Goal: Task Accomplishment & Management: Manage account settings

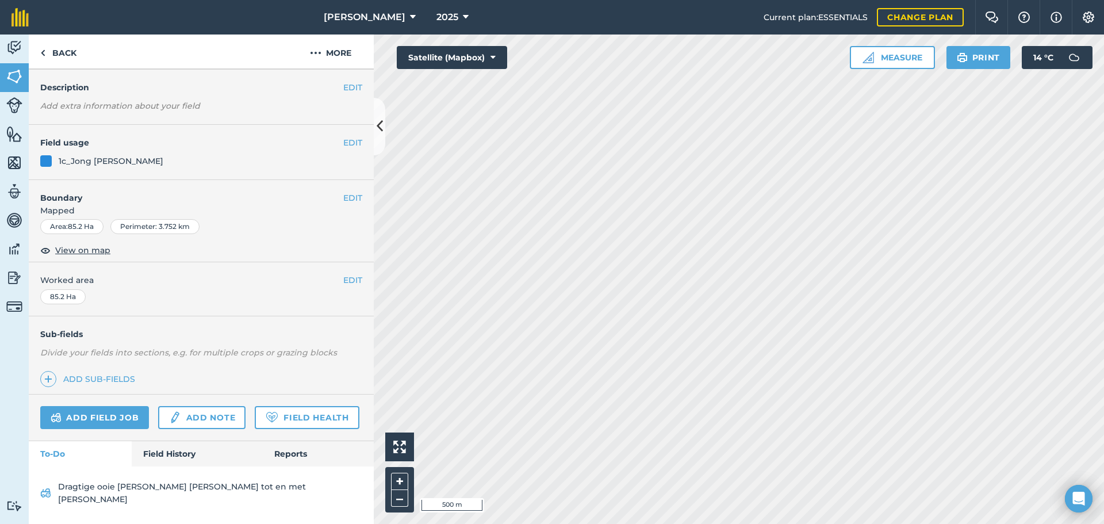
scroll to position [60, 0]
click at [174, 465] on link "Field History" at bounding box center [197, 453] width 130 height 25
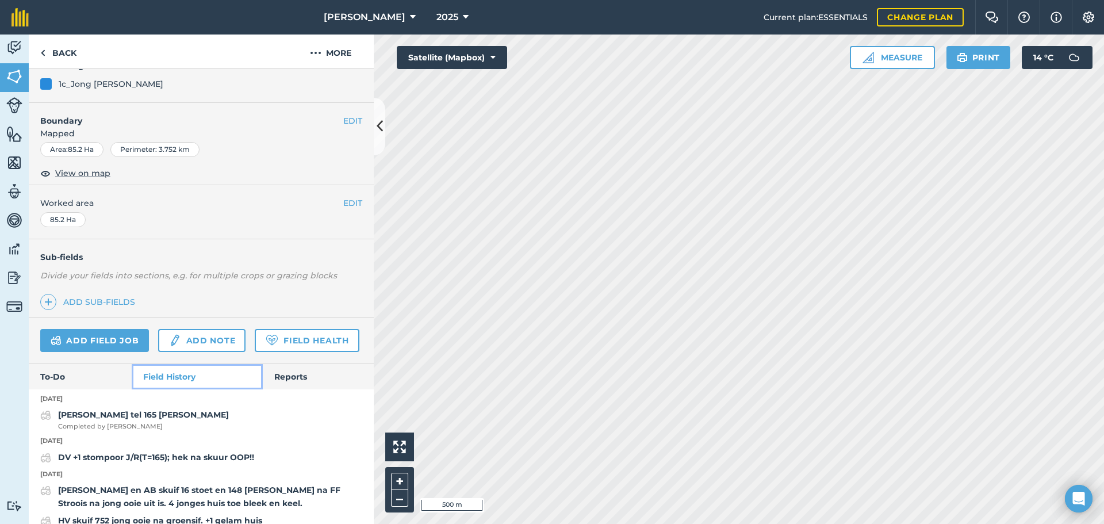
scroll to position [117, 0]
click at [114, 336] on link "Add field job" at bounding box center [94, 339] width 109 height 23
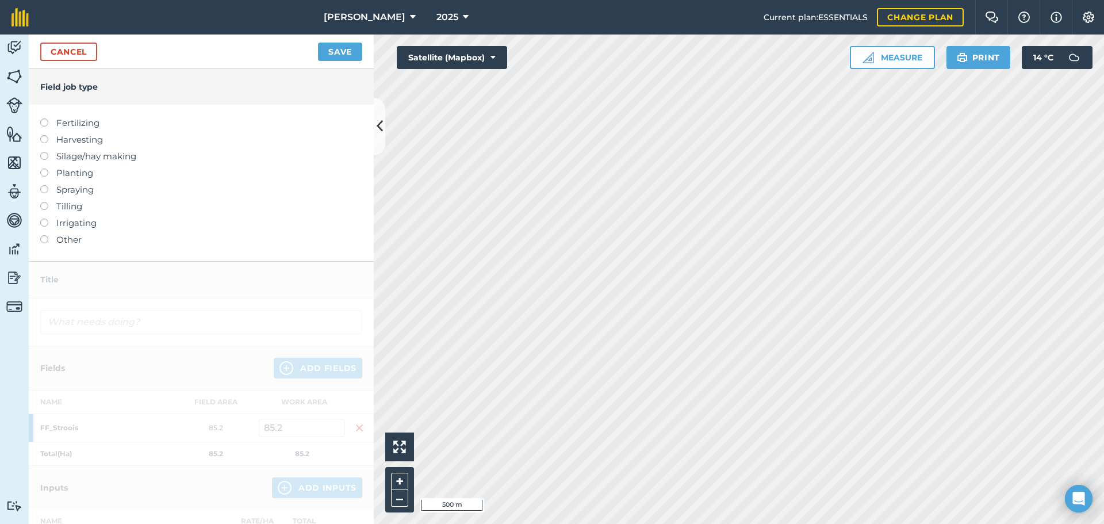
click at [48, 235] on label at bounding box center [48, 235] width 16 height 0
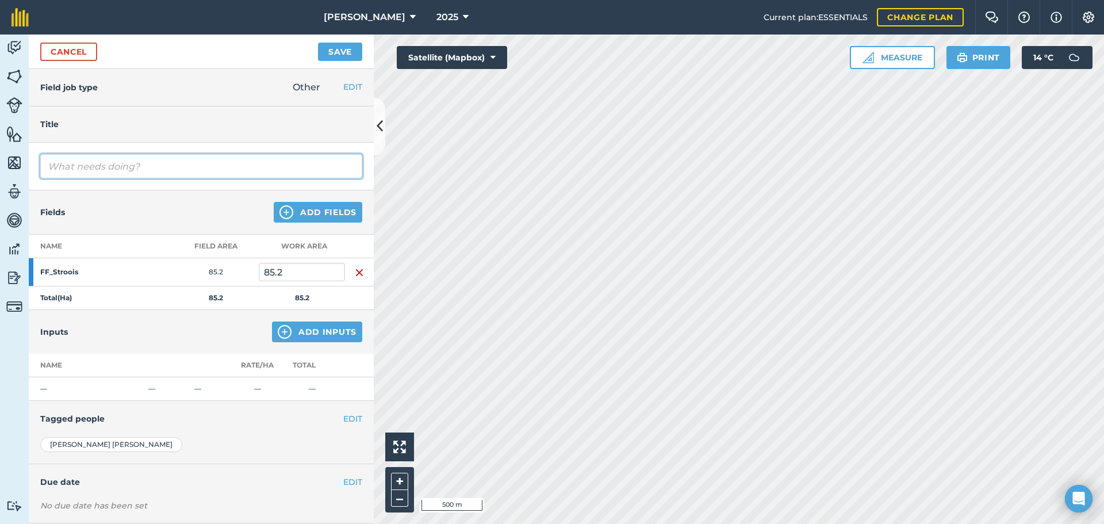
click at [105, 174] on input "text" at bounding box center [201, 166] width 322 height 24
click at [113, 166] on input "Sit 4 treuriges by vanaf [MEDICAL_DATA] met rooikolle op kop" at bounding box center [201, 166] width 322 height 24
click at [109, 166] on input "Sit 4 treurige [PERSON_NAME] by vanaf [MEDICAL_DATA] met rooikolle op kop" at bounding box center [201, 166] width 322 height 24
type input "Sit 4 treurige [PERSON_NAME] by vanaf [MEDICAL_DATA] met rooikolle op kop"
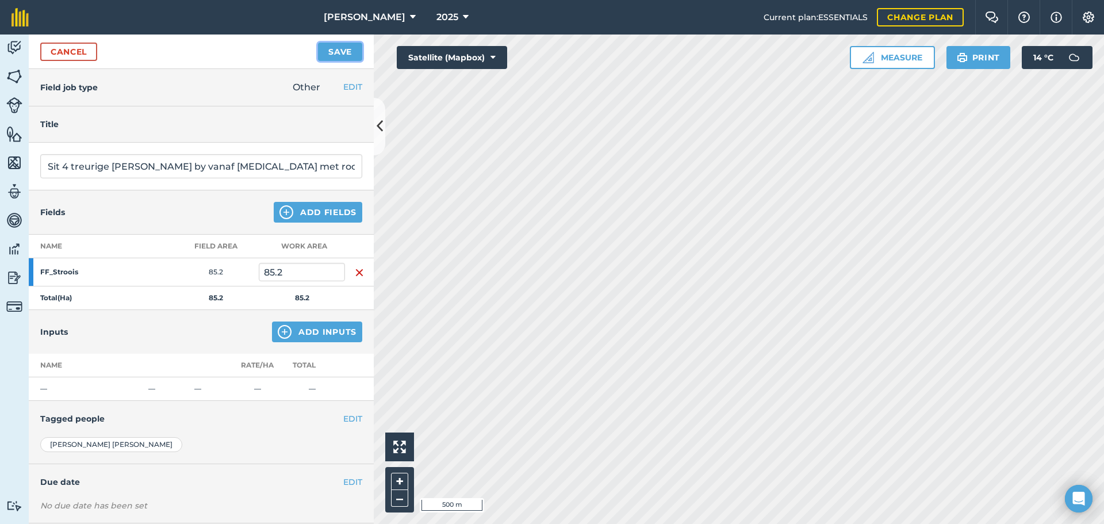
click at [343, 49] on button "Save" at bounding box center [340, 52] width 44 height 18
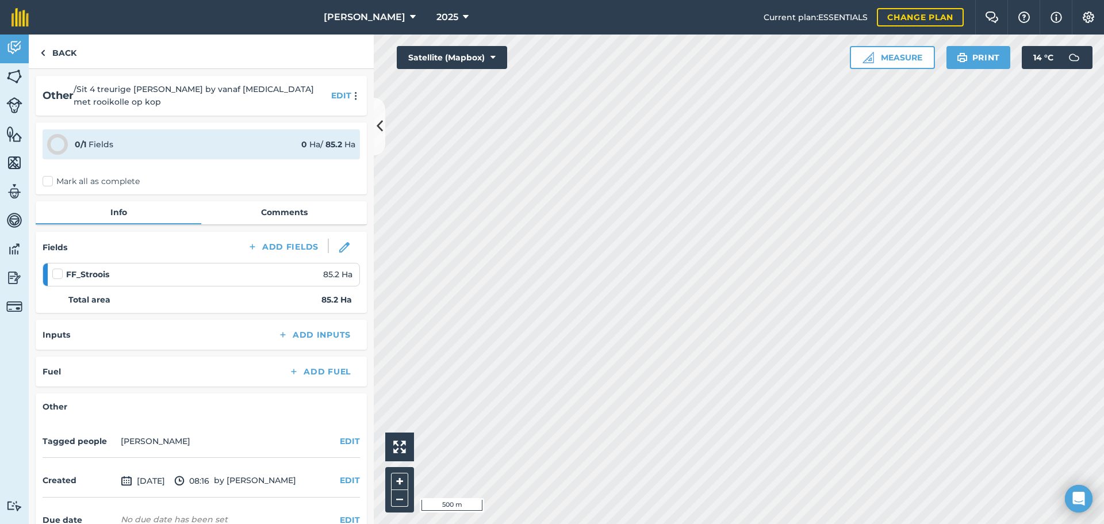
click at [47, 179] on label "Mark all as complete" at bounding box center [91, 181] width 97 height 12
click at [47, 179] on input "Mark all as complete" at bounding box center [46, 178] width 7 height 7
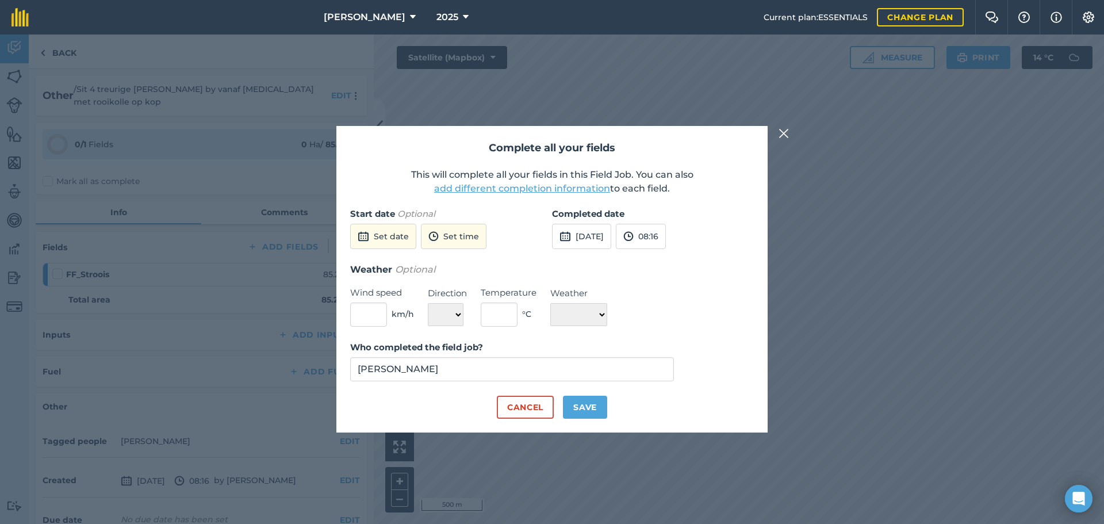
click at [575, 220] on label "Completed date" at bounding box center [653, 214] width 202 height 14
click at [580, 229] on button "[DATE]" at bounding box center [581, 236] width 59 height 25
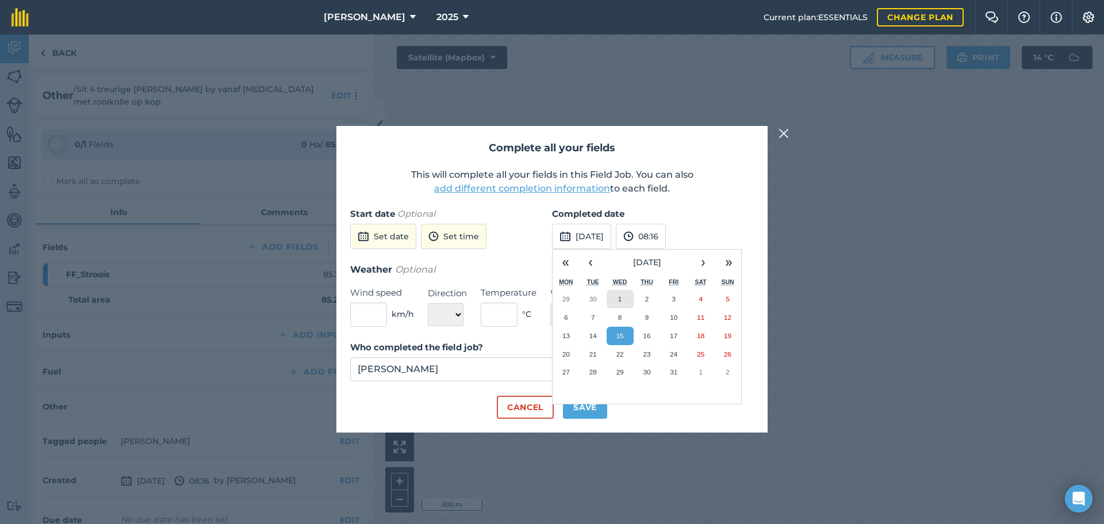
click at [615, 300] on button "1" at bounding box center [619, 299] width 27 height 18
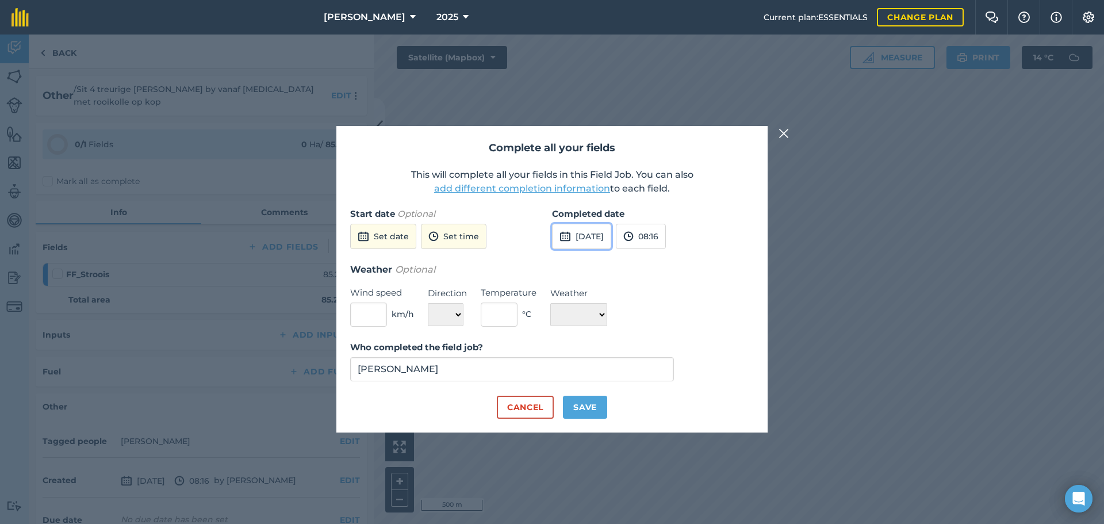
drag, startPoint x: 587, startPoint y: 241, endPoint x: 594, endPoint y: 245, distance: 7.5
click at [587, 240] on button "[DATE]" at bounding box center [581, 236] width 59 height 25
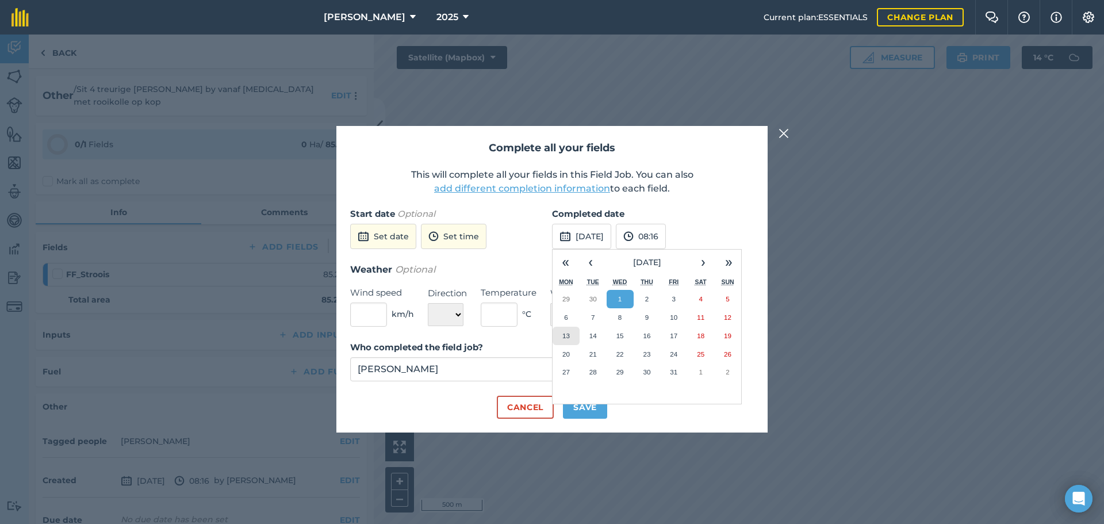
click at [558, 332] on button "13" at bounding box center [565, 335] width 27 height 18
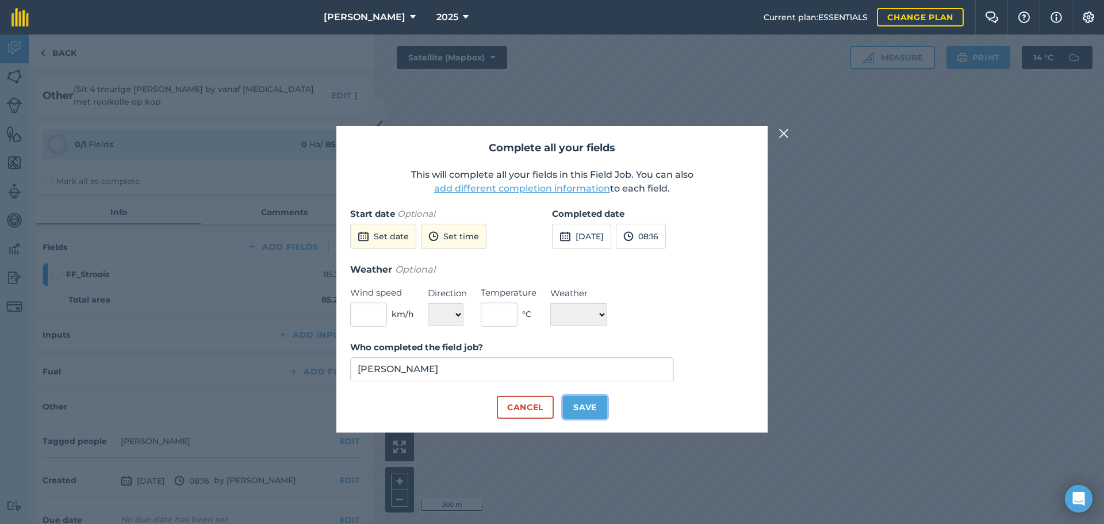
click at [583, 410] on button "Save" at bounding box center [585, 406] width 44 height 23
checkbox input "true"
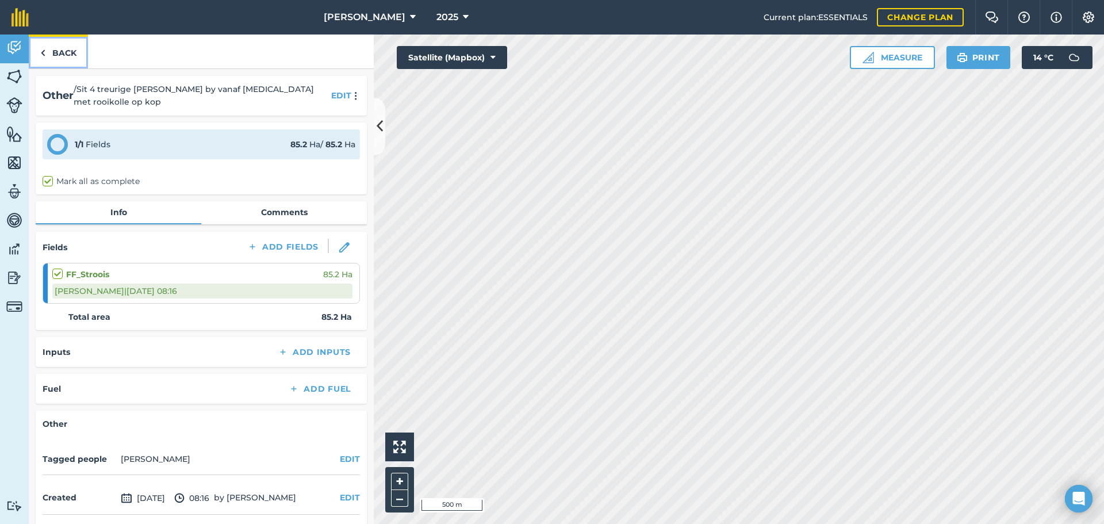
click at [42, 50] on img at bounding box center [42, 53] width 5 height 14
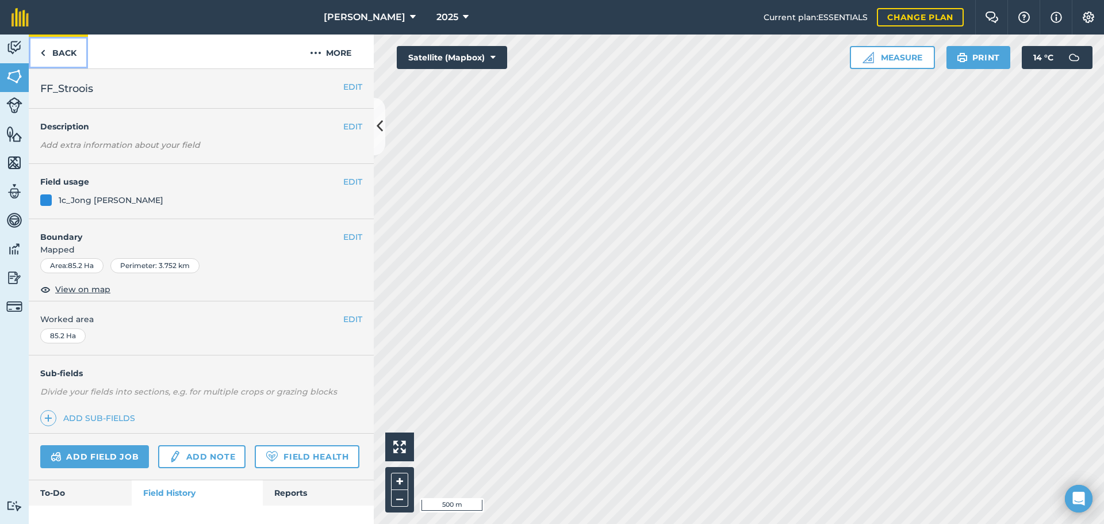
click at [43, 48] on img at bounding box center [42, 53] width 5 height 14
click at [347, 181] on button "EDIT" at bounding box center [352, 181] width 19 height 13
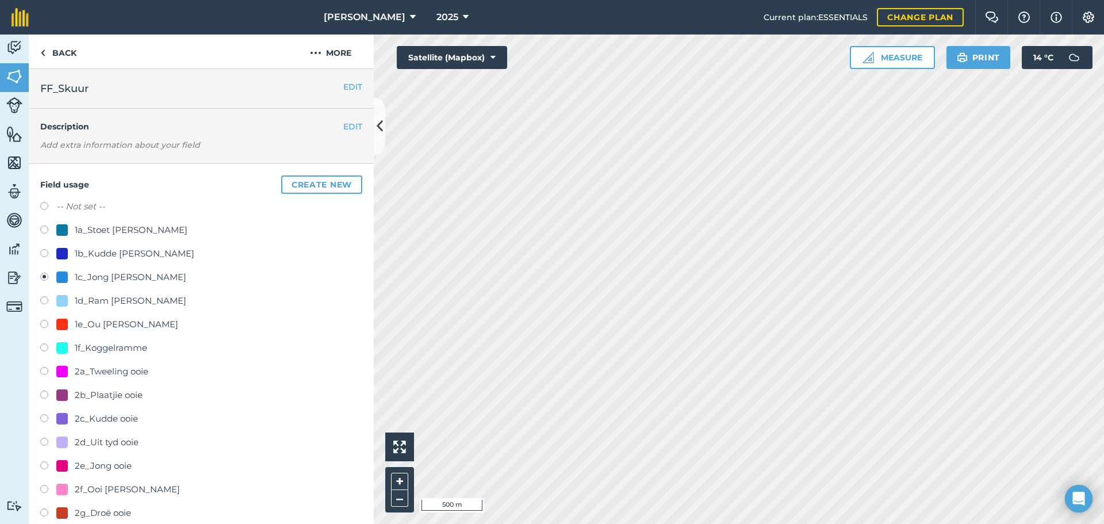
click at [49, 205] on label at bounding box center [48, 207] width 16 height 11
radio input "true"
radio input "false"
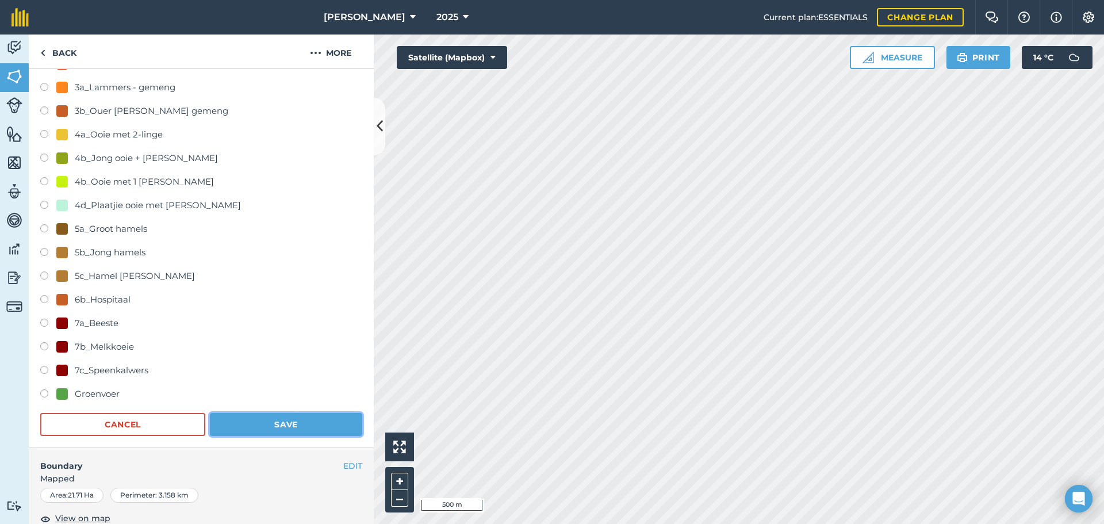
click at [293, 433] on button "Save" at bounding box center [286, 424] width 152 height 23
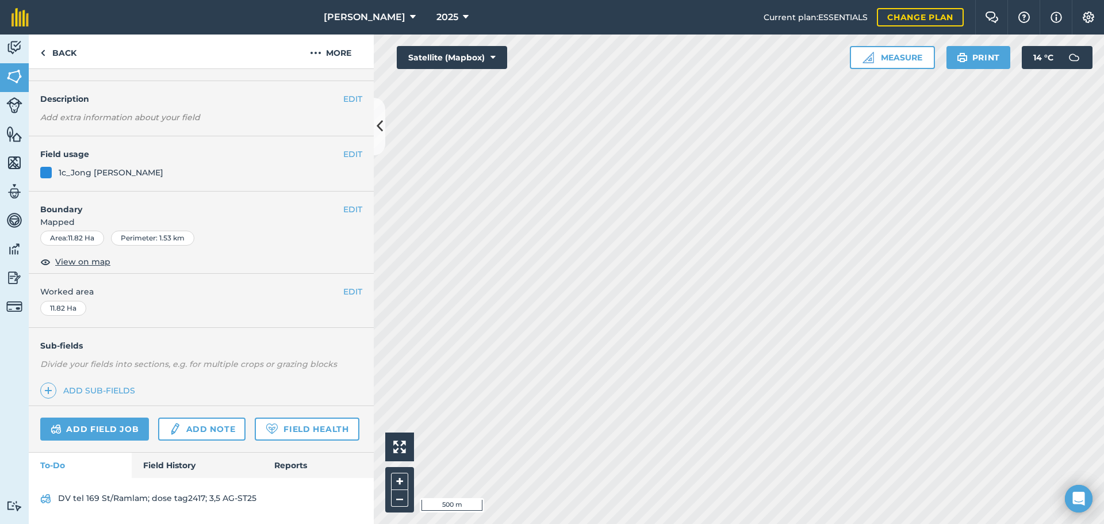
scroll to position [60, 0]
click at [346, 148] on button "EDIT" at bounding box center [352, 154] width 19 height 13
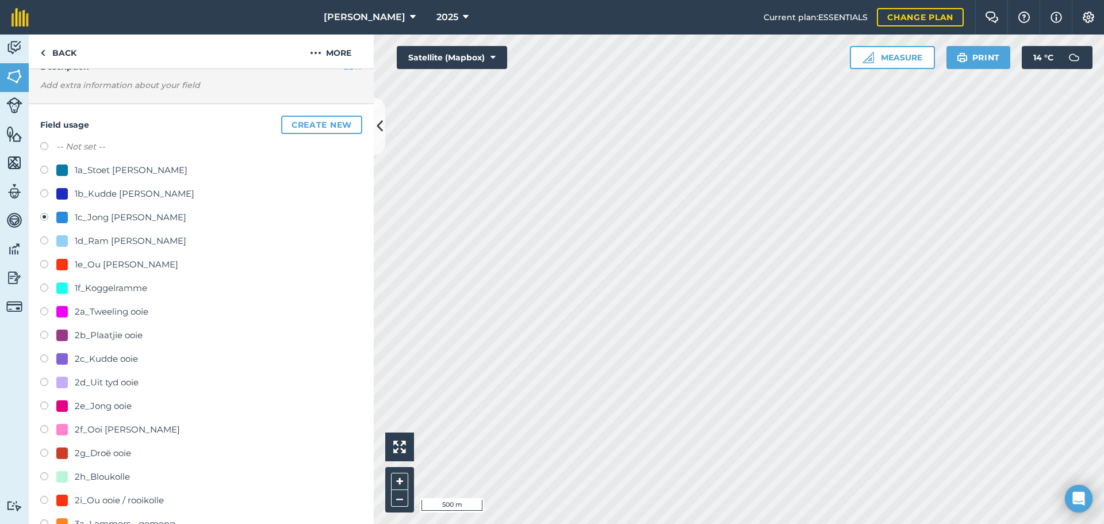
click at [48, 148] on label at bounding box center [48, 147] width 16 height 11
radio input "true"
radio input "false"
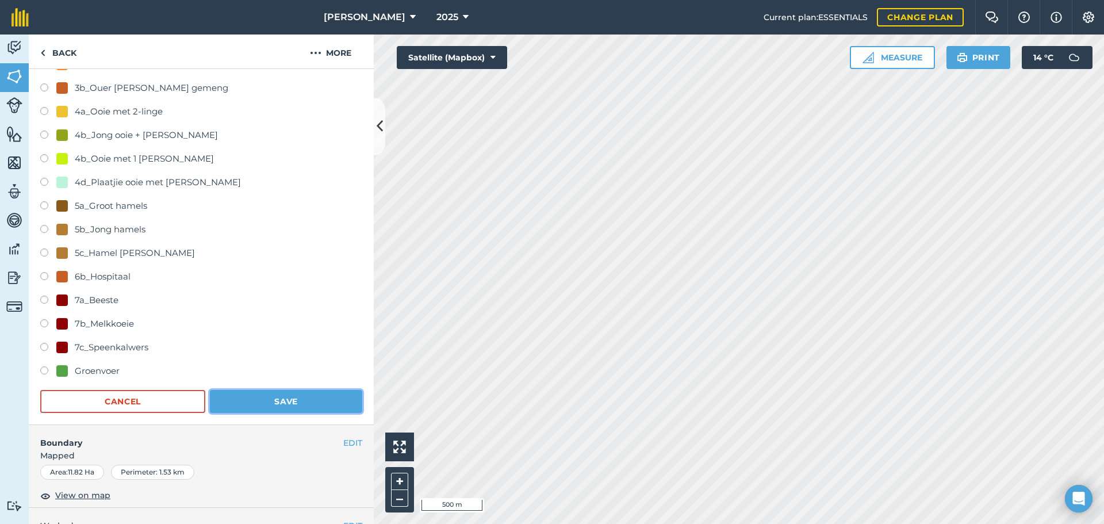
click at [306, 402] on button "Save" at bounding box center [286, 401] width 152 height 23
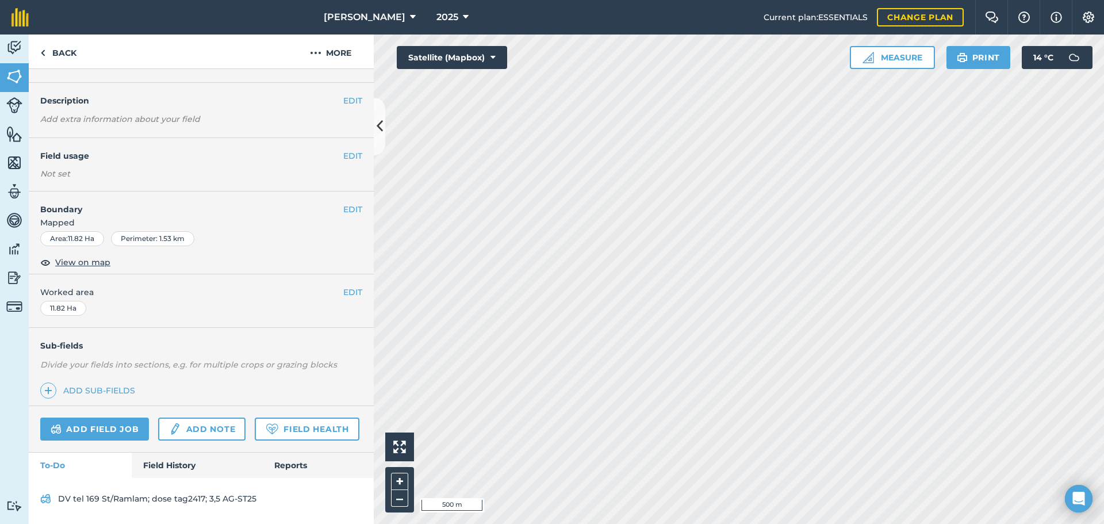
scroll to position [49, 0]
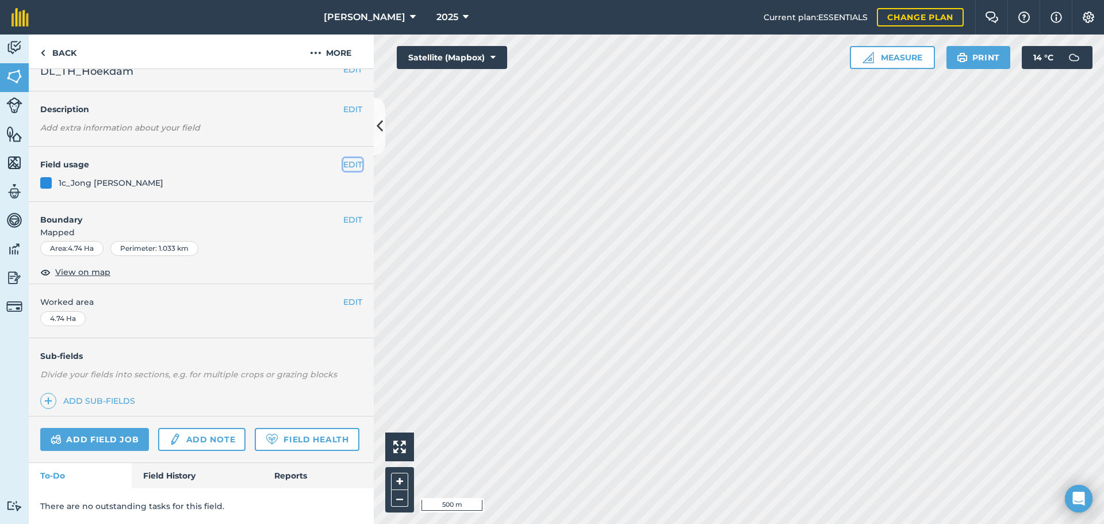
click at [343, 158] on button "EDIT" at bounding box center [352, 164] width 19 height 13
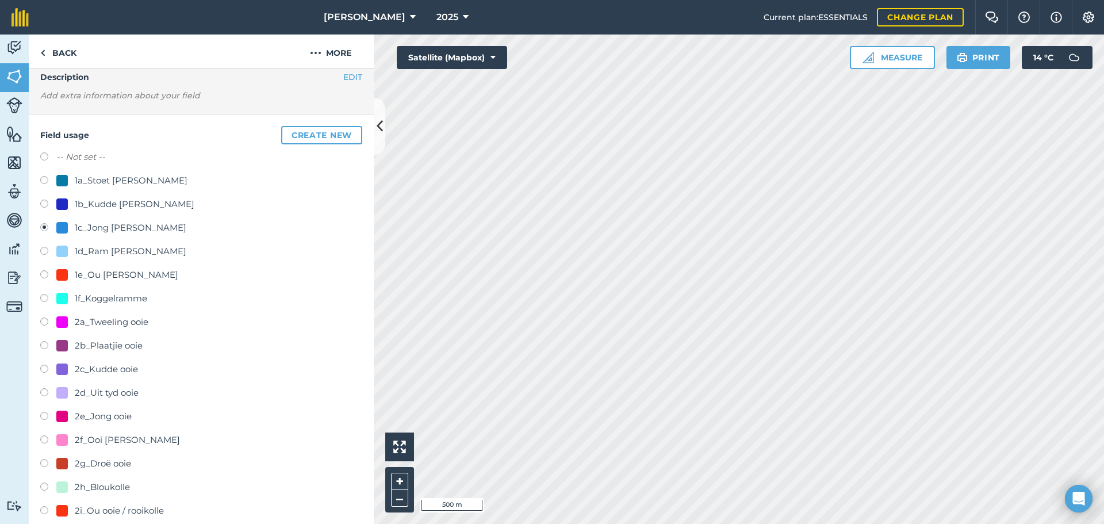
drag, startPoint x: 44, startPoint y: 155, endPoint x: 55, endPoint y: 155, distance: 10.3
click at [44, 155] on label at bounding box center [48, 157] width 16 height 11
radio input "true"
radio input "false"
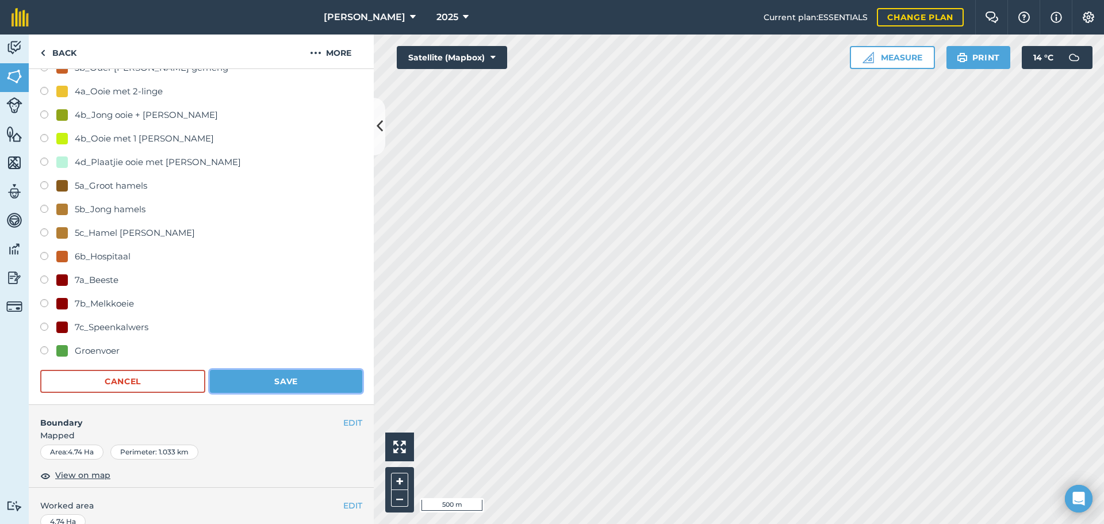
click at [280, 378] on button "Save" at bounding box center [286, 381] width 152 height 23
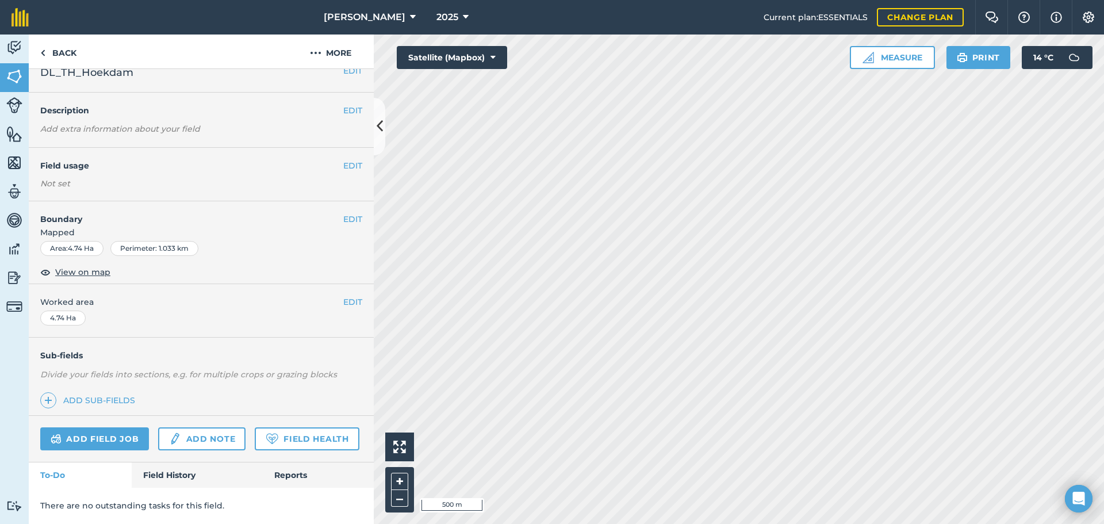
scroll to position [48, 0]
click at [340, 147] on div "EDIT Field usage 1c_Jong [PERSON_NAME]" at bounding box center [201, 174] width 345 height 55
click at [343, 158] on button "EDIT" at bounding box center [352, 164] width 19 height 13
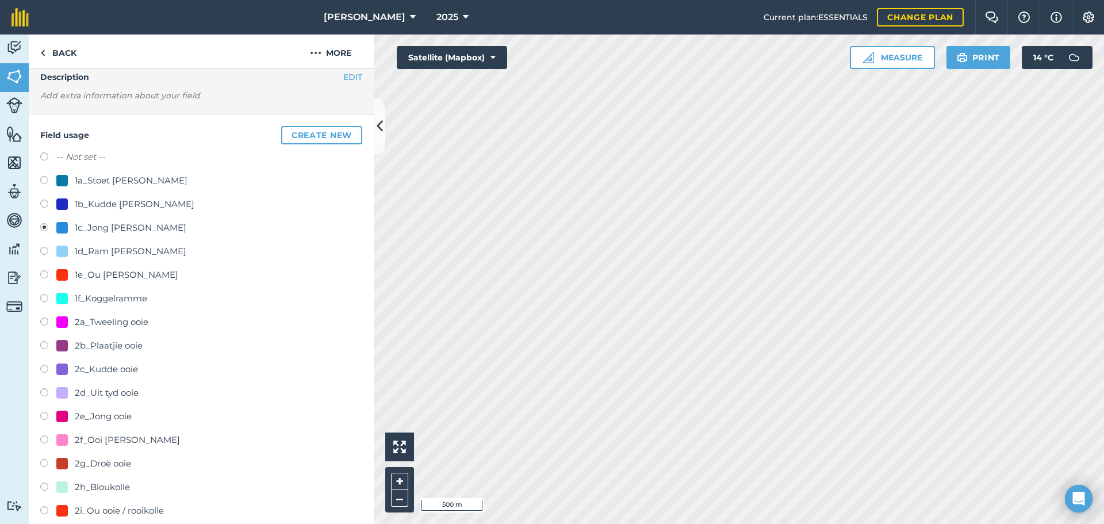
click at [60, 160] on label "-- Not set --" at bounding box center [80, 157] width 49 height 14
radio input "true"
radio input "false"
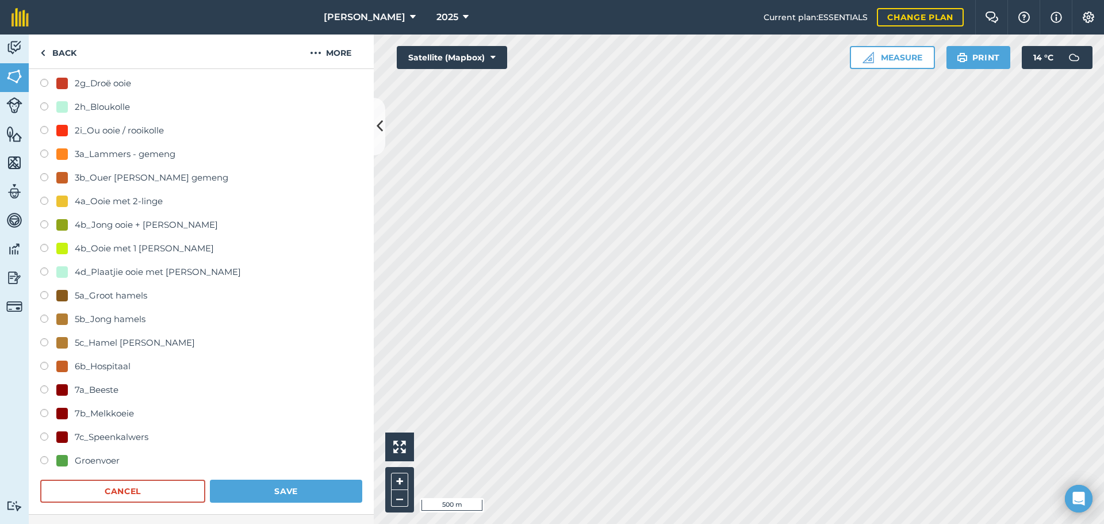
scroll to position [431, 0]
click at [241, 478] on button "Save" at bounding box center [286, 489] width 152 height 23
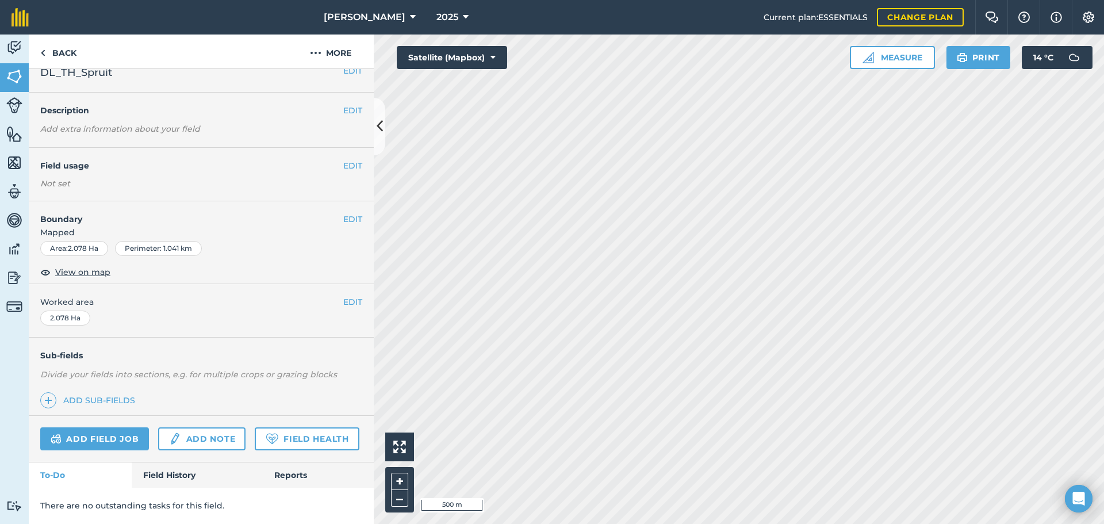
scroll to position [48, 0]
click at [56, 57] on link "Back" at bounding box center [58, 51] width 59 height 34
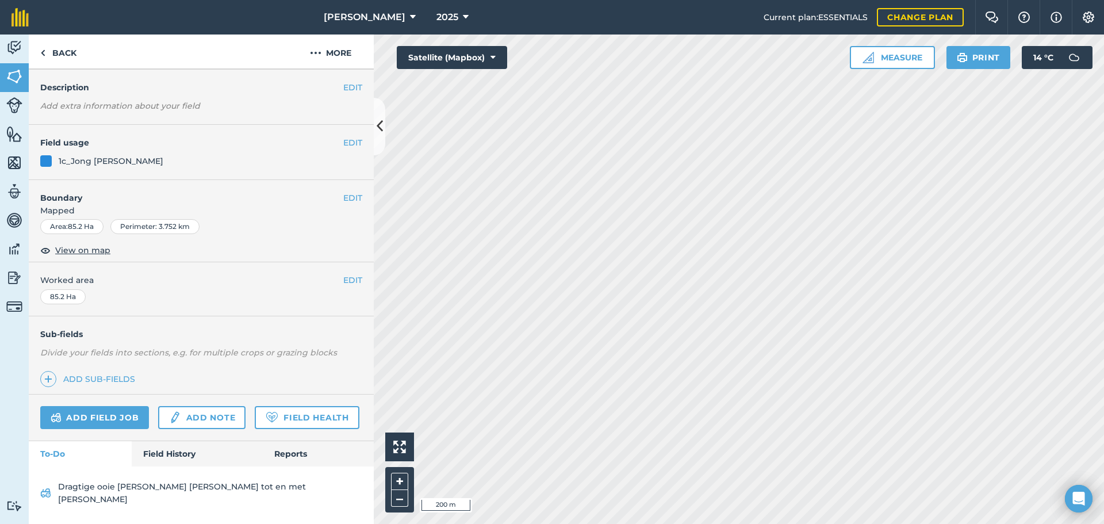
scroll to position [48, 0]
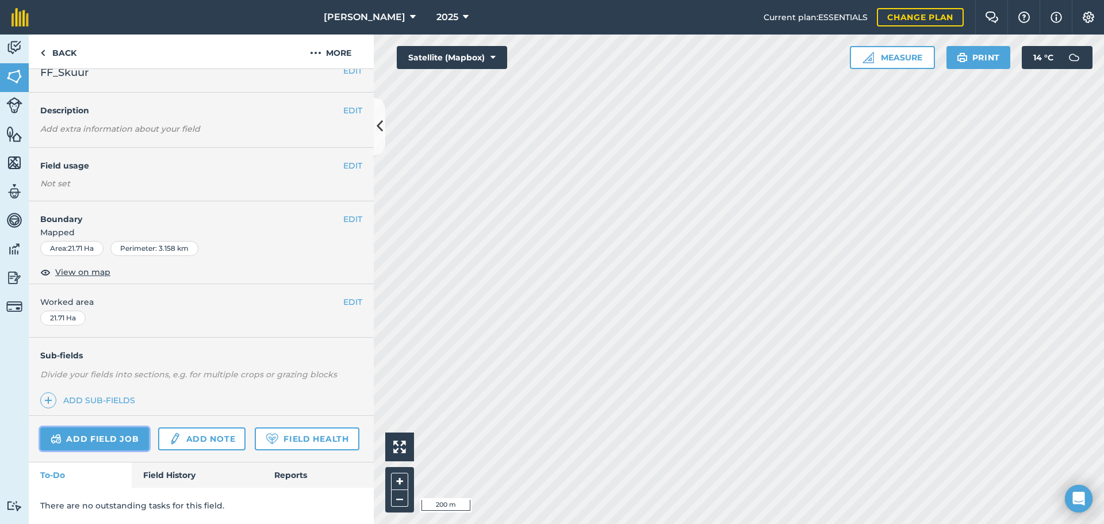
click at [122, 427] on link "Add field job" at bounding box center [94, 438] width 109 height 23
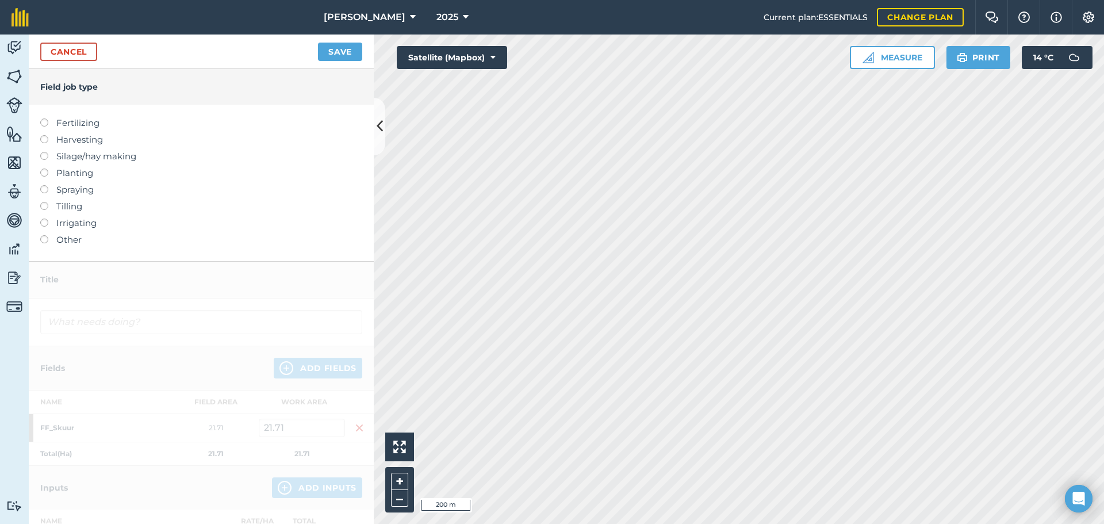
click at [44, 235] on label at bounding box center [48, 235] width 16 height 0
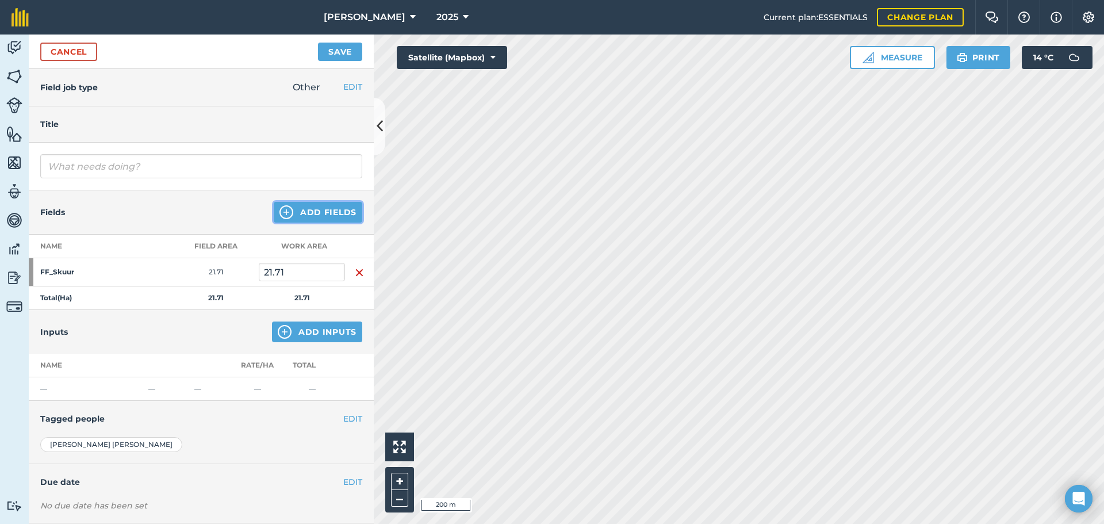
click at [316, 214] on button "Add Fields" at bounding box center [318, 212] width 89 height 21
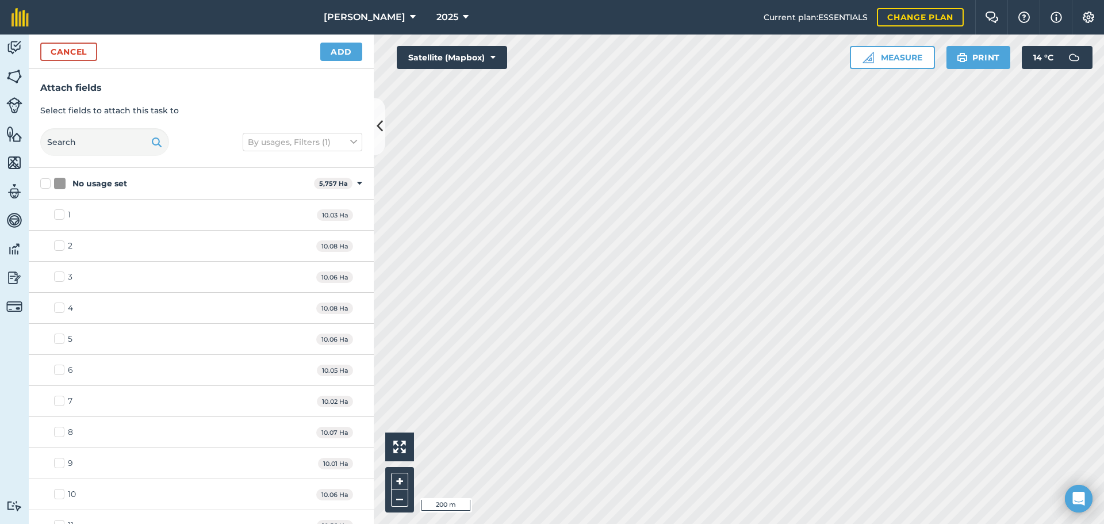
checkbox input "true"
checkbox input "false"
checkbox input "true"
click at [339, 52] on button "Add" at bounding box center [341, 52] width 42 height 18
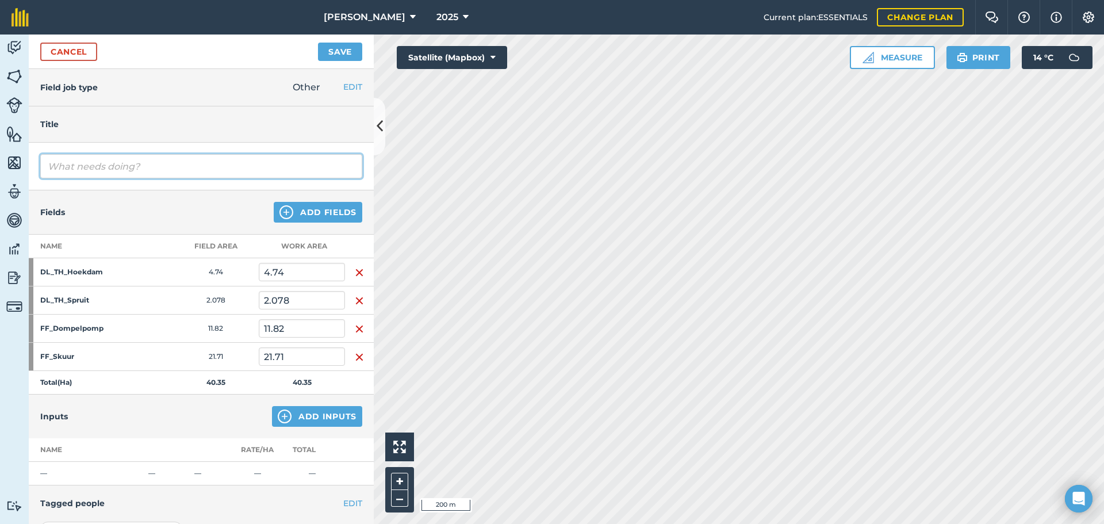
click at [76, 170] on input "text" at bounding box center [201, 166] width 322 height 24
type input "H"
click at [71, 167] on input "Skuif [PERSON_NAME] net na strooiskamp alleen terwyl ooie [PERSON_NAME]" at bounding box center [201, 166] width 322 height 24
click at [320, 166] on input "Skuif 165 [PERSON_NAME] net na strooiskamp alleen terwyl ooie [PERSON_NAME]" at bounding box center [201, 166] width 322 height 24
type input "Skuif 165 [PERSON_NAME] net na strooiskamp alleen terwyl ooie [PERSON_NAME]"
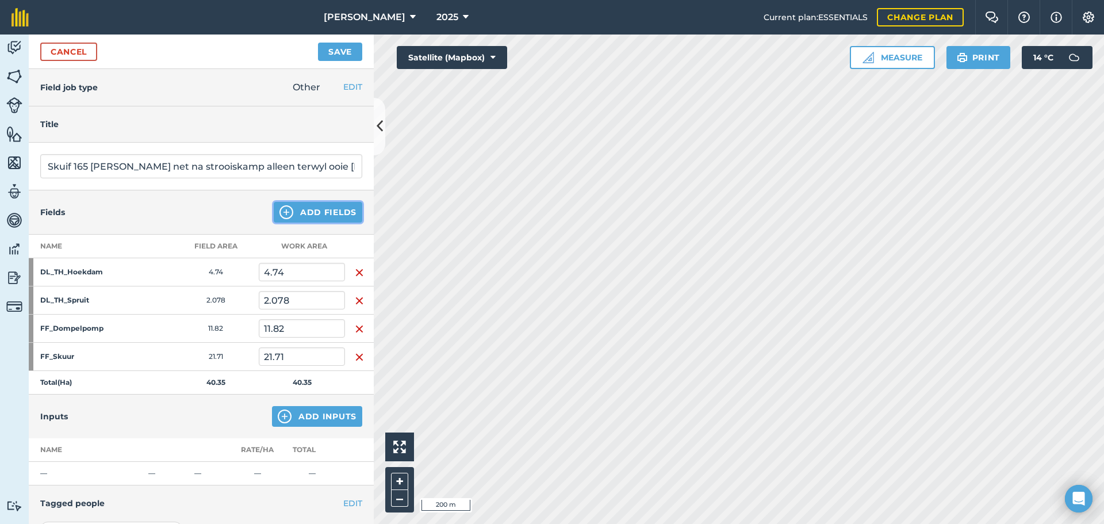
click at [308, 208] on button "Add Fields" at bounding box center [318, 212] width 89 height 21
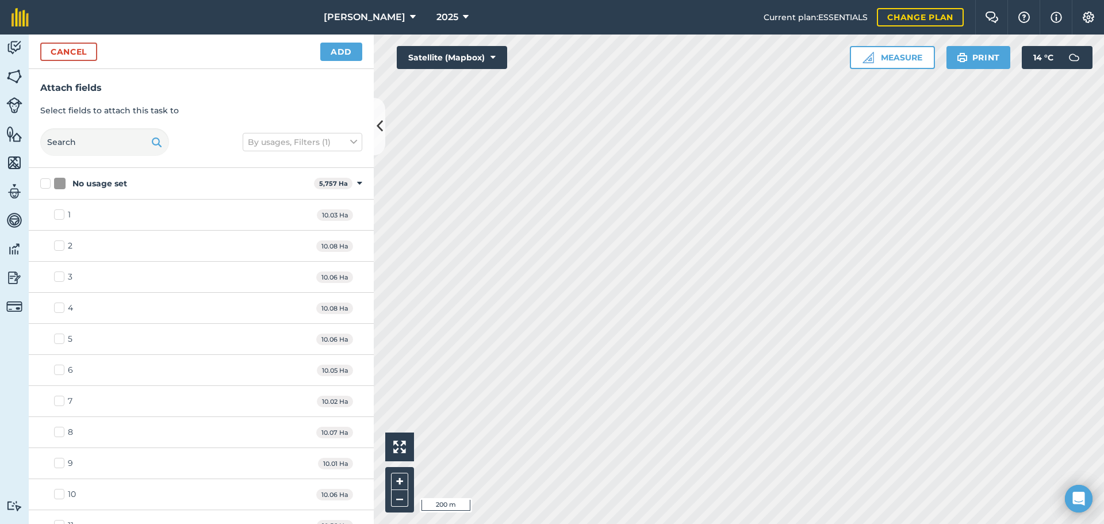
checkbox input "true"
click at [348, 56] on button "Add" at bounding box center [341, 52] width 42 height 18
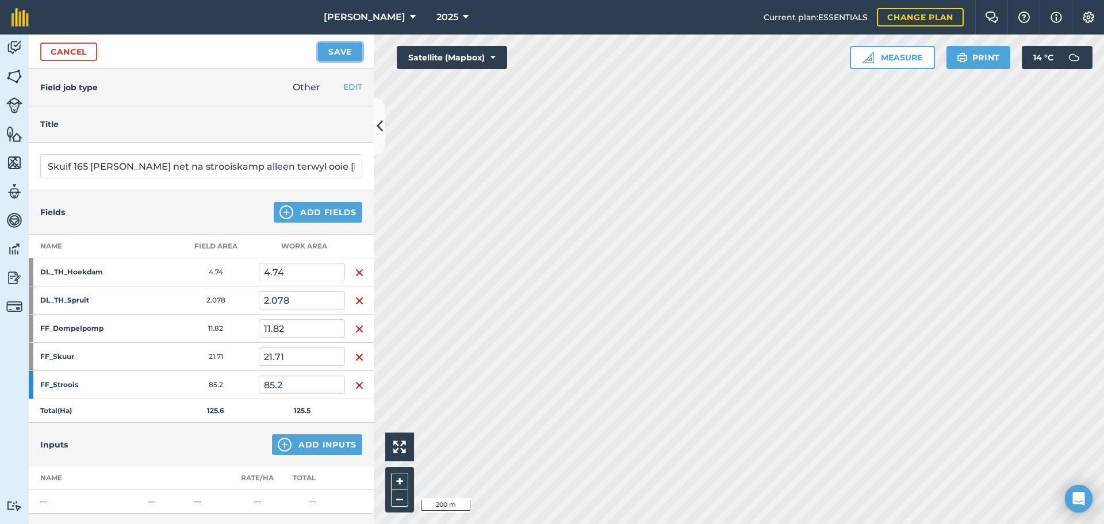
click at [328, 51] on button "Save" at bounding box center [340, 52] width 44 height 18
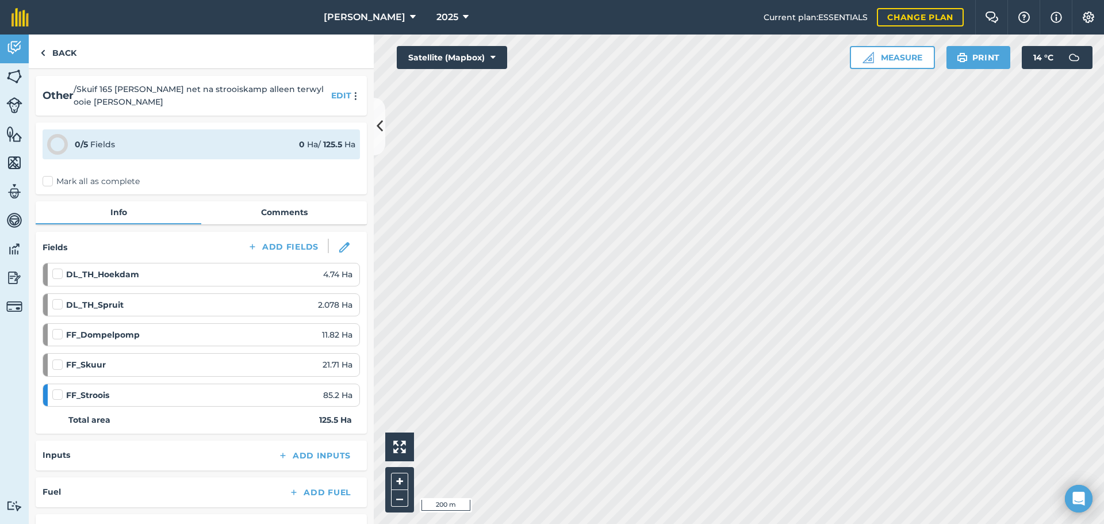
click at [46, 179] on label "Mark all as complete" at bounding box center [91, 181] width 97 height 12
click at [46, 179] on input "Mark all as complete" at bounding box center [46, 178] width 7 height 7
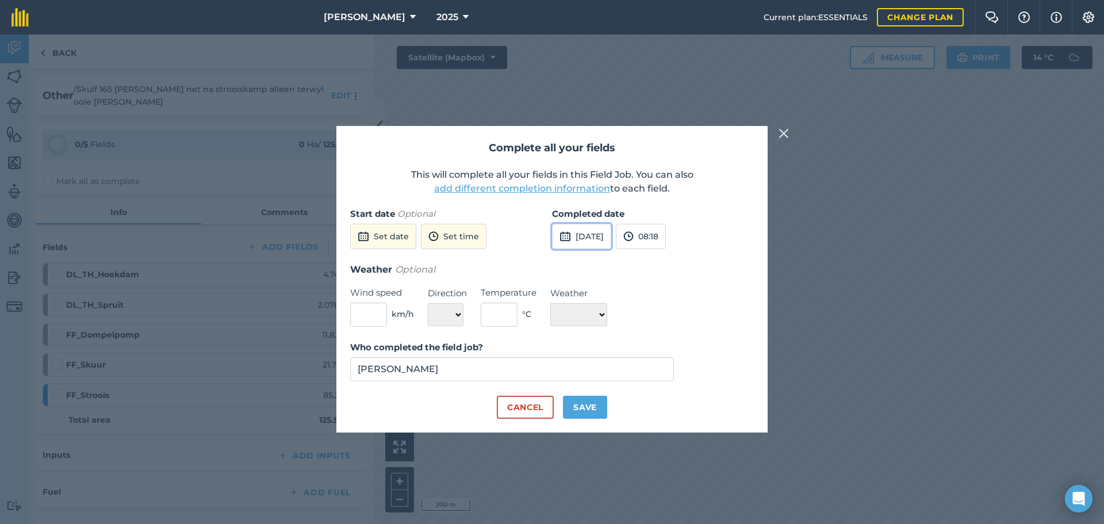
click at [581, 230] on button "[DATE]" at bounding box center [581, 236] width 59 height 25
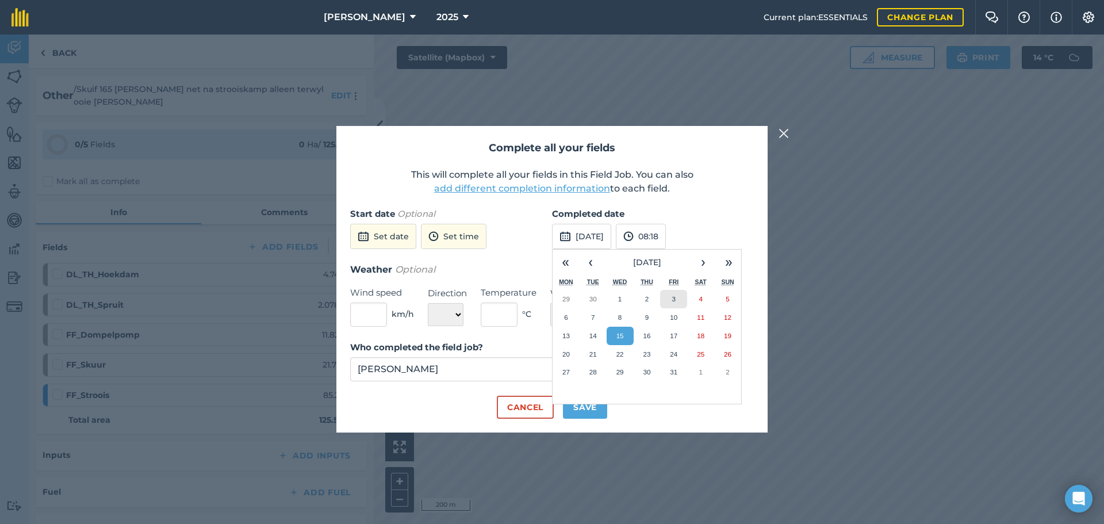
click at [678, 301] on button "3" at bounding box center [673, 299] width 27 height 18
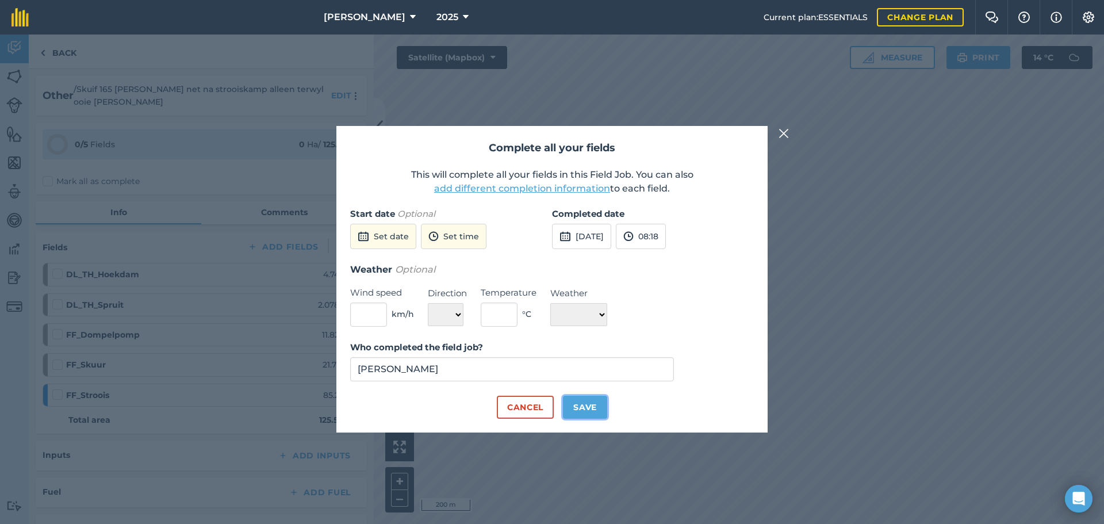
click at [582, 406] on button "Save" at bounding box center [585, 406] width 44 height 23
checkbox input "true"
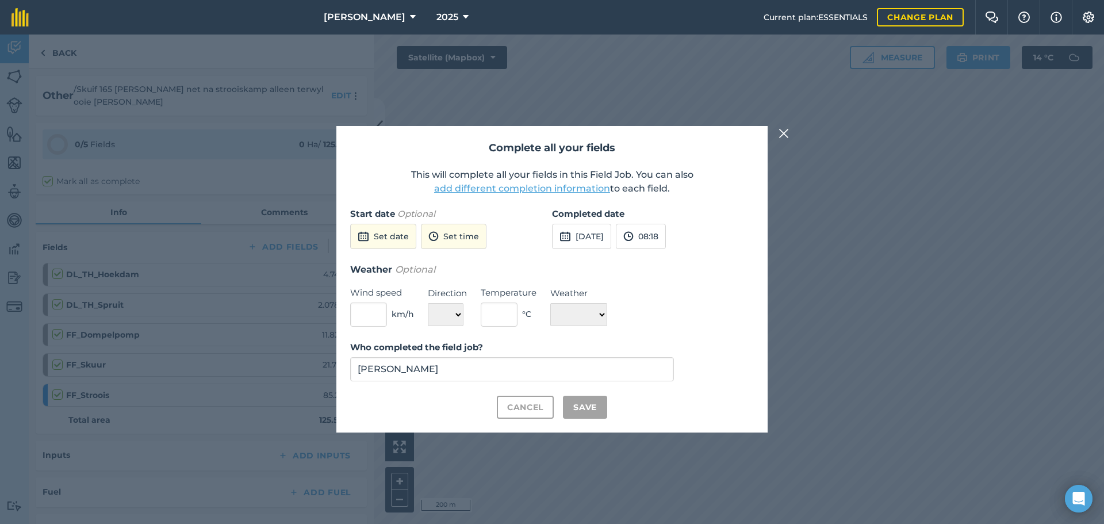
checkbox input "true"
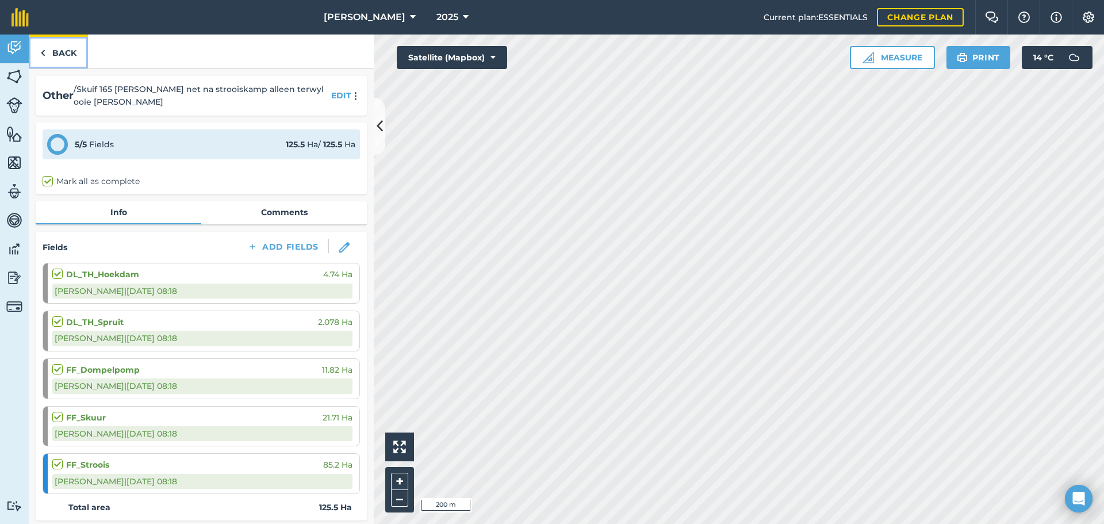
click at [59, 54] on link "Back" at bounding box center [58, 51] width 59 height 34
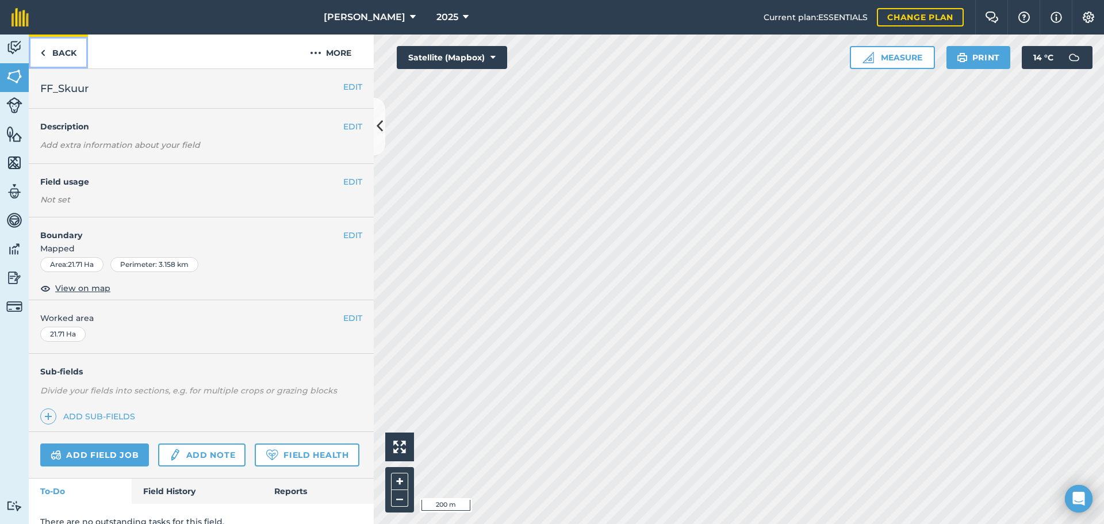
click at [48, 52] on link "Back" at bounding box center [58, 51] width 59 height 34
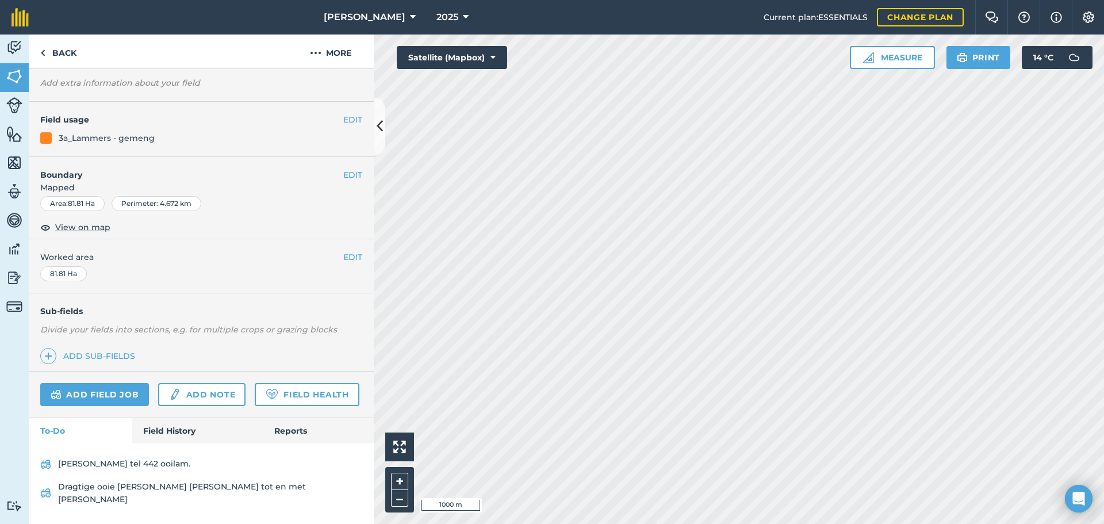
scroll to position [83, 0]
click at [169, 443] on link "Field History" at bounding box center [197, 430] width 130 height 25
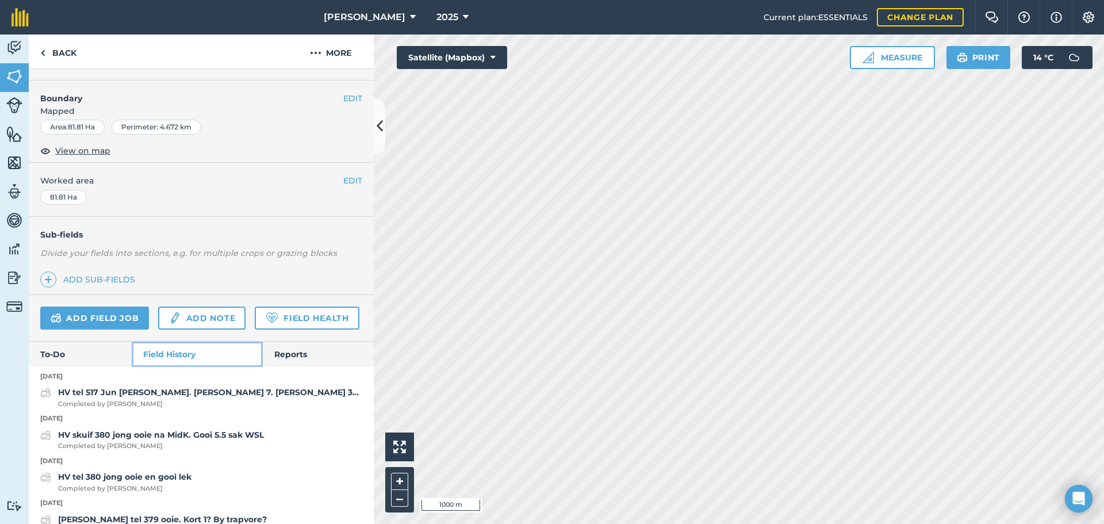
scroll to position [139, 0]
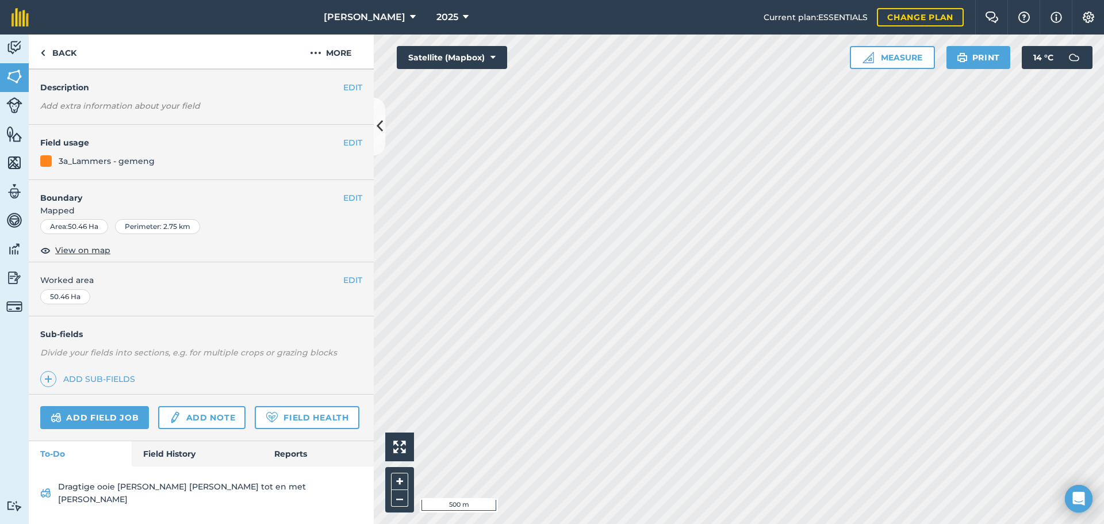
scroll to position [60, 0]
click at [160, 463] on link "Field History" at bounding box center [197, 453] width 130 height 25
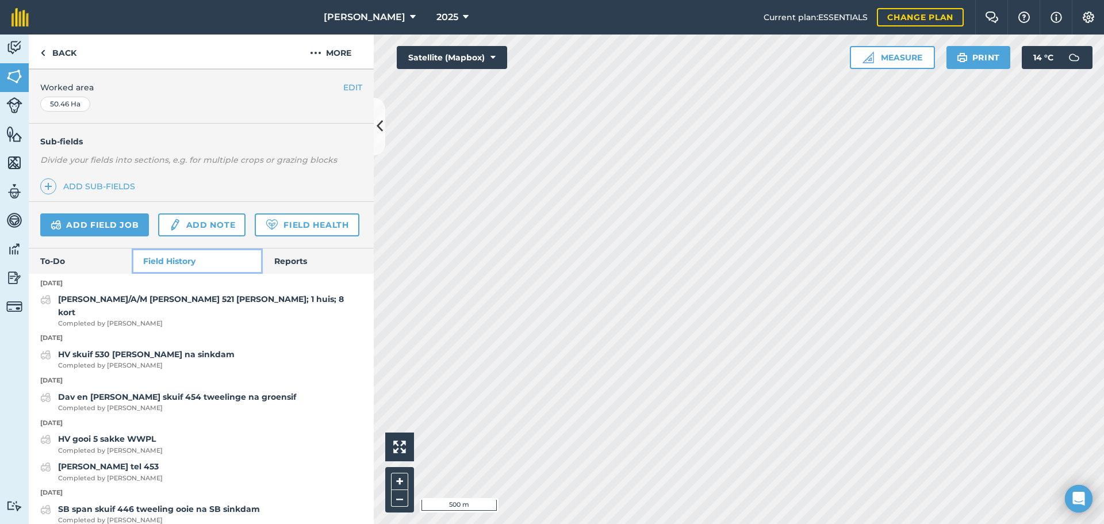
scroll to position [232, 0]
click at [92, 224] on link "Add field job" at bounding box center [94, 224] width 109 height 23
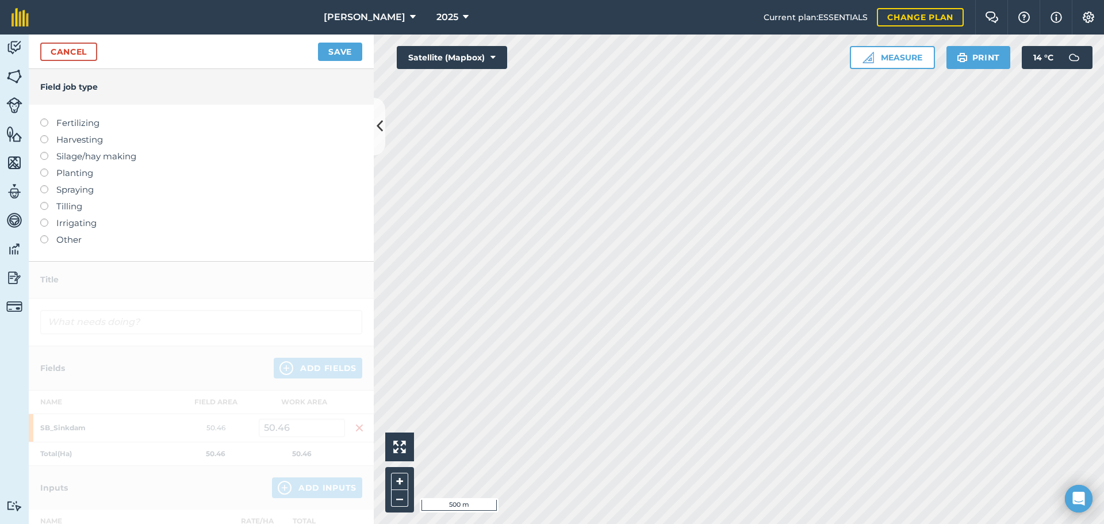
click at [44, 235] on label at bounding box center [48, 235] width 16 height 0
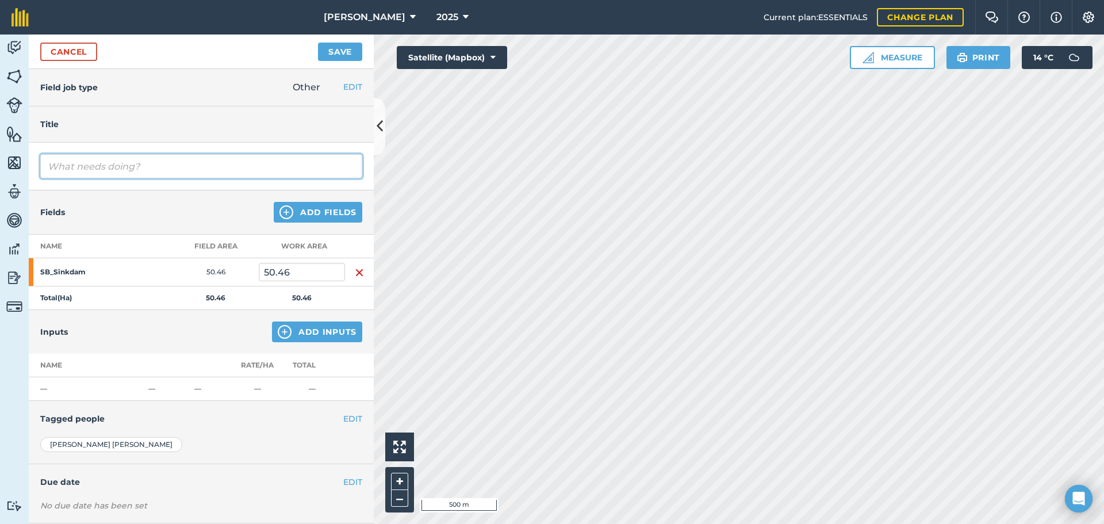
click at [74, 170] on input "text" at bounding box center [201, 166] width 322 height 24
type input "R"
type input "[PERSON_NAME] en [PERSON_NAME] skuif met perde 520 [PERSON_NAME] FF Skuins [PER…"
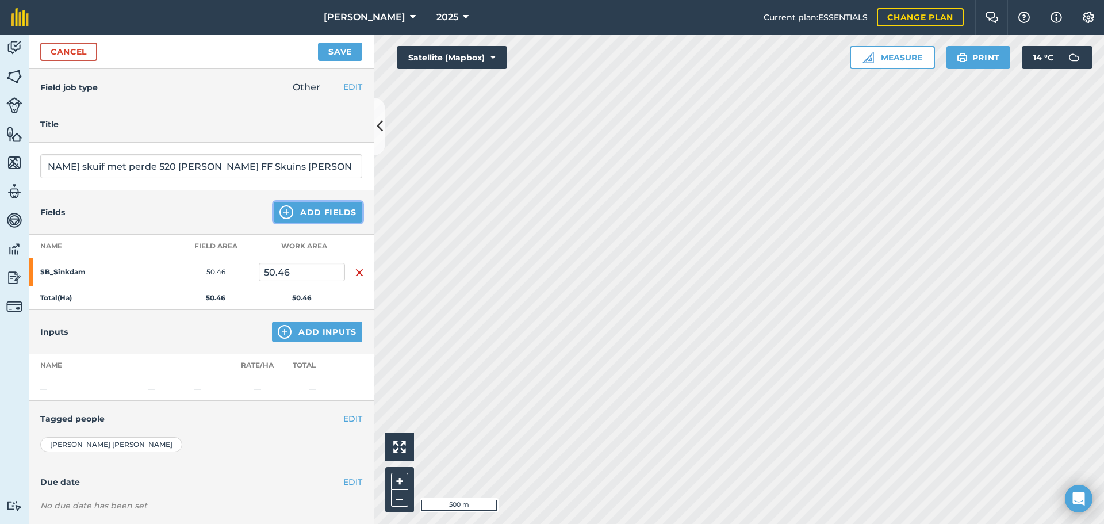
click at [318, 211] on button "Add Fields" at bounding box center [318, 212] width 89 height 21
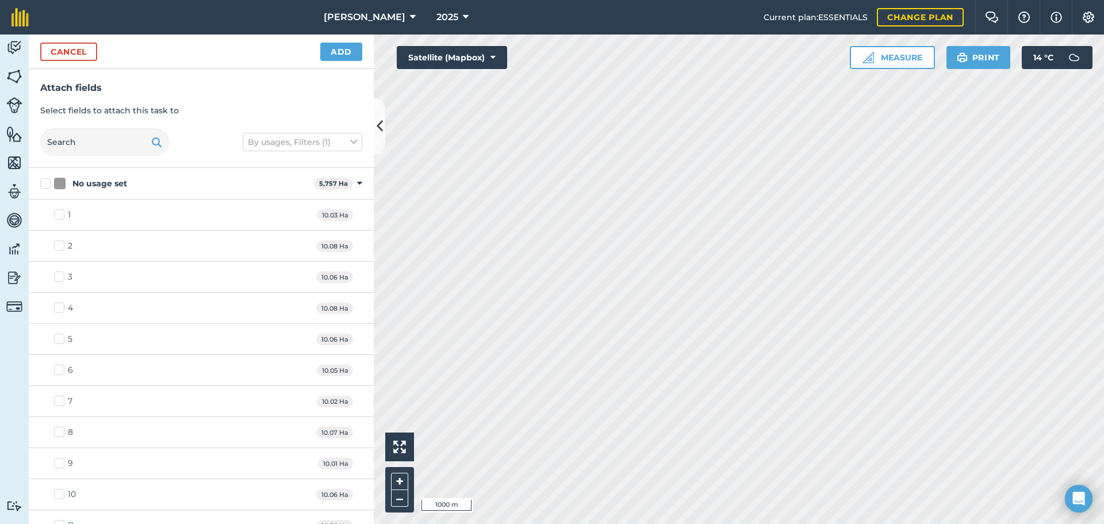
checkbox input "false"
checkbox input "true"
click at [332, 45] on button "Add" at bounding box center [341, 52] width 42 height 18
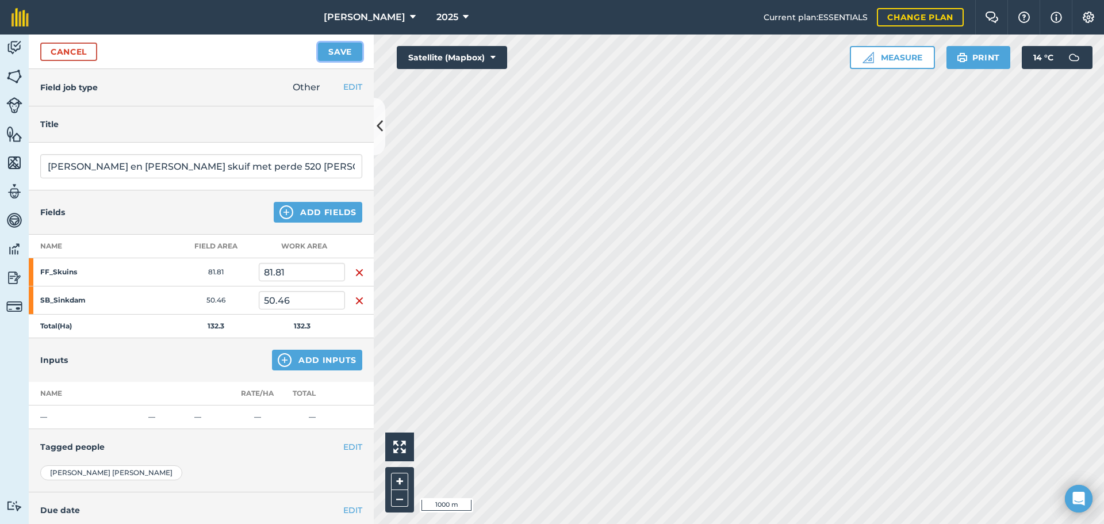
click at [332, 50] on button "Save" at bounding box center [340, 52] width 44 height 18
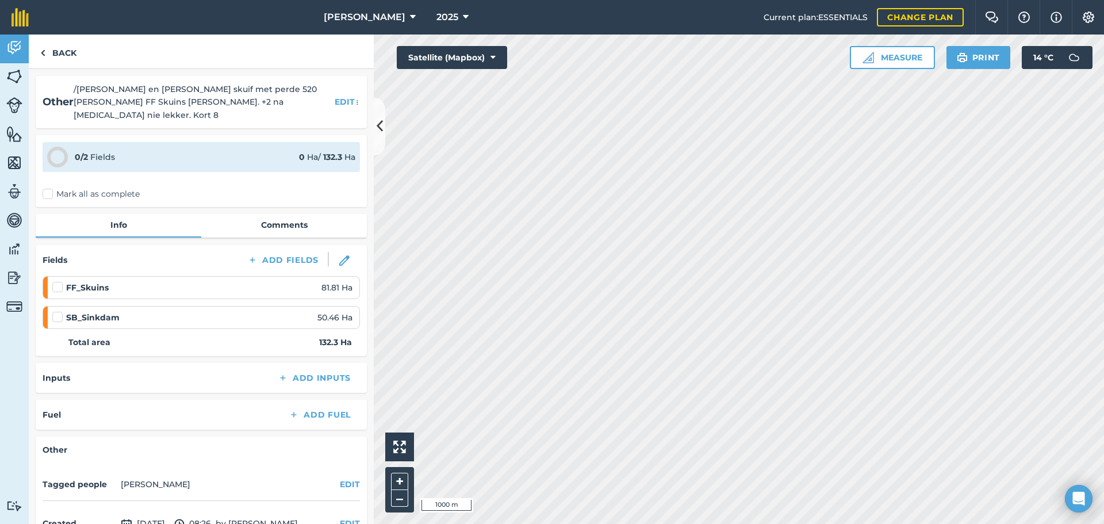
click at [50, 188] on label "Mark all as complete" at bounding box center [91, 194] width 97 height 12
click at [50, 188] on input "Mark all as complete" at bounding box center [46, 191] width 7 height 7
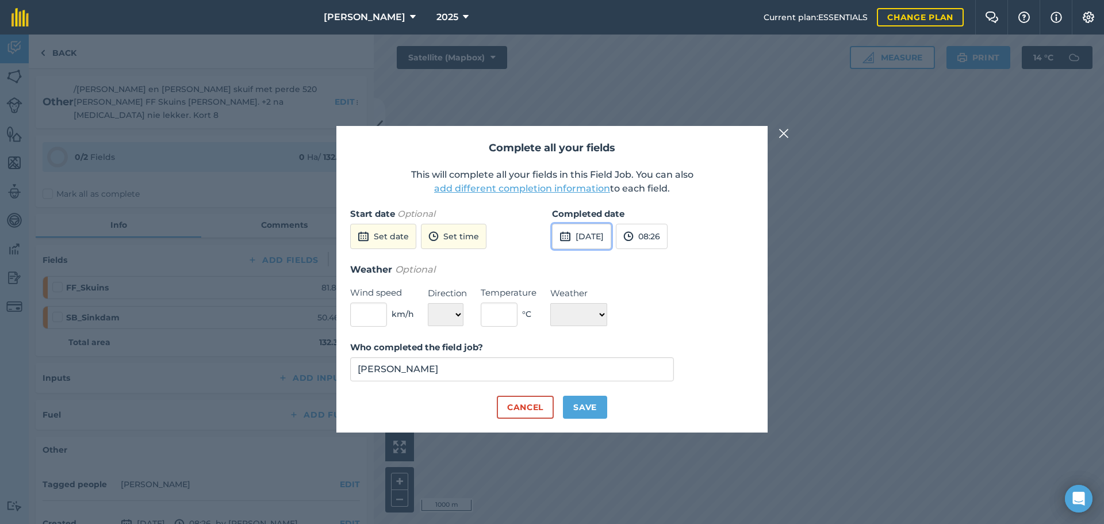
click at [611, 231] on button "[DATE]" at bounding box center [581, 236] width 59 height 25
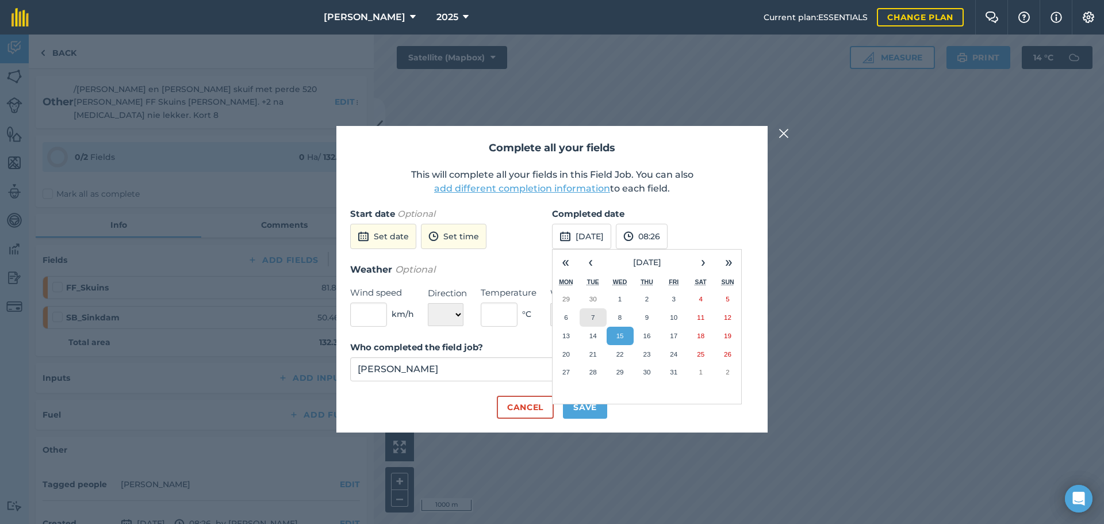
click at [597, 316] on button "7" at bounding box center [592, 317] width 27 height 18
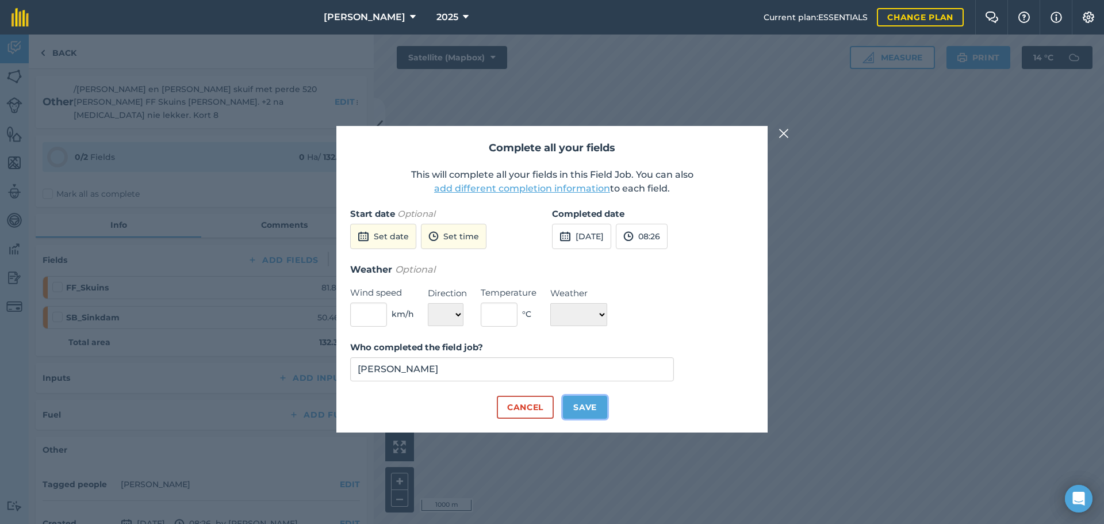
click at [589, 405] on button "Save" at bounding box center [585, 406] width 44 height 23
checkbox input "true"
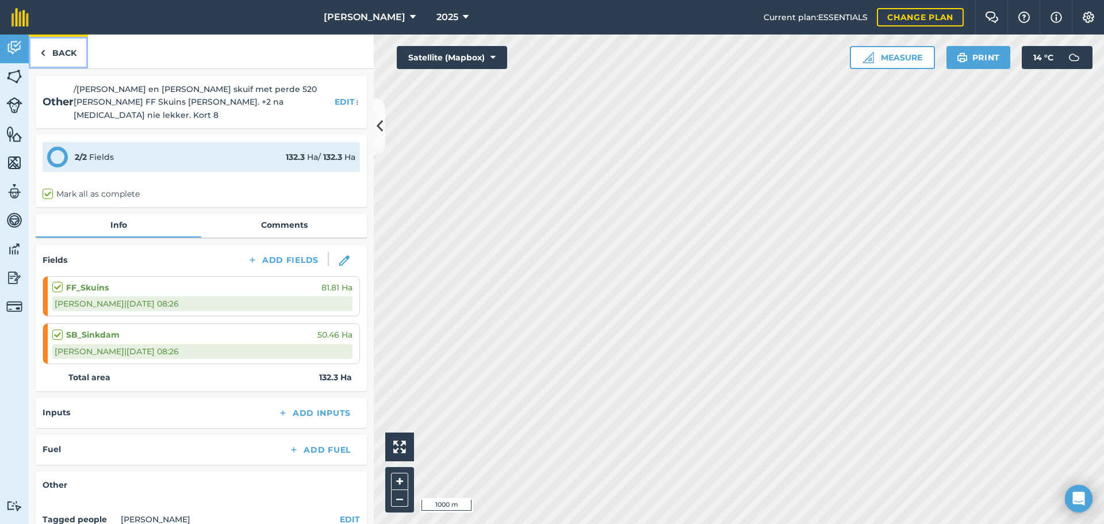
click at [43, 54] on img at bounding box center [42, 53] width 5 height 14
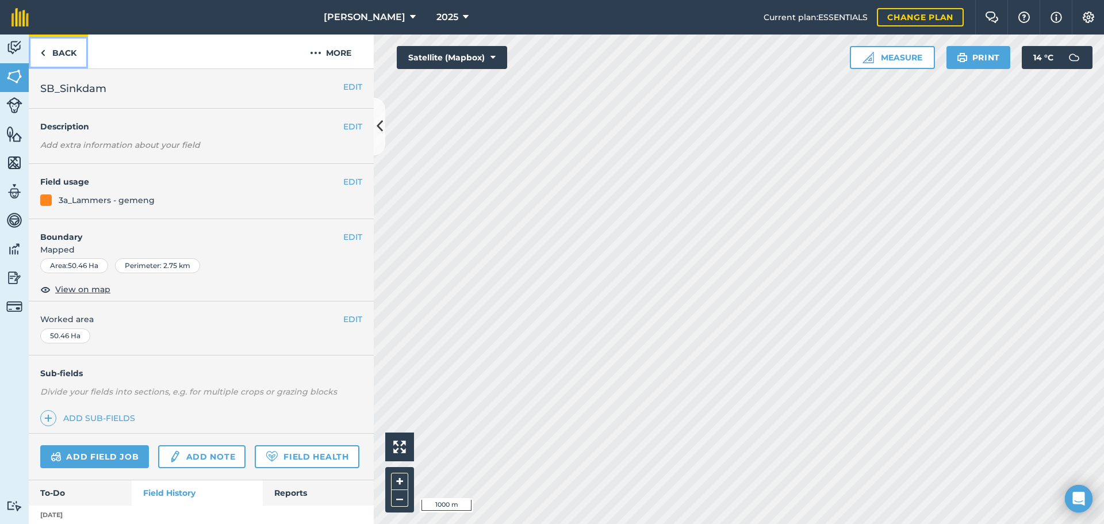
click at [48, 51] on link "Back" at bounding box center [58, 51] width 59 height 34
click at [348, 182] on button "EDIT" at bounding box center [352, 181] width 19 height 13
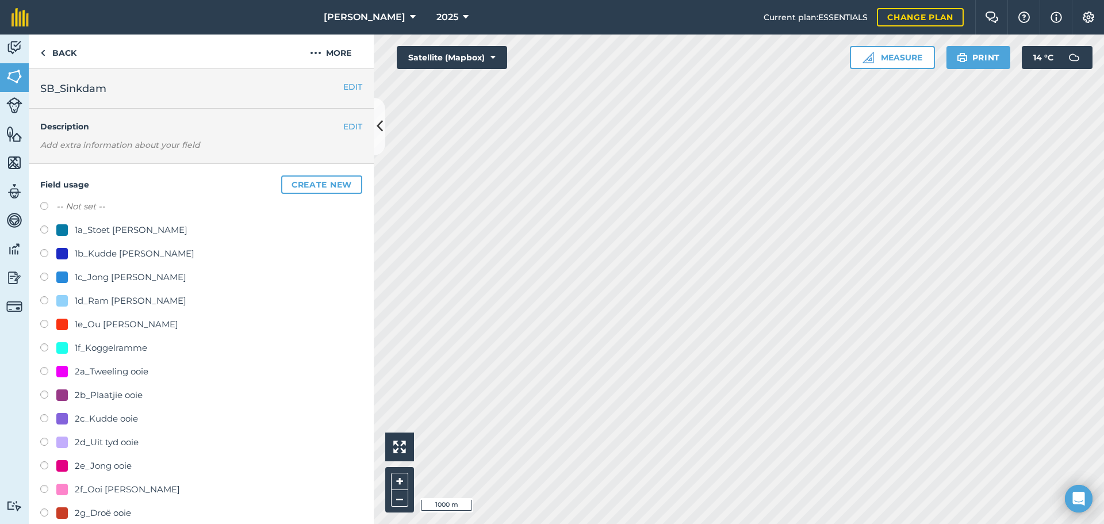
click at [70, 206] on label "-- Not set --" at bounding box center [80, 206] width 49 height 14
radio input "true"
radio input "false"
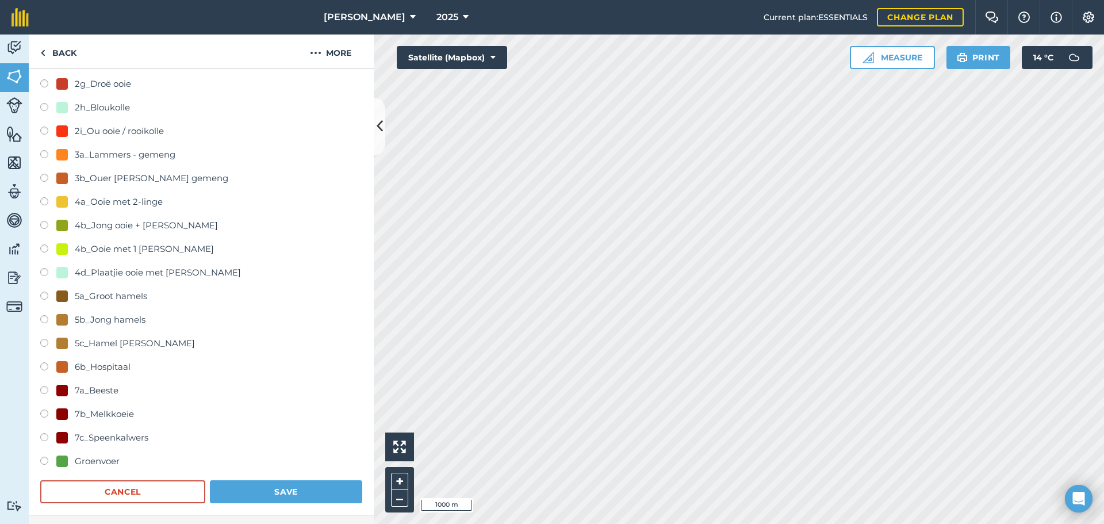
scroll to position [430, 0]
click at [266, 499] on button "Save" at bounding box center [286, 490] width 152 height 23
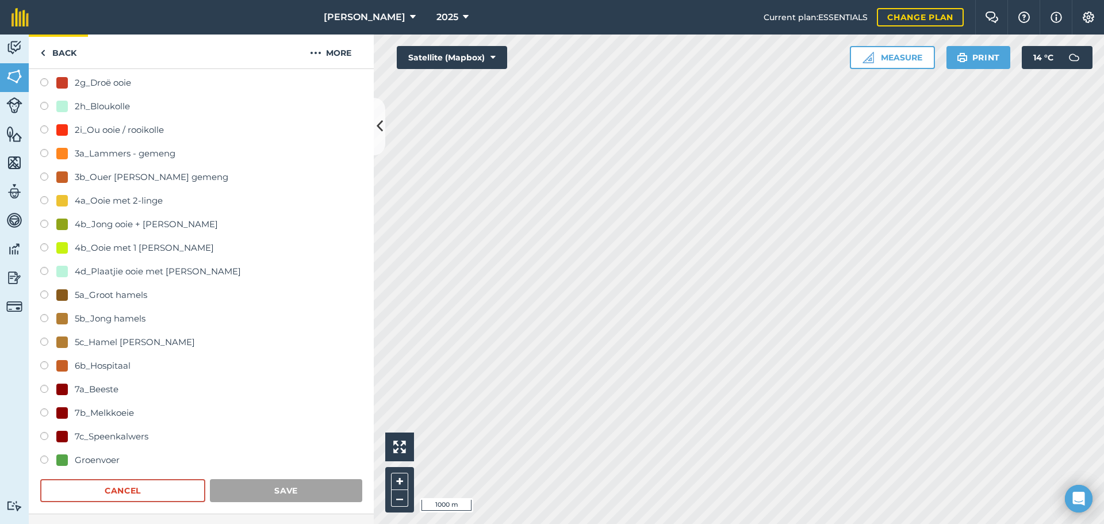
scroll to position [58, 0]
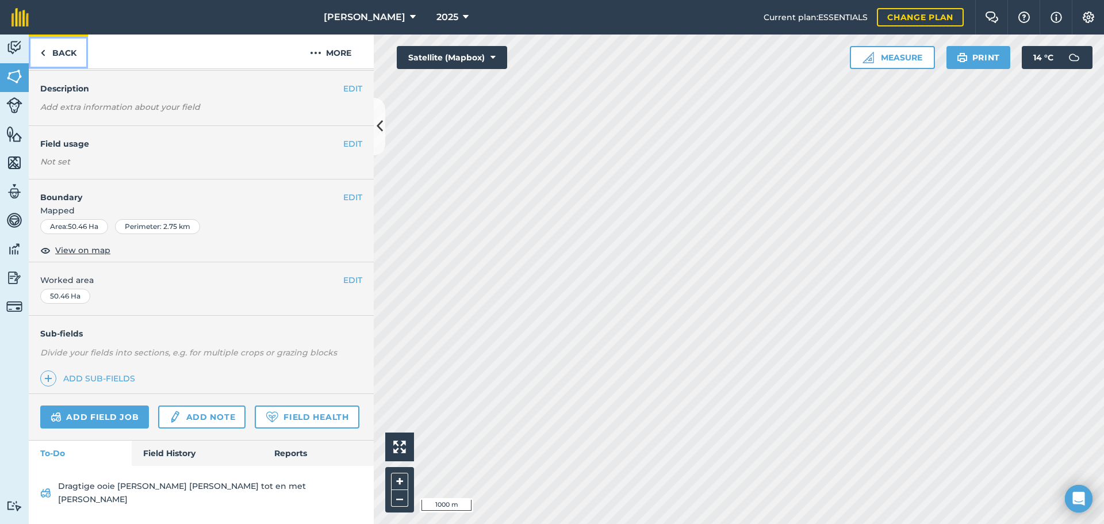
click at [46, 57] on link "Back" at bounding box center [58, 51] width 59 height 34
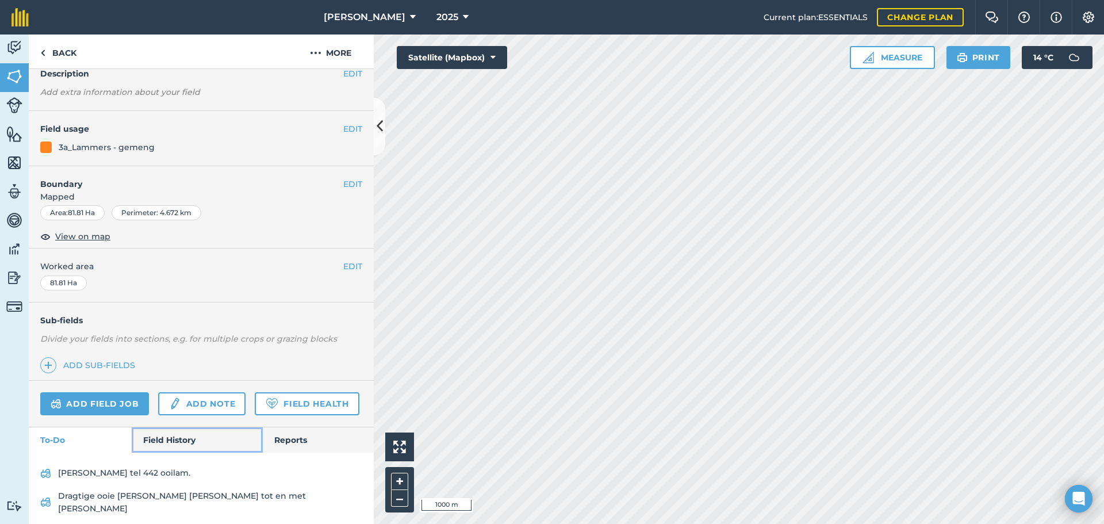
click at [148, 452] on link "Field History" at bounding box center [197, 439] width 130 height 25
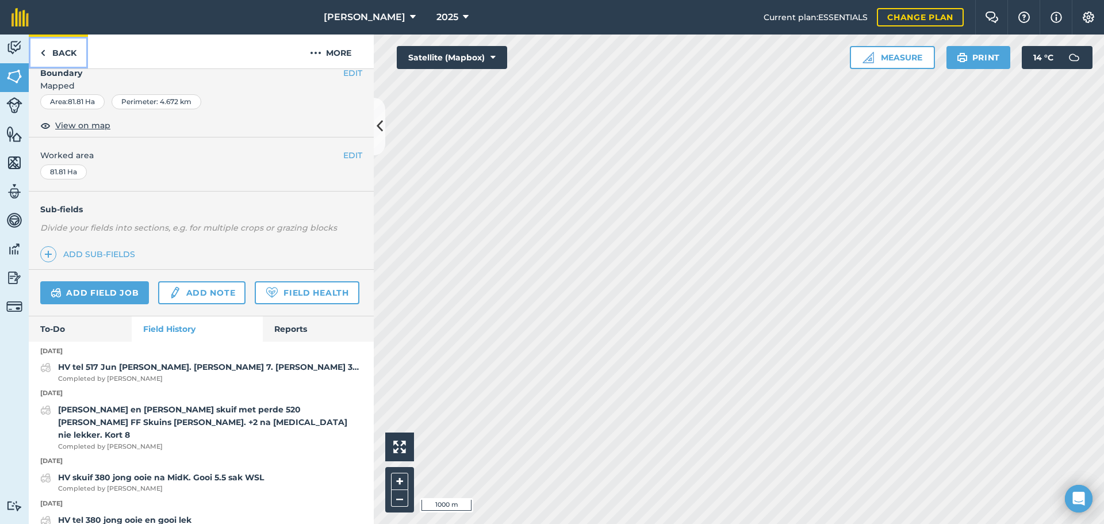
scroll to position [165, 0]
click at [53, 48] on link "Back" at bounding box center [58, 51] width 59 height 34
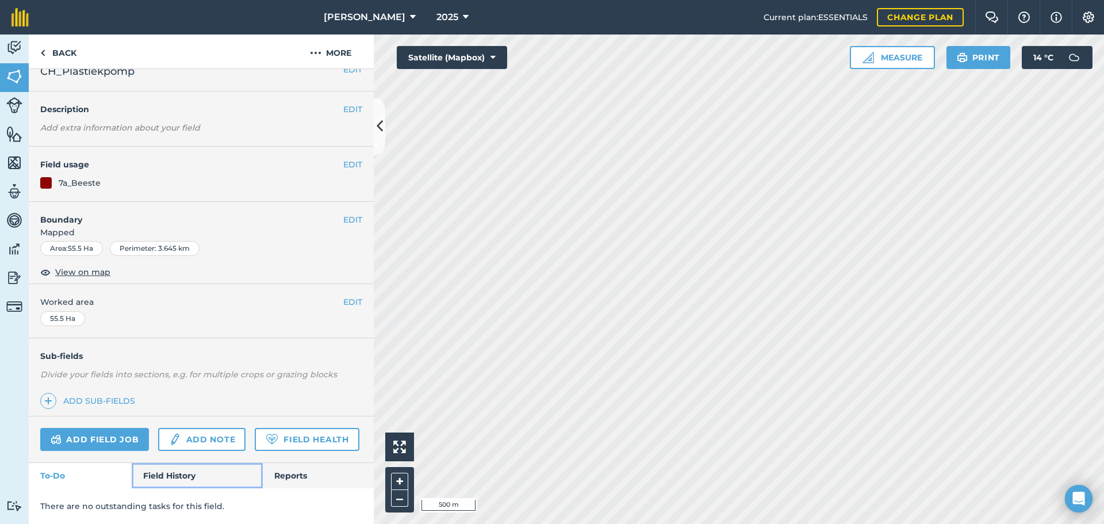
click at [182, 484] on link "Field History" at bounding box center [197, 475] width 130 height 25
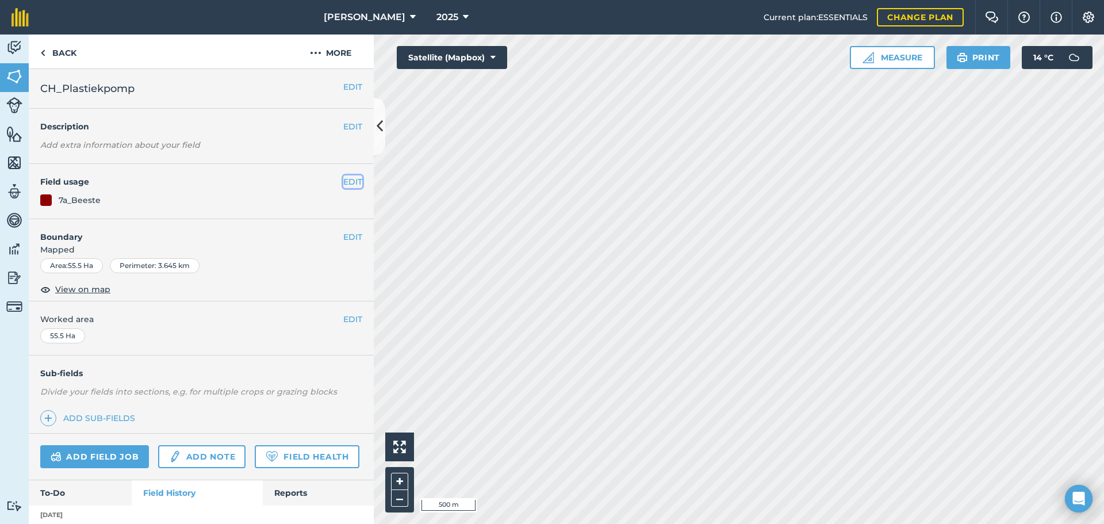
click at [343, 186] on button "EDIT" at bounding box center [352, 181] width 19 height 13
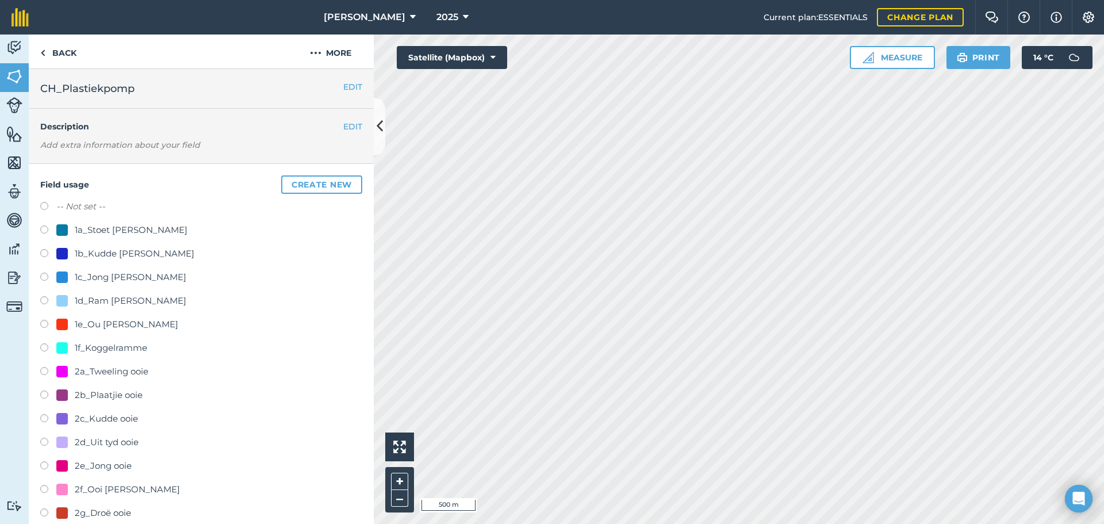
click at [49, 210] on label at bounding box center [48, 207] width 16 height 11
radio input "true"
radio input "false"
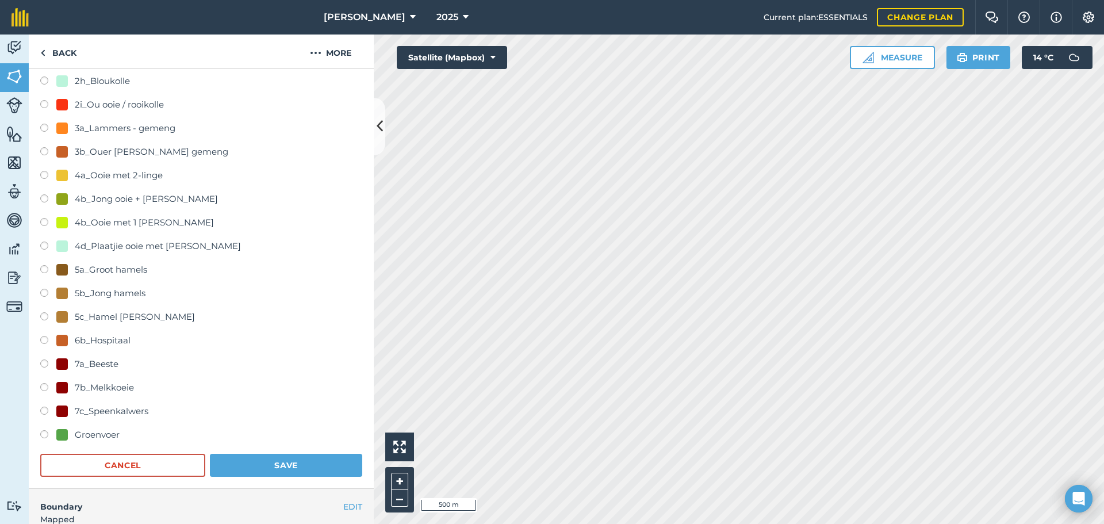
click at [260, 478] on div "Field usage Create new -- Not set -- 1a_Stoet [PERSON_NAME] 1b_Kudde [PERSON_NA…" at bounding box center [201, 99] width 345 height 780
click at [262, 464] on button "Save" at bounding box center [286, 463] width 152 height 23
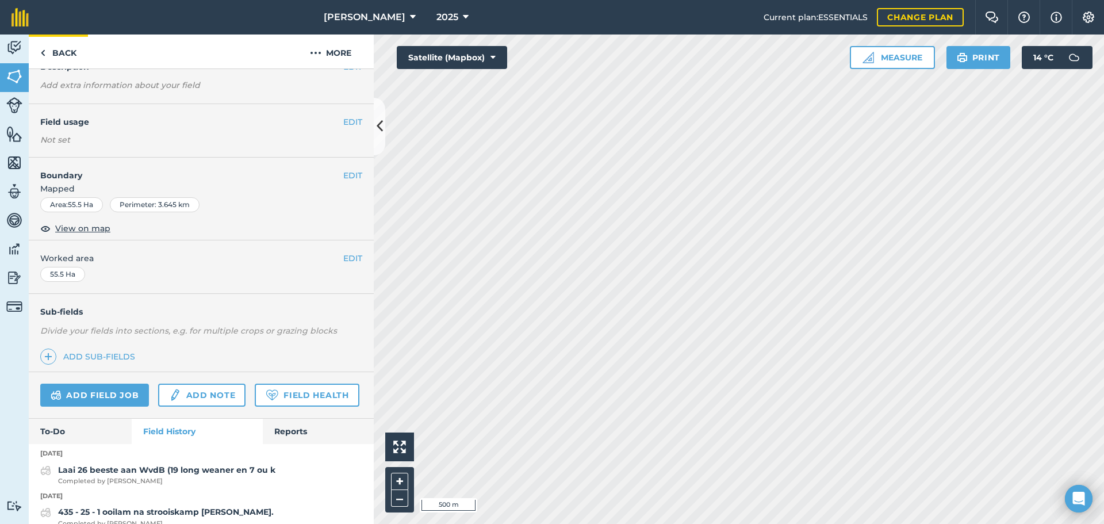
scroll to position [459, 0]
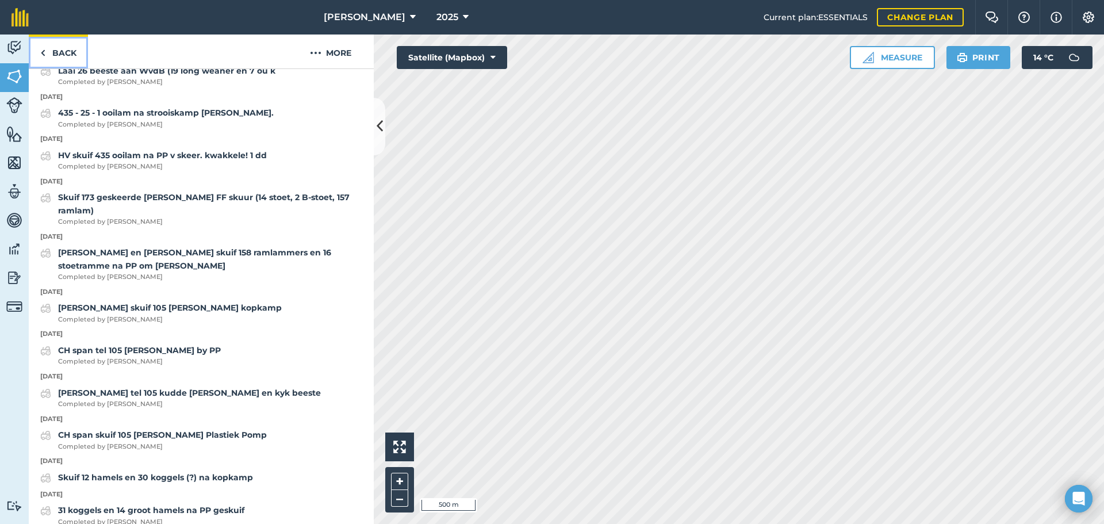
click at [44, 51] on img at bounding box center [42, 53] width 5 height 14
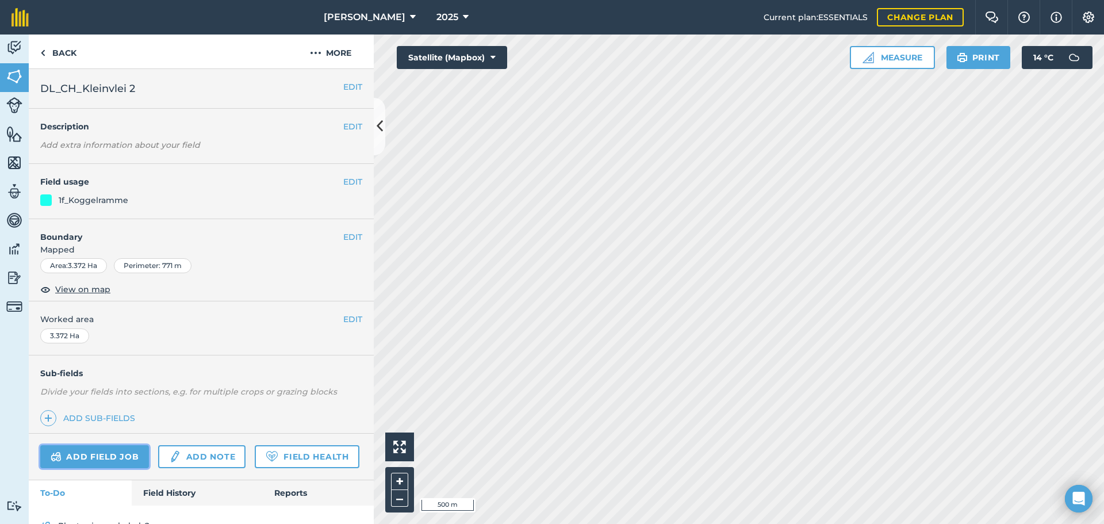
click at [117, 455] on link "Add field job" at bounding box center [94, 456] width 109 height 23
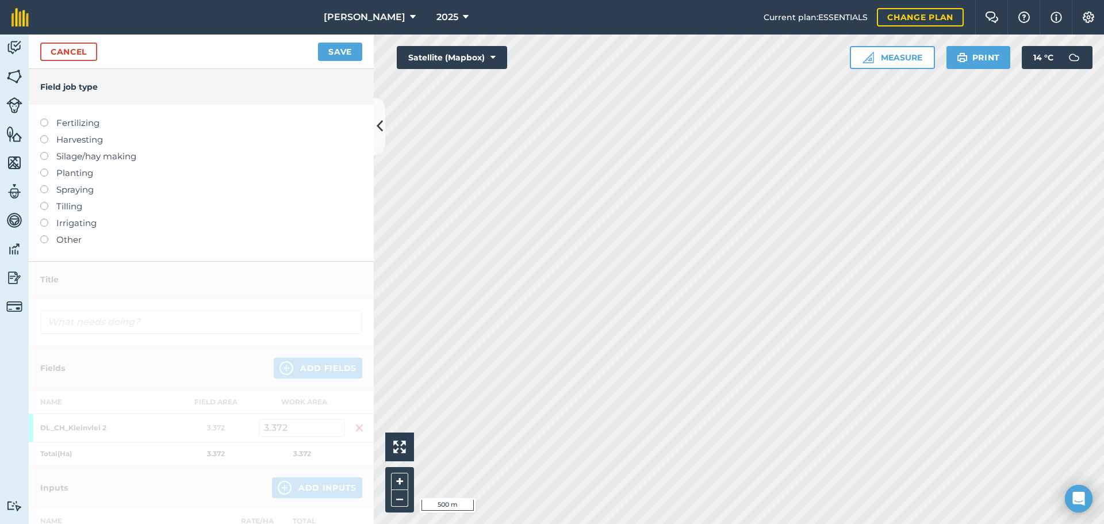
click at [47, 235] on label at bounding box center [48, 235] width 16 height 0
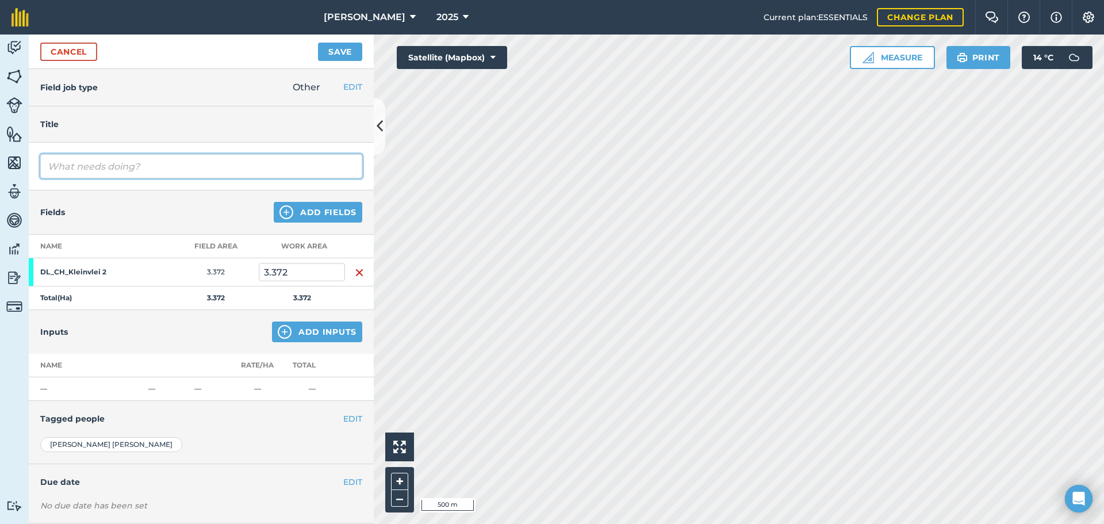
click at [62, 171] on input "text" at bounding box center [201, 166] width 322 height 24
type input "Abednego skuif 28 koggels en 4 hamels na PP"
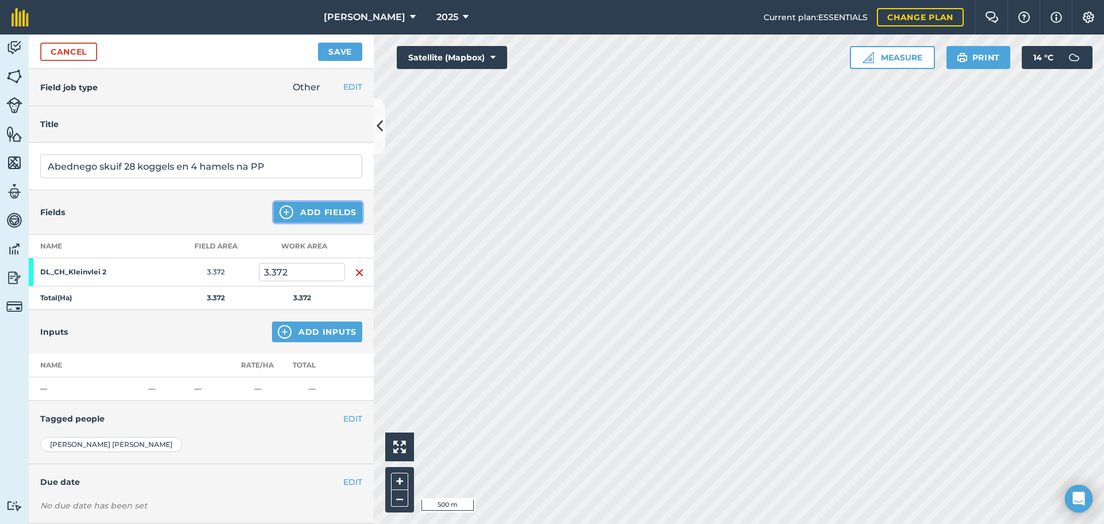
click at [295, 215] on button "Add Fields" at bounding box center [318, 212] width 89 height 21
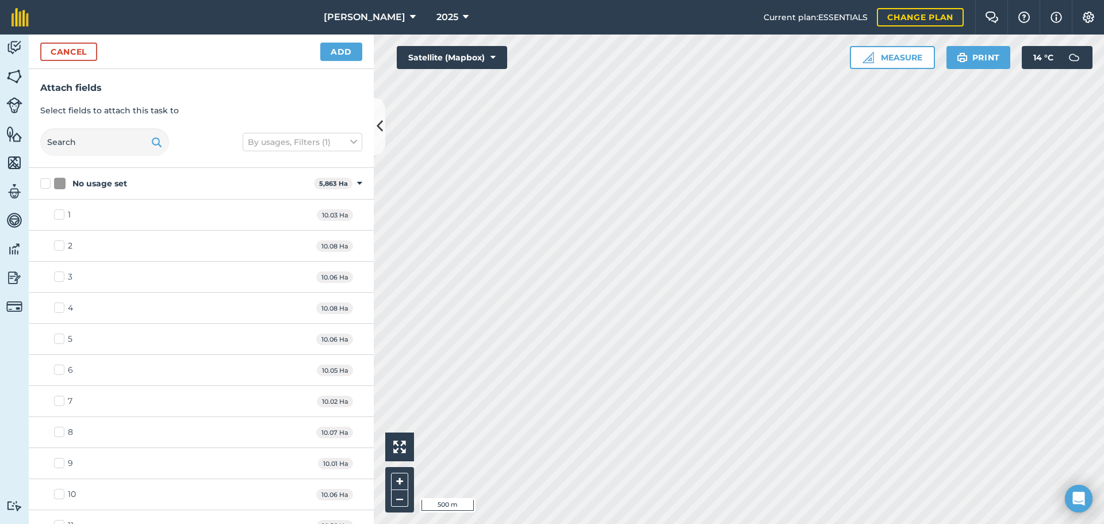
checkbox input "true"
click at [348, 53] on button "Add" at bounding box center [341, 52] width 42 height 18
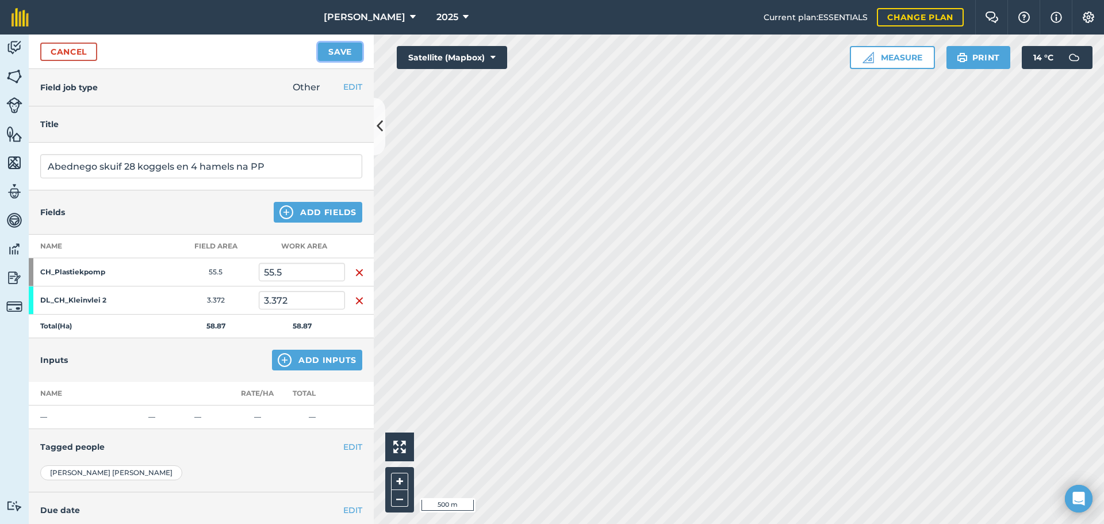
click at [329, 53] on button "Save" at bounding box center [340, 52] width 44 height 18
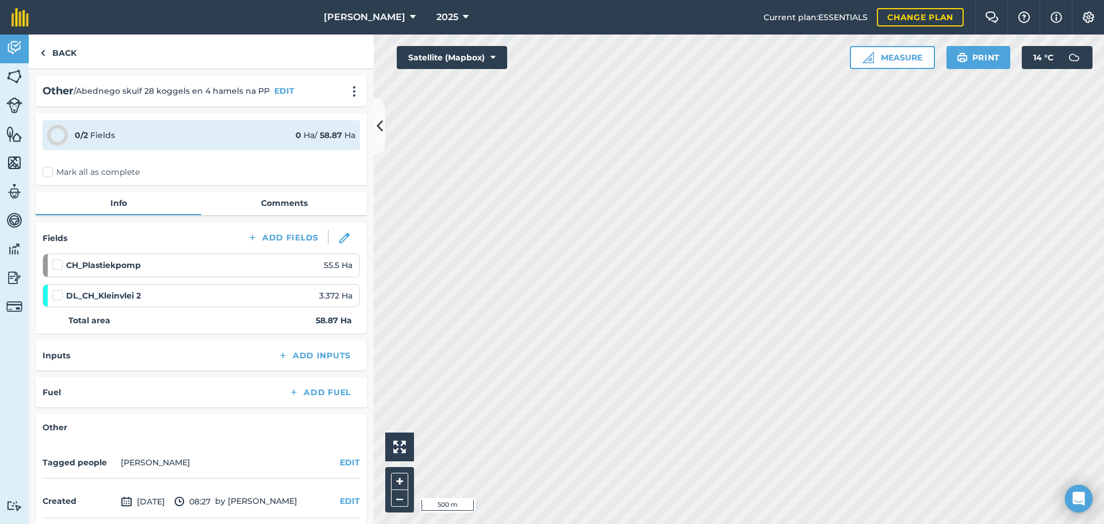
click at [48, 172] on label "Mark all as complete" at bounding box center [91, 172] width 97 height 12
click at [48, 172] on input "Mark all as complete" at bounding box center [46, 169] width 7 height 7
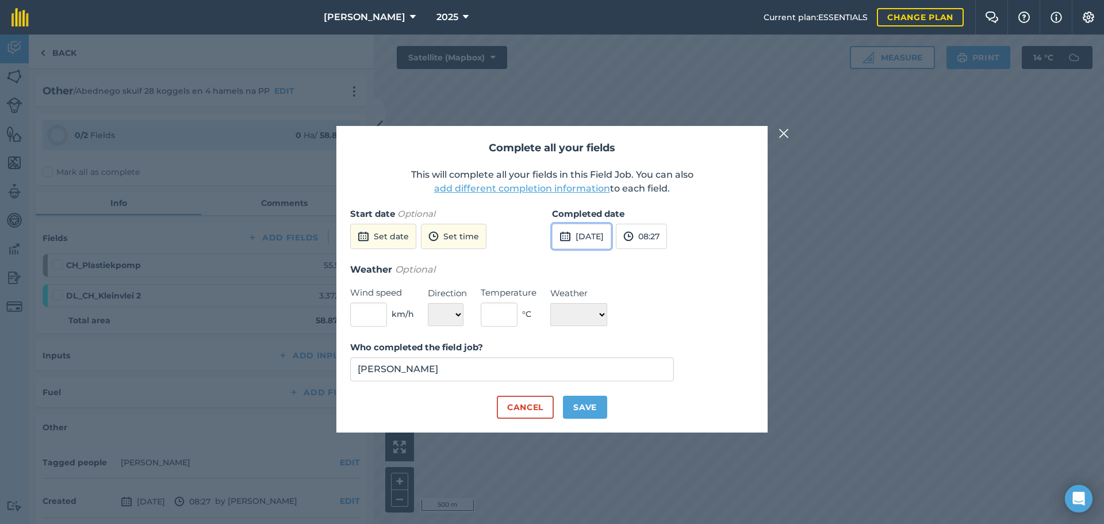
click at [593, 227] on button "[DATE]" at bounding box center [581, 236] width 59 height 25
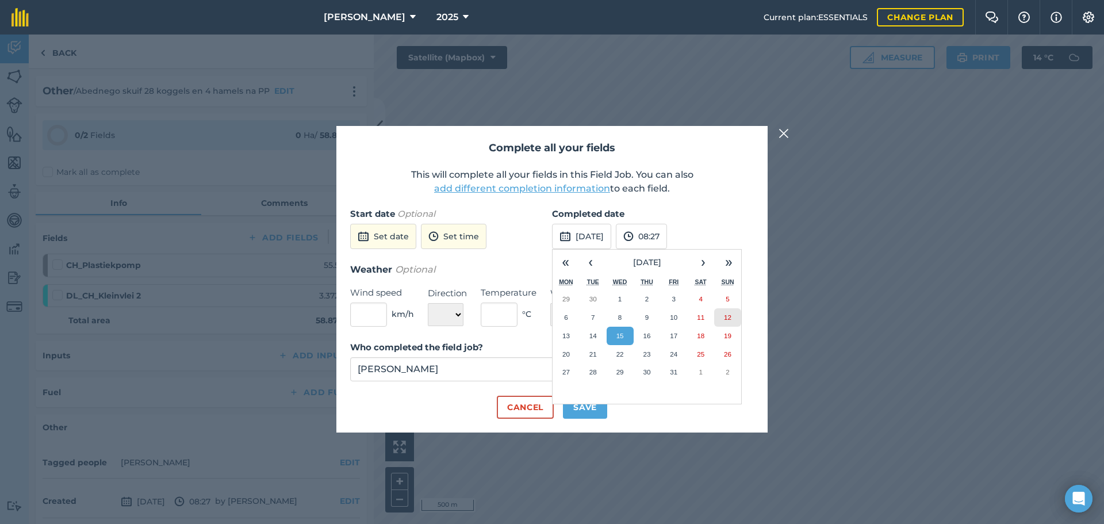
click at [724, 316] on abbr "12" at bounding box center [727, 316] width 7 height 7
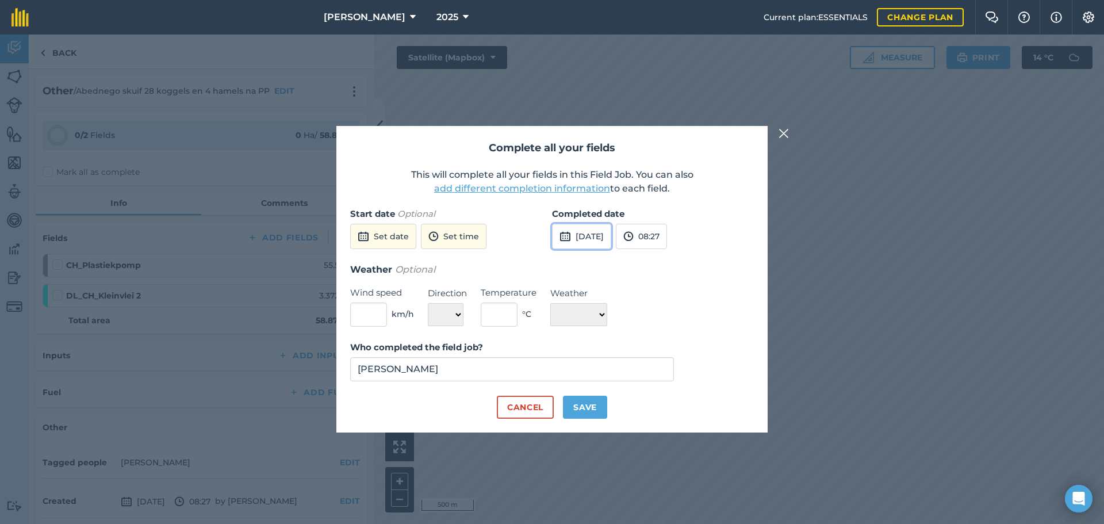
click at [590, 239] on button "[DATE]" at bounding box center [581, 236] width 59 height 25
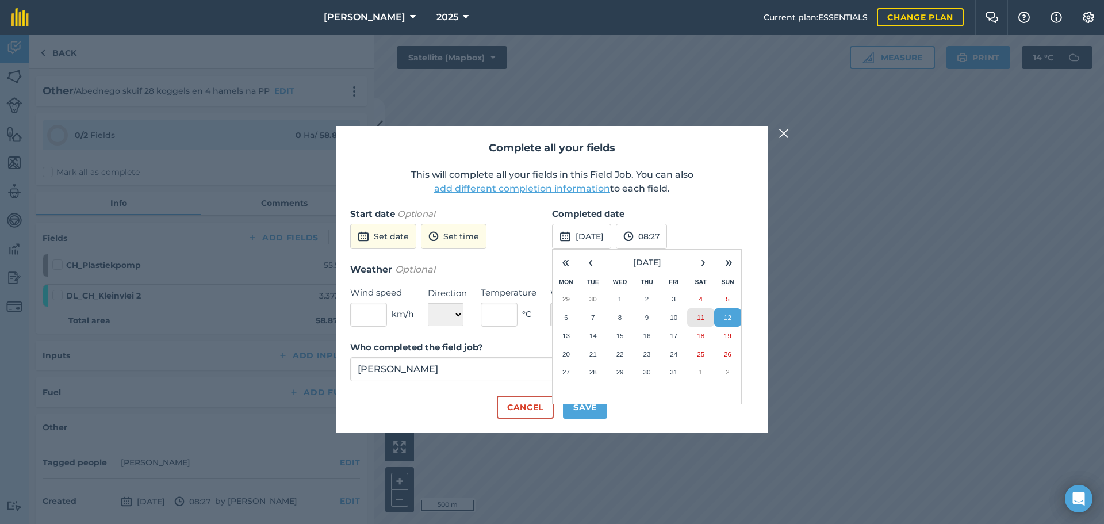
click at [701, 312] on button "11" at bounding box center [700, 317] width 27 height 18
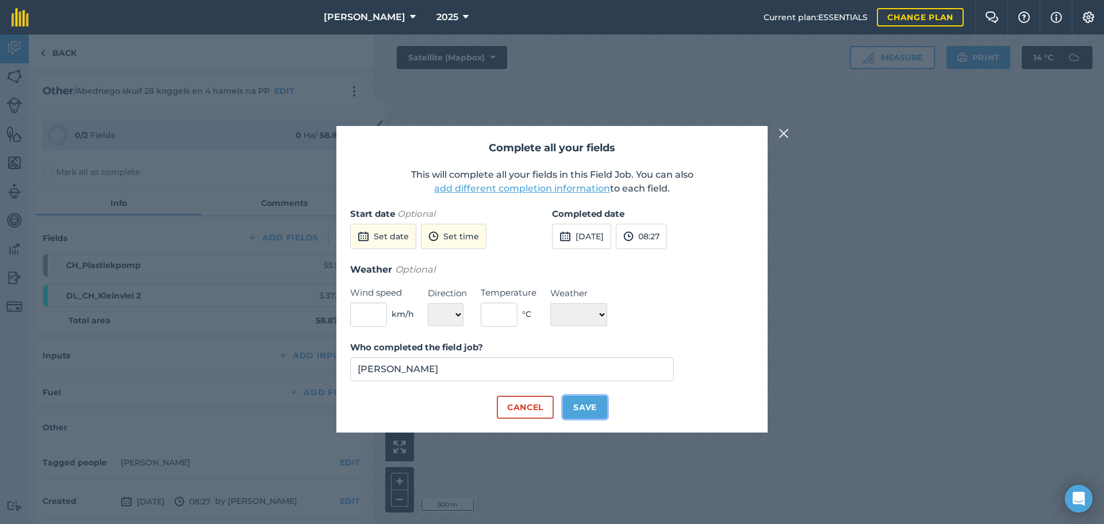
click at [583, 397] on button "Save" at bounding box center [585, 406] width 44 height 23
checkbox input "true"
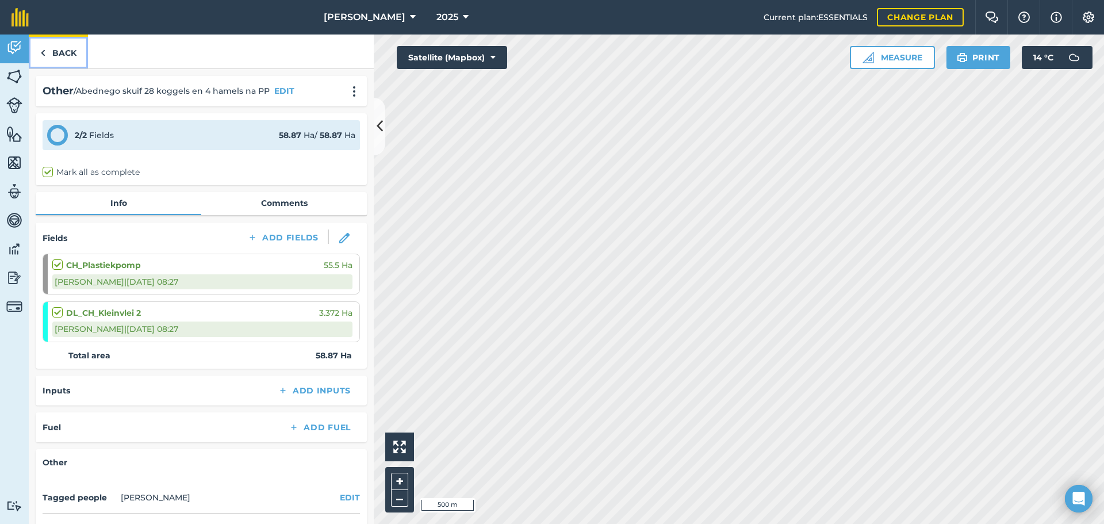
drag, startPoint x: 583, startPoint y: 397, endPoint x: 51, endPoint y: 56, distance: 632.3
click at [51, 56] on link "Back" at bounding box center [58, 51] width 59 height 34
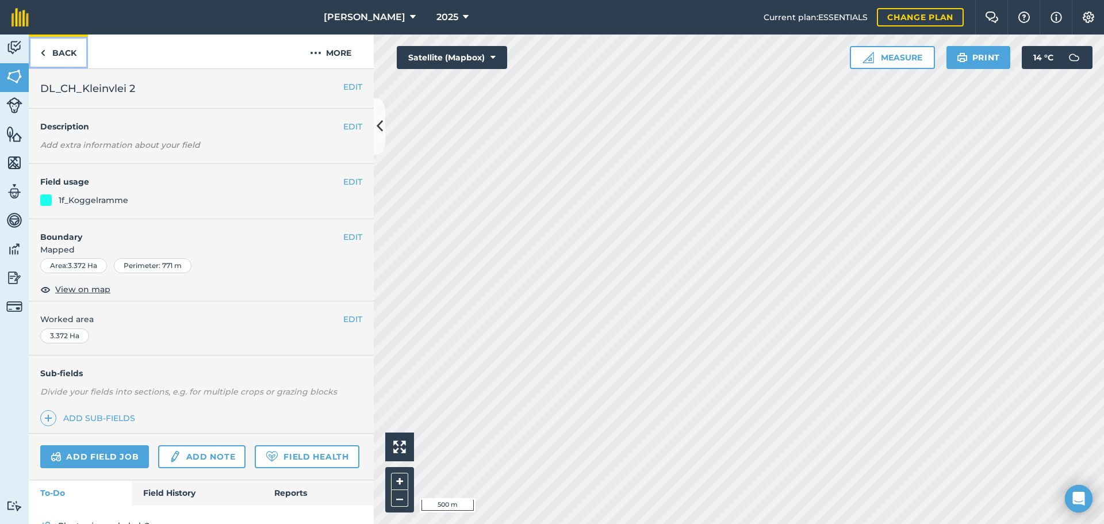
click at [43, 55] on img at bounding box center [42, 53] width 5 height 14
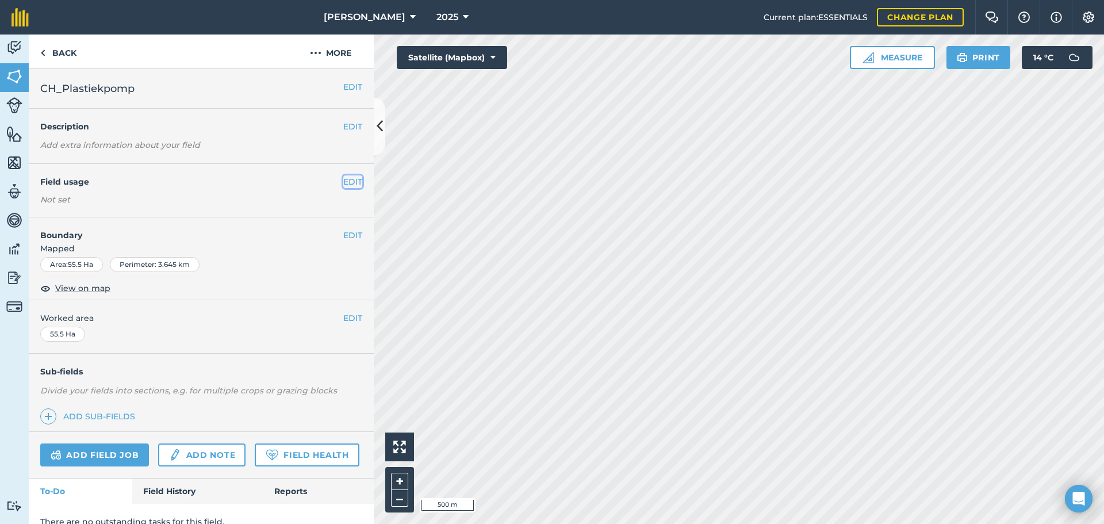
click at [343, 188] on button "EDIT" at bounding box center [352, 181] width 19 height 13
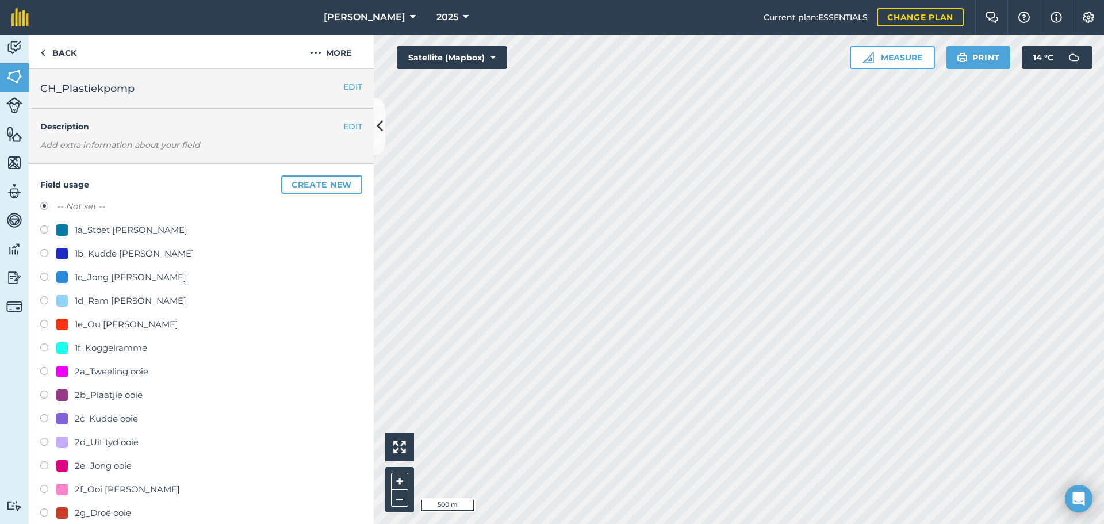
click at [43, 345] on label at bounding box center [48, 348] width 16 height 11
radio input "true"
radio input "false"
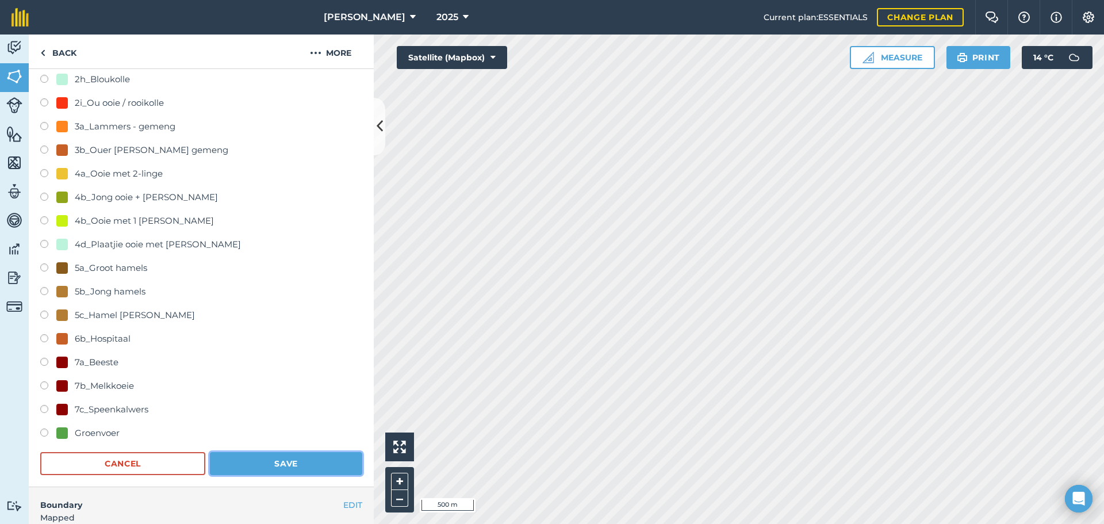
click at [277, 458] on button "Save" at bounding box center [286, 463] width 152 height 23
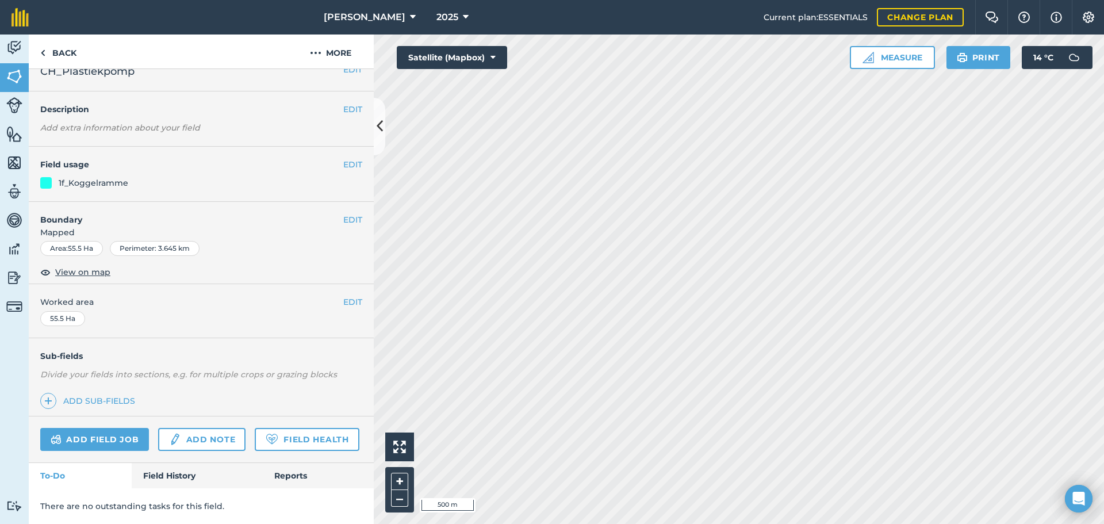
scroll to position [60, 0]
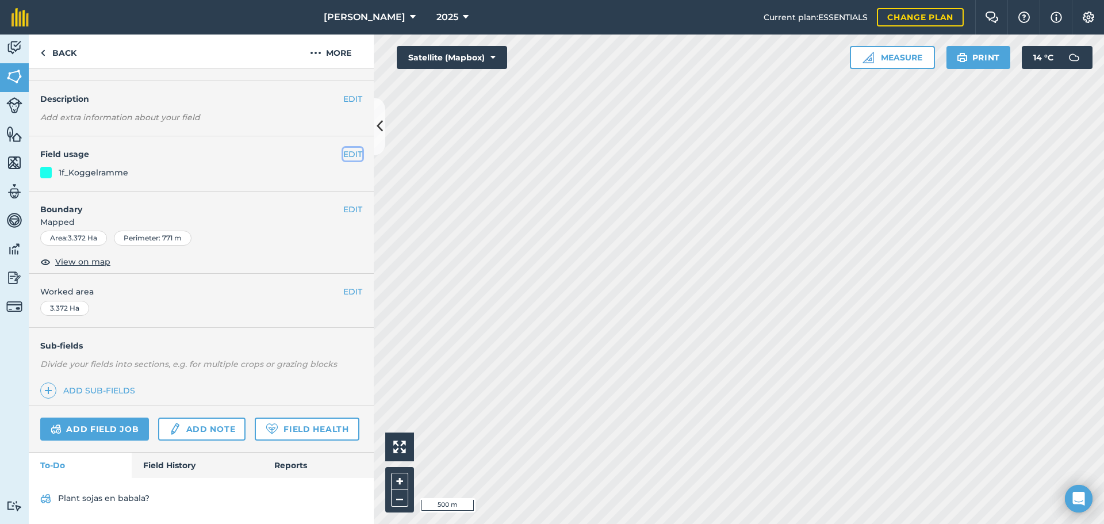
click at [343, 148] on button "EDIT" at bounding box center [352, 154] width 19 height 13
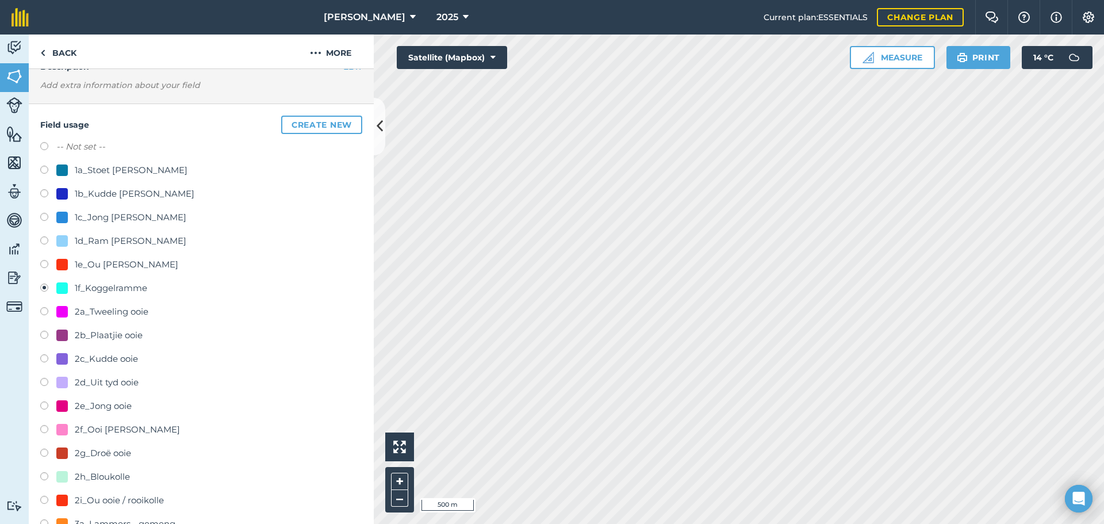
click at [44, 145] on label at bounding box center [48, 147] width 16 height 11
radio input "true"
radio input "false"
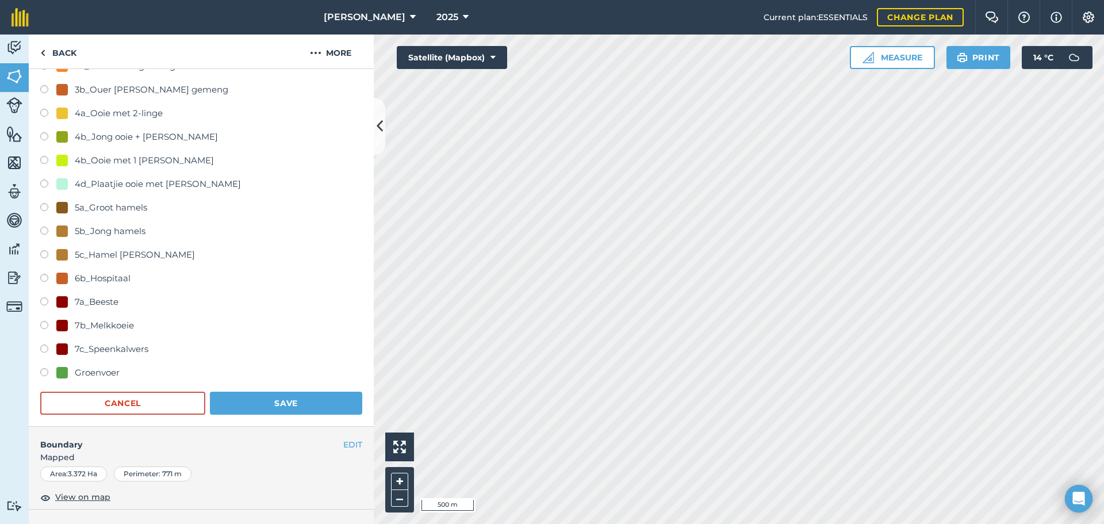
click at [282, 421] on div "Field usage Create new -- Not set -- 1a_Stoet [PERSON_NAME] 1b_Kudde [PERSON_NA…" at bounding box center [201, 37] width 345 height 780
click at [285, 405] on button "Save" at bounding box center [286, 401] width 152 height 23
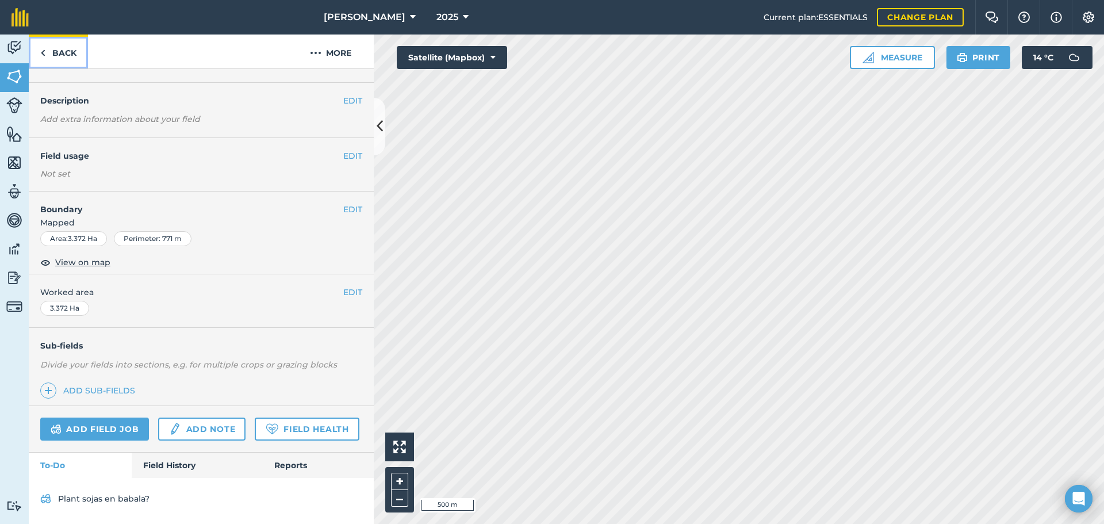
click at [58, 52] on link "Back" at bounding box center [58, 51] width 59 height 34
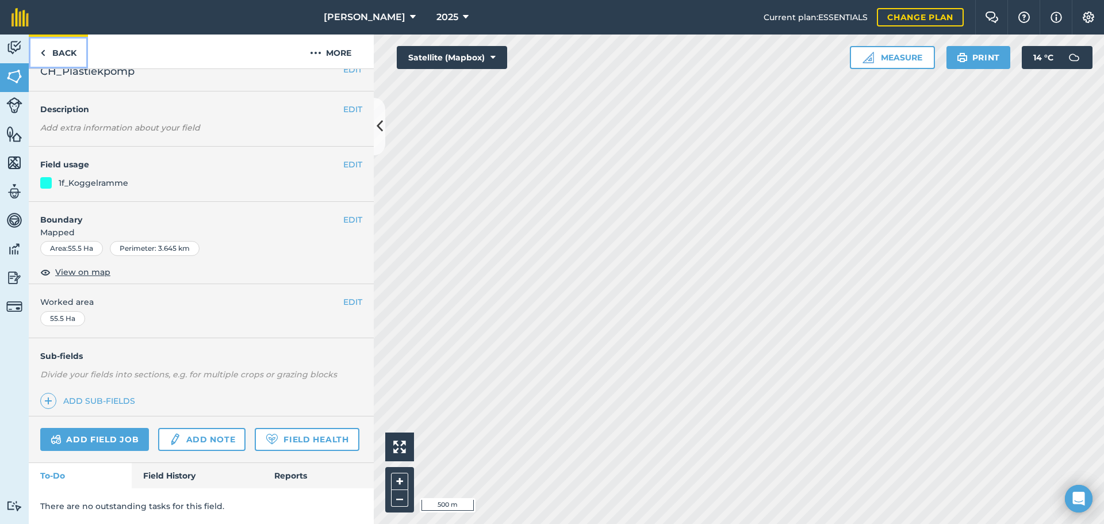
click at [47, 50] on link "Back" at bounding box center [58, 51] width 59 height 34
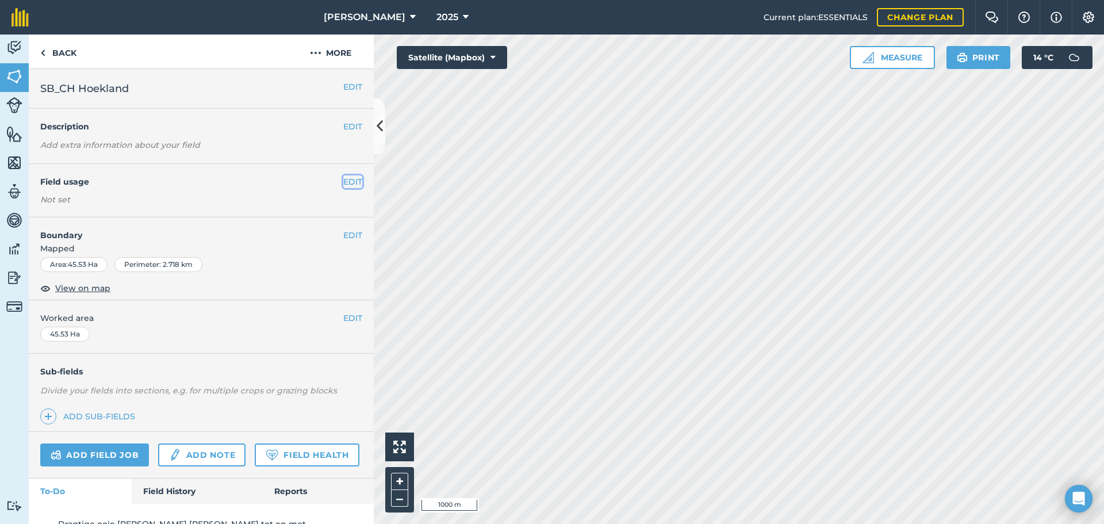
click at [343, 178] on button "EDIT" at bounding box center [352, 181] width 19 height 13
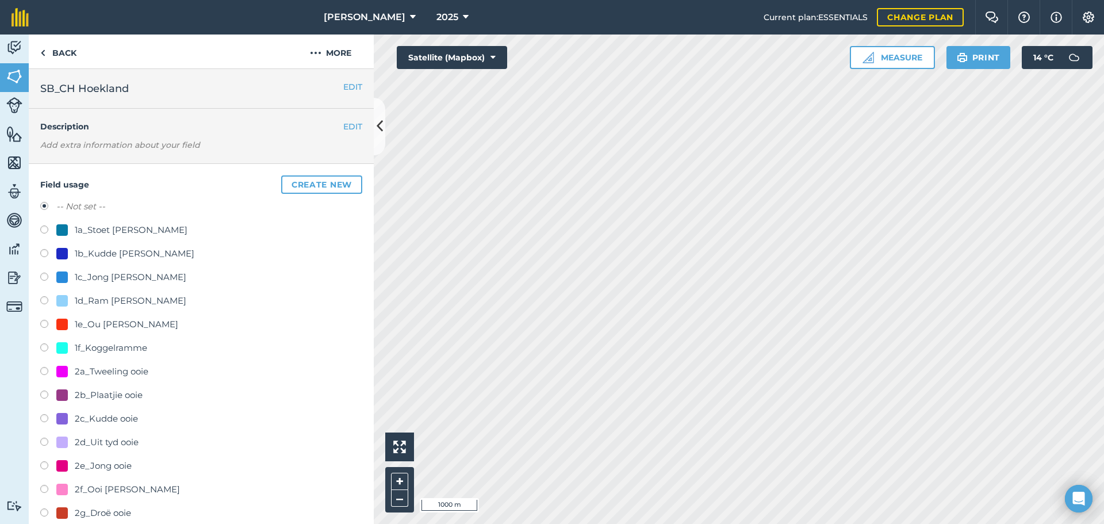
click at [51, 416] on label at bounding box center [48, 419] width 16 height 11
radio input "true"
radio input "false"
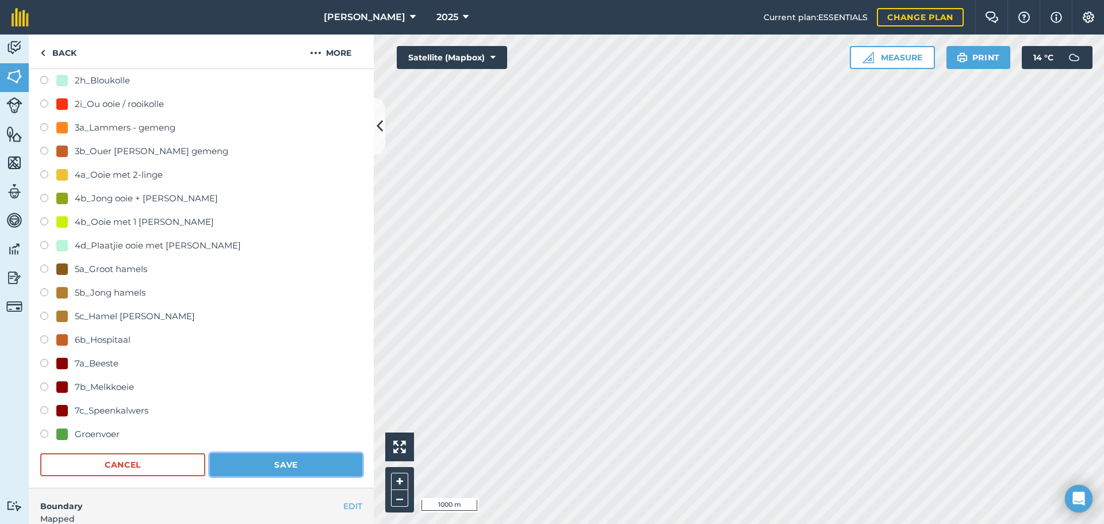
click at [280, 462] on button "Save" at bounding box center [286, 464] width 152 height 23
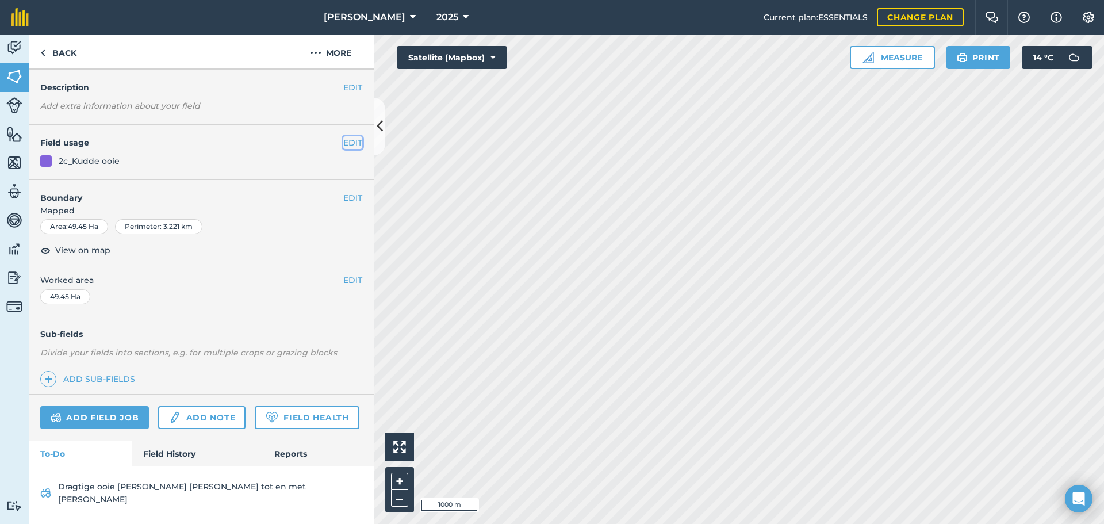
click at [343, 136] on button "EDIT" at bounding box center [352, 142] width 19 height 13
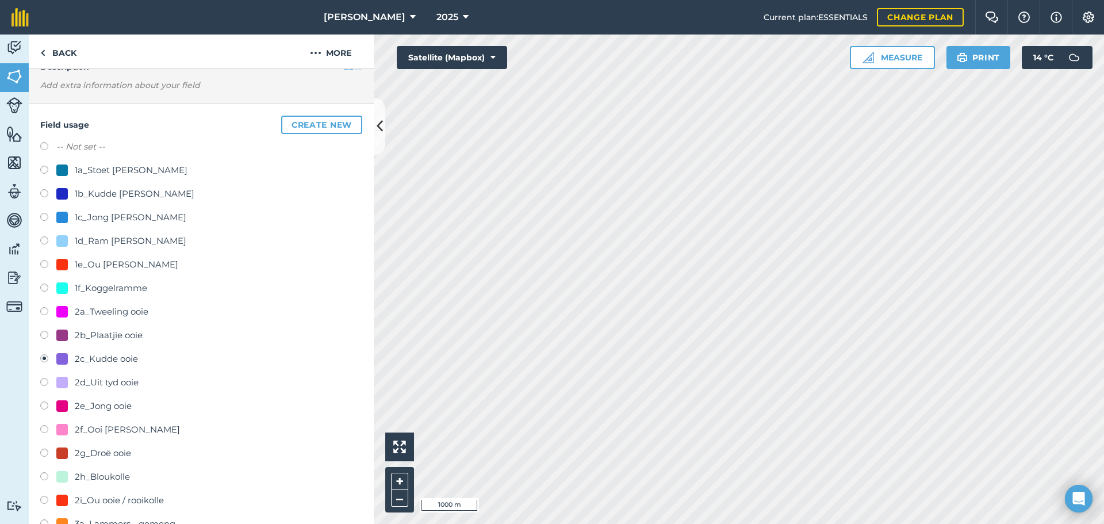
click at [53, 147] on label at bounding box center [48, 147] width 16 height 11
radio input "true"
radio input "false"
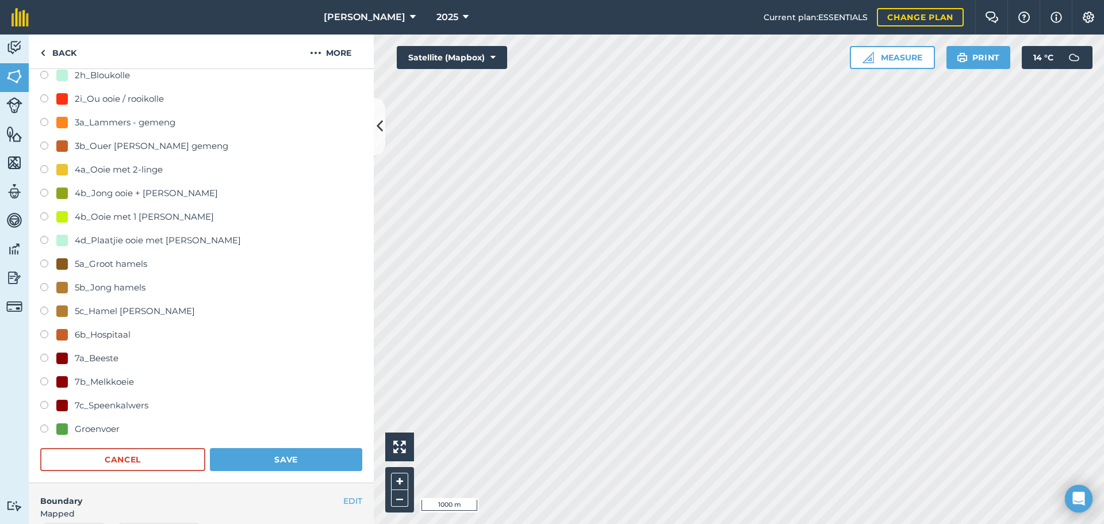
scroll to position [462, 0]
click at [288, 443] on form "-- Not set -- 1a_Stoet [PERSON_NAME] 1b_Kudde [PERSON_NAME] 1c_Jong [PERSON_NAM…" at bounding box center [201, 103] width 322 height 732
click at [292, 455] on button "Save" at bounding box center [286, 458] width 152 height 23
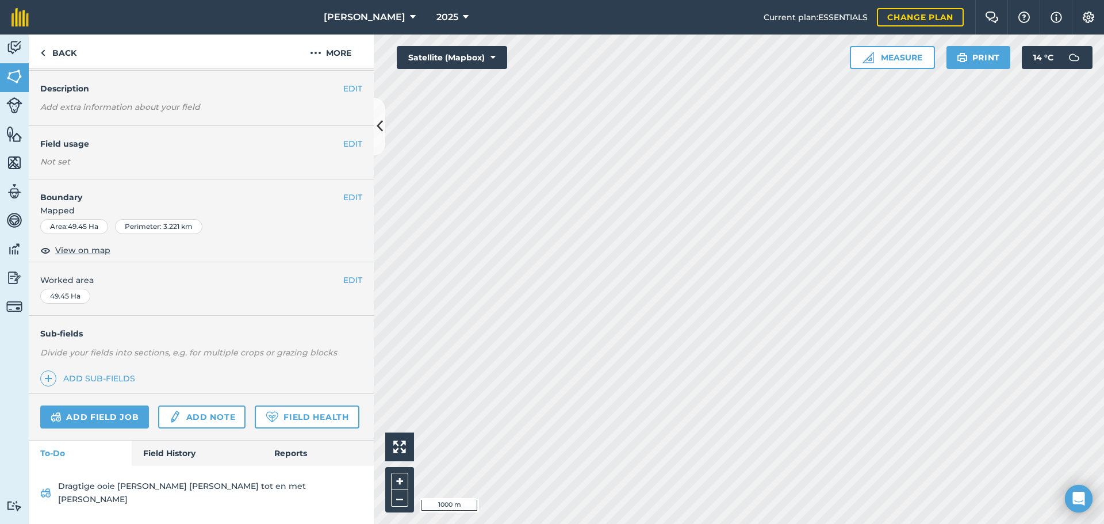
scroll to position [58, 0]
click at [99, 405] on link "Add field job" at bounding box center [94, 416] width 109 height 23
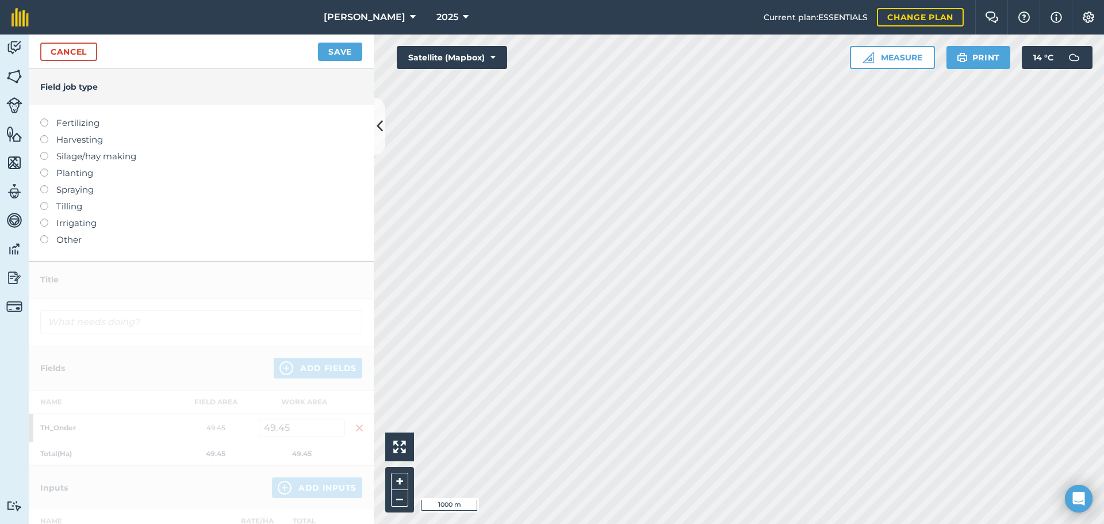
click at [47, 241] on li "Other" at bounding box center [201, 240] width 322 height 14
click at [38, 242] on div "Fertilizing Harvesting Silage/hay making Planting Spraying Tilling Irrigating O…" at bounding box center [201, 183] width 345 height 156
click at [40, 240] on div "Fertilizing Harvesting Silage/hay making Planting Spraying Tilling Irrigating O…" at bounding box center [201, 183] width 345 height 156
click at [42, 235] on label at bounding box center [48, 235] width 16 height 0
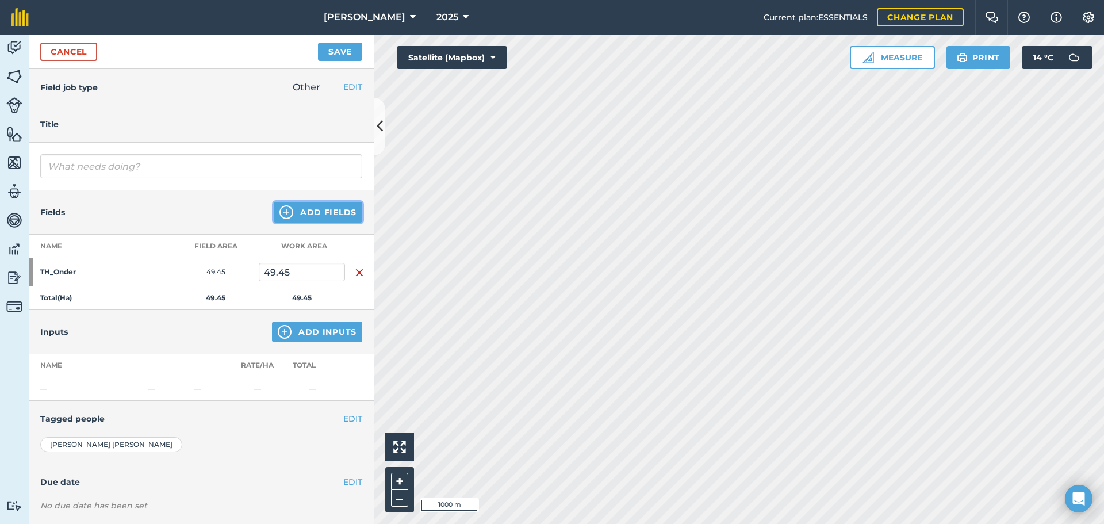
click at [324, 212] on button "Add Fields" at bounding box center [318, 212] width 89 height 21
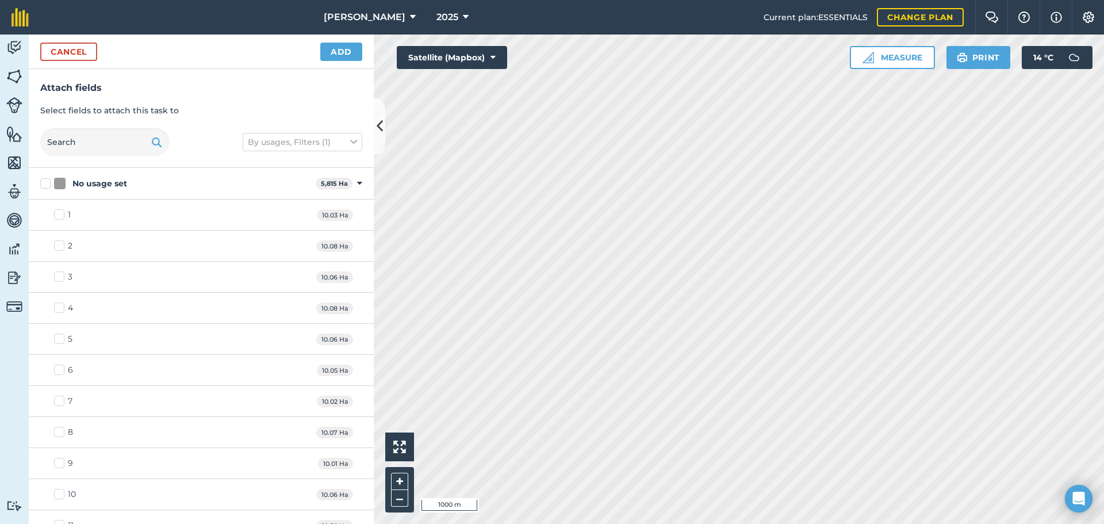
checkbox input "true"
click at [336, 52] on button "Add" at bounding box center [341, 52] width 42 height 18
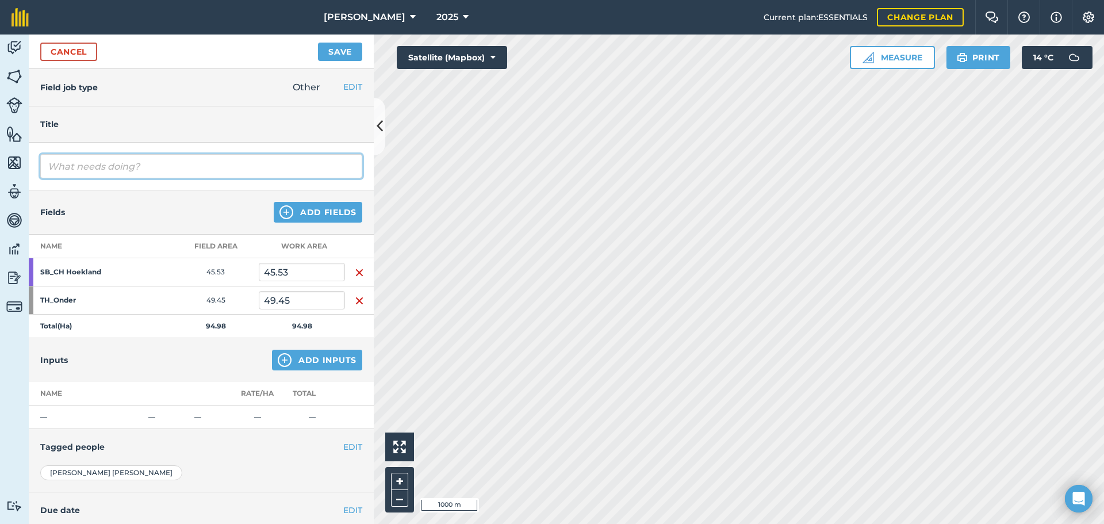
click at [91, 173] on input "text" at bounding box center [201, 166] width 322 height 24
type input "[PERSON_NAME] skuif grootuiers na Kuile Hoekland [PERSON_NAME] halfpad deur [PE…"
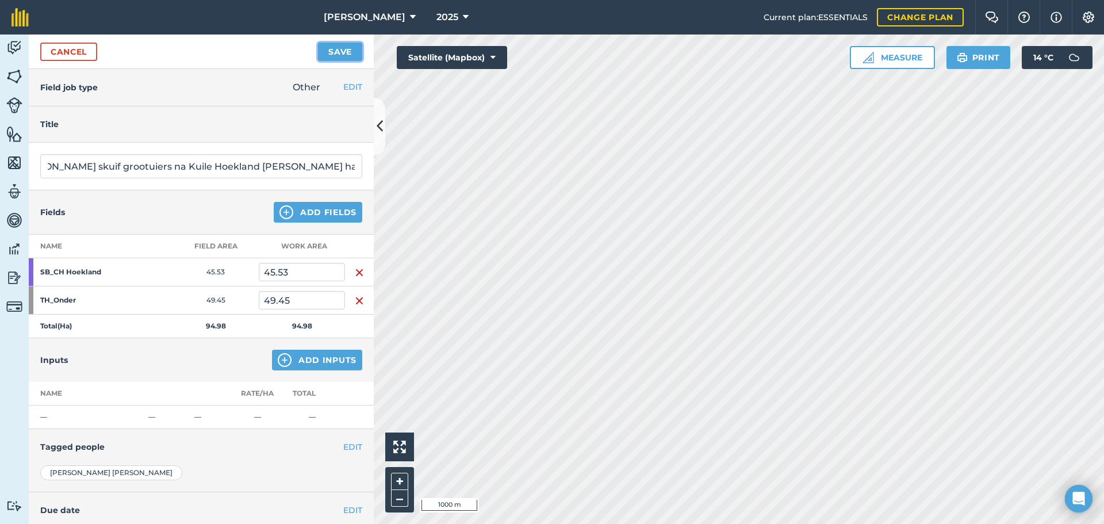
click at [337, 49] on button "Save" at bounding box center [340, 52] width 44 height 18
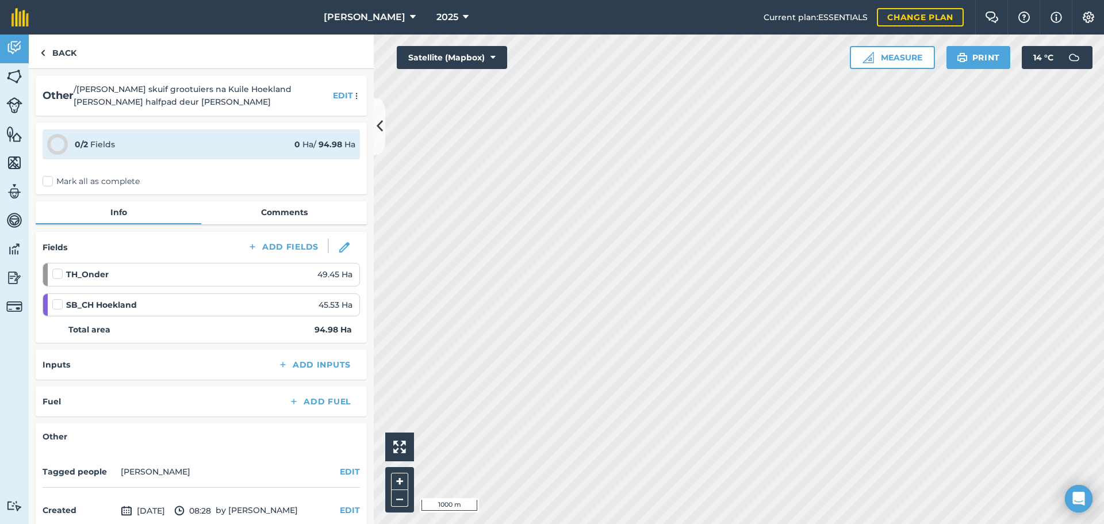
click at [49, 179] on label "Mark all as complete" at bounding box center [91, 181] width 97 height 12
click at [49, 179] on input "Mark all as complete" at bounding box center [46, 178] width 7 height 7
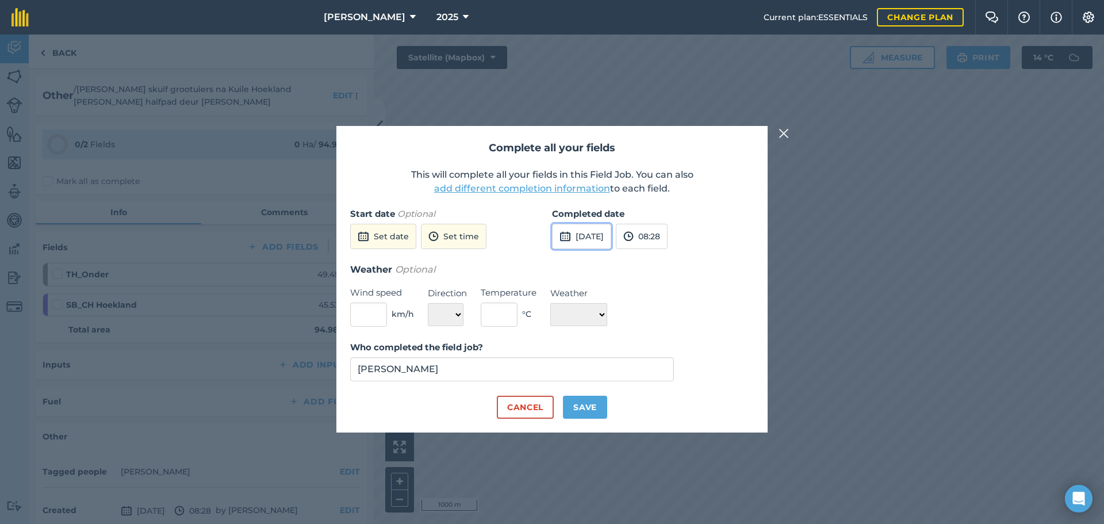
click at [582, 235] on button "[DATE]" at bounding box center [581, 236] width 59 height 25
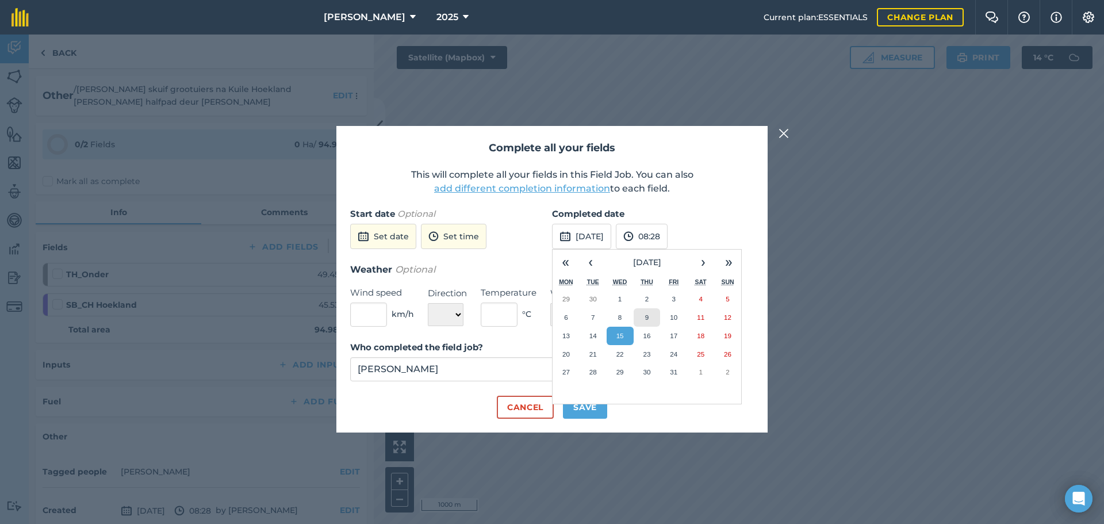
click at [652, 318] on button "9" at bounding box center [646, 317] width 27 height 18
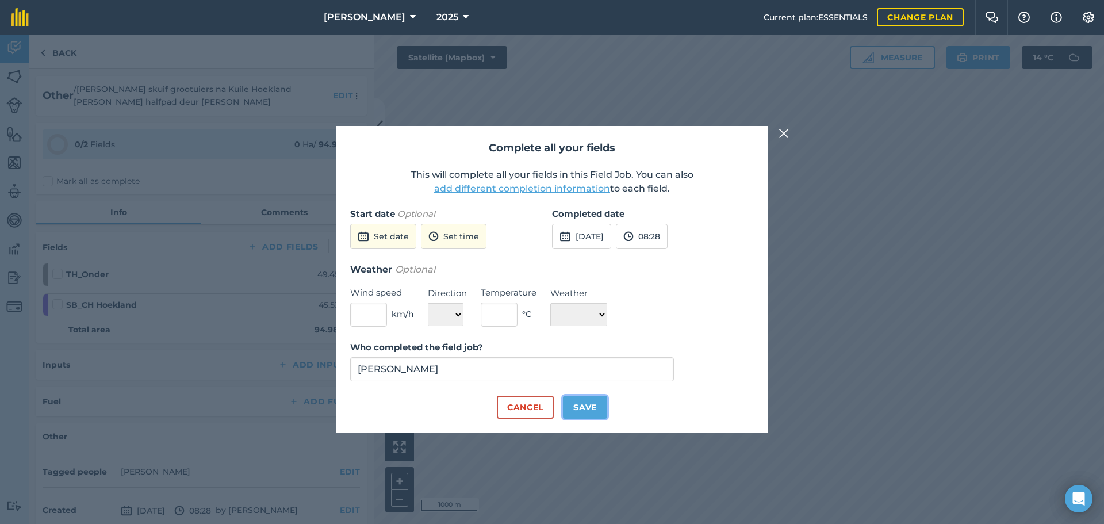
click at [581, 408] on button "Save" at bounding box center [585, 406] width 44 height 23
checkbox input "true"
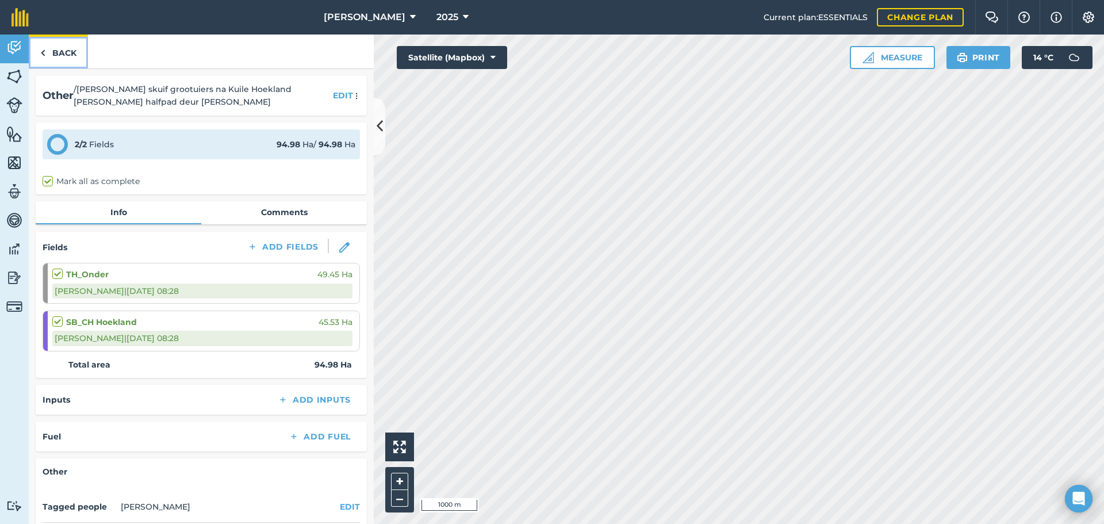
click at [59, 56] on link "Back" at bounding box center [58, 51] width 59 height 34
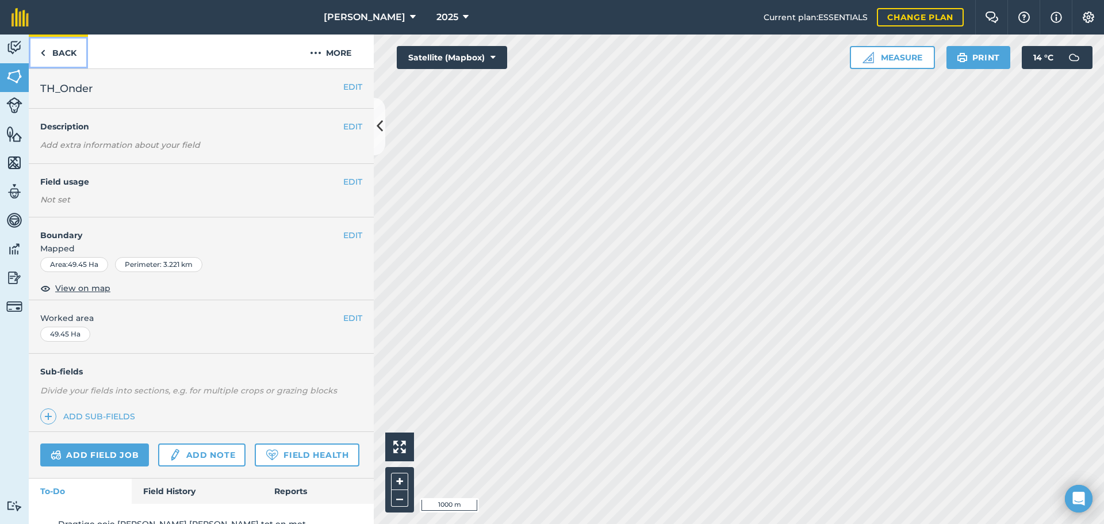
click at [41, 52] on img at bounding box center [42, 53] width 5 height 14
click at [333, 180] on h4 "Field usage" at bounding box center [191, 181] width 303 height 13
click at [343, 183] on button "EDIT" at bounding box center [352, 181] width 19 height 13
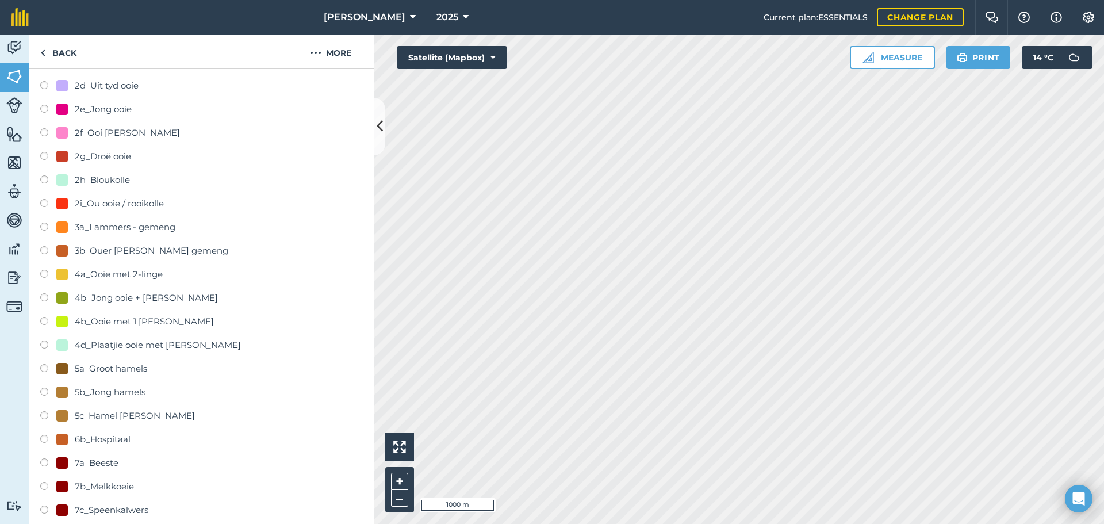
scroll to position [357, 0]
click at [45, 458] on label at bounding box center [48, 463] width 16 height 11
radio input "true"
radio input "false"
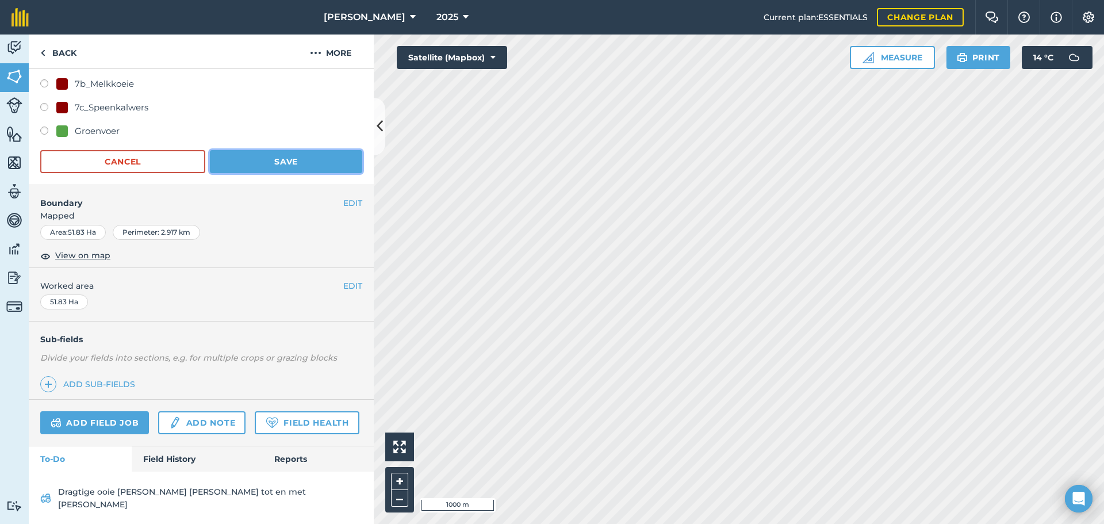
click at [271, 154] on button "Save" at bounding box center [286, 161] width 152 height 23
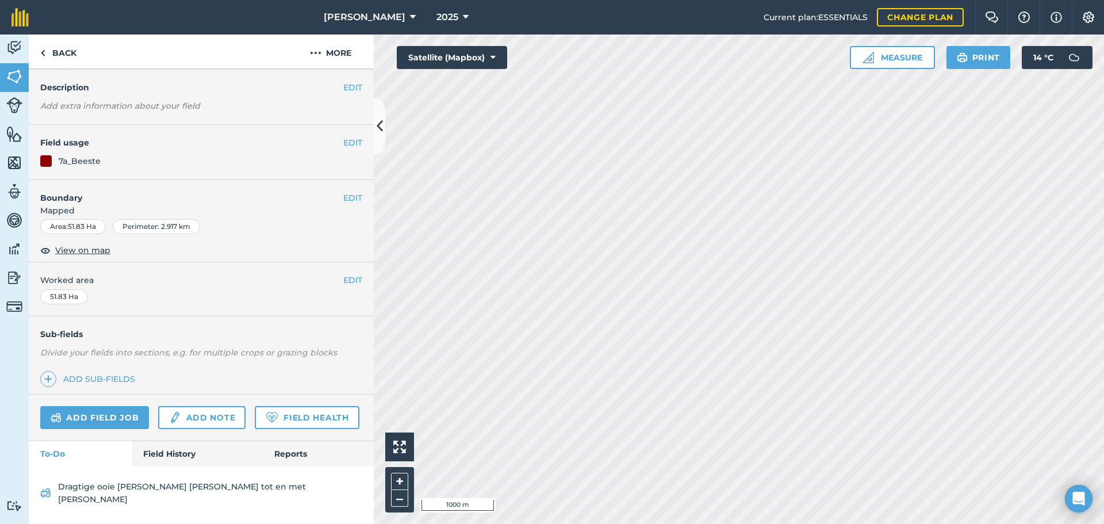
scroll to position [60, 0]
click at [106, 406] on link "Add field job" at bounding box center [94, 417] width 109 height 23
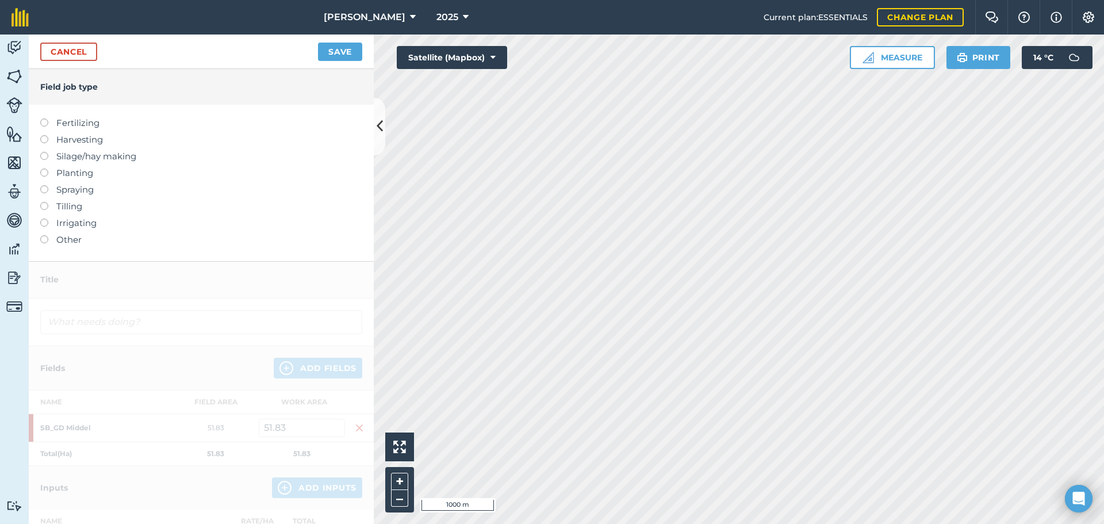
click at [47, 235] on label at bounding box center [48, 235] width 16 height 0
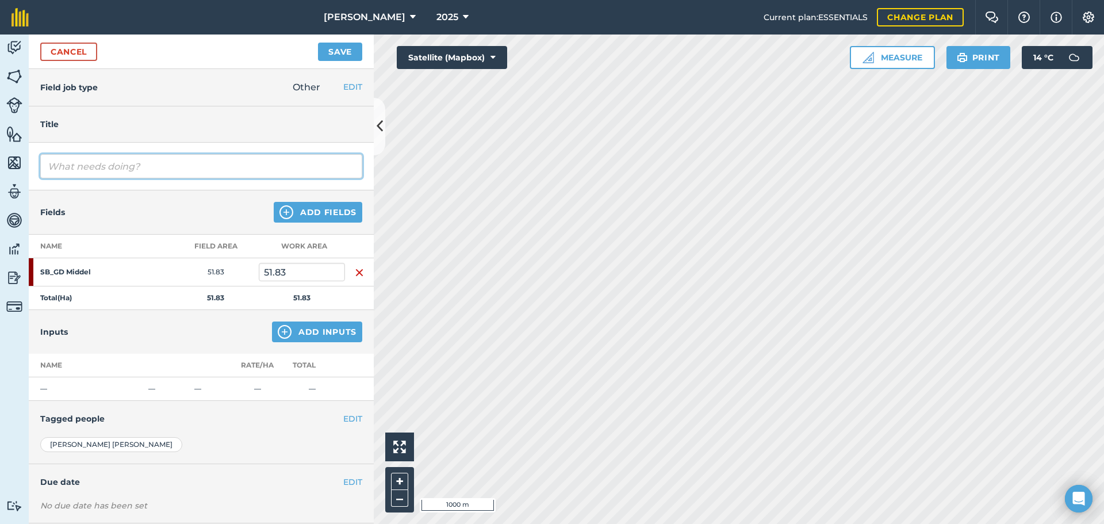
click at [125, 170] on input "text" at bounding box center [201, 166] width 322 height 24
type input "JdK skuif 5 bulle na SB [PERSON_NAME]"
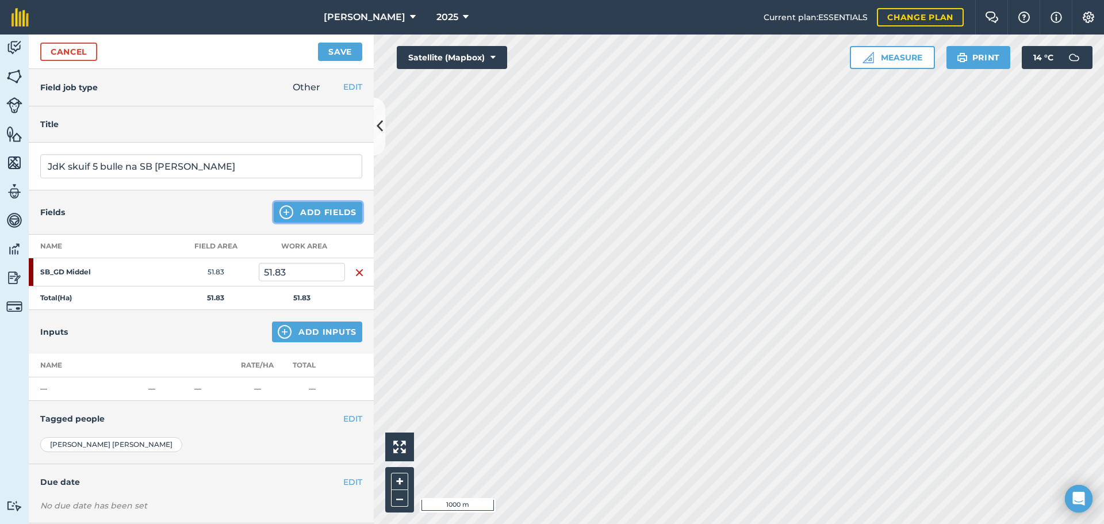
click at [311, 213] on button "Add Fields" at bounding box center [318, 212] width 89 height 21
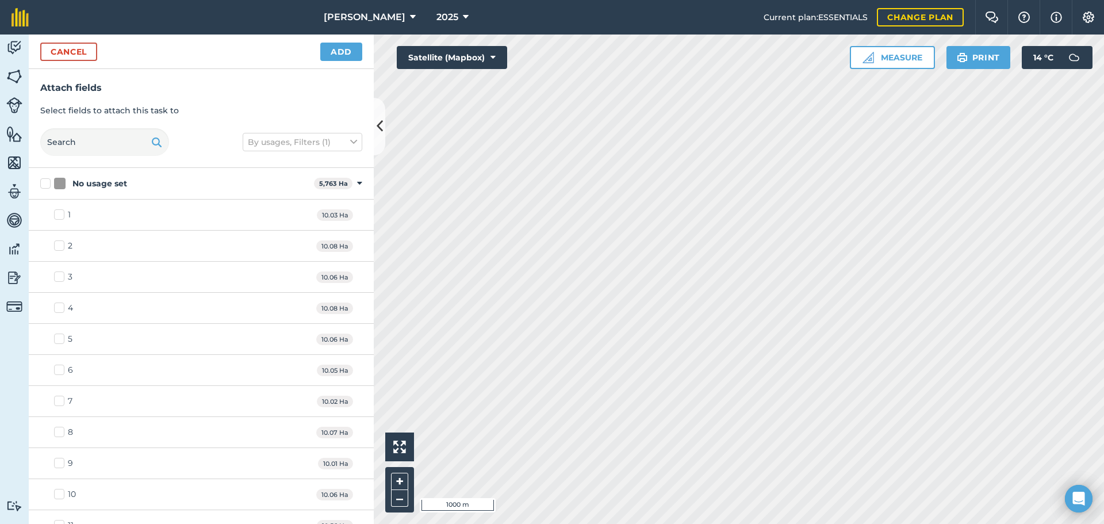
checkbox input "true"
click at [330, 52] on button "Add" at bounding box center [341, 52] width 42 height 18
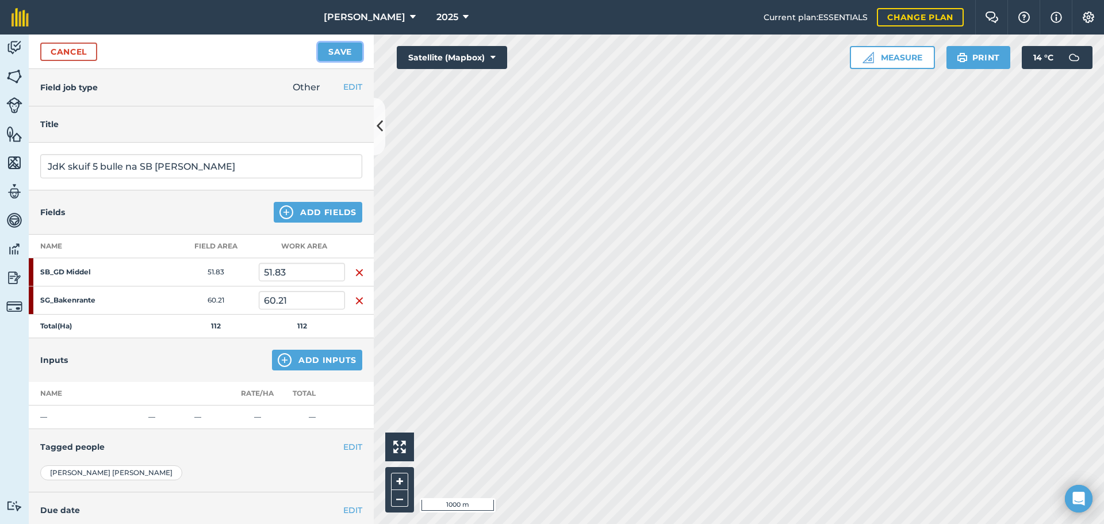
click at [332, 50] on button "Save" at bounding box center [340, 52] width 44 height 18
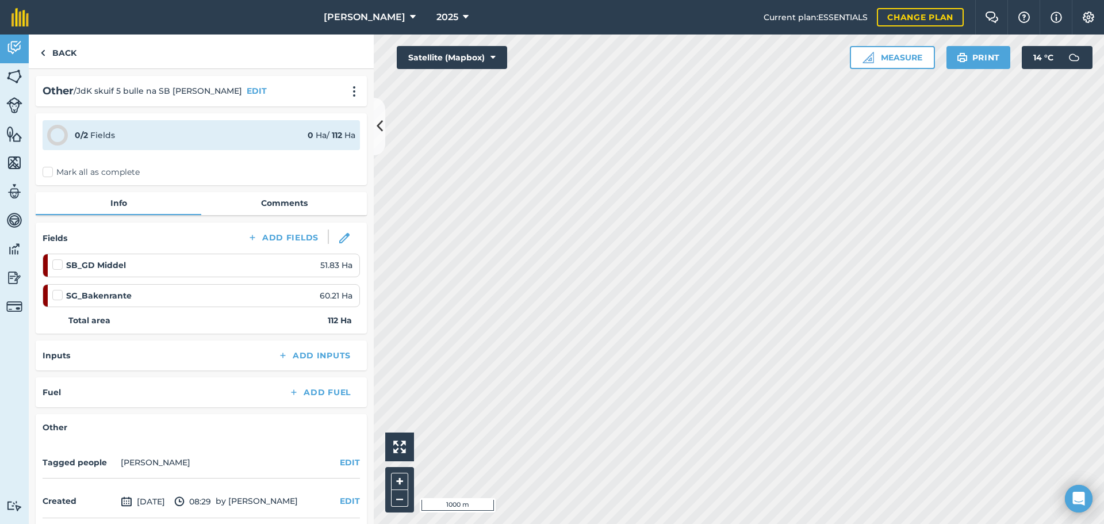
click at [44, 173] on label "Mark all as complete" at bounding box center [91, 172] width 97 height 12
click at [44, 173] on input "Mark all as complete" at bounding box center [46, 169] width 7 height 7
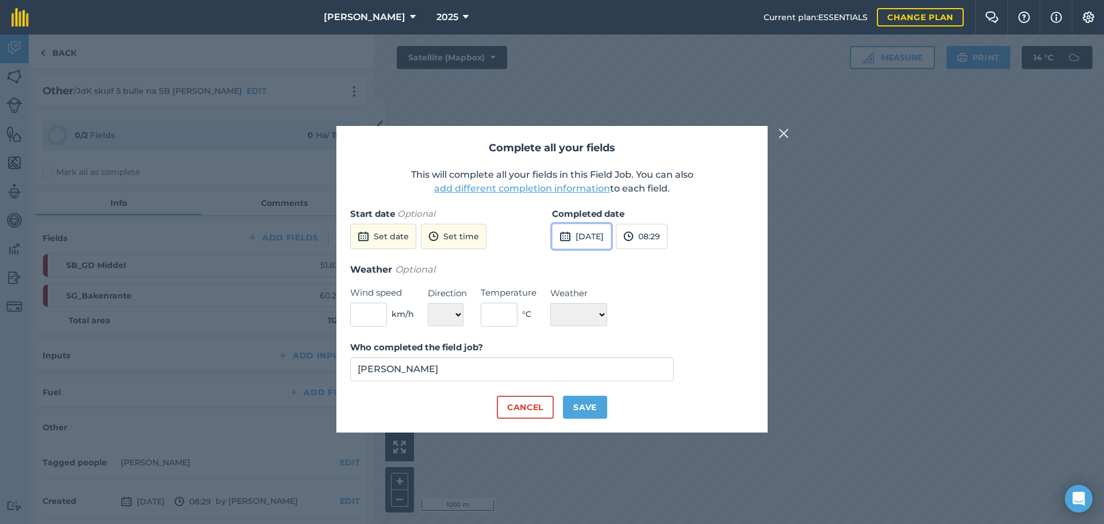
click at [585, 231] on button "[DATE]" at bounding box center [581, 236] width 59 height 25
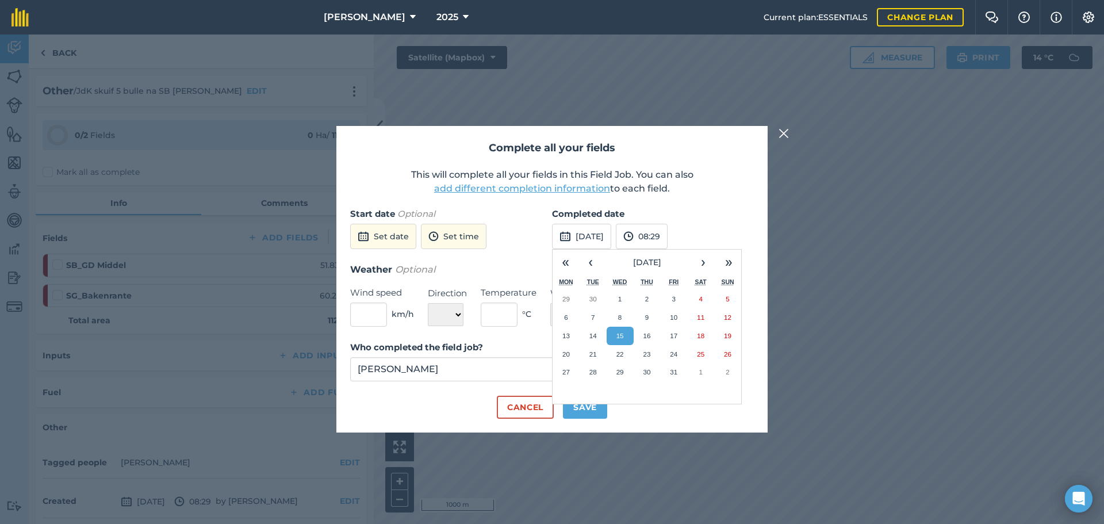
click at [617, 336] on abbr "15" at bounding box center [619, 335] width 7 height 7
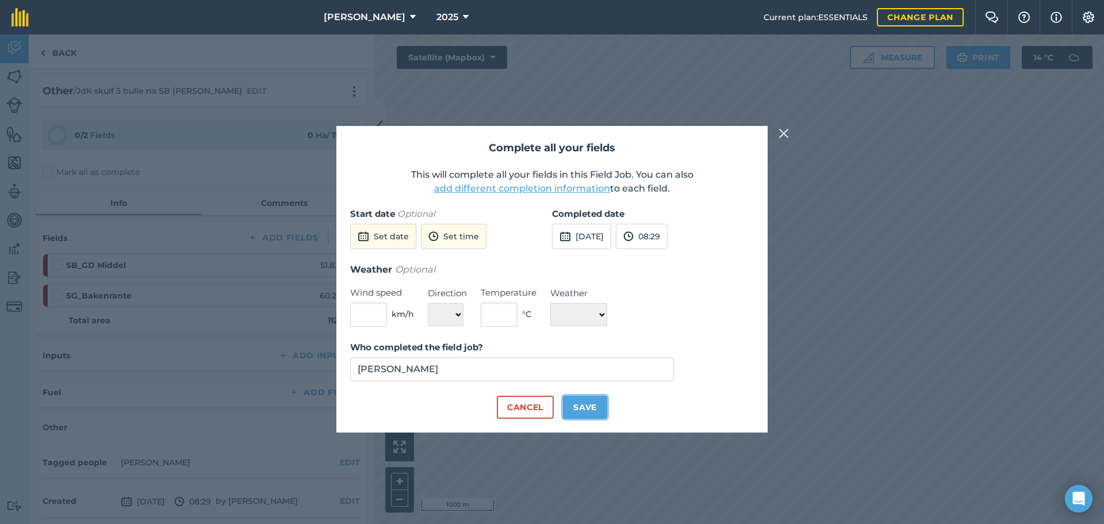
drag, startPoint x: 588, startPoint y: 420, endPoint x: 587, endPoint y: 411, distance: 8.6
click at [587, 411] on button "Save" at bounding box center [585, 406] width 44 height 23
checkbox input "true"
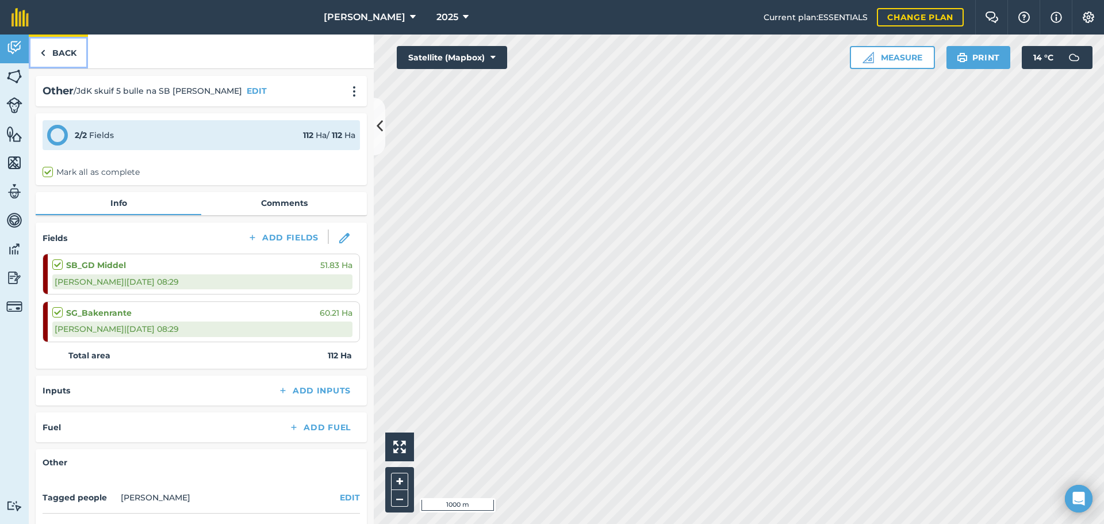
click at [43, 49] on img at bounding box center [42, 53] width 5 height 14
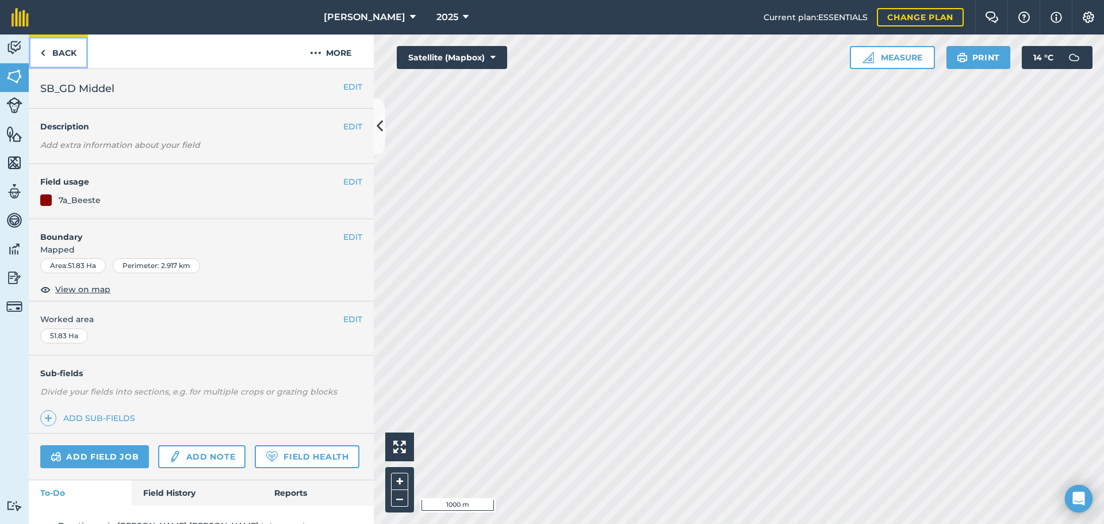
click at [43, 52] on img at bounding box center [42, 53] width 5 height 14
click at [343, 176] on button "EDIT" at bounding box center [352, 181] width 19 height 13
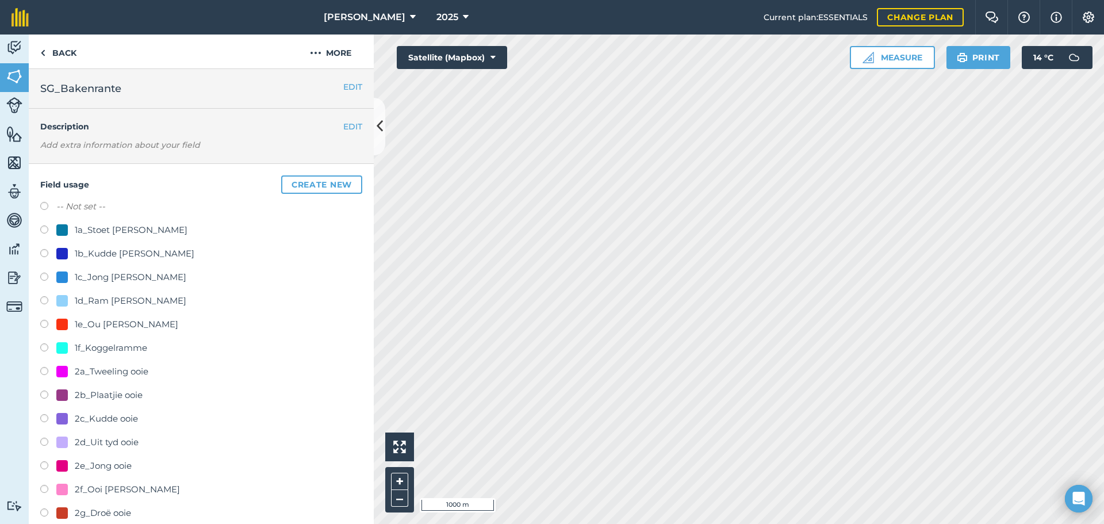
click at [62, 205] on label "-- Not set --" at bounding box center [80, 206] width 49 height 14
radio input "true"
radio input "false"
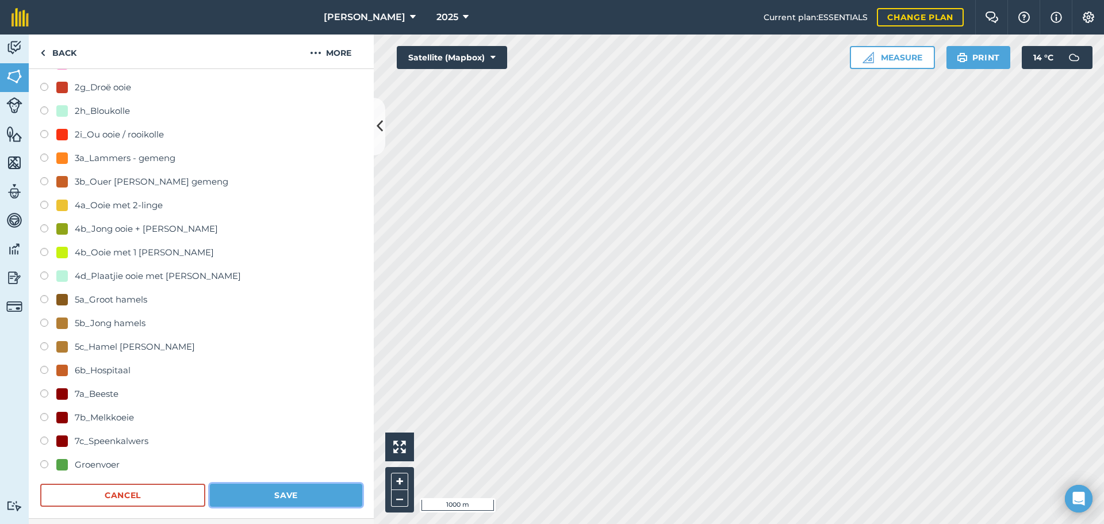
click at [272, 486] on button "Save" at bounding box center [286, 494] width 152 height 23
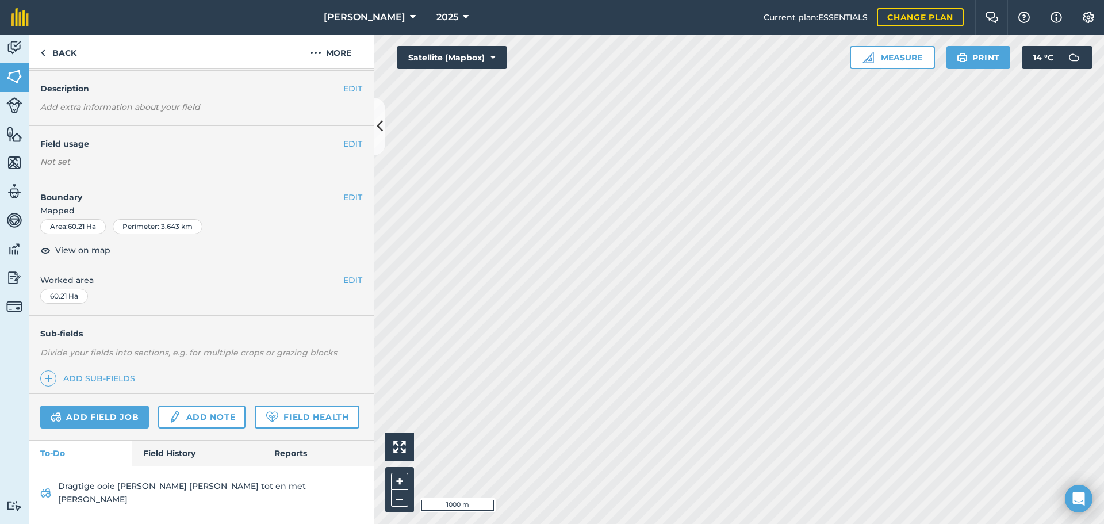
scroll to position [58, 0]
click at [60, 54] on link "Back" at bounding box center [58, 51] width 59 height 34
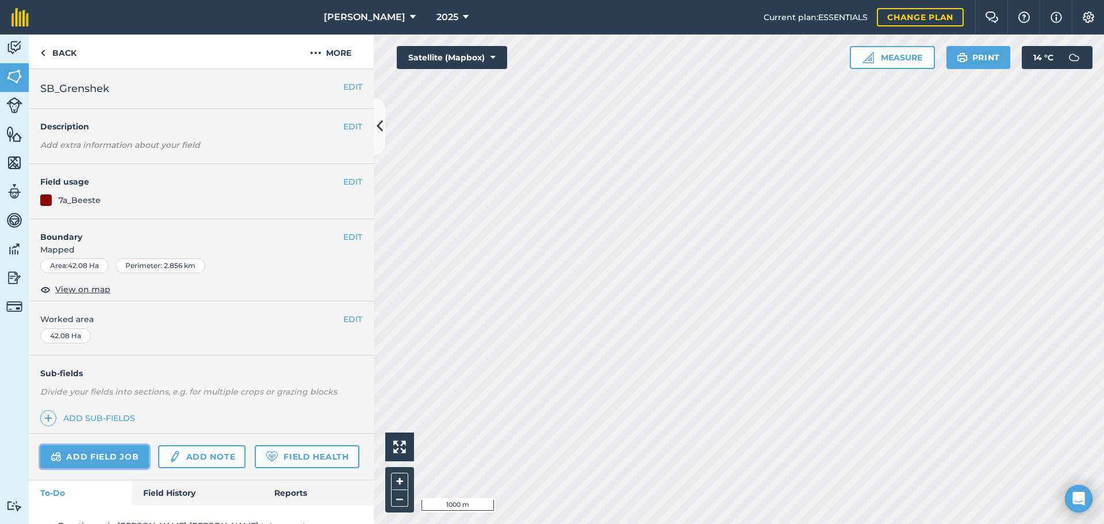
click at [112, 460] on link "Add field job" at bounding box center [94, 456] width 109 height 23
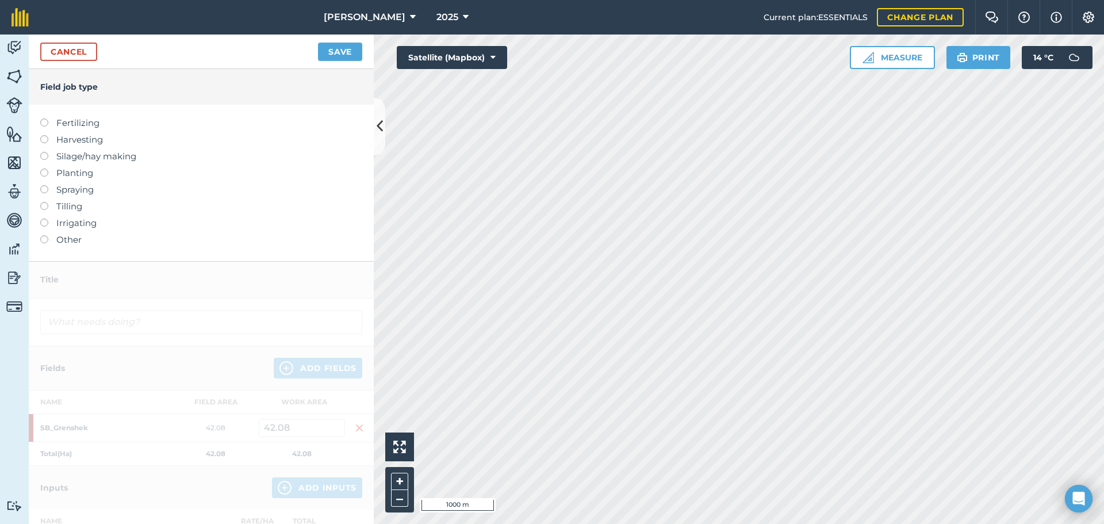
click at [44, 235] on label at bounding box center [48, 235] width 16 height 0
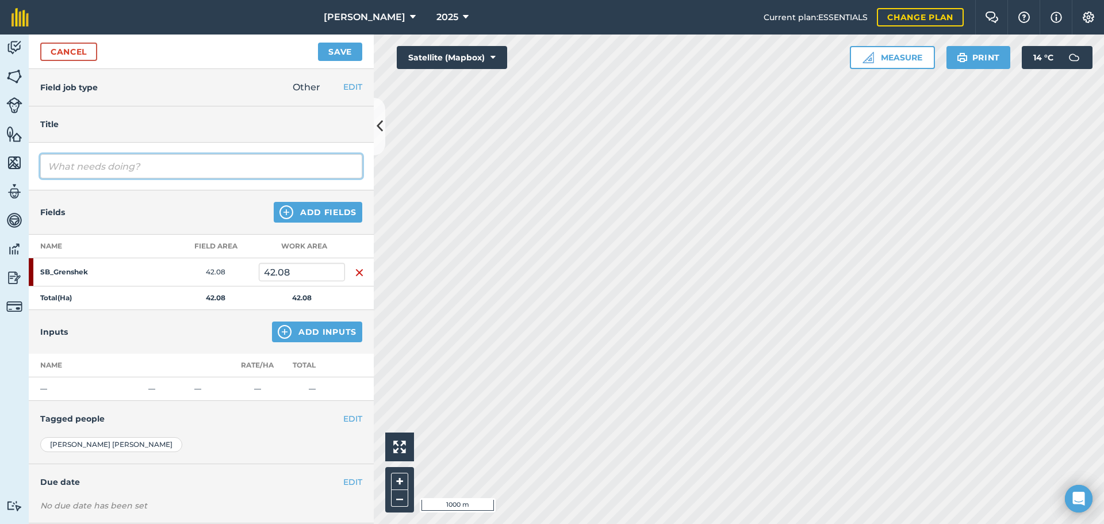
click at [117, 171] on input "text" at bounding box center [201, 166] width 322 height 24
click at [207, 165] on input "text" at bounding box center [201, 166] width 322 height 24
type input "JdK skuif 67 groot beeste"
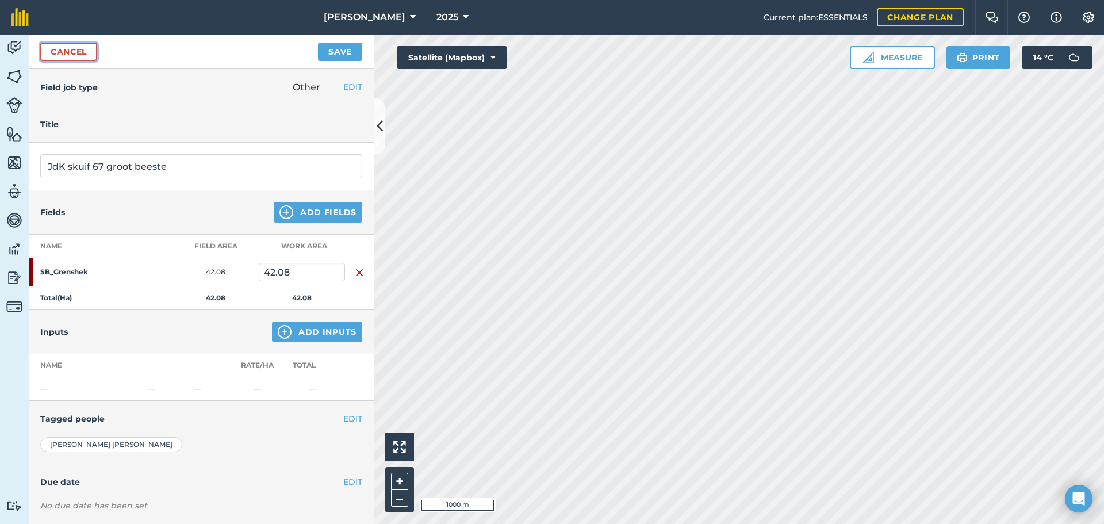
click at [55, 48] on link "Cancel" at bounding box center [68, 52] width 57 height 18
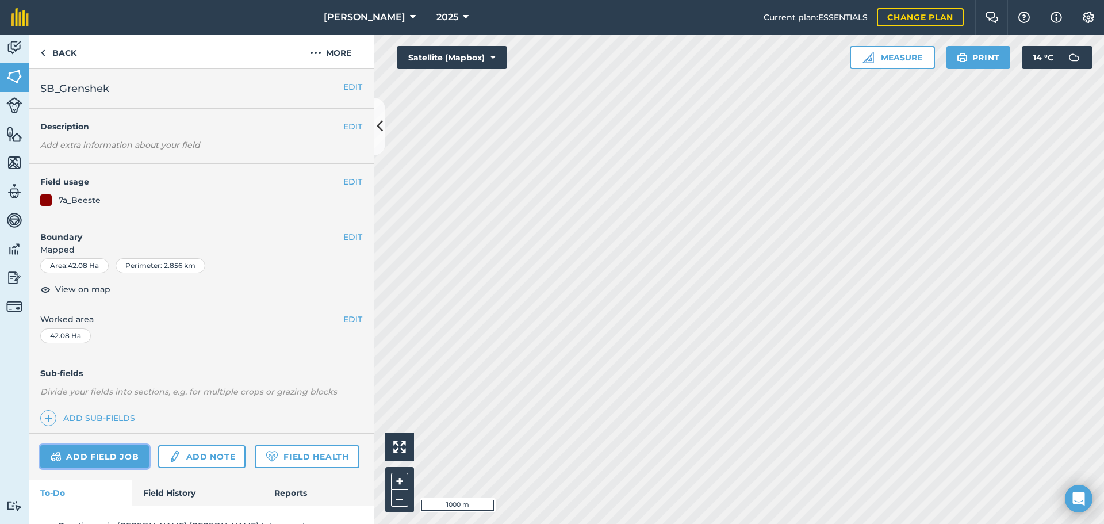
click at [118, 456] on link "Add field job" at bounding box center [94, 456] width 109 height 23
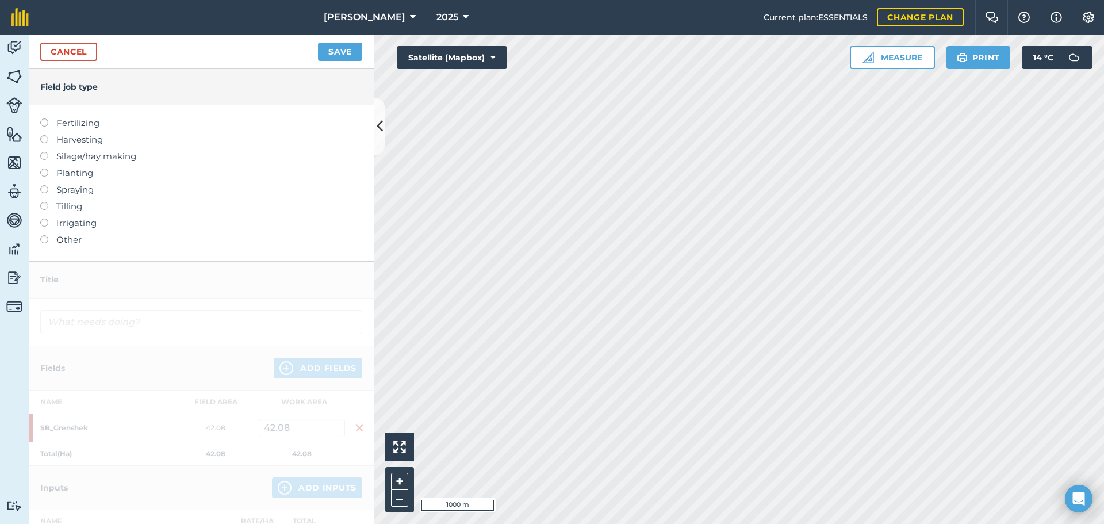
click at [45, 235] on label at bounding box center [48, 235] width 16 height 0
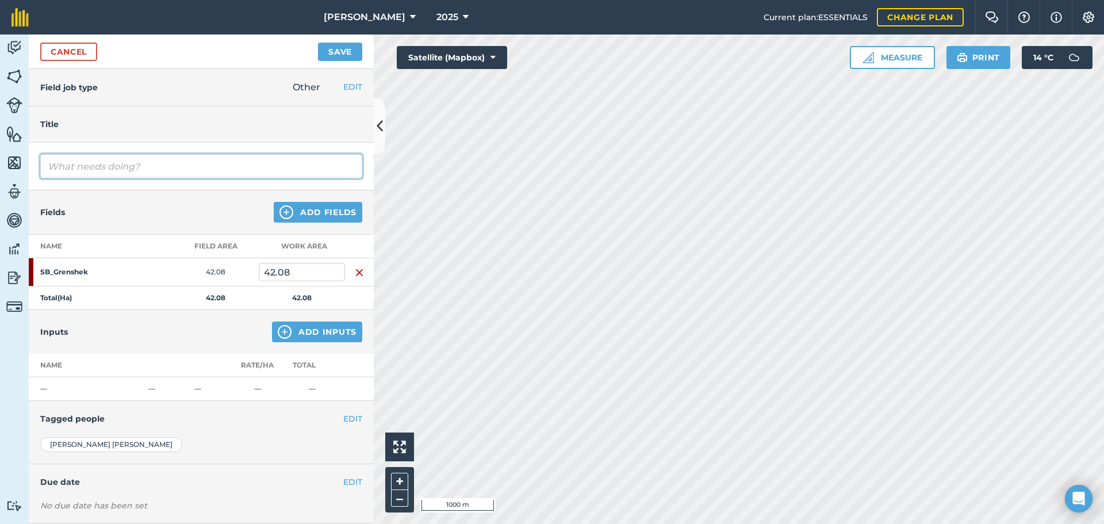
click at [91, 168] on input "text" at bounding box center [201, 166] width 322 height 24
click at [151, 167] on input "JdK skuif 51 koeie + 3 (groot kalf)" at bounding box center [201, 166] width 322 height 24
click at [233, 168] on input "JdK skuif 51 koeie + 3 (met groot kalf)" at bounding box center [201, 166] width 322 height 24
drag, startPoint x: 268, startPoint y: 166, endPoint x: 367, endPoint y: 153, distance: 99.1
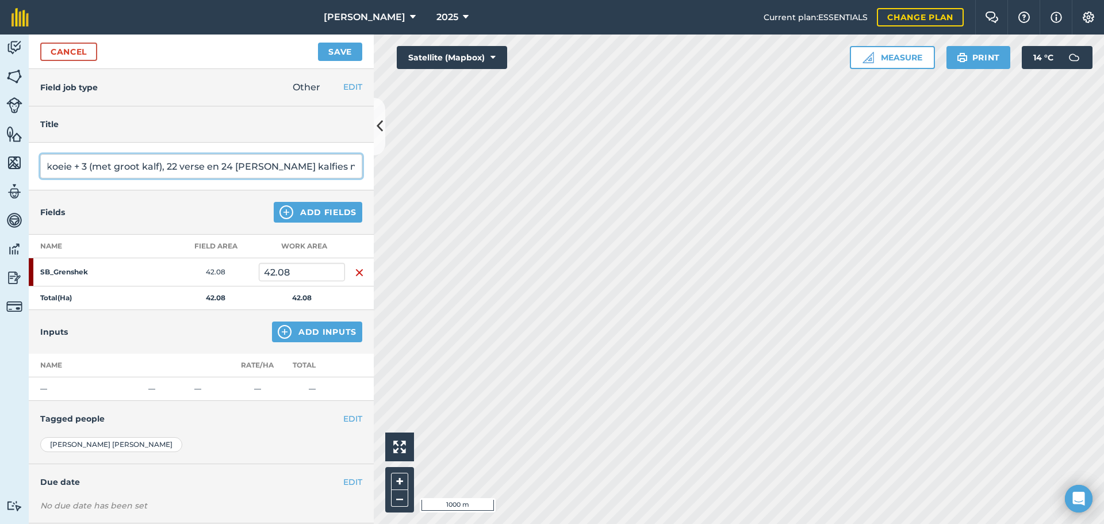
click at [367, 153] on div "Field job type Other EDIT Fertilizing Harvesting Silage/hay making Planting Spr…" at bounding box center [201, 296] width 345 height 455
click at [314, 163] on input "JdK skuif 51 koeie + 3 (met groot kalf), 22 verse en 24 [PERSON_NAME] kalfies n…" at bounding box center [201, 166] width 322 height 24
type input "JdK skuif 51 koeie + 3 (met groot kalf), 22 verse en 24 [PERSON_NAME] kalfies n…"
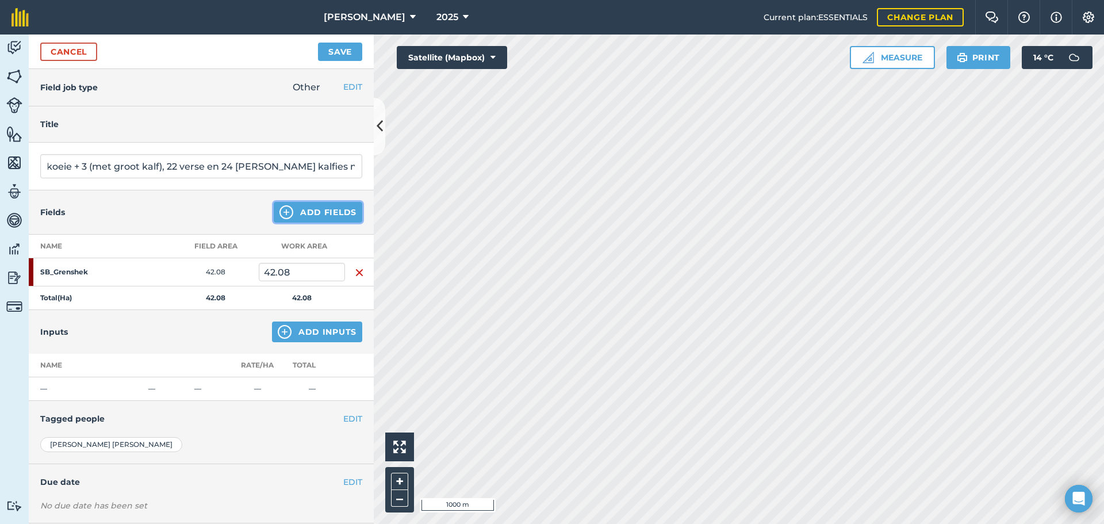
scroll to position [0, 0]
click at [317, 205] on button "Add Fields" at bounding box center [318, 212] width 89 height 21
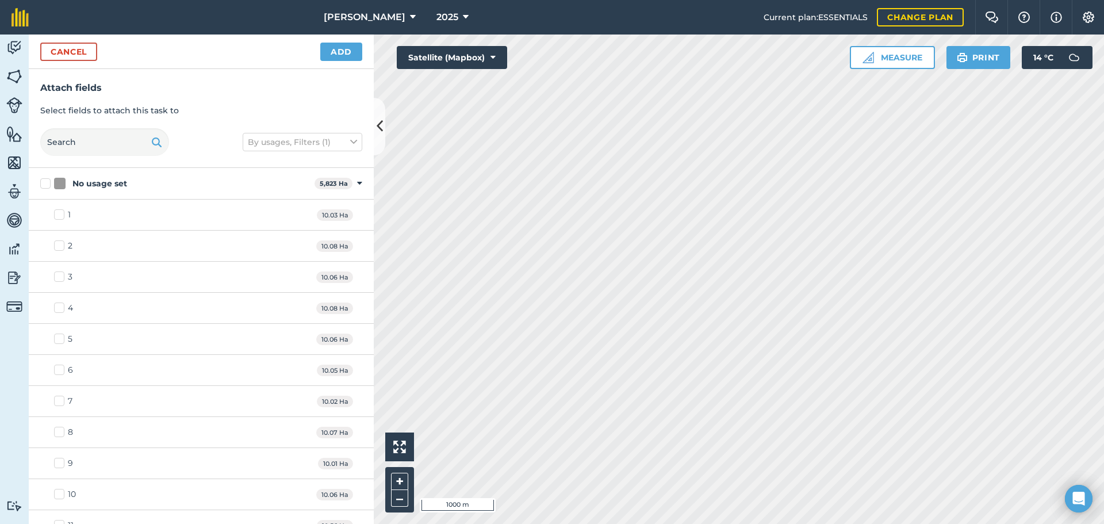
checkbox input "true"
click at [323, 45] on button "Add" at bounding box center [341, 52] width 42 height 18
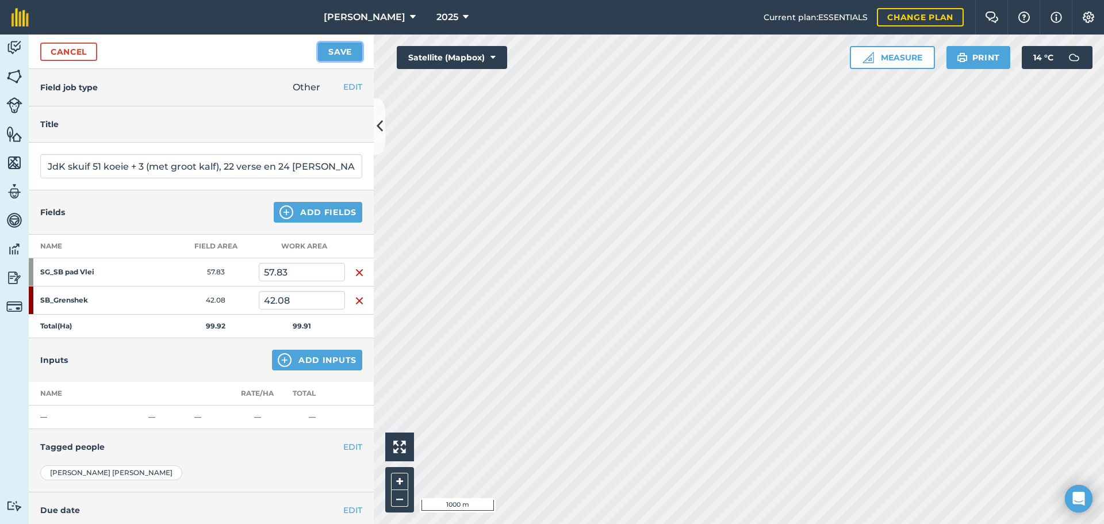
click at [325, 53] on button "Save" at bounding box center [340, 52] width 44 height 18
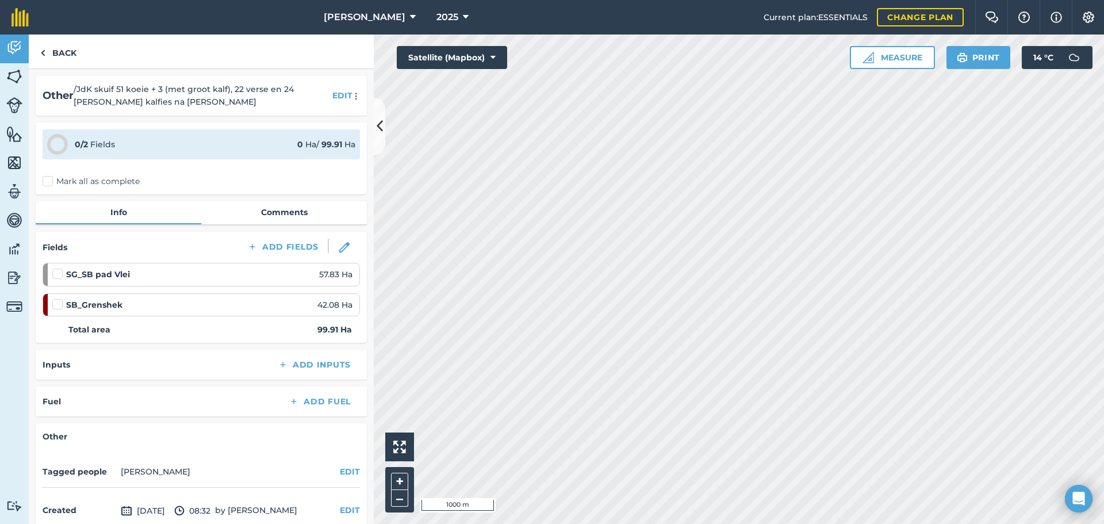
click at [47, 180] on label "Mark all as complete" at bounding box center [91, 181] width 97 height 12
click at [47, 180] on input "Mark all as complete" at bounding box center [46, 178] width 7 height 7
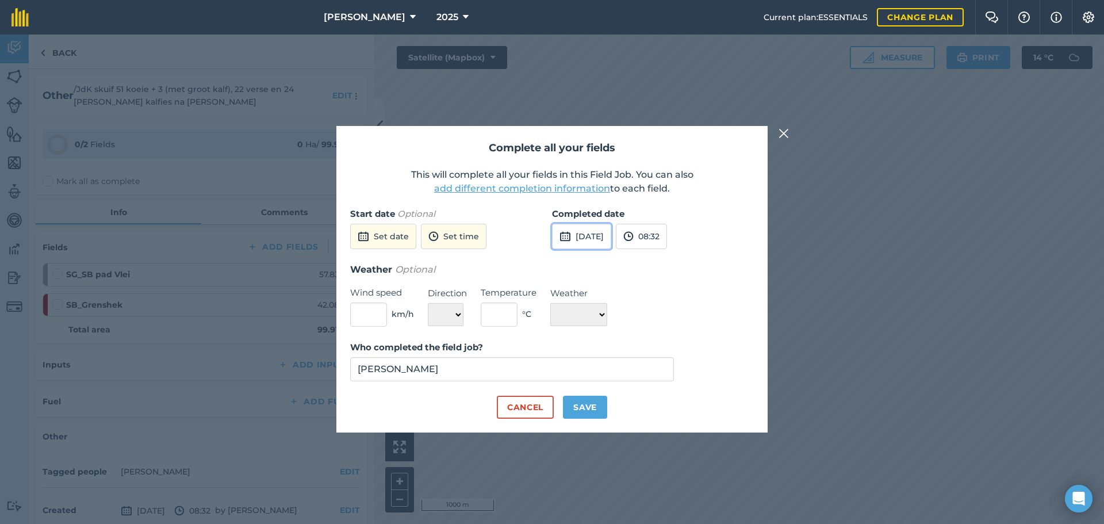
click at [595, 237] on button "[DATE]" at bounding box center [581, 236] width 59 height 25
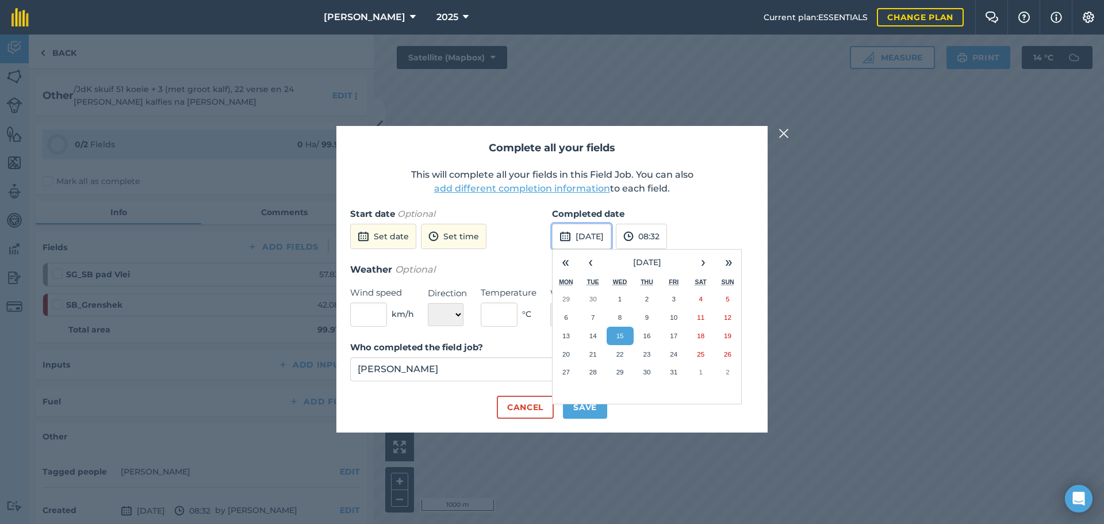
click at [595, 237] on button "[DATE]" at bounding box center [581, 236] width 59 height 25
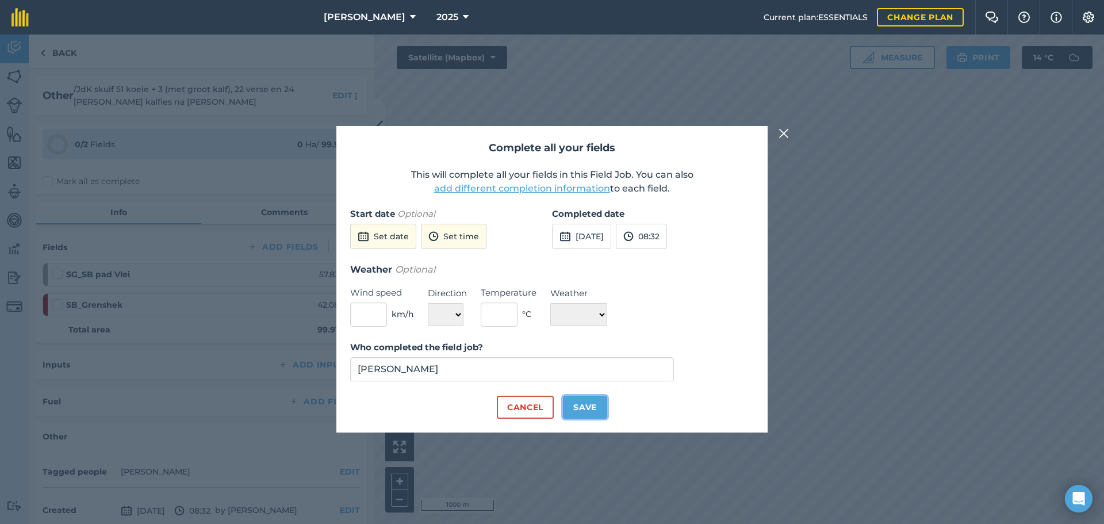
click at [583, 403] on button "Save" at bounding box center [585, 406] width 44 height 23
checkbox input "true"
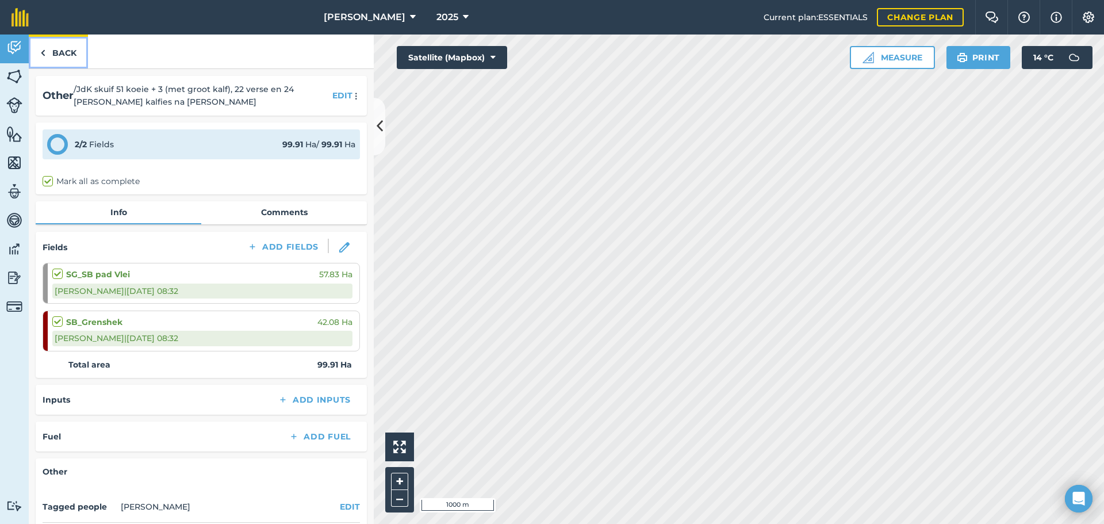
click at [48, 53] on link "Back" at bounding box center [58, 51] width 59 height 34
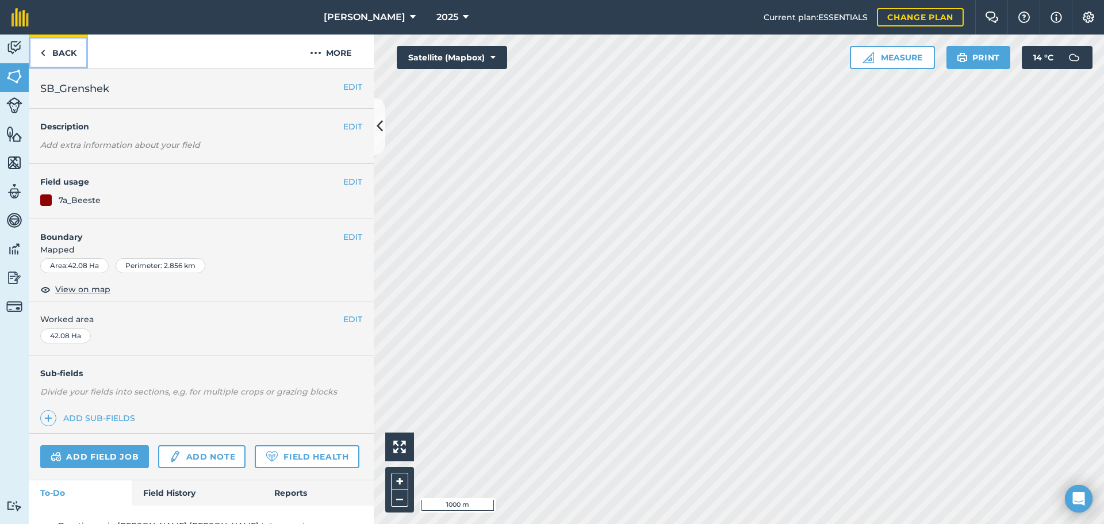
click at [47, 49] on link "Back" at bounding box center [58, 51] width 59 height 34
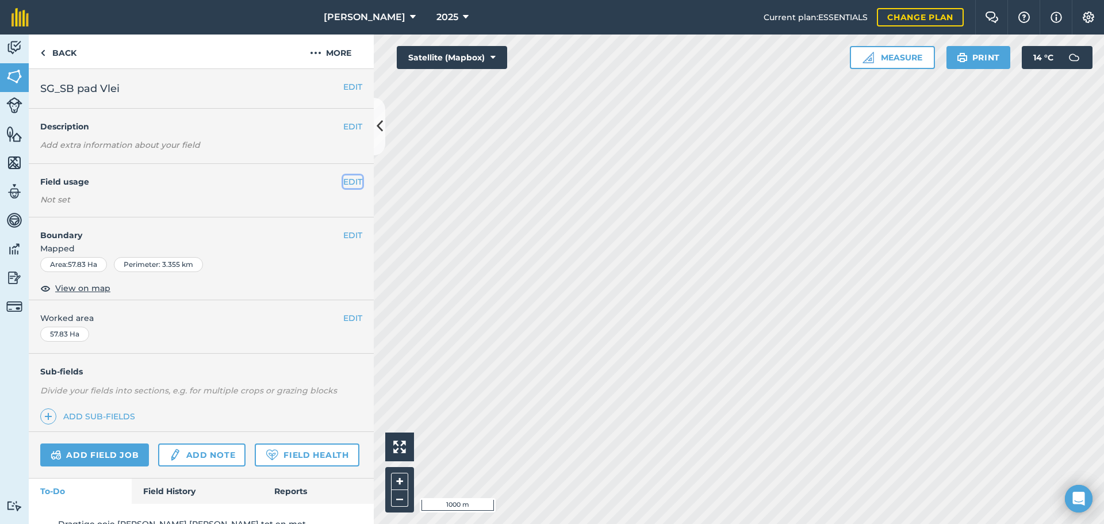
click at [343, 180] on button "EDIT" at bounding box center [352, 181] width 19 height 13
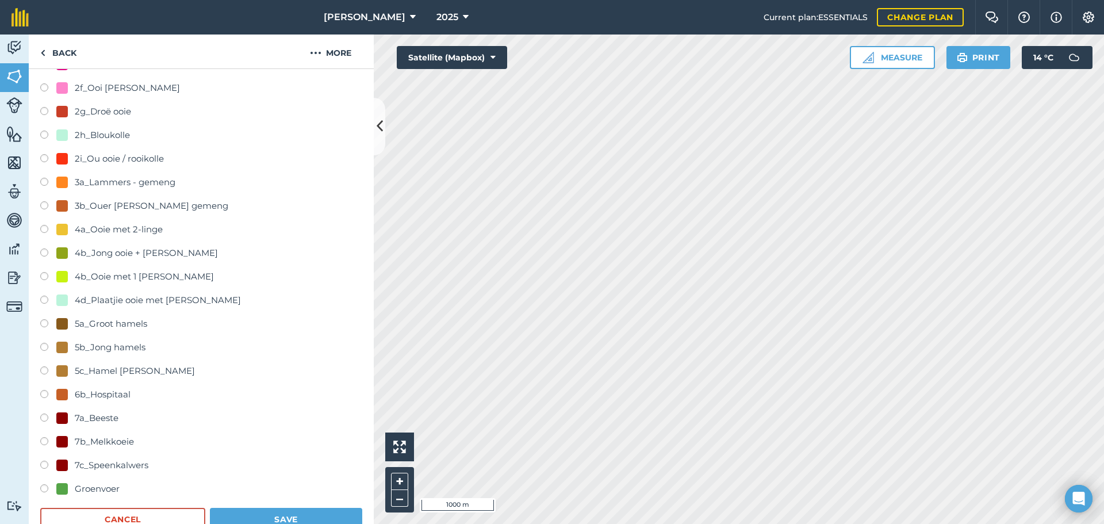
scroll to position [402, 0]
click at [47, 417] on label at bounding box center [48, 418] width 16 height 11
radio input "true"
radio input "false"
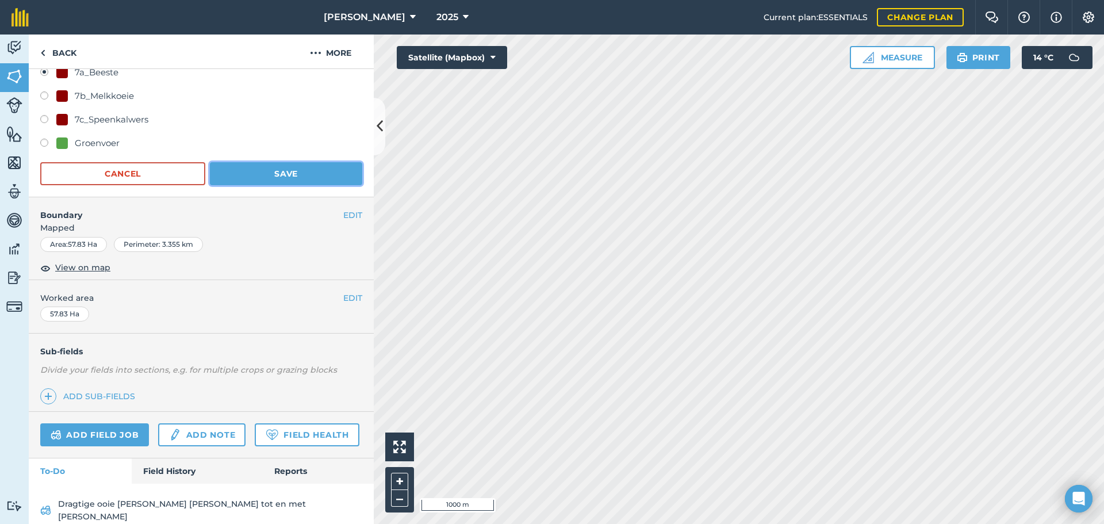
click at [294, 172] on button "Save" at bounding box center [286, 173] width 152 height 23
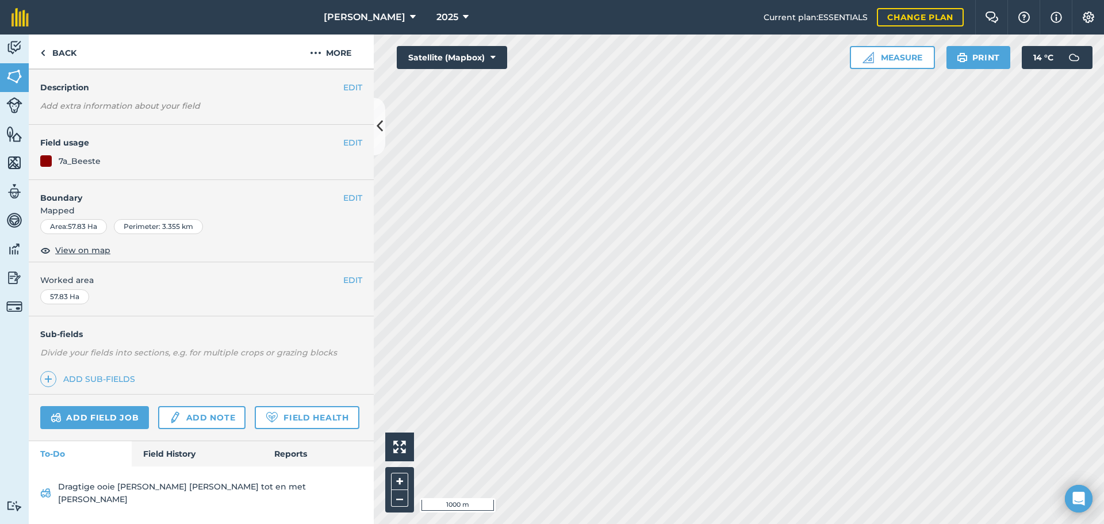
scroll to position [60, 0]
click at [69, 50] on link "Back" at bounding box center [58, 51] width 59 height 34
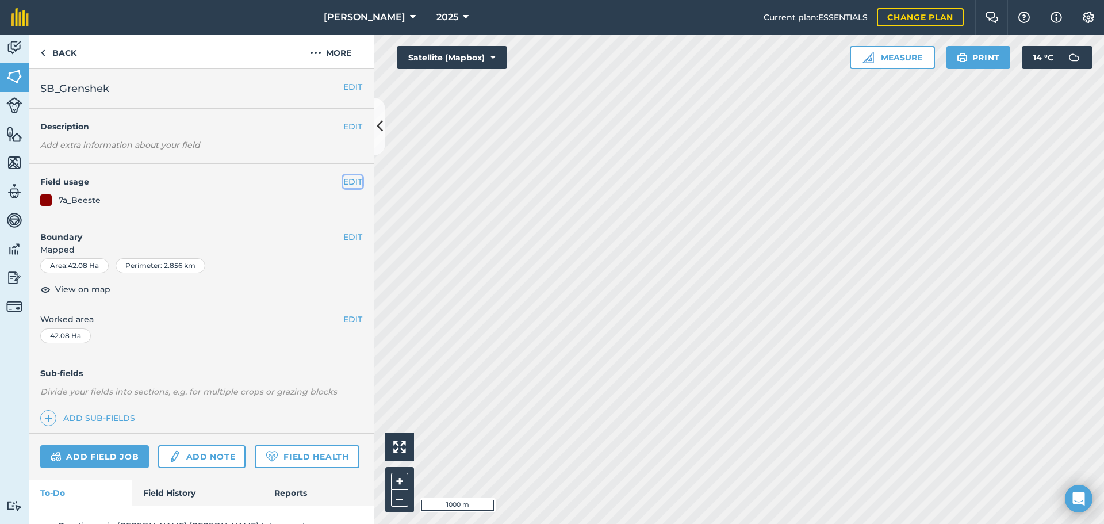
click at [343, 186] on button "EDIT" at bounding box center [352, 181] width 19 height 13
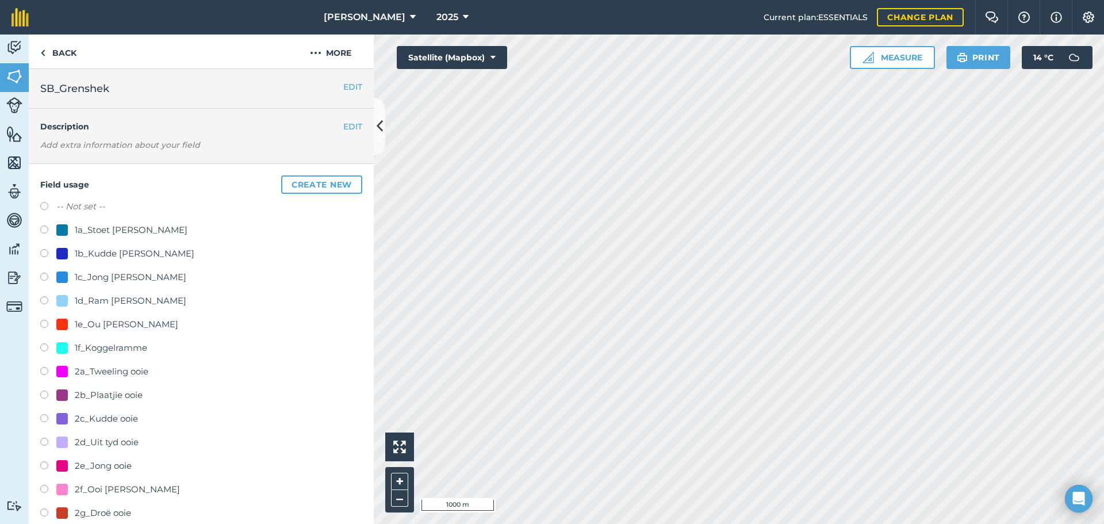
click at [41, 207] on label at bounding box center [48, 207] width 16 height 11
radio input "true"
radio input "false"
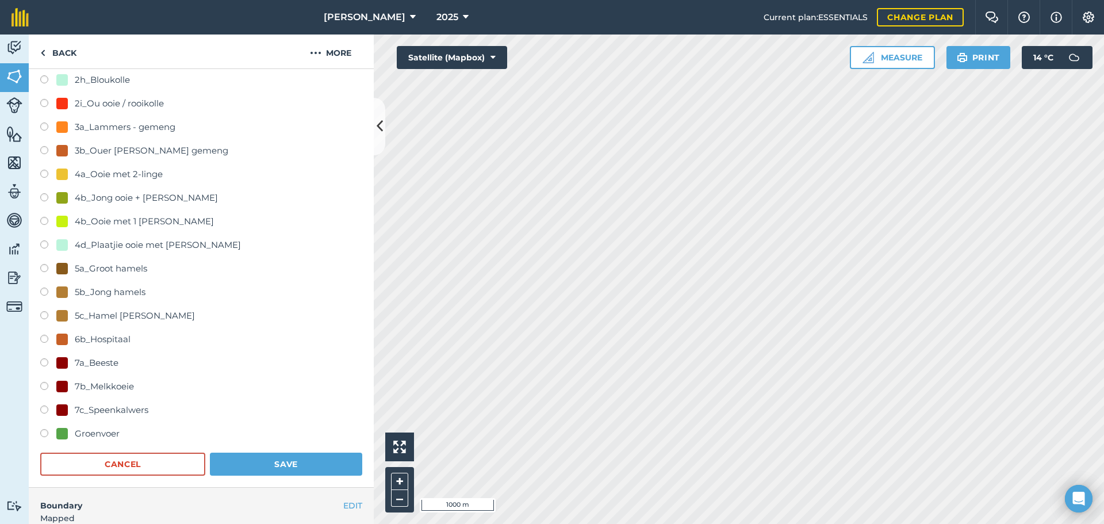
scroll to position [458, 0]
click at [244, 474] on div "Field usage Create new -- Not set -- 1a_Stoet [PERSON_NAME] 1b_Kudde [PERSON_NA…" at bounding box center [201, 96] width 345 height 780
click at [246, 463] on button "Save" at bounding box center [286, 462] width 152 height 23
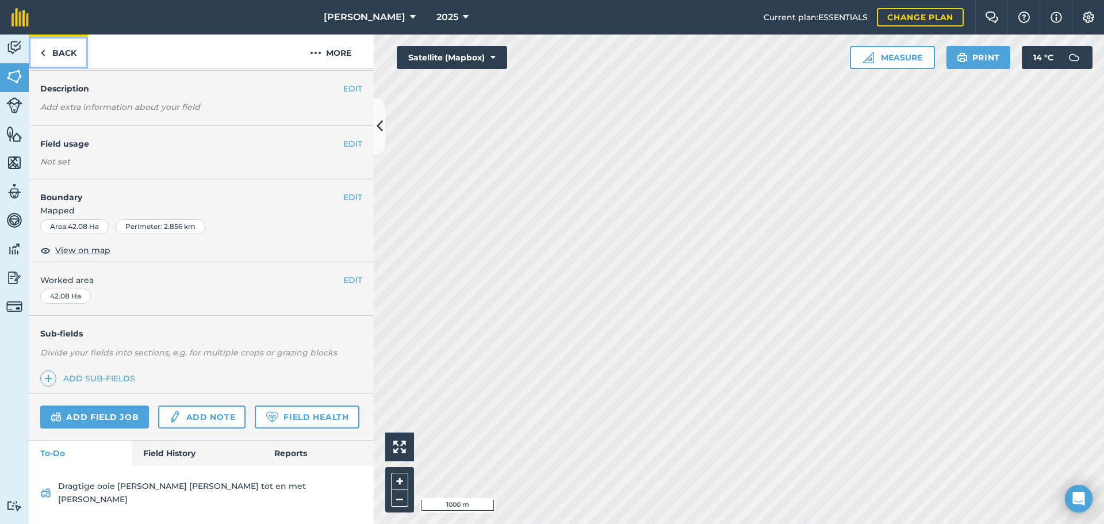
click at [48, 52] on link "Back" at bounding box center [58, 51] width 59 height 34
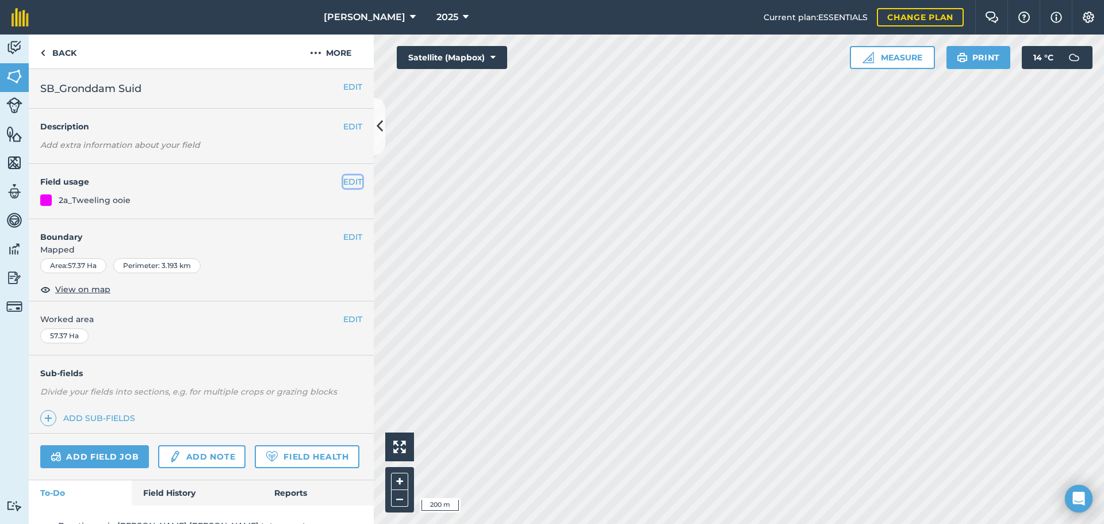
click at [343, 179] on button "EDIT" at bounding box center [352, 181] width 19 height 13
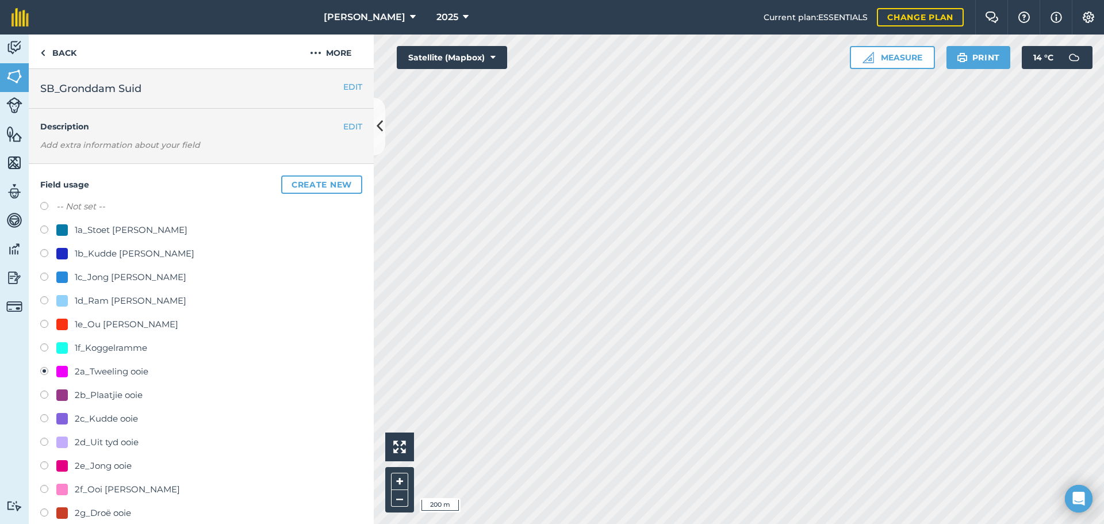
click at [43, 203] on label at bounding box center [48, 207] width 16 height 11
radio input "true"
radio input "false"
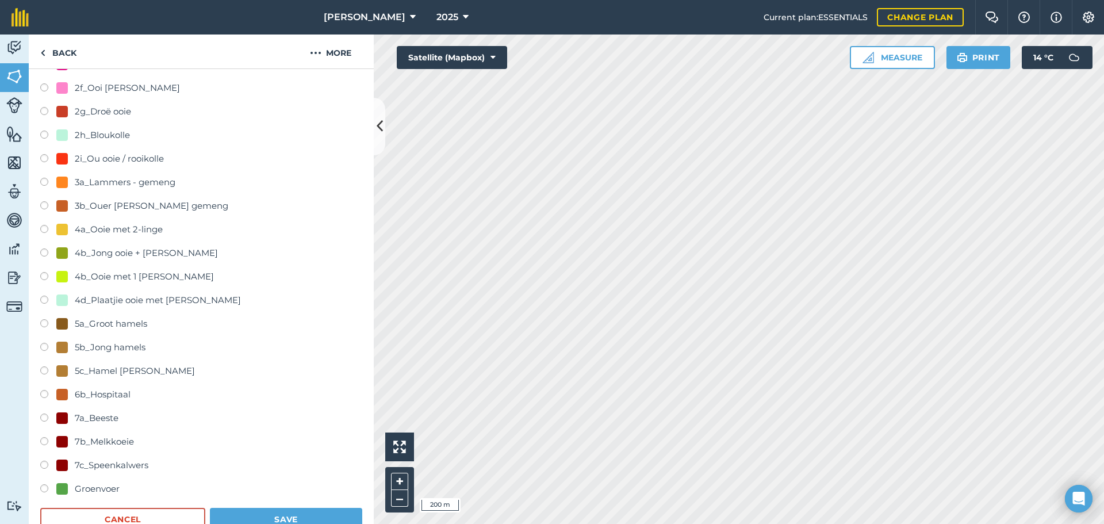
scroll to position [402, 0]
click at [270, 510] on button "Save" at bounding box center [286, 518] width 152 height 23
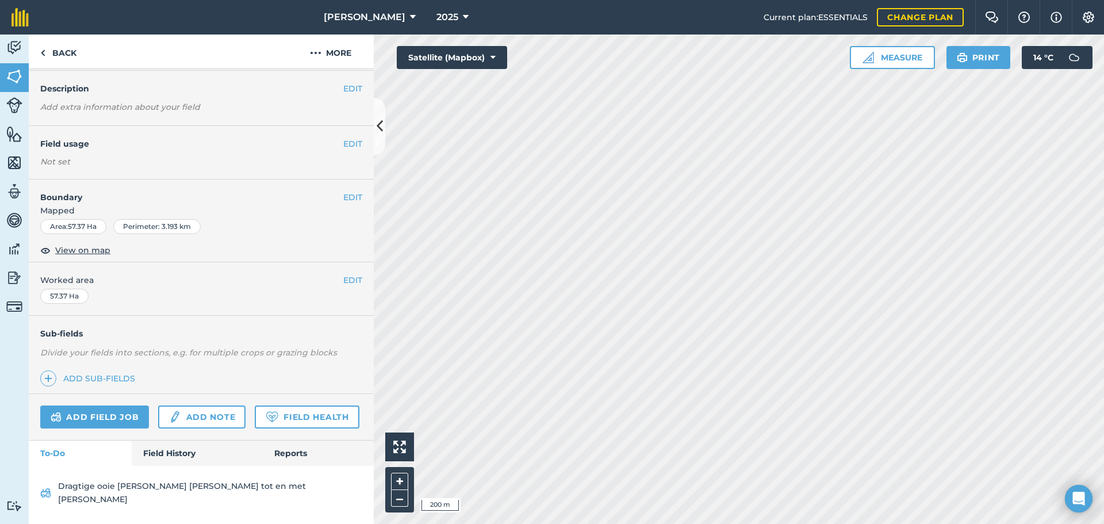
scroll to position [58, 0]
click at [122, 405] on link "Add field job" at bounding box center [94, 416] width 109 height 23
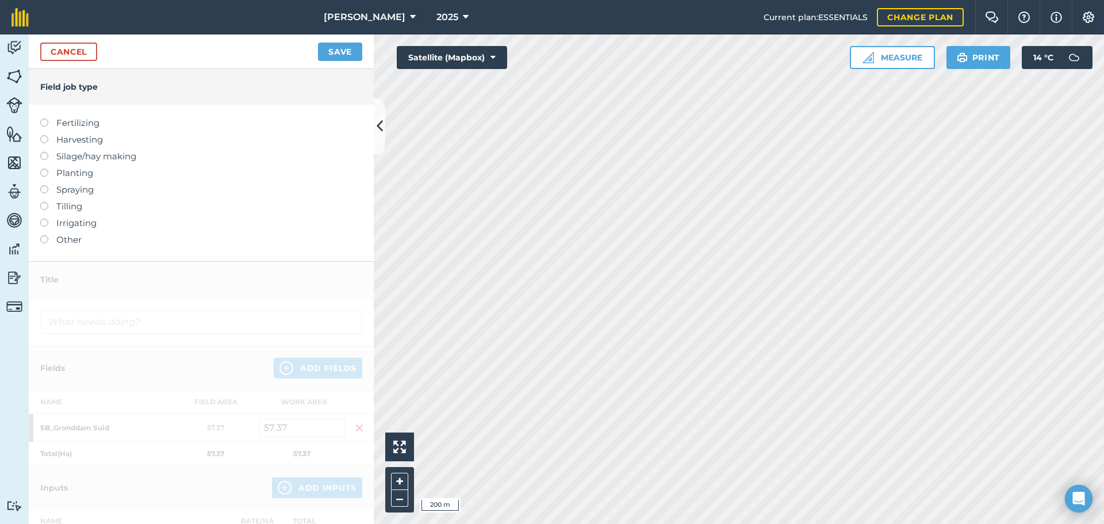
click at [45, 235] on label at bounding box center [48, 235] width 16 height 0
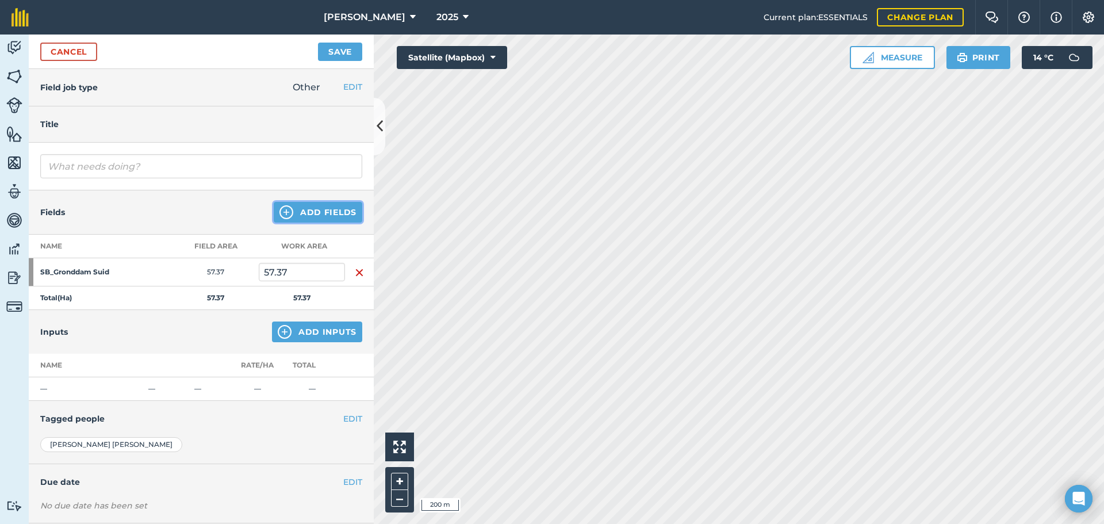
click at [292, 213] on button "Add Fields" at bounding box center [318, 212] width 89 height 21
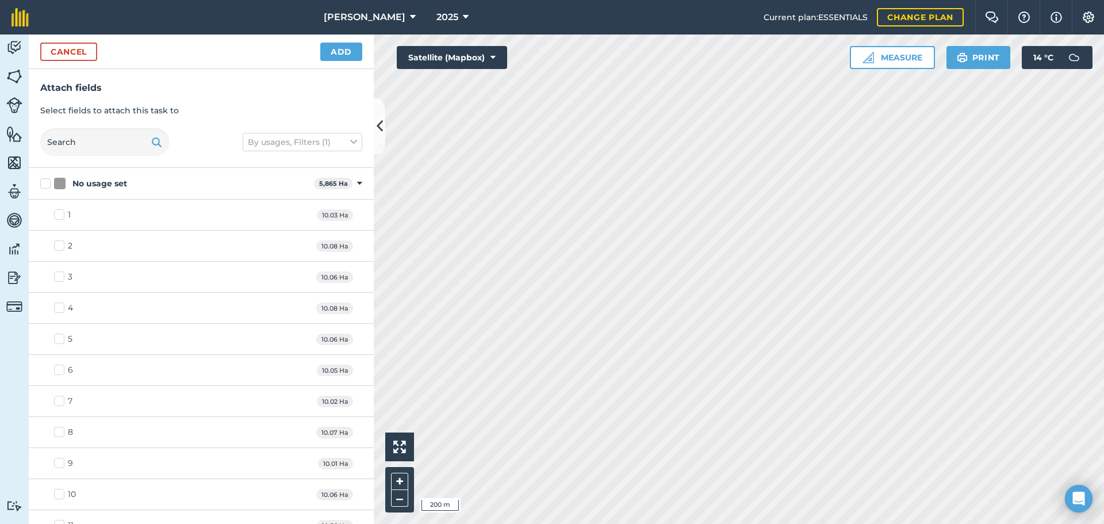
checkbox input "true"
click at [333, 52] on button "Add" at bounding box center [341, 52] width 42 height 18
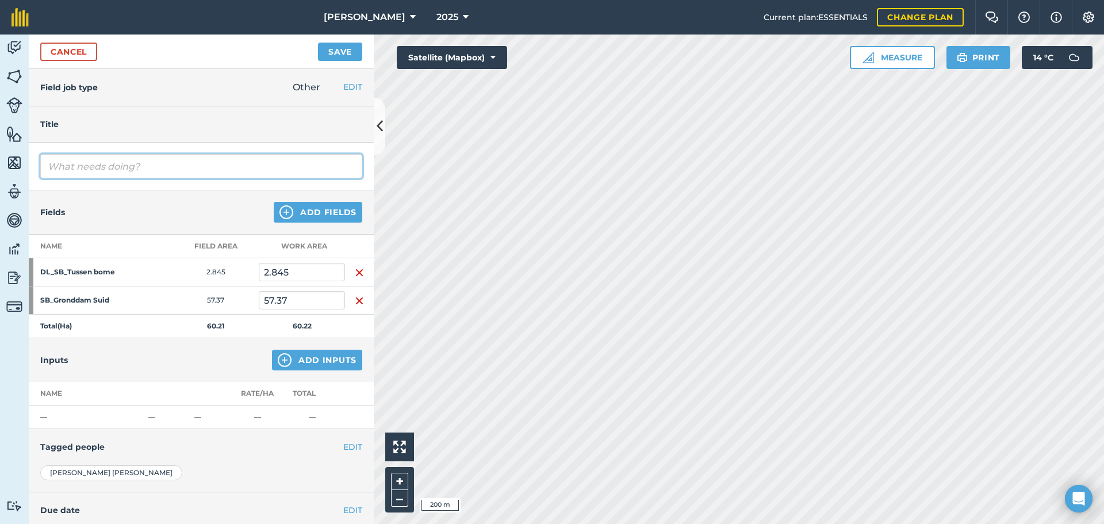
click at [121, 164] on input "text" at bounding box center [201, 166] width 322 height 24
type input "Sit 450 tweelinge in hokkies vir lammery"
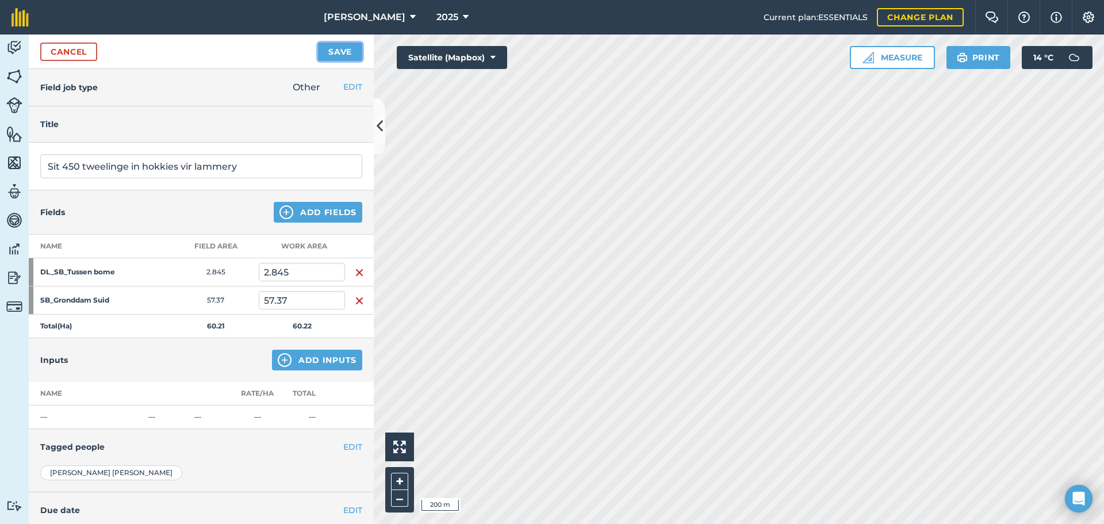
click at [335, 56] on button "Save" at bounding box center [340, 52] width 44 height 18
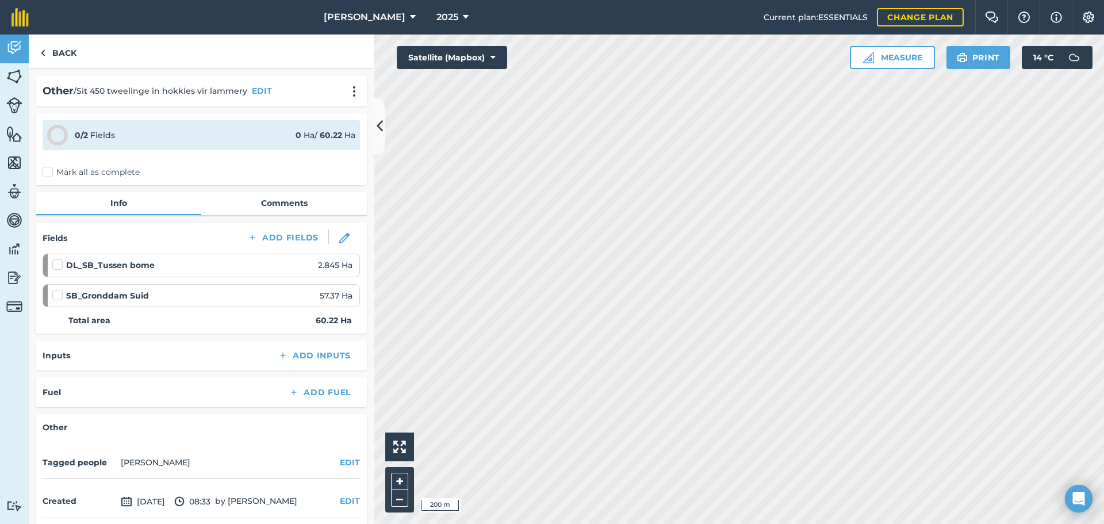
click at [47, 171] on label "Mark all as complete" at bounding box center [91, 172] width 97 height 12
click at [47, 171] on input "Mark all as complete" at bounding box center [46, 169] width 7 height 7
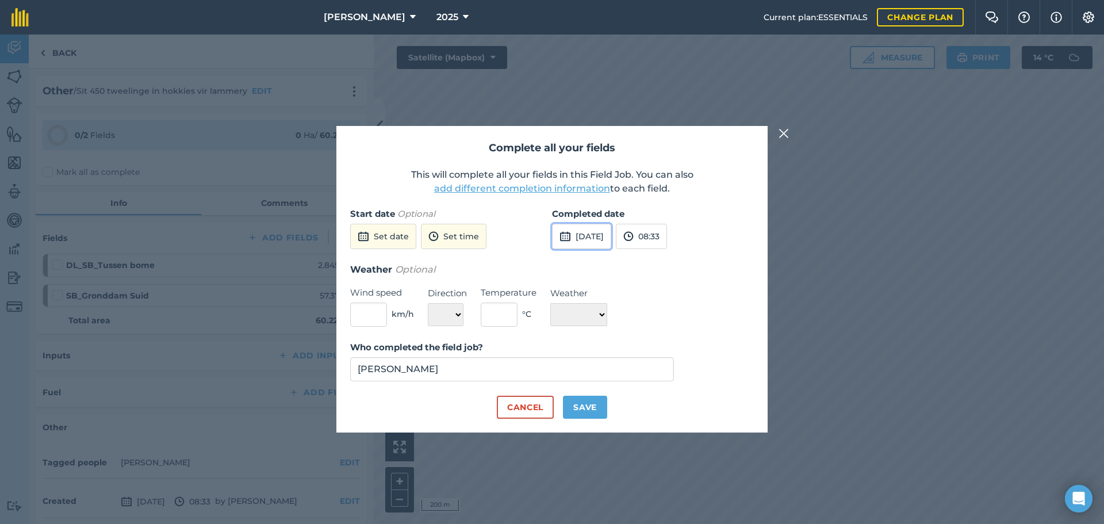
click at [589, 237] on button "[DATE]" at bounding box center [581, 236] width 59 height 25
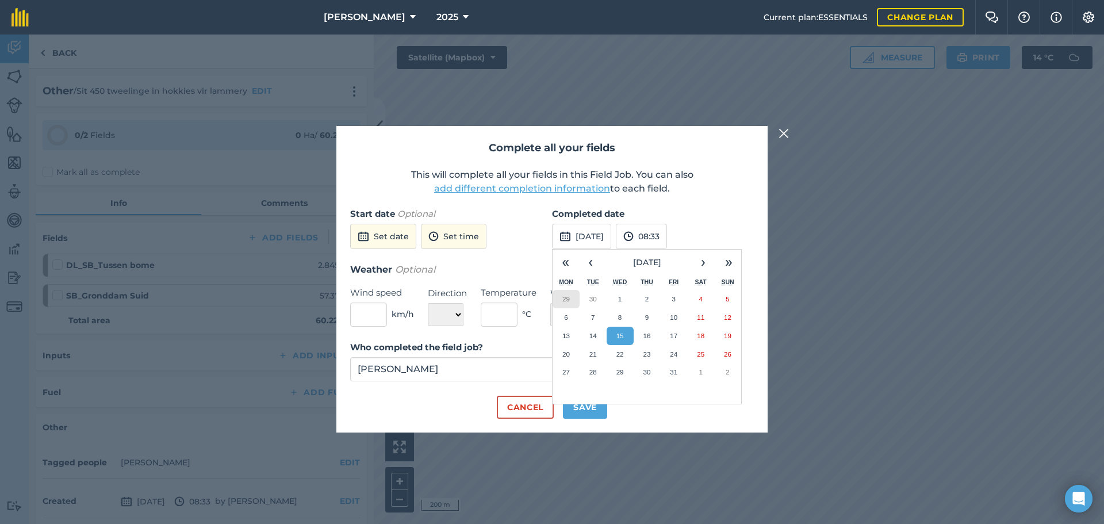
click at [573, 300] on button "29" at bounding box center [565, 299] width 27 height 18
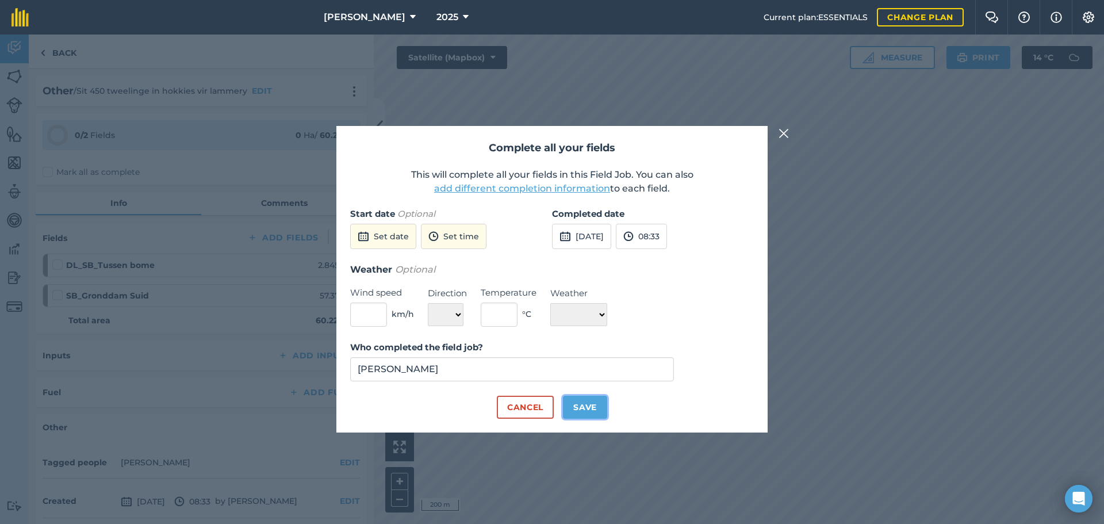
click at [586, 405] on button "Save" at bounding box center [585, 406] width 44 height 23
checkbox input "true"
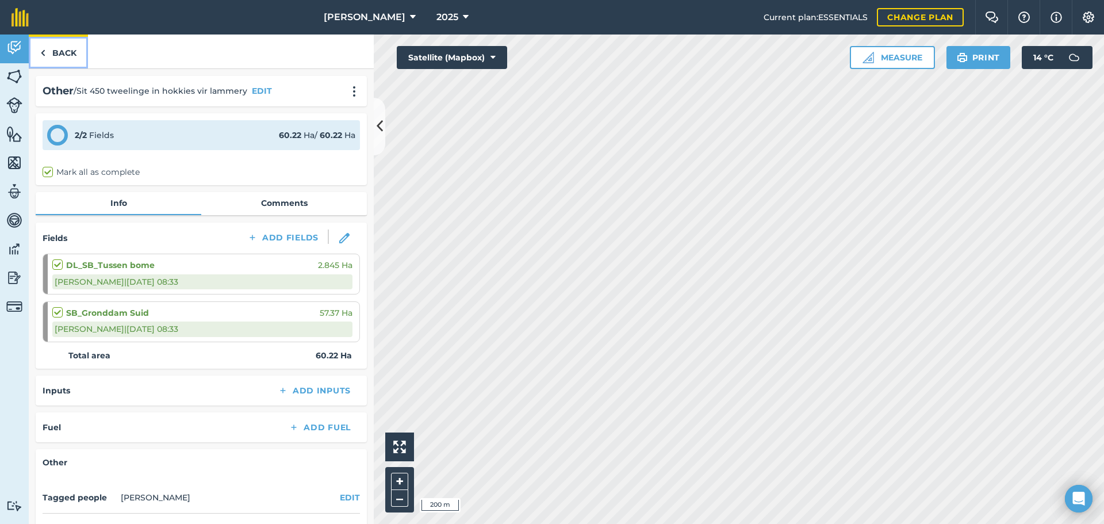
click at [43, 53] on img at bounding box center [42, 53] width 5 height 14
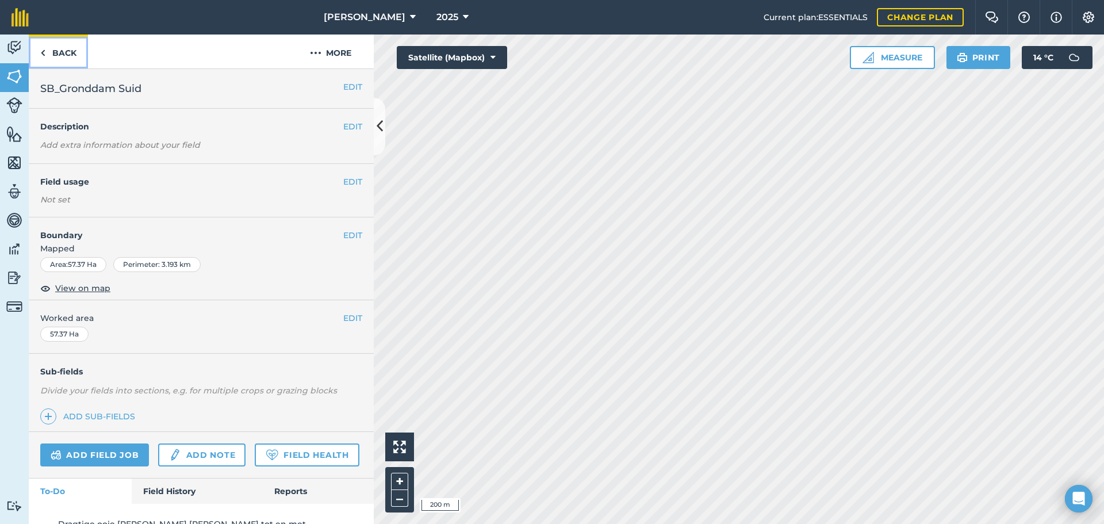
click at [44, 52] on img at bounding box center [42, 53] width 5 height 14
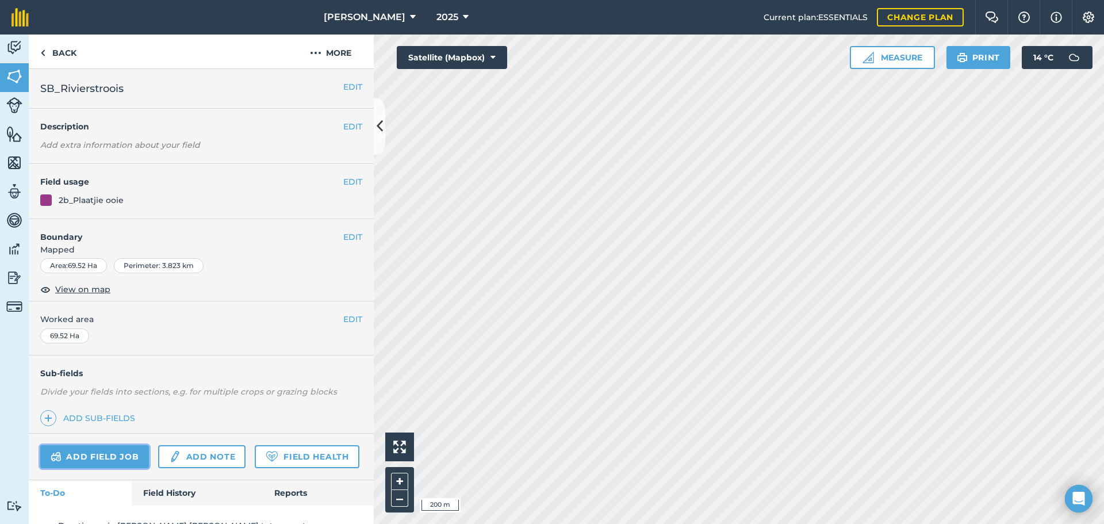
click at [120, 455] on link "Add field job" at bounding box center [94, 456] width 109 height 23
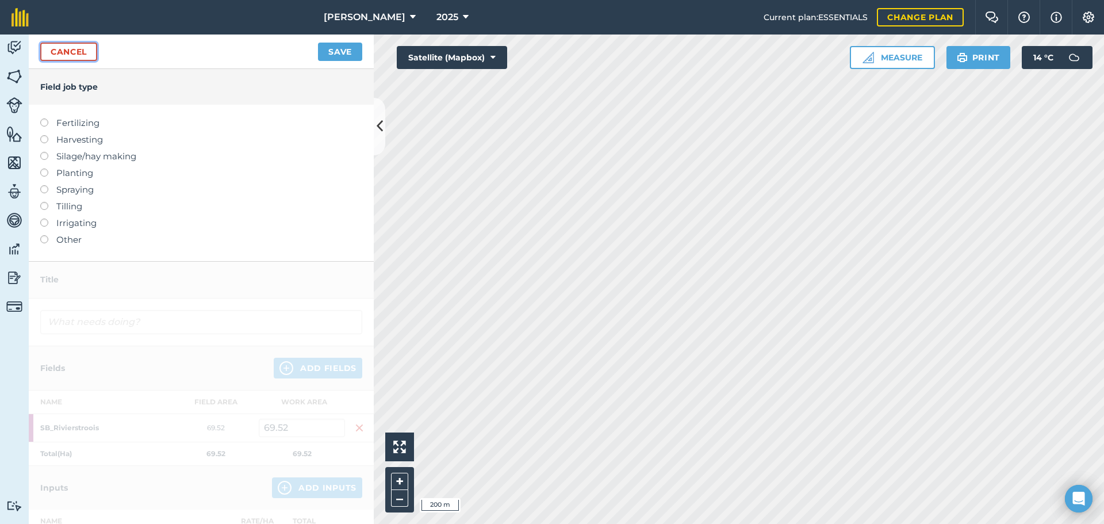
click at [58, 45] on link "Cancel" at bounding box center [68, 52] width 57 height 18
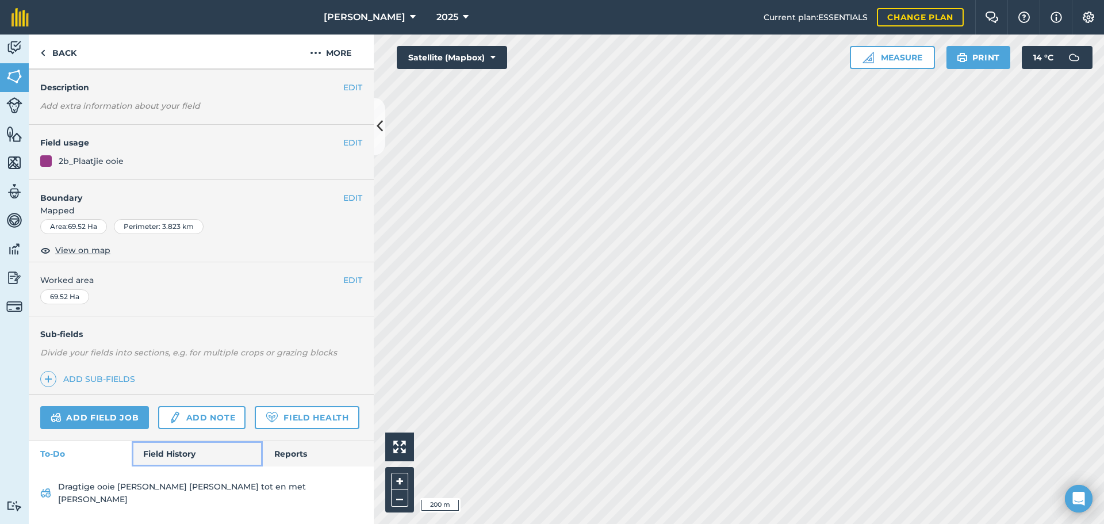
click at [162, 454] on link "Field History" at bounding box center [197, 453] width 130 height 25
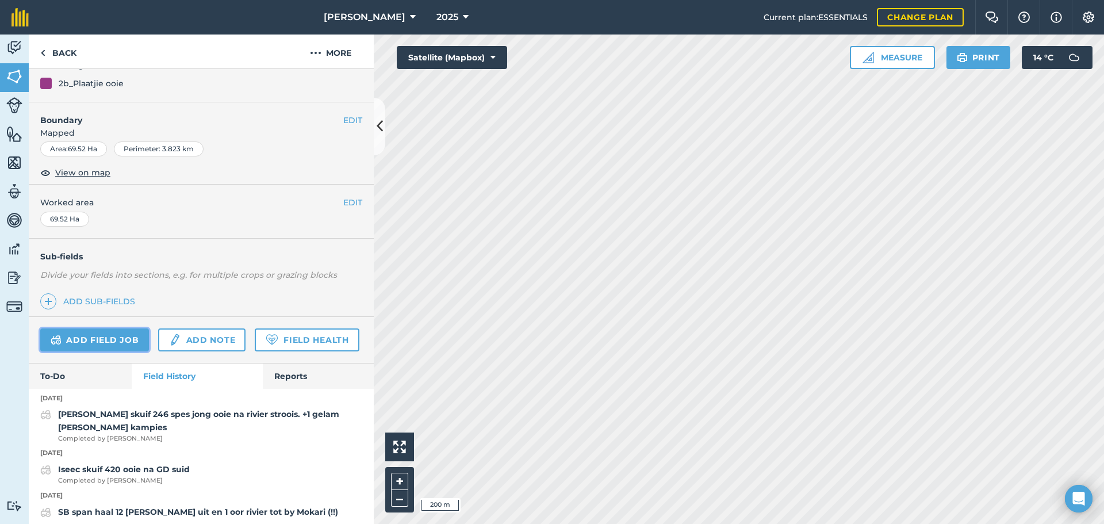
scroll to position [118, 0]
click at [95, 336] on link "Add field job" at bounding box center [94, 338] width 109 height 23
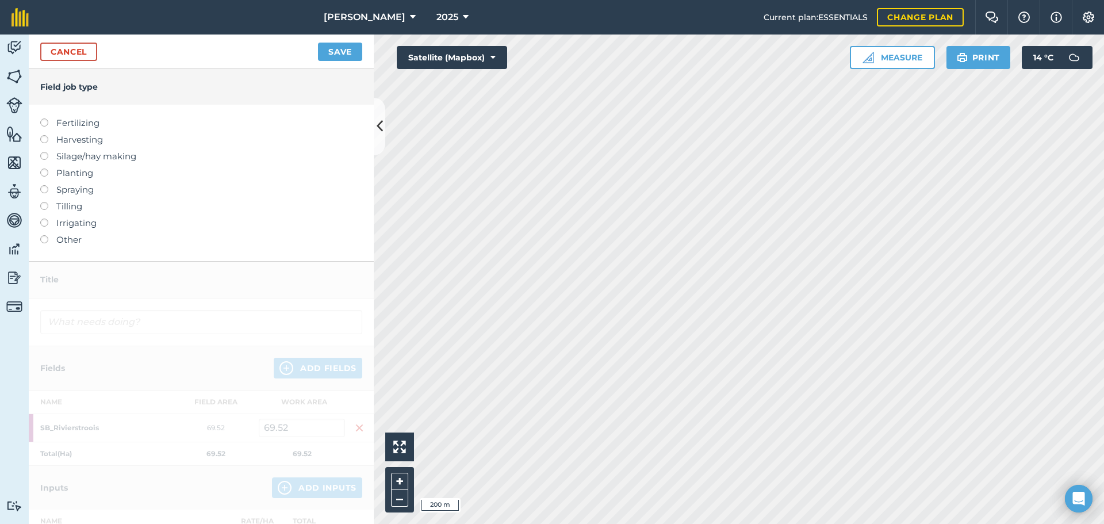
click at [40, 240] on div "Fertilizing Harvesting Silage/hay making Planting Spraying Tilling Irrigating O…" at bounding box center [201, 183] width 345 height 156
drag, startPoint x: 43, startPoint y: 240, endPoint x: 51, endPoint y: 231, distance: 12.2
click at [43, 235] on label at bounding box center [48, 235] width 16 height 0
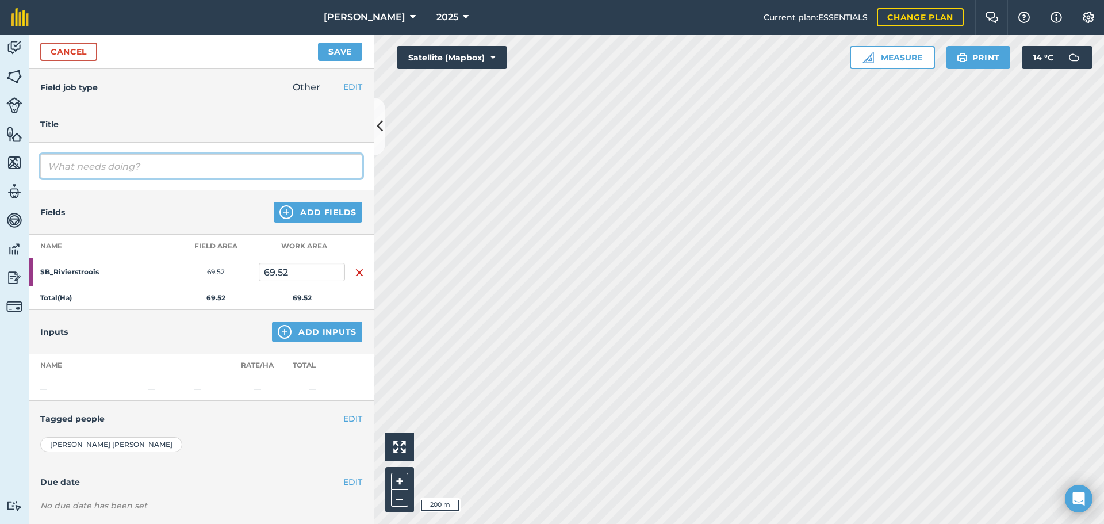
click at [101, 156] on input "text" at bounding box center [201, 166] width 322 height 24
type input "Skuif 246 jong spes ooie na kampies vir lammery"
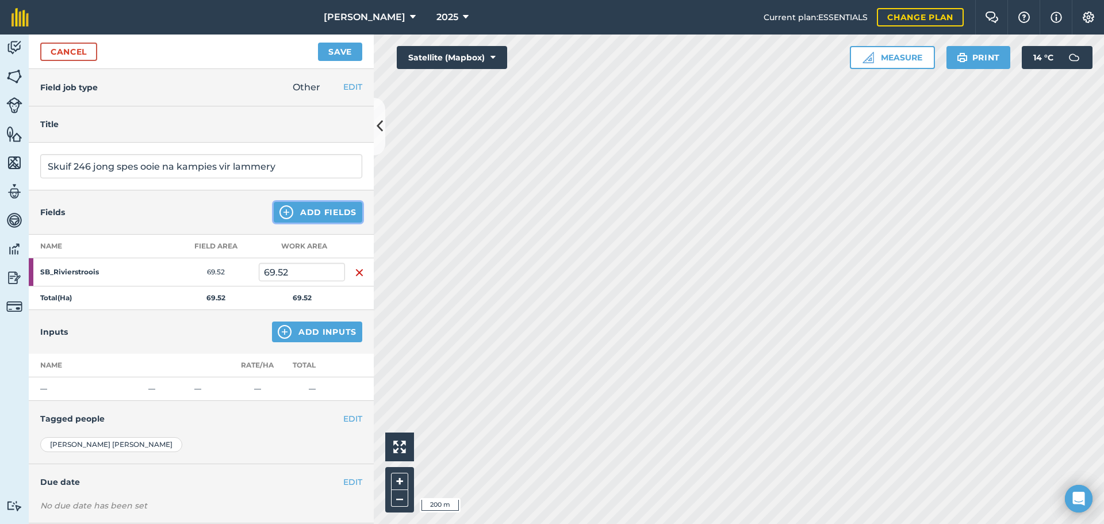
click at [329, 216] on button "Add Fields" at bounding box center [318, 212] width 89 height 21
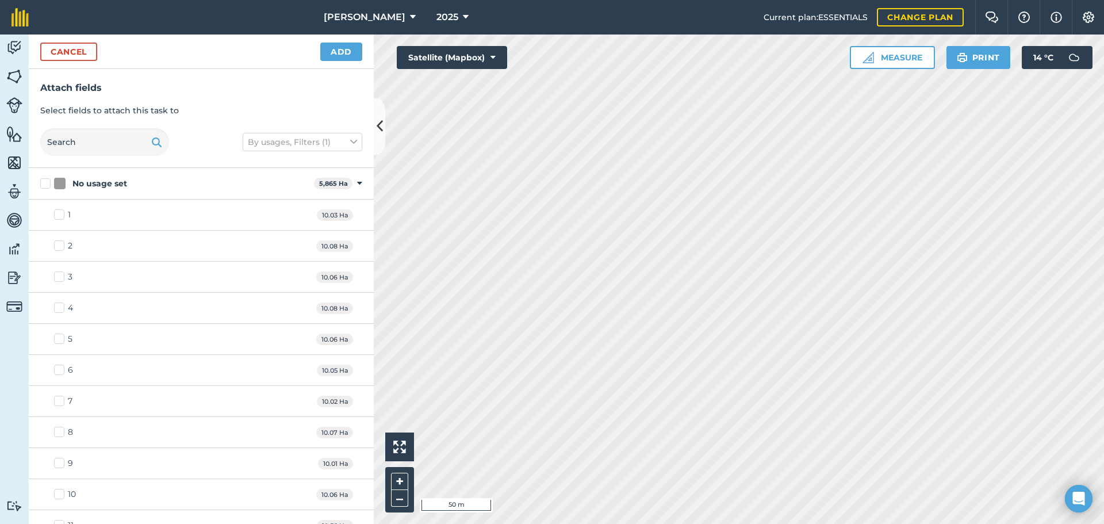
checkbox input "true"
click at [343, 55] on button "Add" at bounding box center [341, 52] width 42 height 18
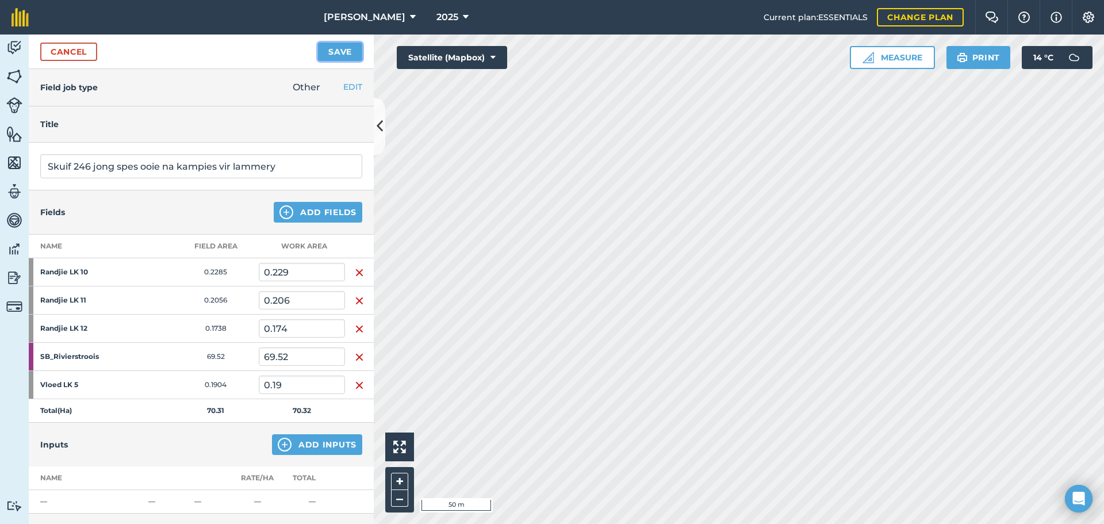
click at [332, 55] on button "Save" at bounding box center [340, 52] width 44 height 18
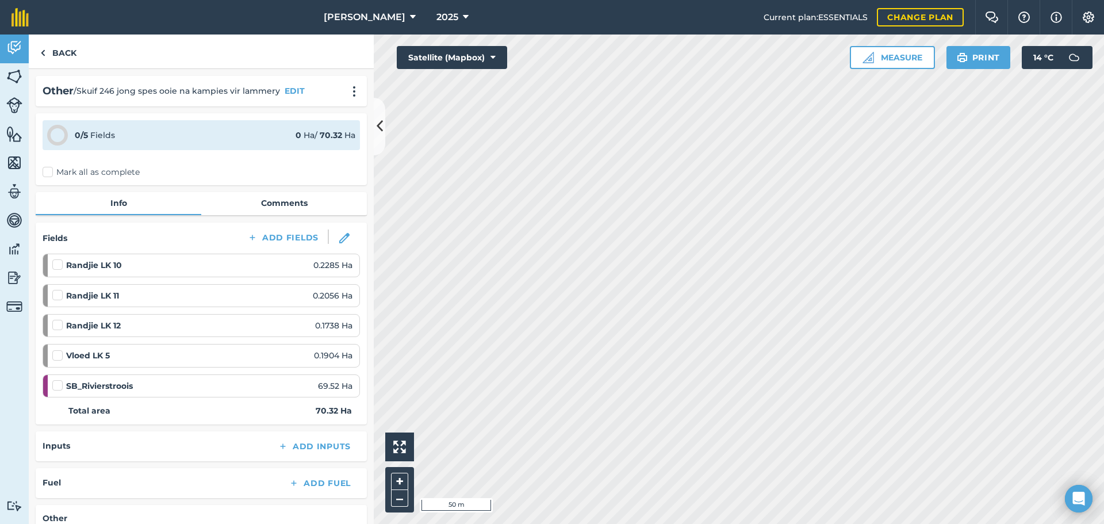
click at [52, 173] on label "Mark all as complete" at bounding box center [91, 172] width 97 height 12
click at [50, 173] on input "Mark all as complete" at bounding box center [46, 169] width 7 height 7
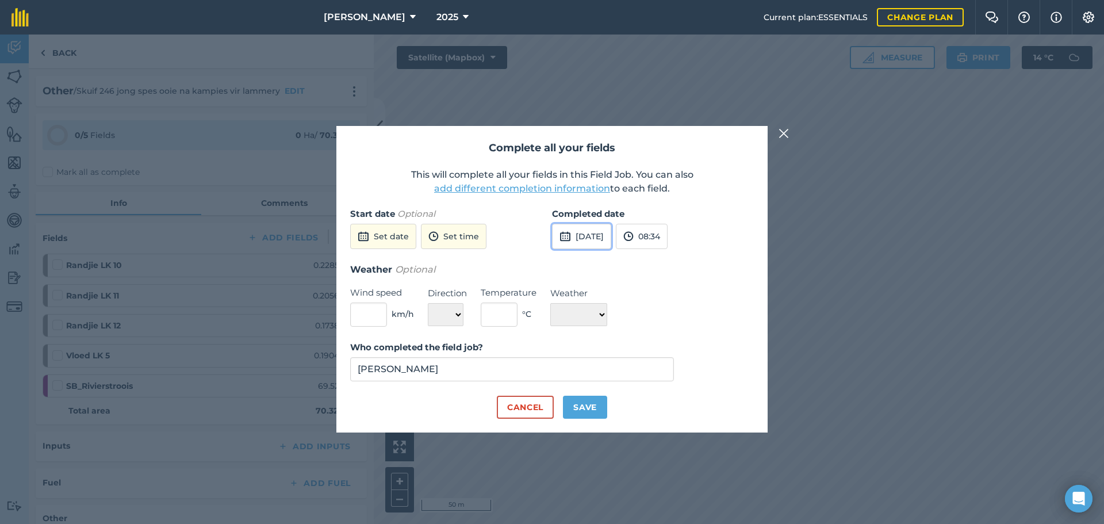
click at [597, 237] on button "[DATE]" at bounding box center [581, 236] width 59 height 25
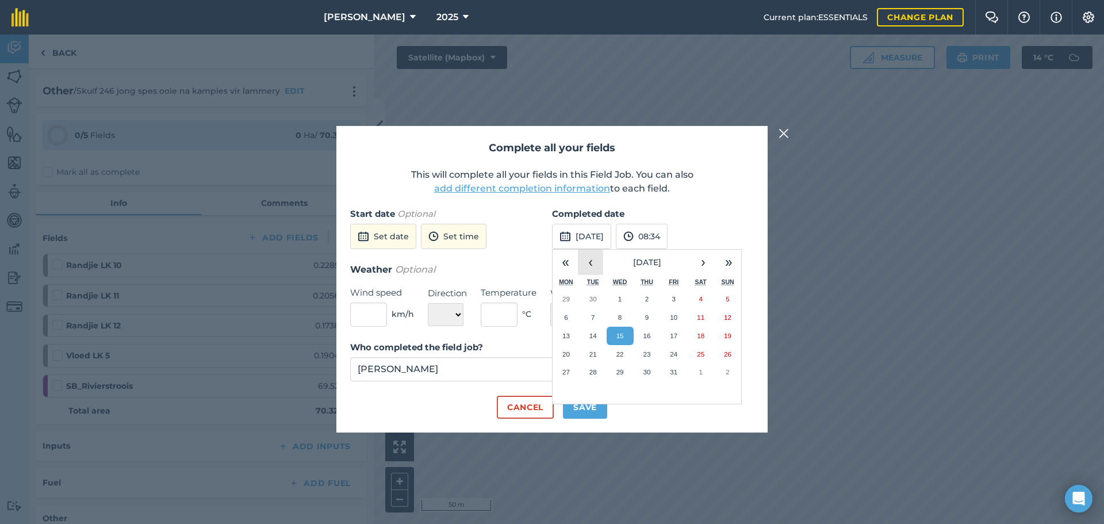
click at [592, 263] on button "‹" at bounding box center [590, 261] width 25 height 25
click at [701, 355] on abbr "27" at bounding box center [700, 353] width 7 height 7
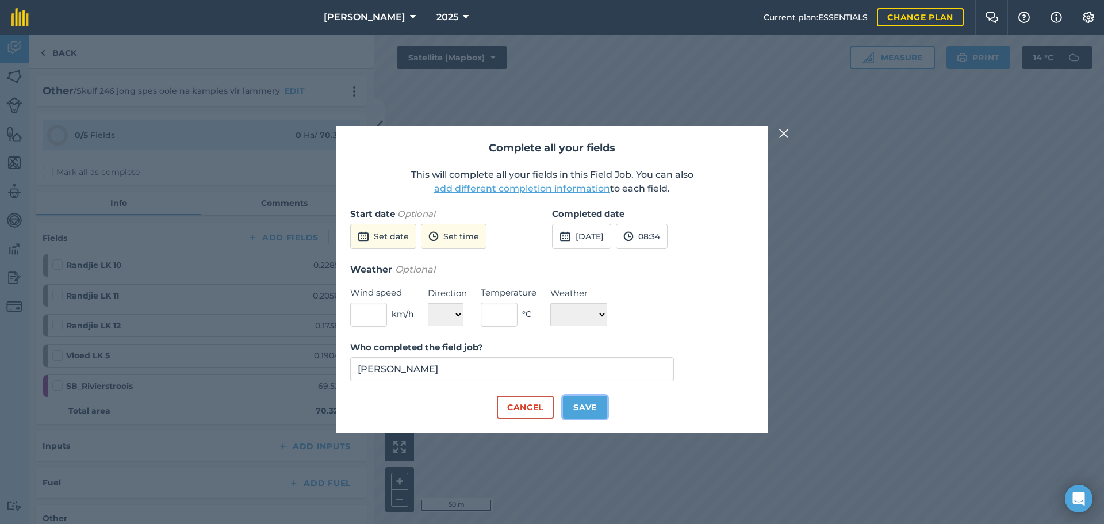
click at [585, 410] on button "Save" at bounding box center [585, 406] width 44 height 23
checkbox input "true"
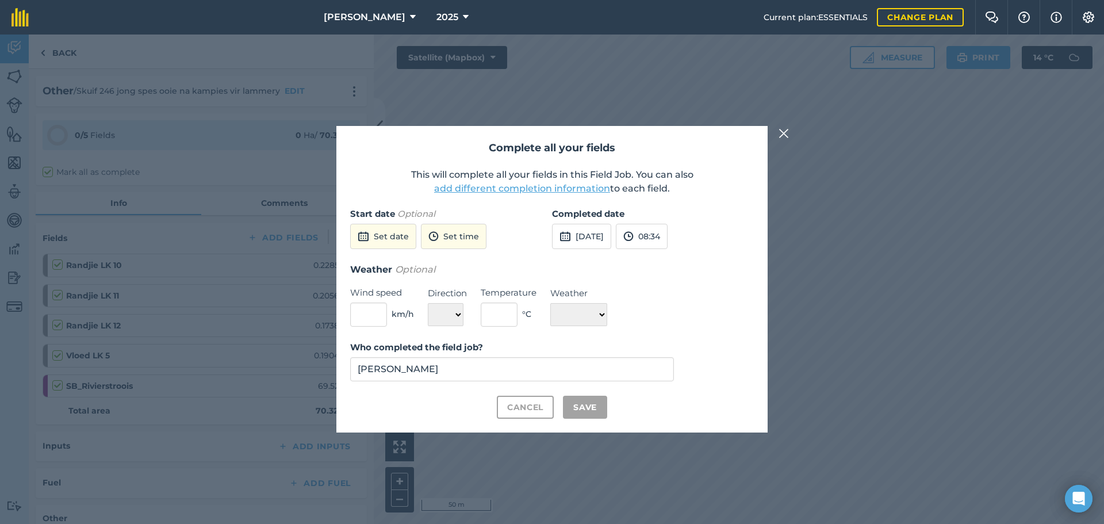
checkbox input "true"
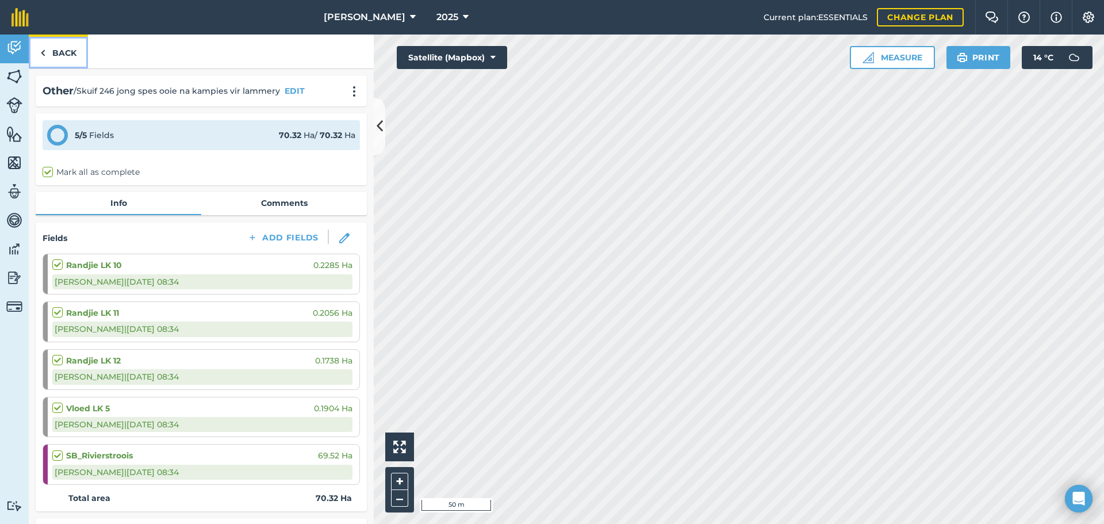
click at [49, 57] on link "Back" at bounding box center [58, 51] width 59 height 34
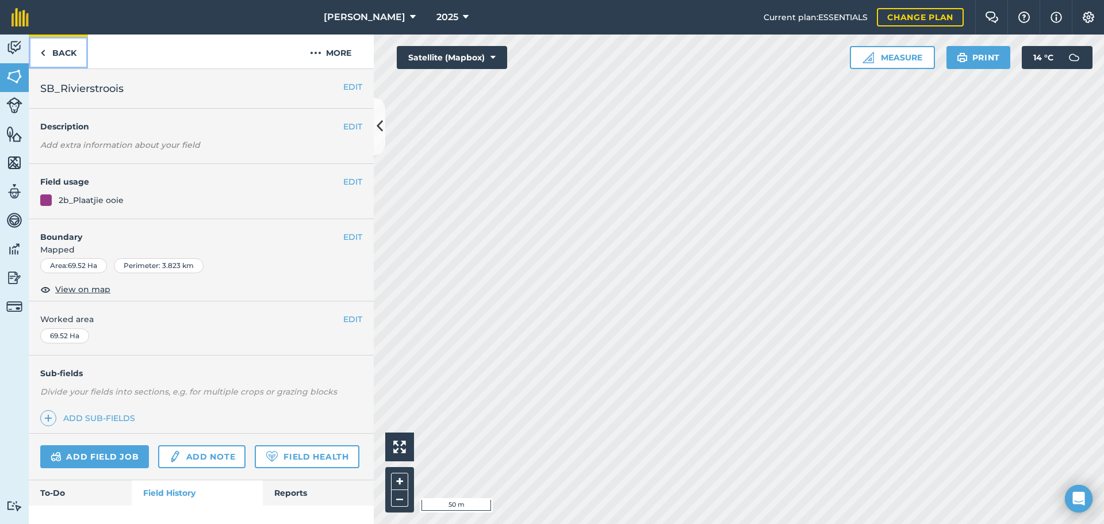
click at [41, 51] on img at bounding box center [42, 53] width 5 height 14
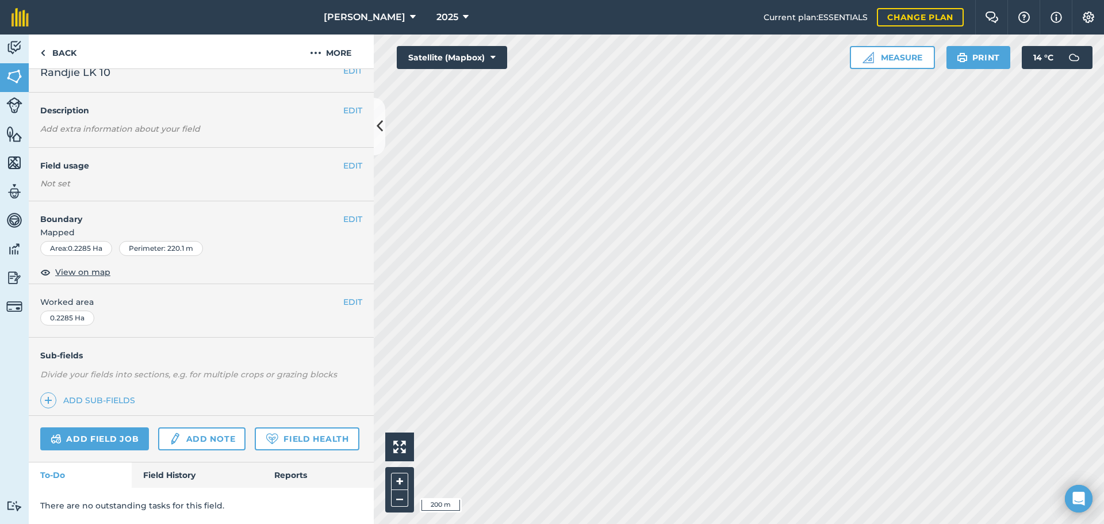
click at [163, 495] on div "There are no outstanding tasks for this field." at bounding box center [201, 505] width 345 height 36
click at [167, 487] on link "Field History" at bounding box center [197, 474] width 130 height 25
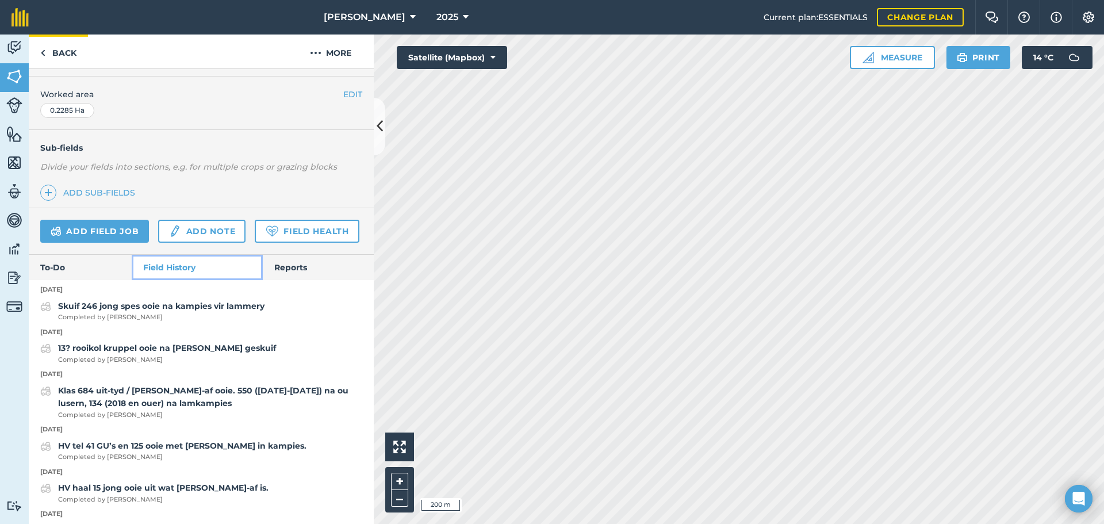
scroll to position [225, 0]
click at [55, 44] on link "Back" at bounding box center [58, 51] width 59 height 34
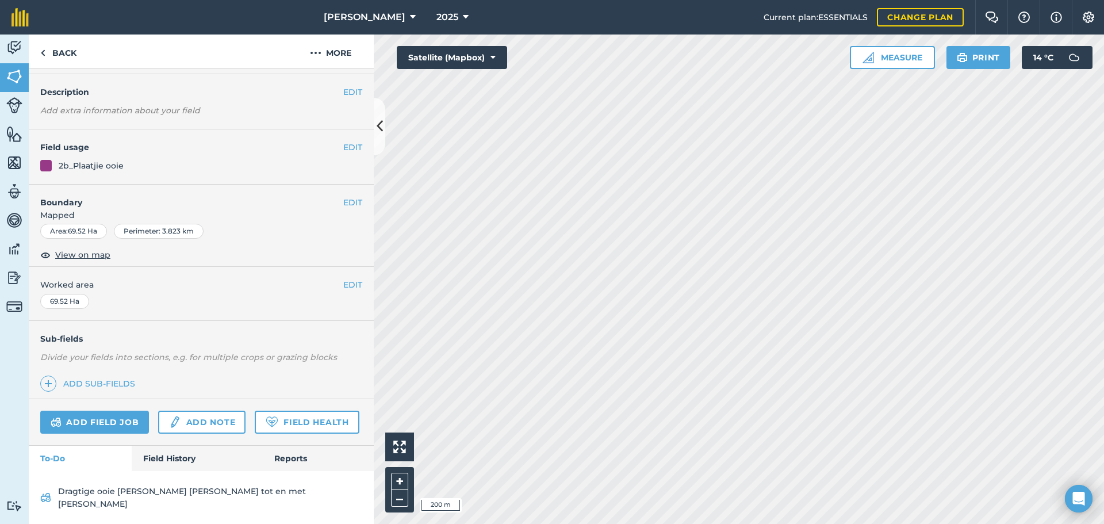
scroll to position [60, 0]
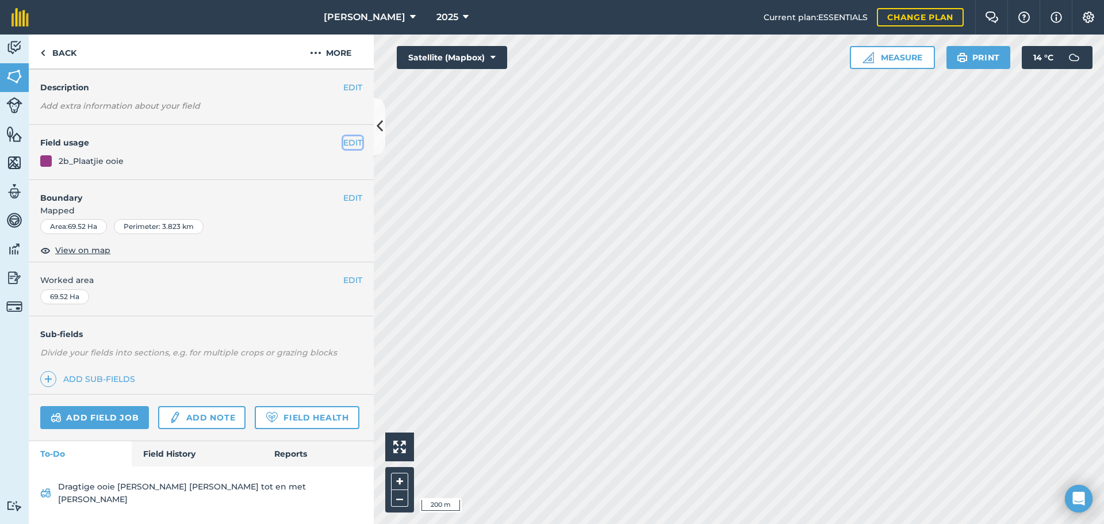
click at [344, 136] on button "EDIT" at bounding box center [352, 142] width 19 height 13
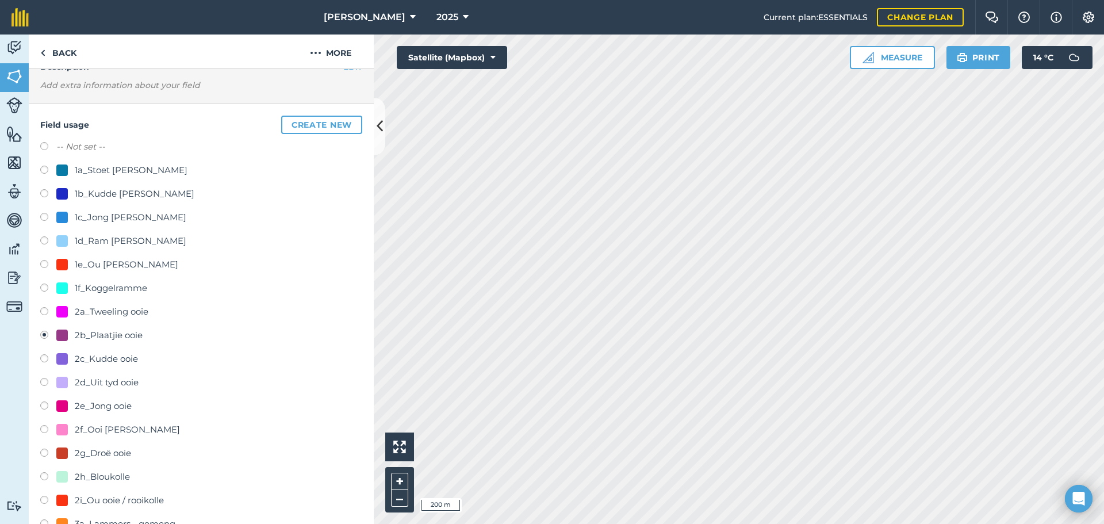
scroll to position [60, 0]
click at [49, 147] on label at bounding box center [48, 146] width 16 height 11
radio input "true"
radio input "false"
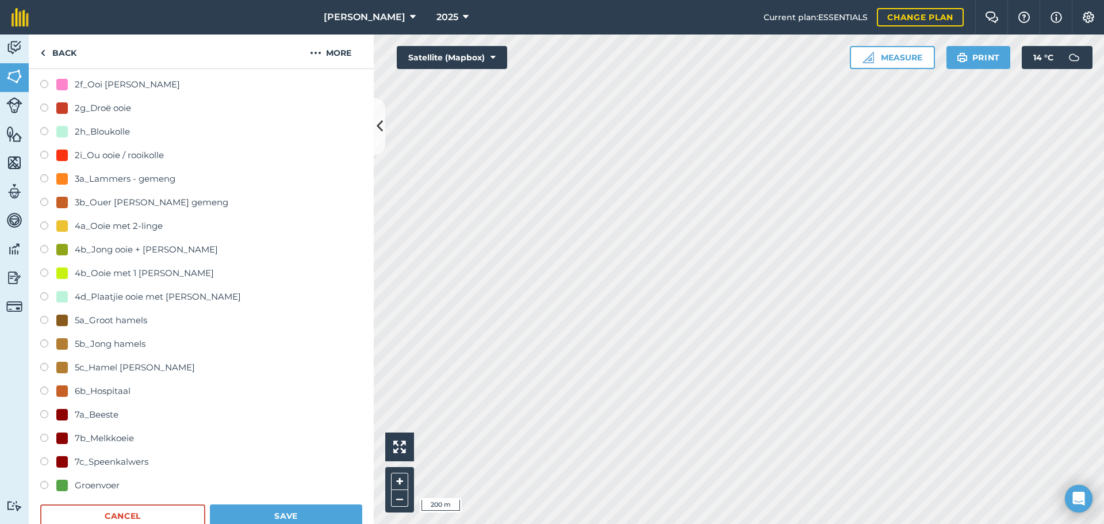
scroll to position [405, 0]
click at [246, 508] on button "Save" at bounding box center [286, 515] width 152 height 23
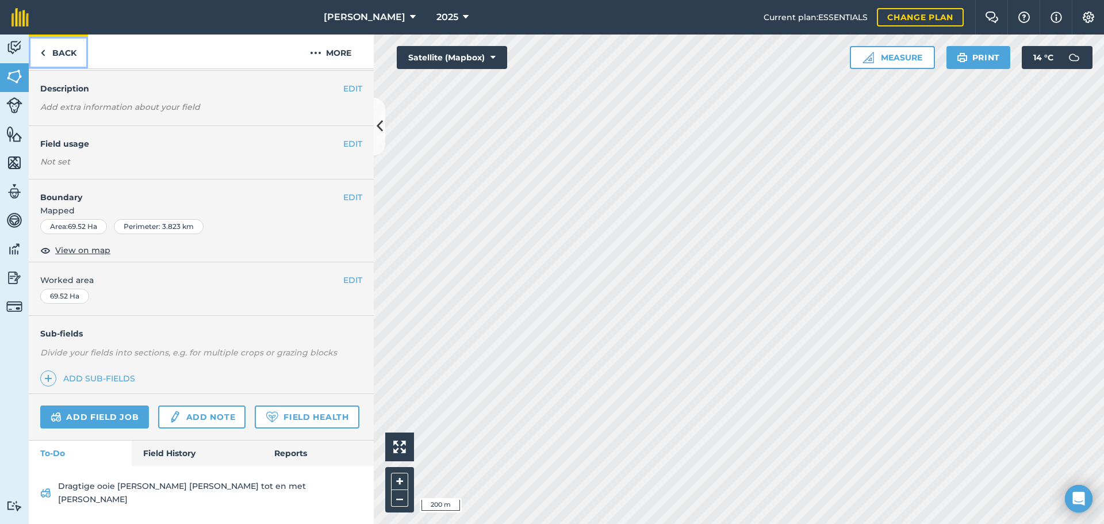
click at [54, 52] on link "Back" at bounding box center [58, 51] width 59 height 34
click at [163, 458] on link "Field History" at bounding box center [197, 452] width 130 height 25
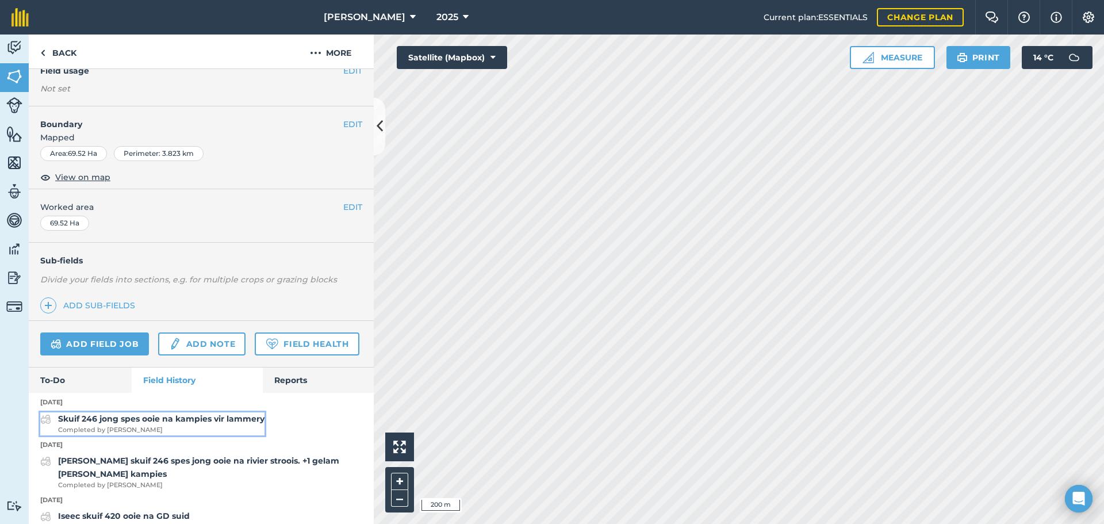
scroll to position [113, 0]
click at [174, 422] on strong "Skuif 246 jong spes ooie na kampies vir lammery" at bounding box center [161, 417] width 206 height 10
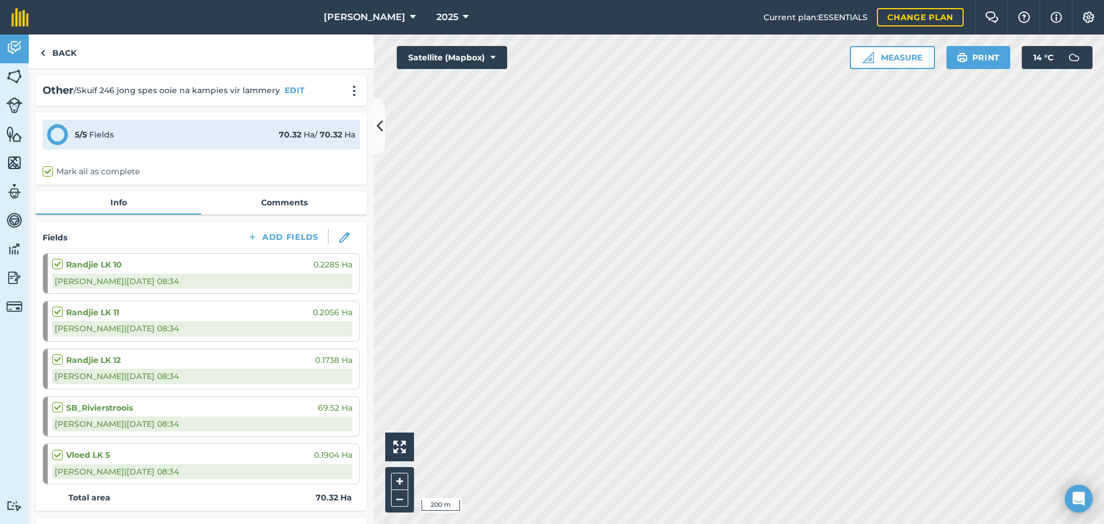
scroll to position [2, 0]
click at [347, 88] on img at bounding box center [354, 89] width 14 height 11
drag, startPoint x: 269, startPoint y: 93, endPoint x: 287, endPoint y: 89, distance: 18.3
click at [269, 93] on span "/ Skuif 246 jong spes ooie na kampies vir lammery" at bounding box center [177, 89] width 206 height 13
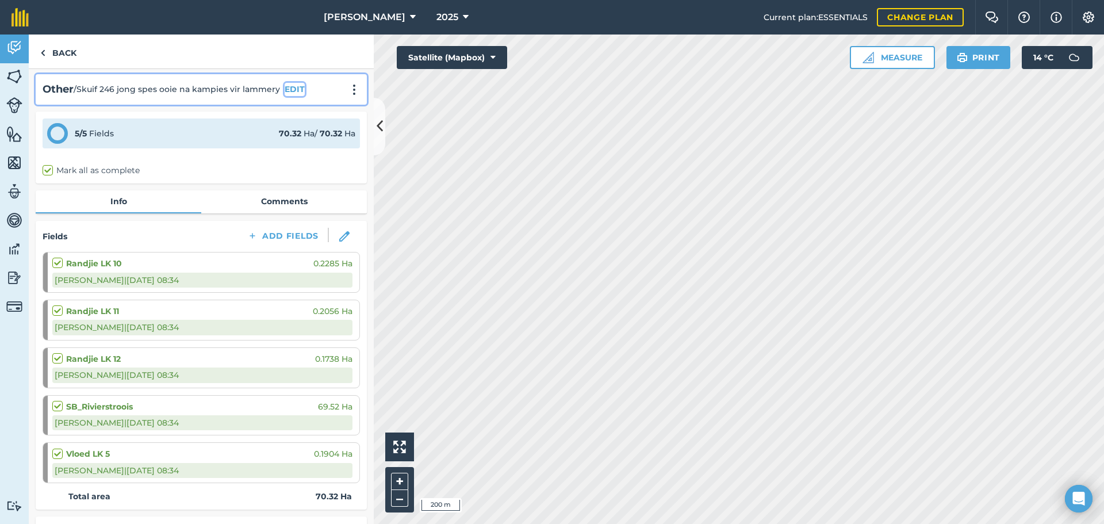
click at [293, 89] on button "EDIT" at bounding box center [295, 89] width 20 height 13
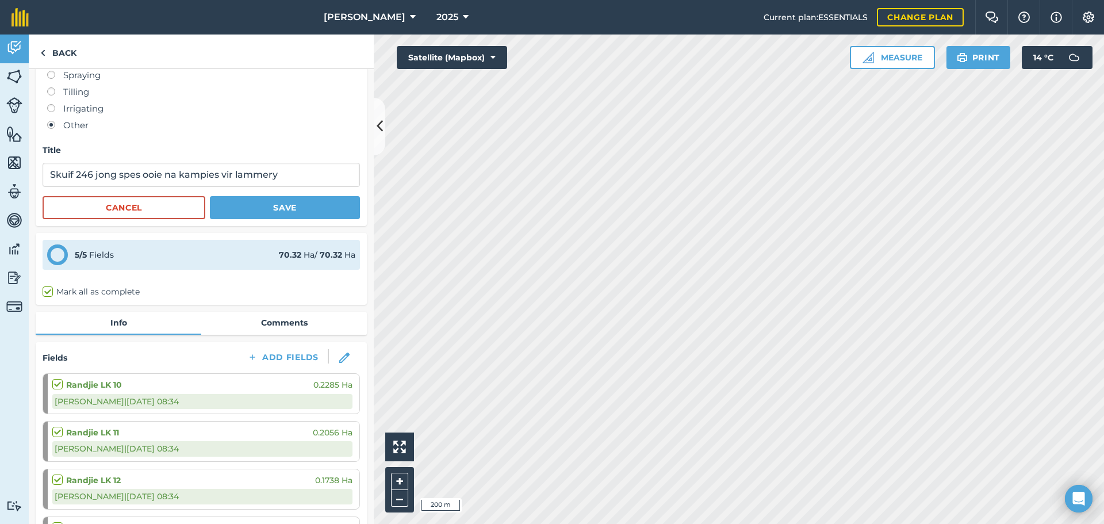
scroll to position [0, 0]
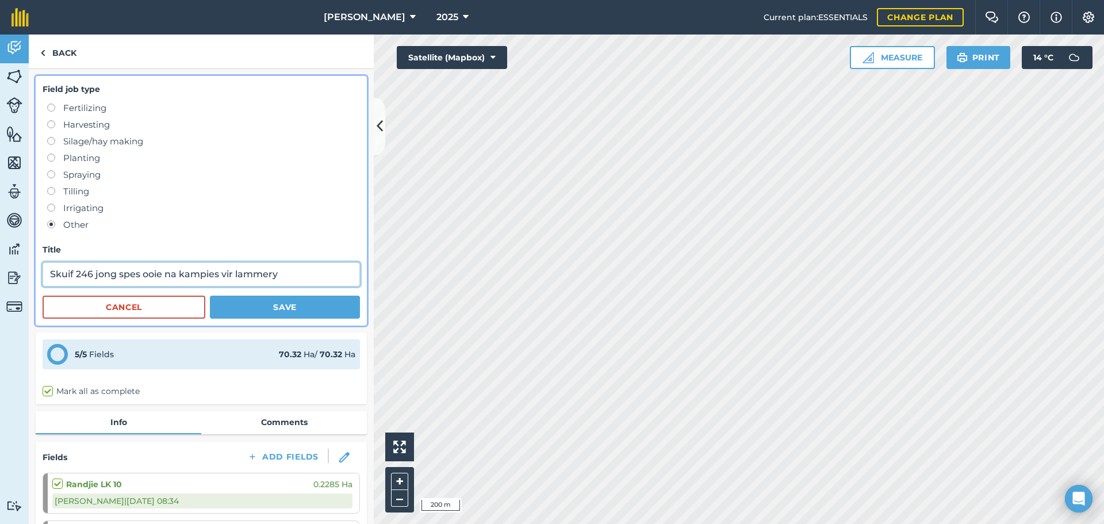
drag, startPoint x: 274, startPoint y: 279, endPoint x: 279, endPoint y: 276, distance: 5.9
click at [274, 279] on input "Skuif 246 jong spes ooie na kampies vir lammery" at bounding box center [201, 274] width 317 height 24
click at [285, 275] on input "Skuif 246 jong spes ooie na kampies vir lammery" at bounding box center [201, 274] width 317 height 24
type input "Skuif 246 jong spes ooie na kampies vir lammery. 3 kampies van 80 en 1 vir ooie…"
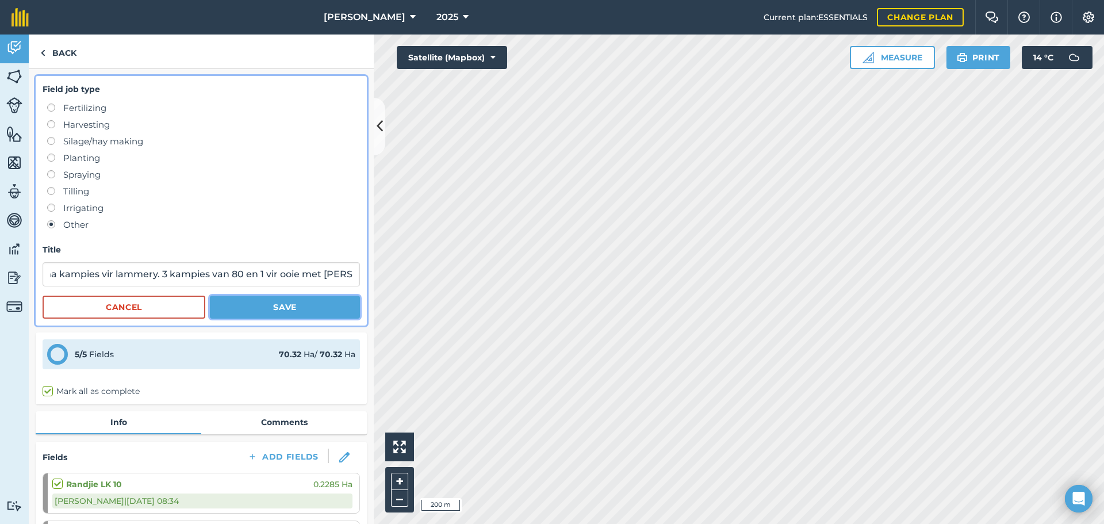
click at [309, 305] on button "Save" at bounding box center [285, 306] width 150 height 23
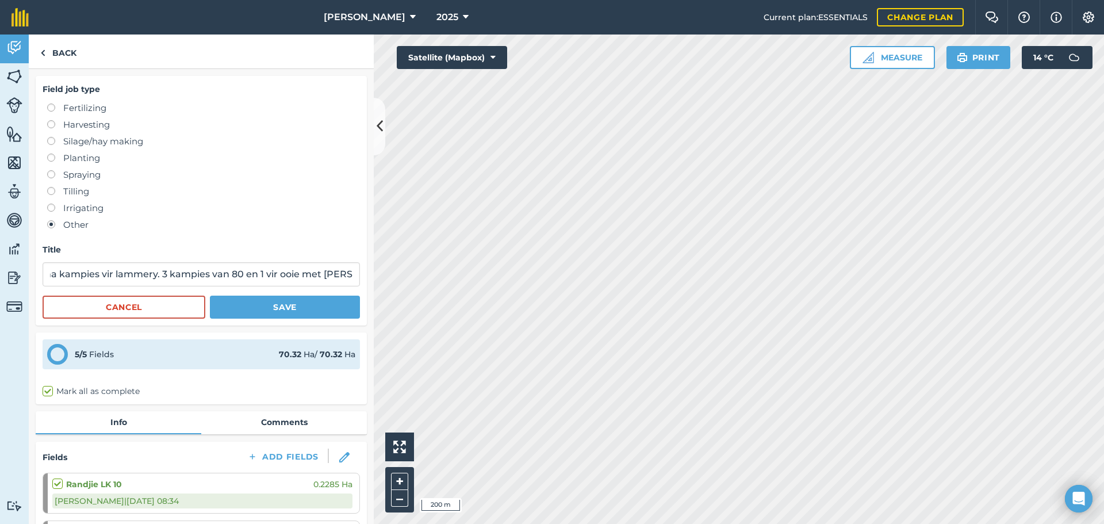
scroll to position [0, 0]
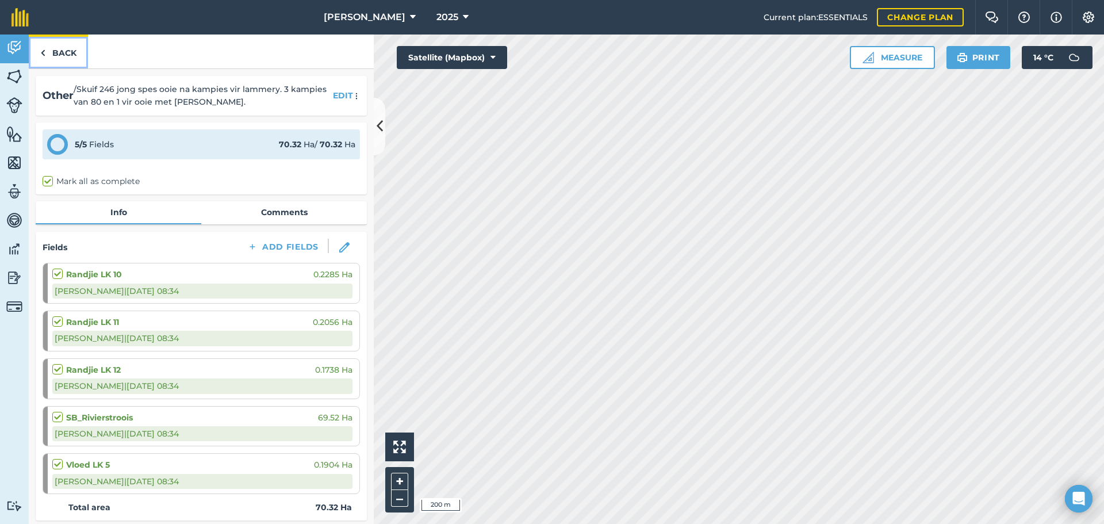
click at [47, 55] on link "Back" at bounding box center [58, 51] width 59 height 34
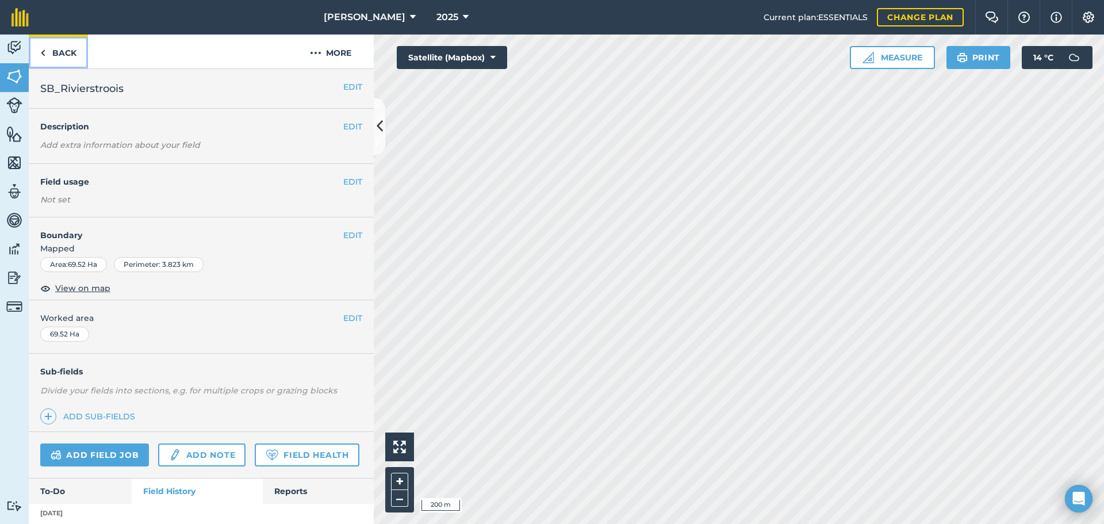
click at [52, 57] on link "Back" at bounding box center [58, 51] width 59 height 34
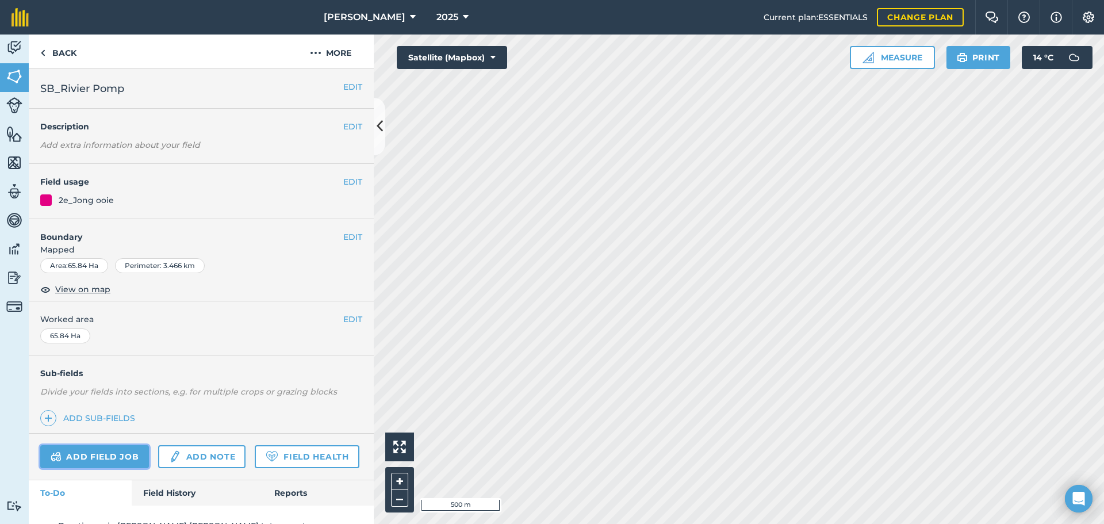
click at [116, 455] on link "Add field job" at bounding box center [94, 456] width 109 height 23
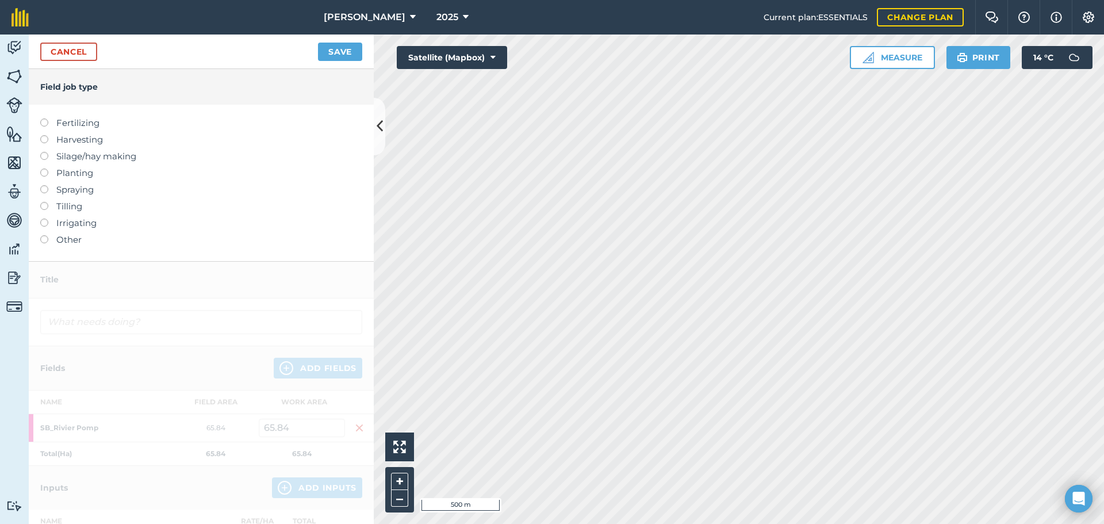
click at [44, 235] on label at bounding box center [48, 235] width 16 height 0
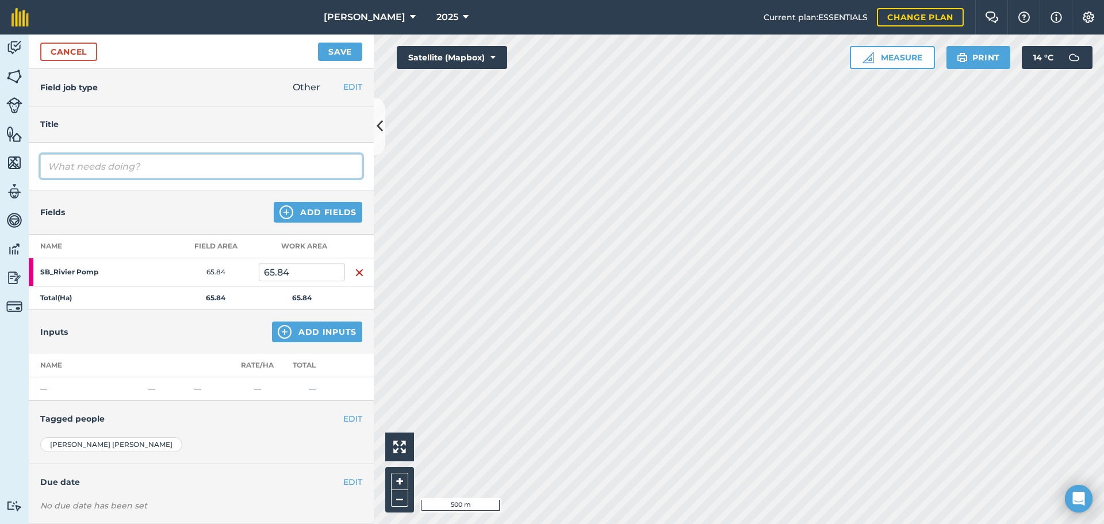
click at [106, 166] on input "text" at bounding box center [201, 166] width 322 height 24
type input "[PERSON_NAME] 390 jong ooie in 6 kampies met 2 vir ooie met [PERSON_NAME]"
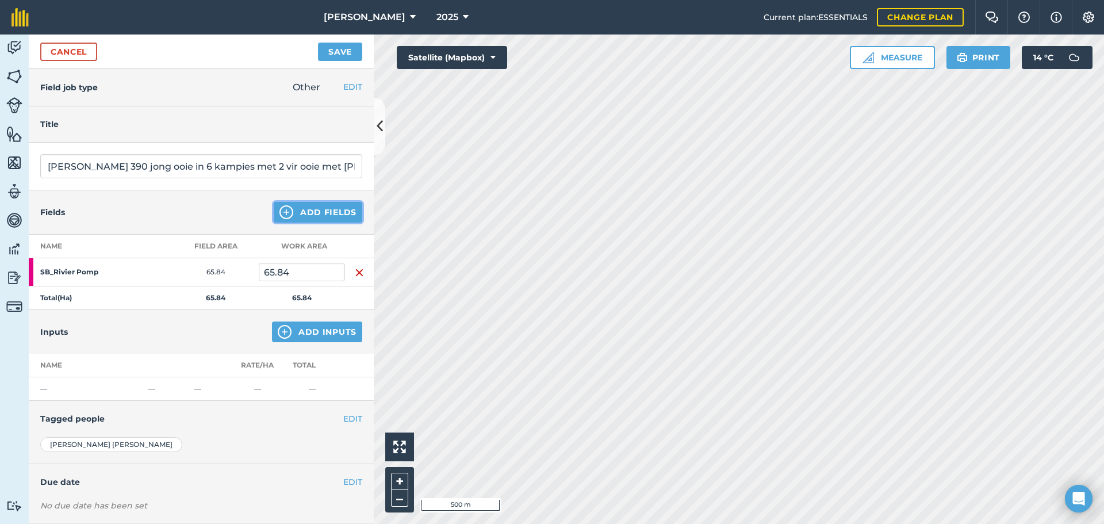
click at [320, 212] on button "Add Fields" at bounding box center [318, 212] width 89 height 21
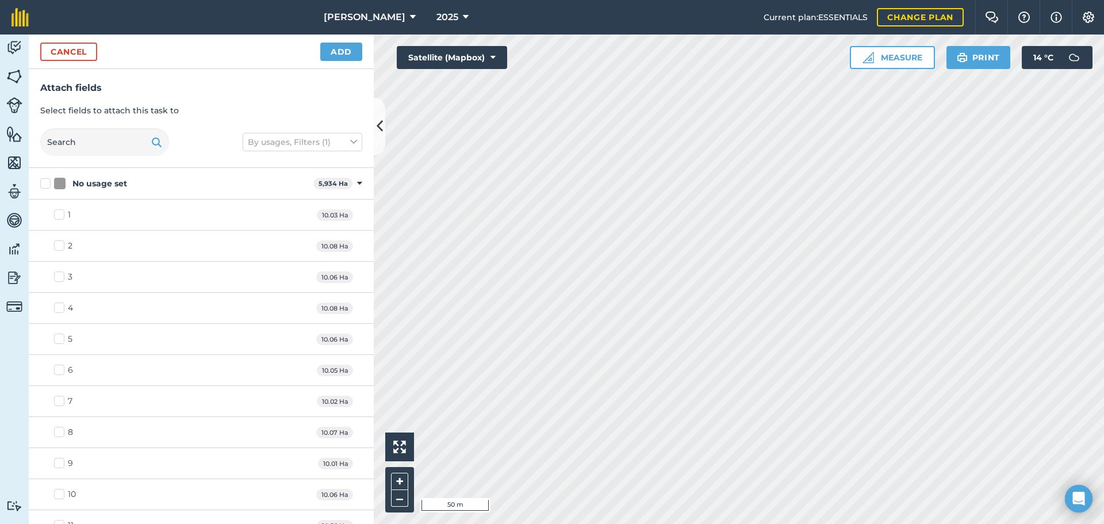
checkbox input "true"
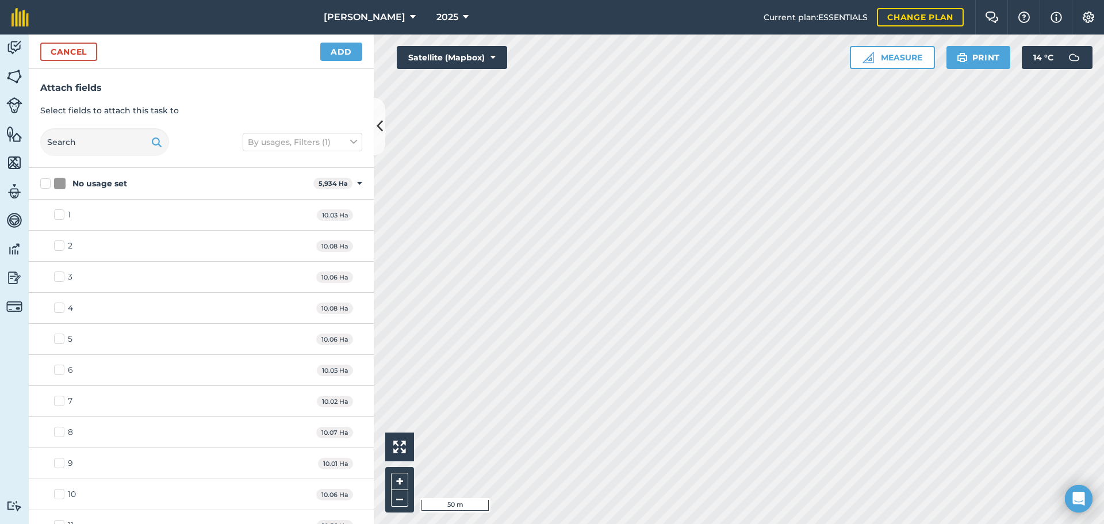
checkbox input "true"
click at [347, 56] on button "Add" at bounding box center [341, 52] width 42 height 18
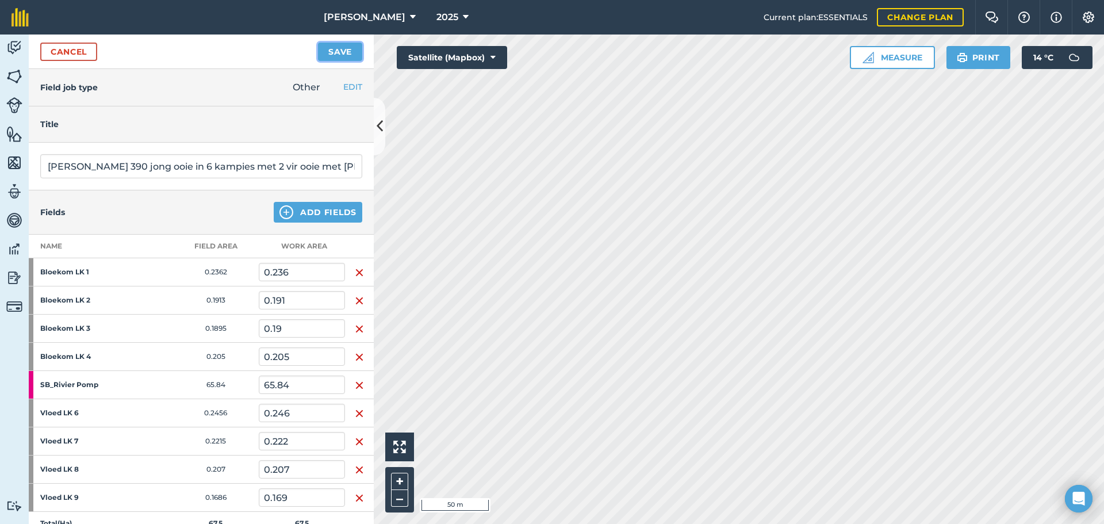
click at [328, 51] on button "Save" at bounding box center [340, 52] width 44 height 18
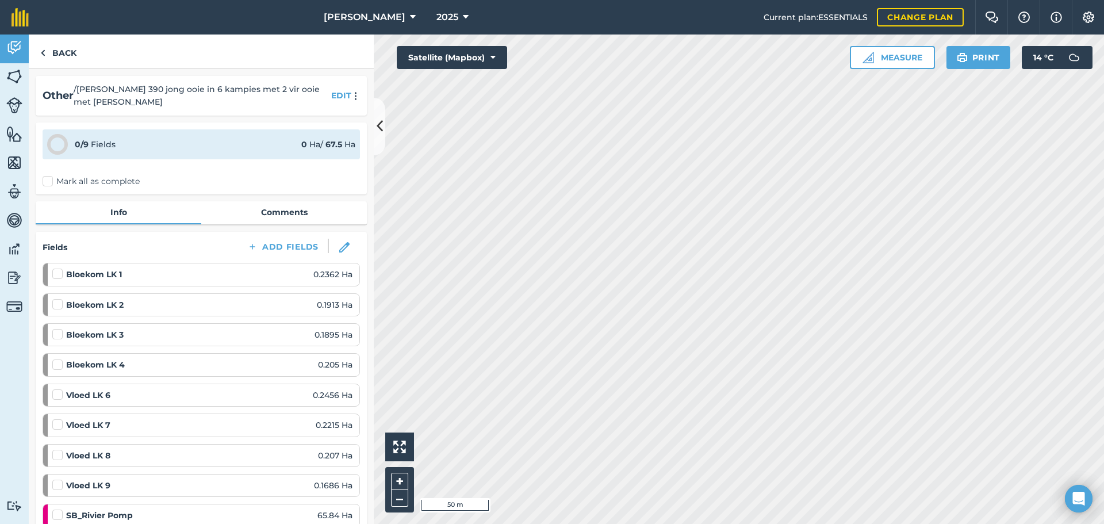
click at [51, 180] on label "Mark all as complete" at bounding box center [91, 181] width 97 height 12
click at [50, 180] on input "Mark all as complete" at bounding box center [46, 178] width 7 height 7
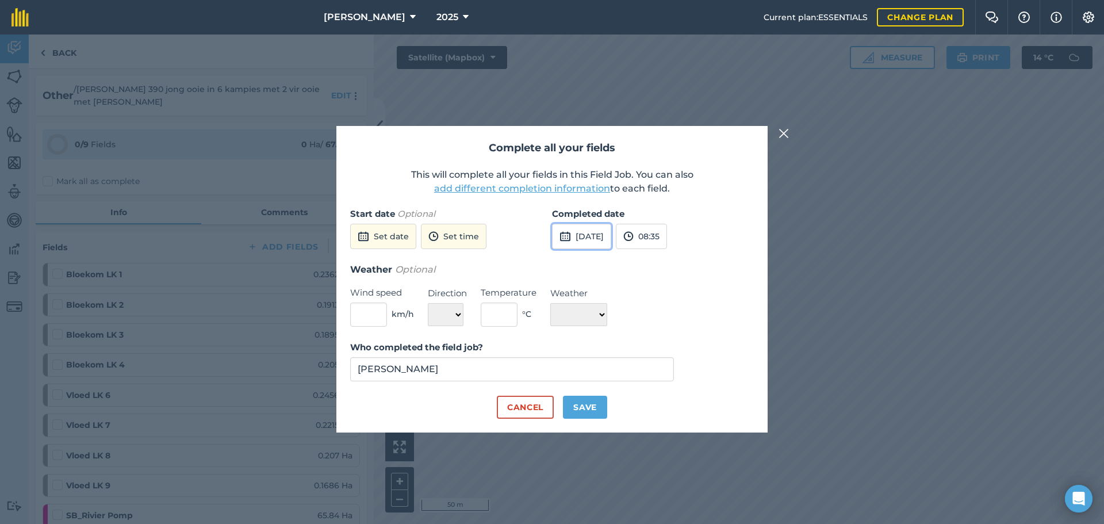
click at [596, 232] on button "[DATE]" at bounding box center [581, 236] width 59 height 25
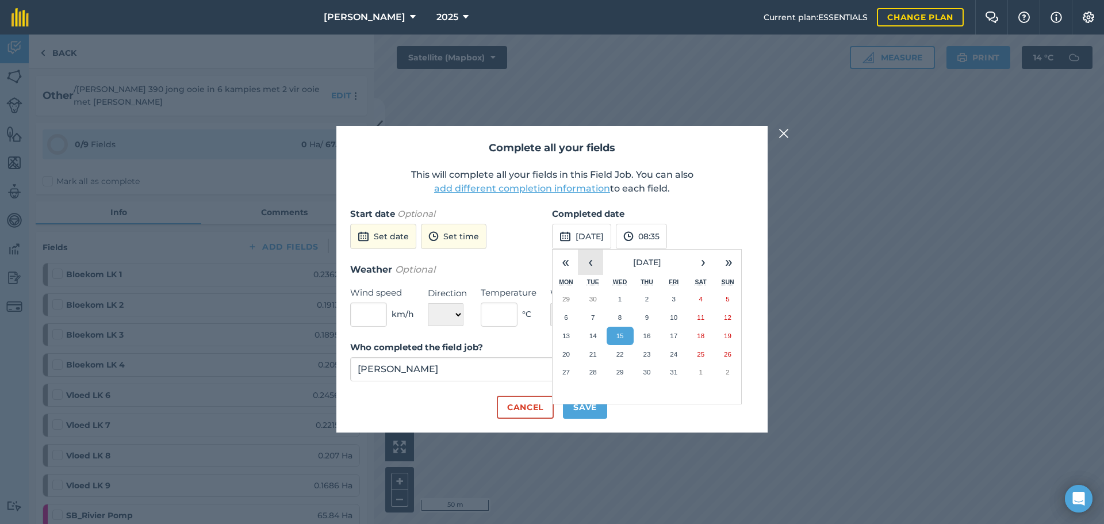
click at [589, 260] on button "‹" at bounding box center [590, 261] width 25 height 25
click at [699, 349] on button "27" at bounding box center [700, 354] width 27 height 18
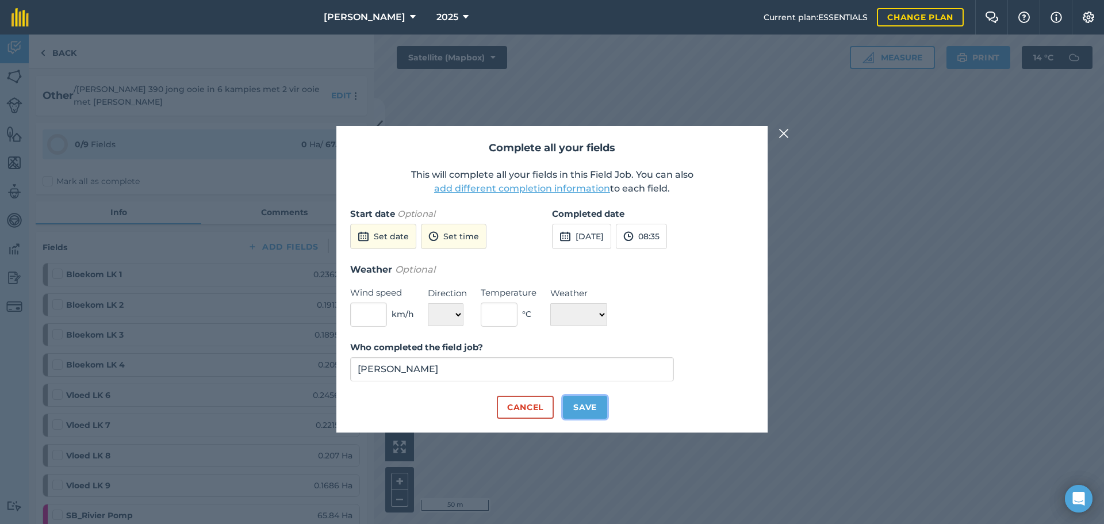
click at [597, 412] on button "Save" at bounding box center [585, 406] width 44 height 23
checkbox input "true"
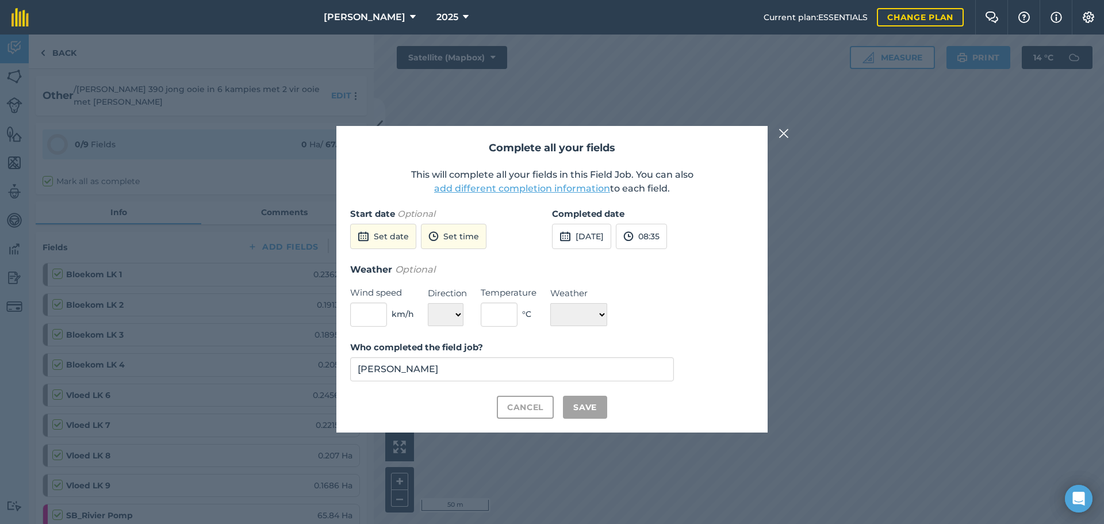
checkbox input "true"
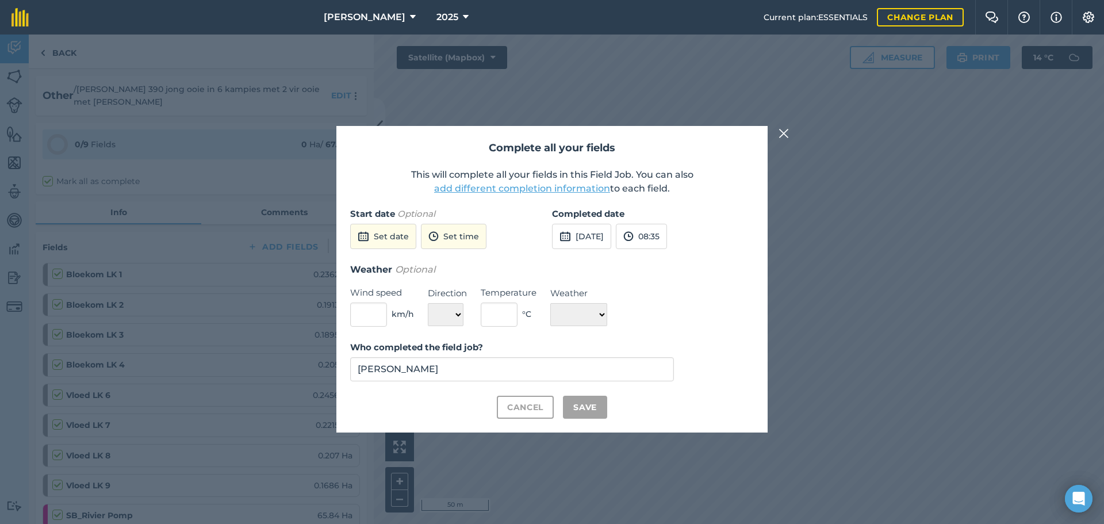
checkbox input "true"
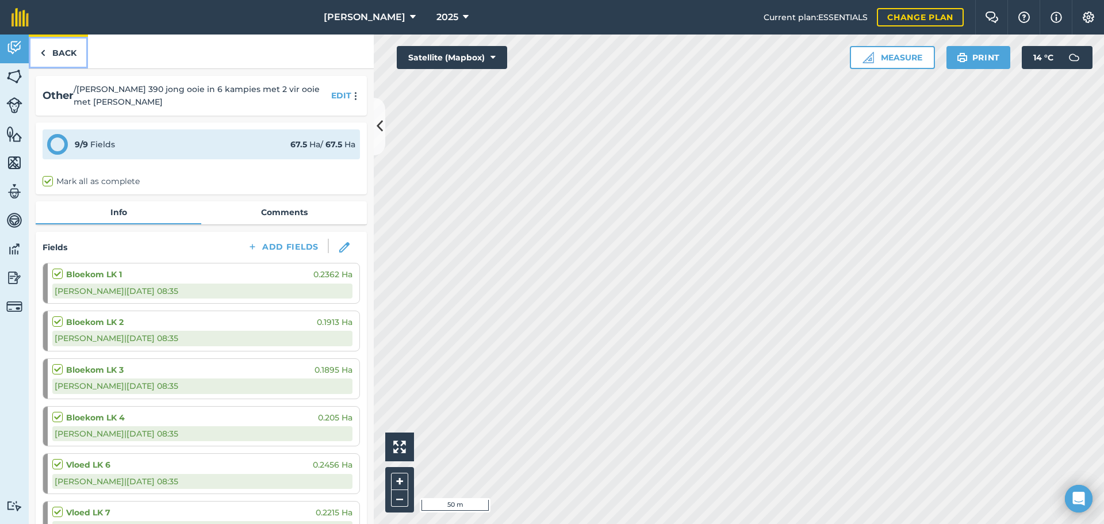
click at [51, 49] on link "Back" at bounding box center [58, 51] width 59 height 34
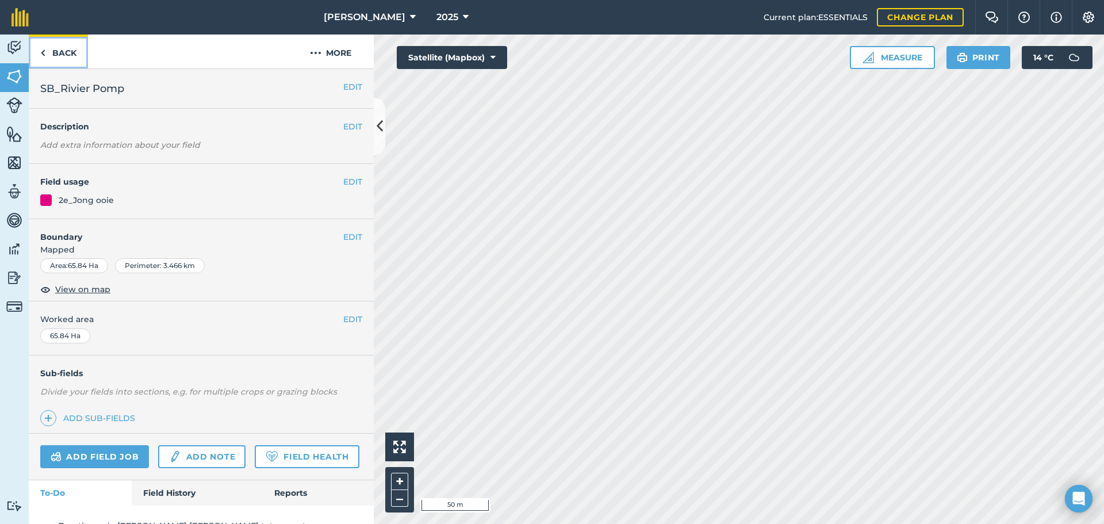
click at [47, 54] on link "Back" at bounding box center [58, 51] width 59 height 34
click at [343, 183] on button "EDIT" at bounding box center [352, 181] width 19 height 13
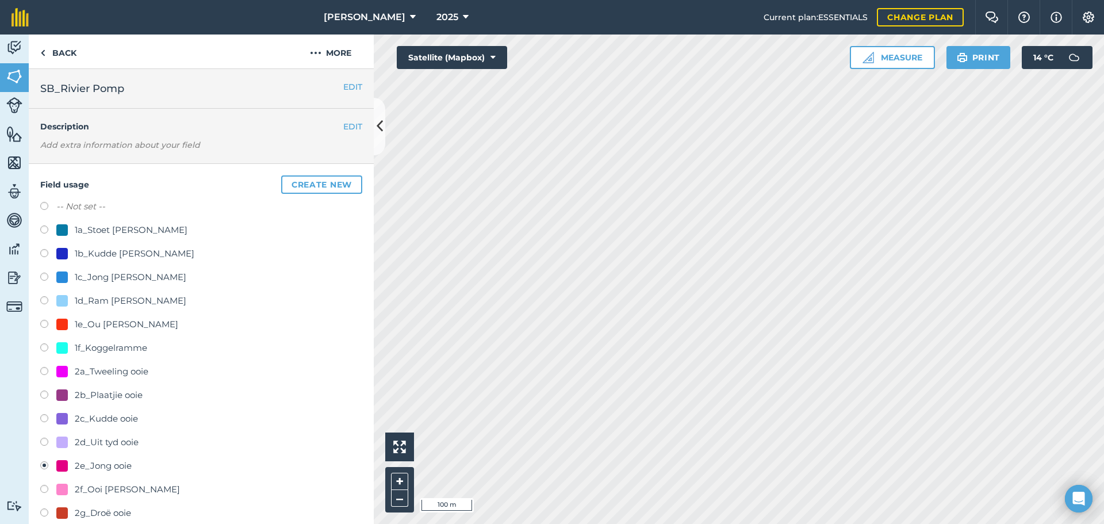
click at [45, 205] on label at bounding box center [48, 207] width 16 height 11
radio input "true"
radio input "false"
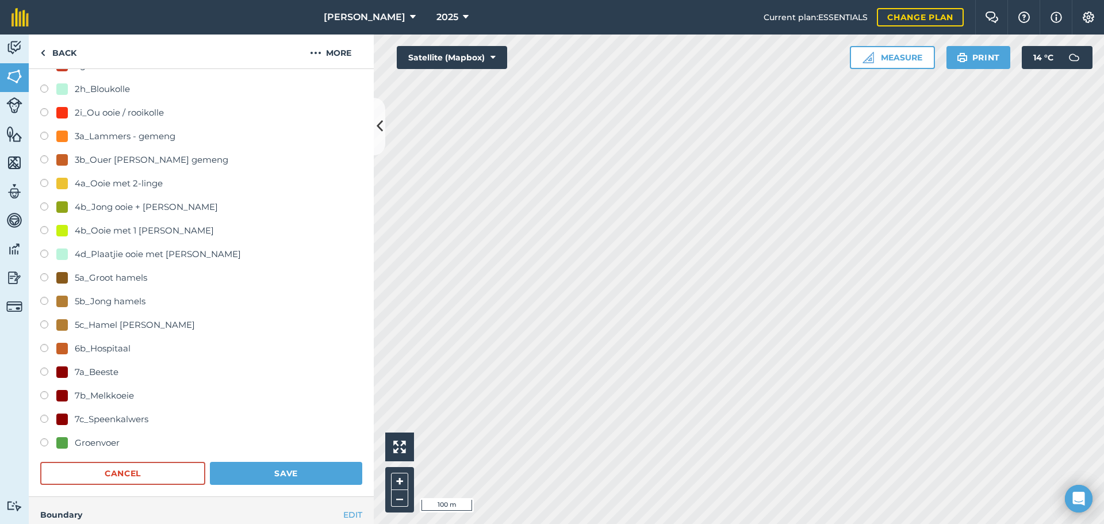
scroll to position [448, 0]
click at [264, 474] on button "Save" at bounding box center [286, 472] width 152 height 23
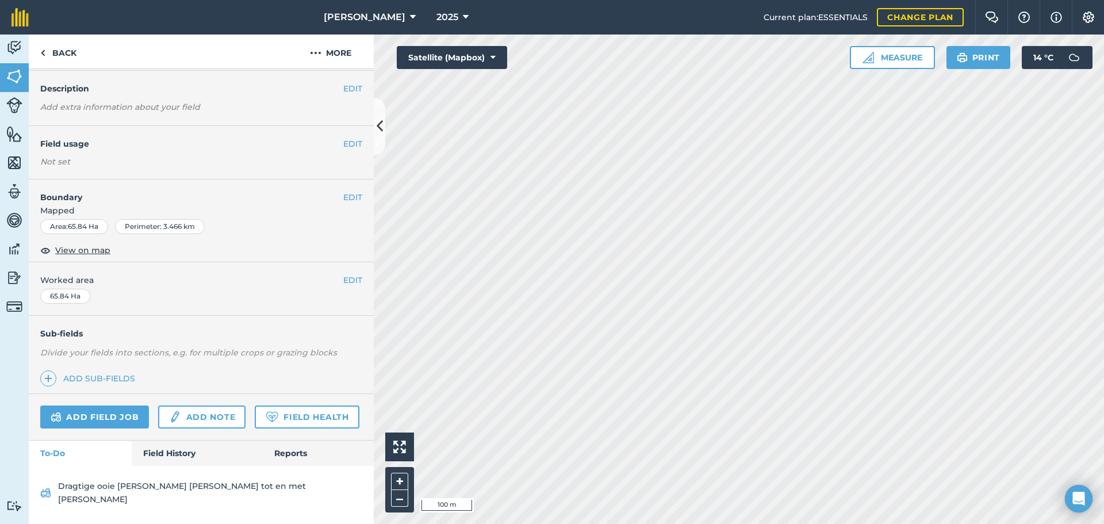
scroll to position [58, 0]
click at [55, 55] on link "Back" at bounding box center [58, 51] width 59 height 34
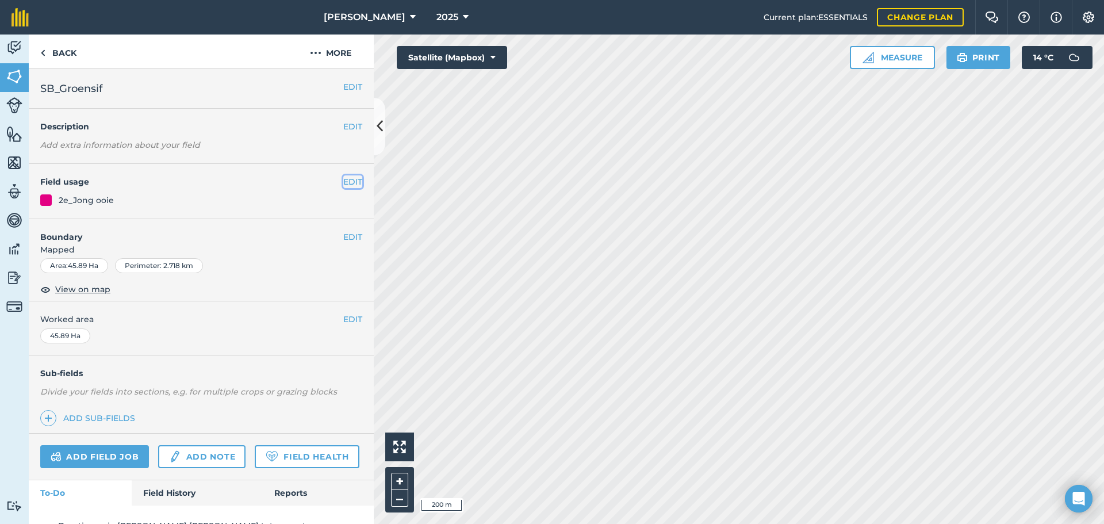
click at [343, 181] on button "EDIT" at bounding box center [352, 181] width 19 height 13
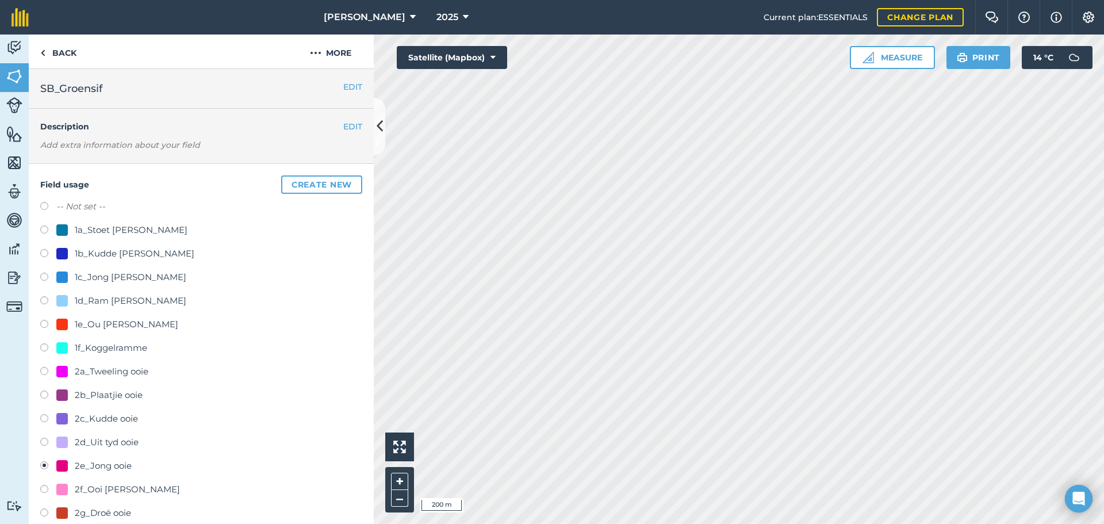
click at [43, 202] on label at bounding box center [48, 207] width 16 height 11
radio input "true"
radio input "false"
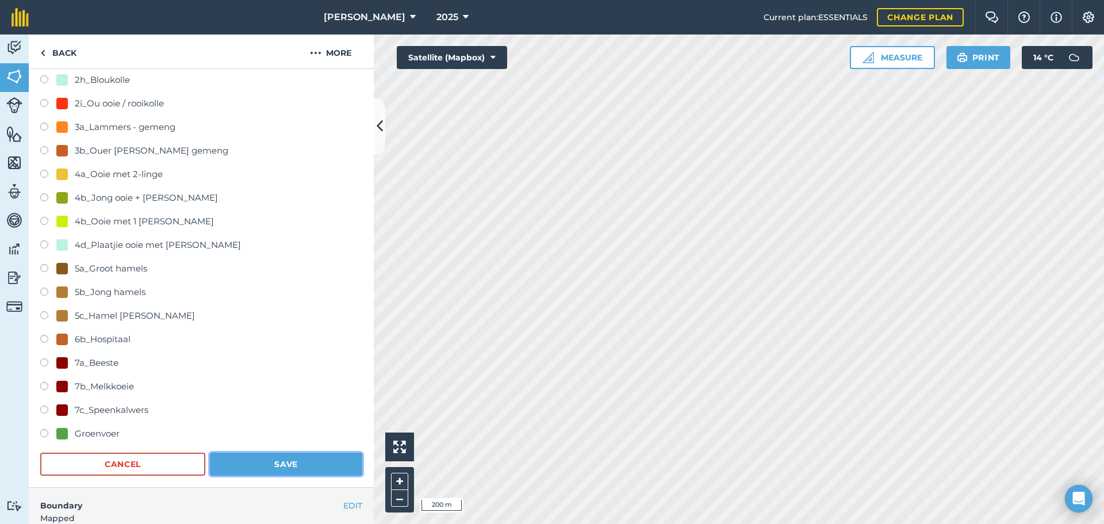
click at [259, 462] on button "Save" at bounding box center [286, 463] width 152 height 23
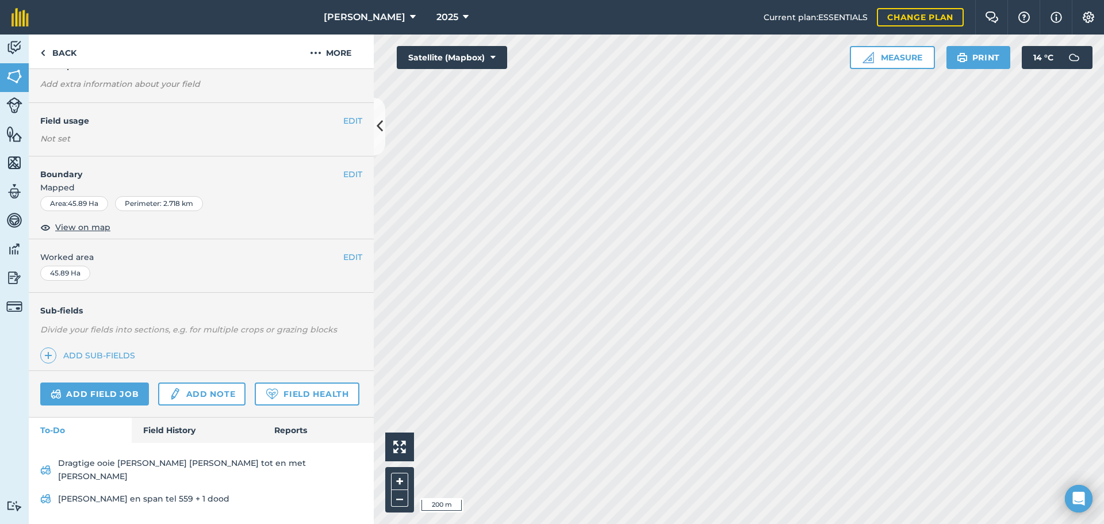
scroll to position [81, 0]
click at [91, 382] on link "Add field job" at bounding box center [94, 393] width 109 height 23
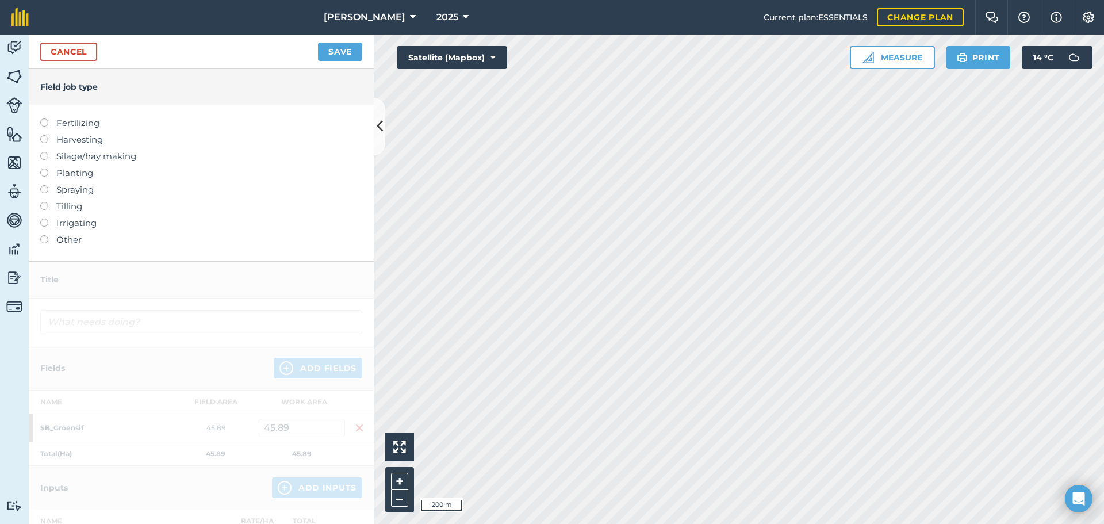
click at [44, 235] on label at bounding box center [48, 235] width 16 height 0
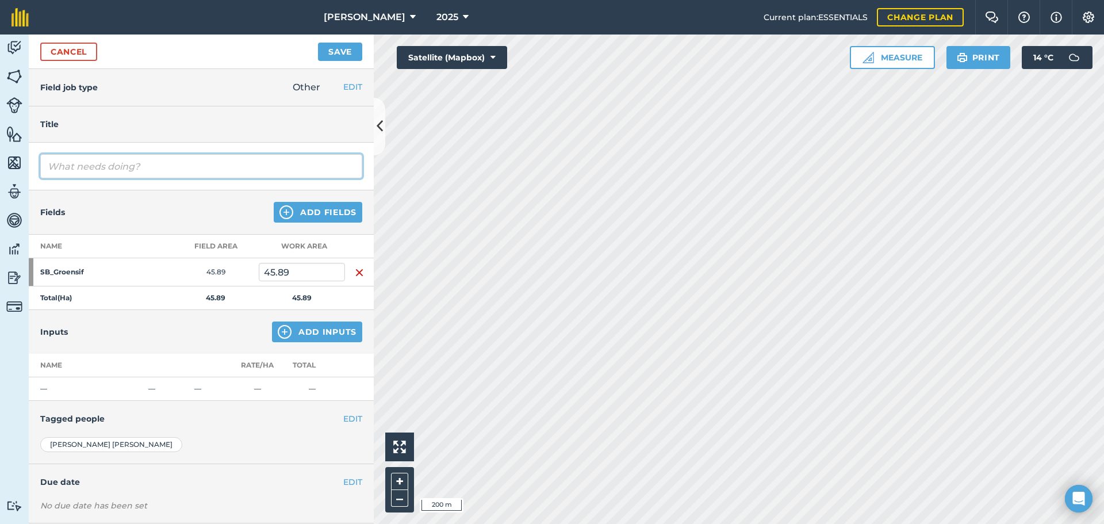
click at [109, 164] on input "text" at bounding box center [201, 166] width 322 height 24
click at [253, 168] on input "Verloor seker 6 [PERSON_NAME] aan jakkals. "Small"uier" at bounding box center [201, 166] width 322 height 24
click at [284, 167] on input "Verloor seker 6 [PERSON_NAME] aan jakkals. "Small" uier" at bounding box center [201, 166] width 322 height 24
click at [284, 167] on input "Verloor seker 6 [PERSON_NAME] aan jakkals. "Small" uier ooie hier ingedeel aanv…" at bounding box center [201, 166] width 322 height 24
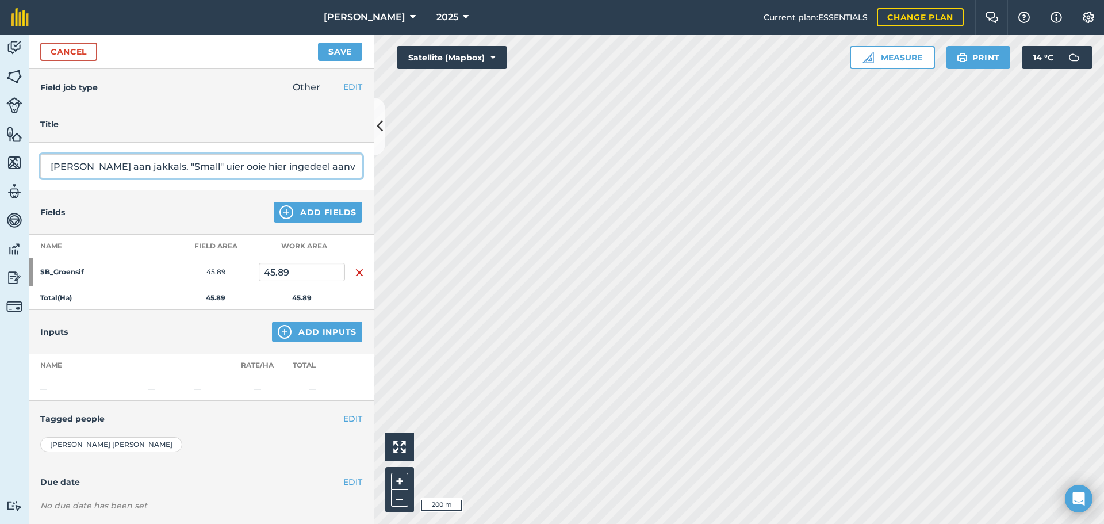
click at [284, 167] on input "Verloor seker 6 [PERSON_NAME] aan jakkals. "Small" uier ooie hier ingedeel aanv…" at bounding box center [201, 166] width 322 height 24
click at [374, 165] on div "Activity Fields Livestock Features Maps Team Vehicles Data Reporting Billing Tu…" at bounding box center [552, 278] width 1104 height 489
click at [345, 168] on input "Verloor seker 6 [PERSON_NAME] aan jakkals. "Small" uier ooie hier ingesit aanva…" at bounding box center [201, 166] width 322 height 24
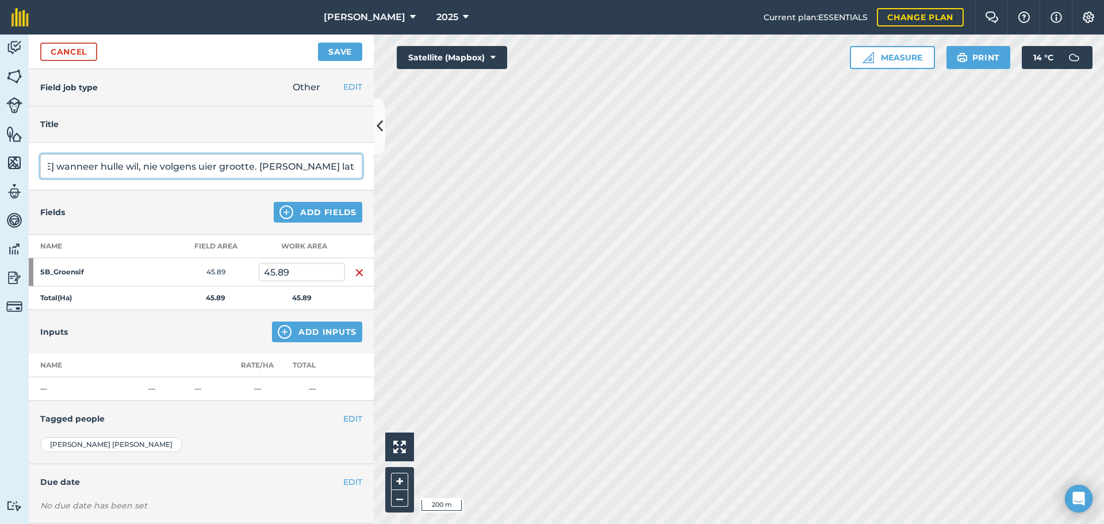
type input "Verloor seker 6 [PERSON_NAME] aan jakkals. "Small" uier ooie hier ingesit aanva…"
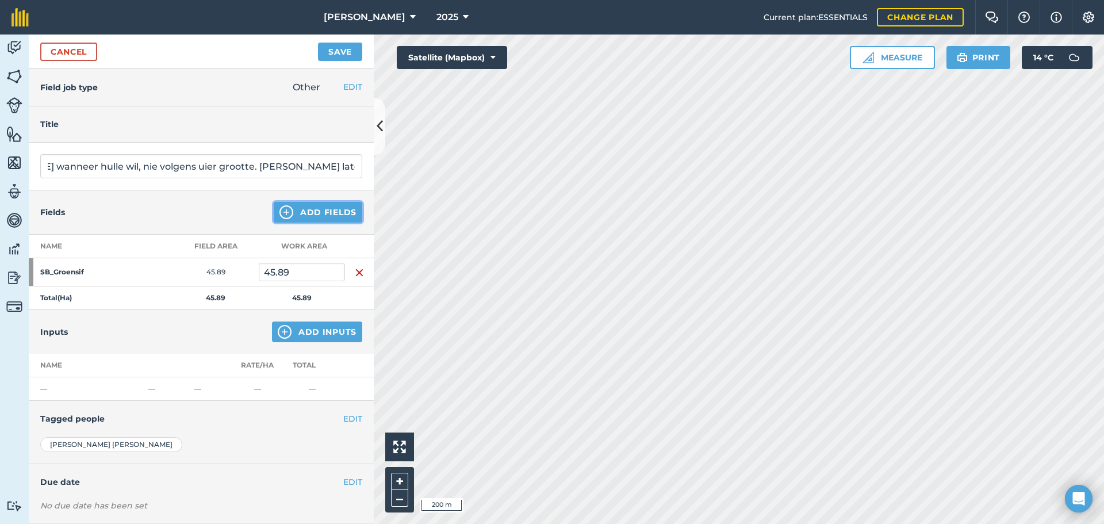
click at [309, 216] on button "Add Fields" at bounding box center [318, 212] width 89 height 21
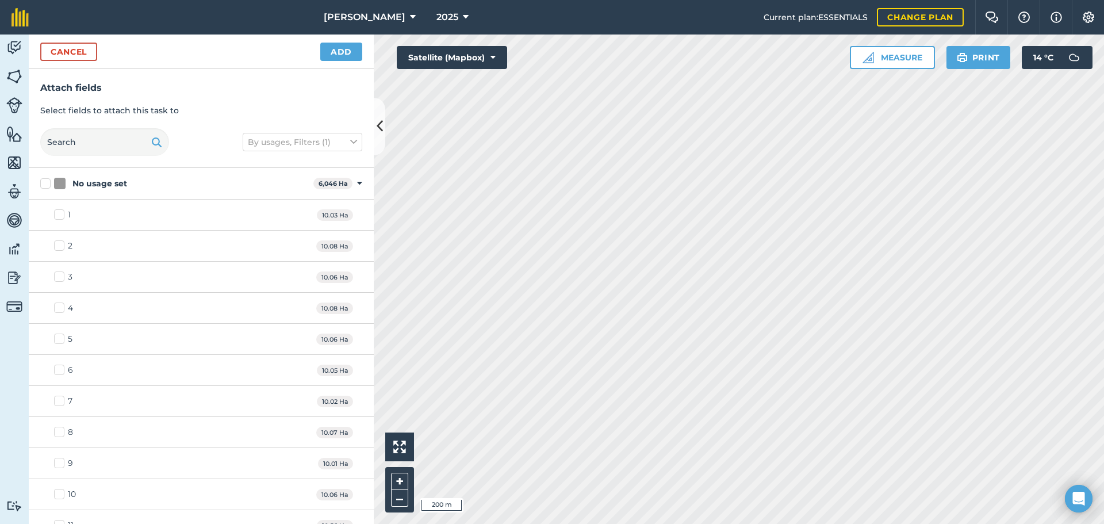
scroll to position [0, 0]
checkbox input "true"
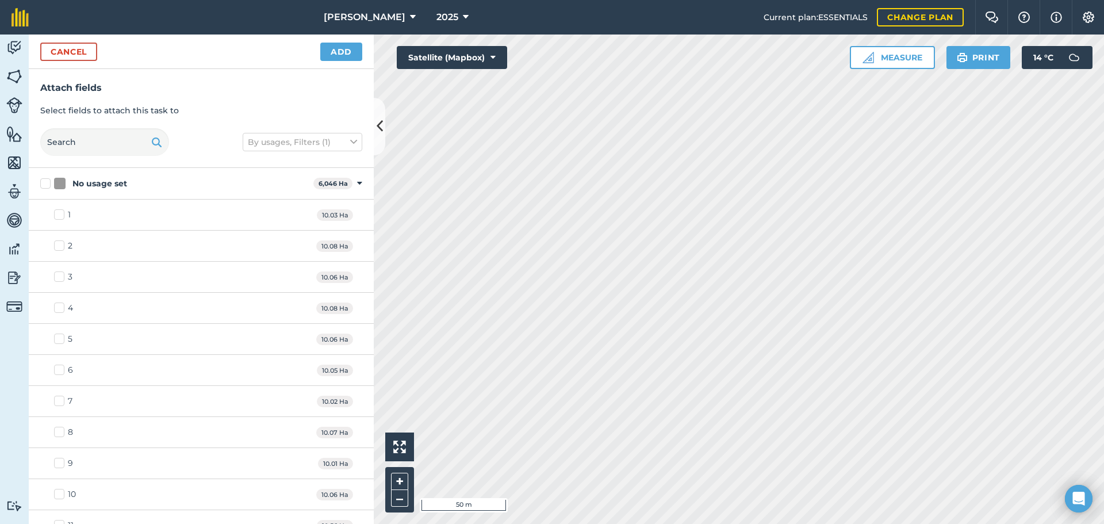
checkbox input "true"
click at [341, 52] on button "Add" at bounding box center [341, 52] width 42 height 18
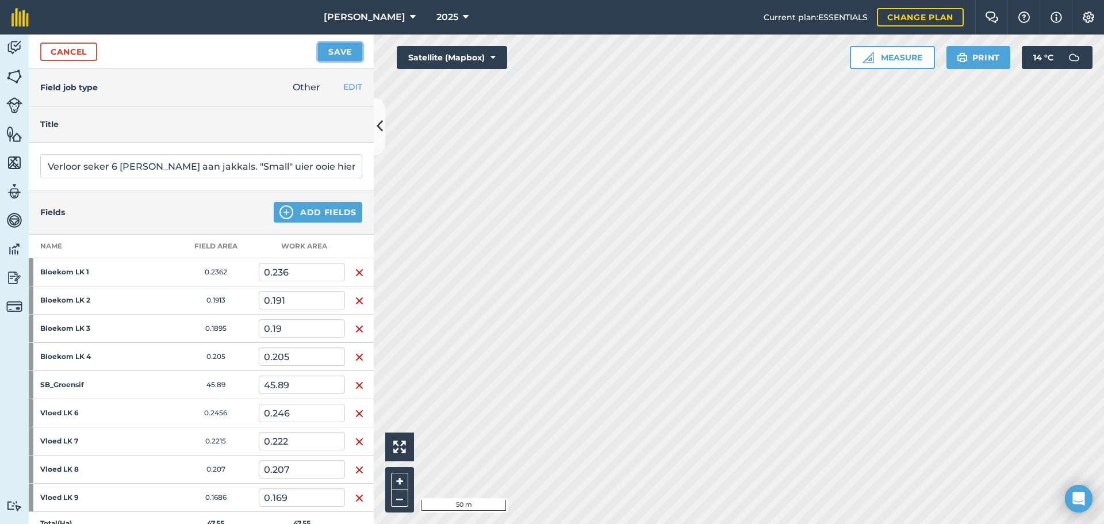
click at [344, 51] on button "Save" at bounding box center [340, 52] width 44 height 18
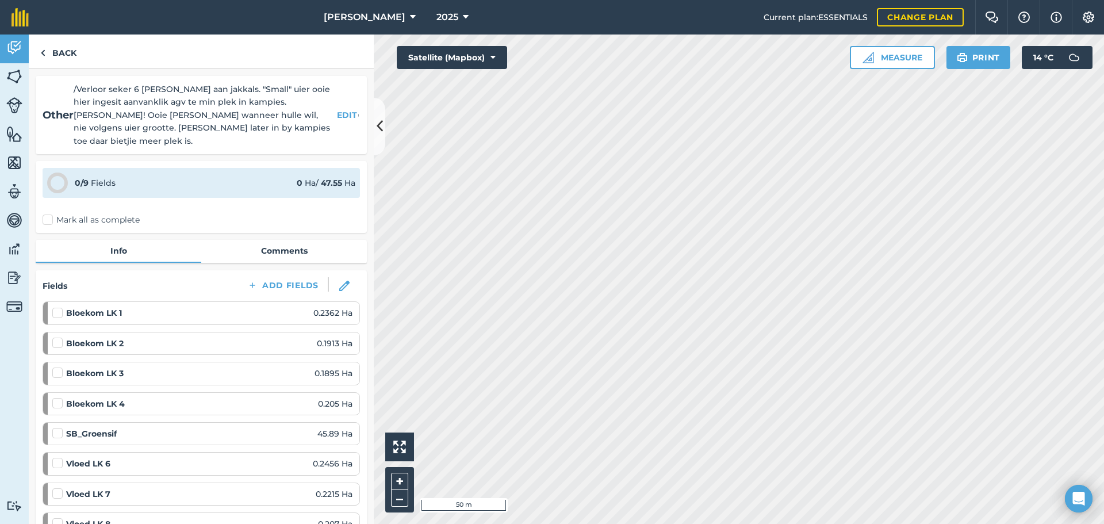
click at [48, 214] on label "Mark all as complete" at bounding box center [91, 220] width 97 height 12
click at [48, 214] on input "Mark all as complete" at bounding box center [46, 217] width 7 height 7
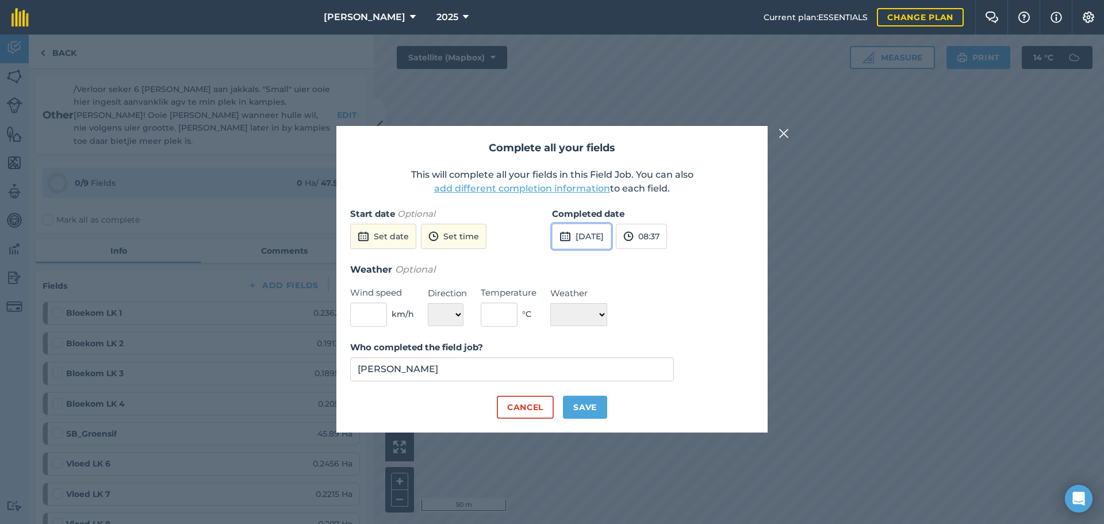
click at [591, 236] on button "[DATE]" at bounding box center [581, 236] width 59 height 25
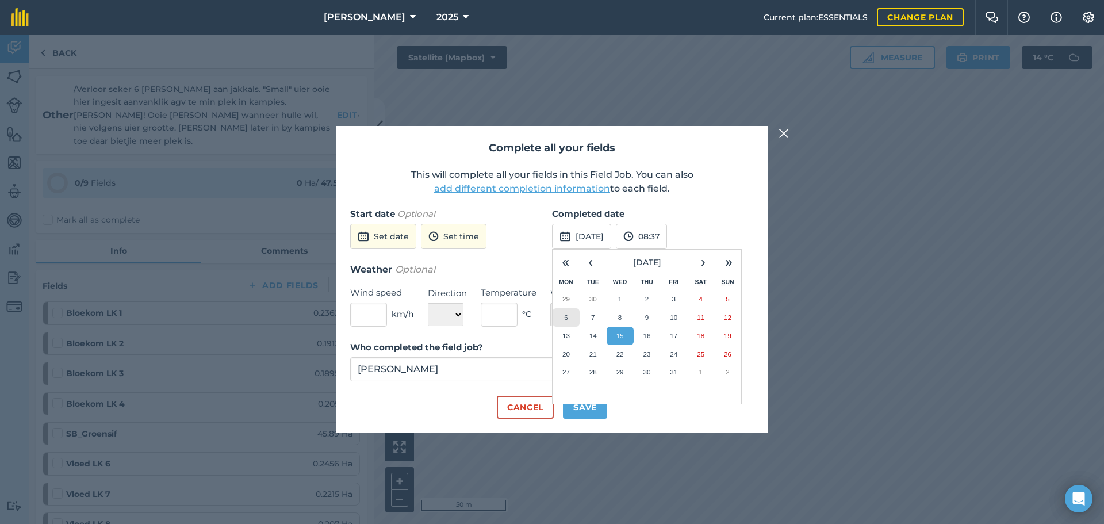
click at [563, 317] on button "6" at bounding box center [565, 317] width 27 height 18
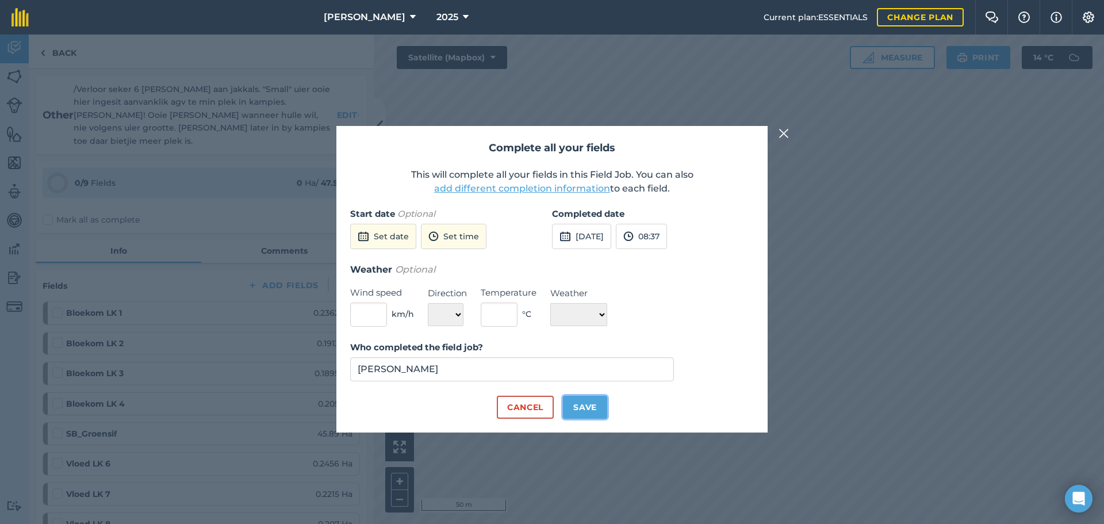
click at [579, 408] on button "Save" at bounding box center [585, 406] width 44 height 23
checkbox input "true"
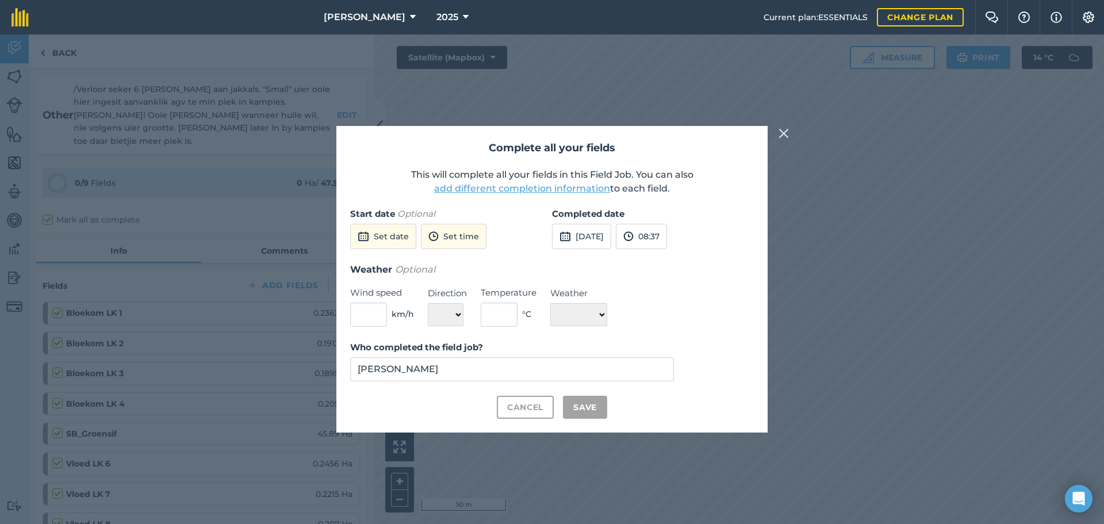
checkbox input "true"
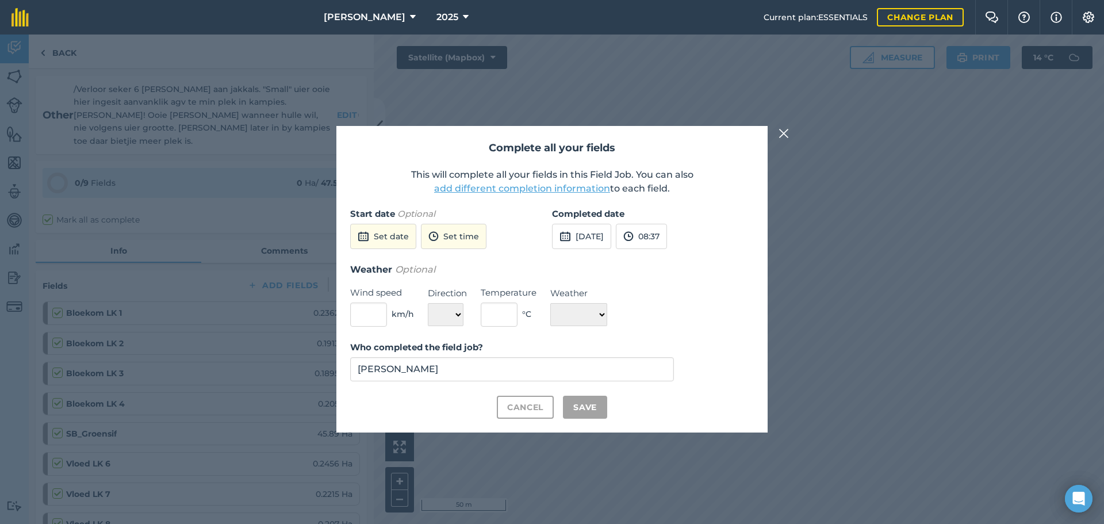
checkbox input "true"
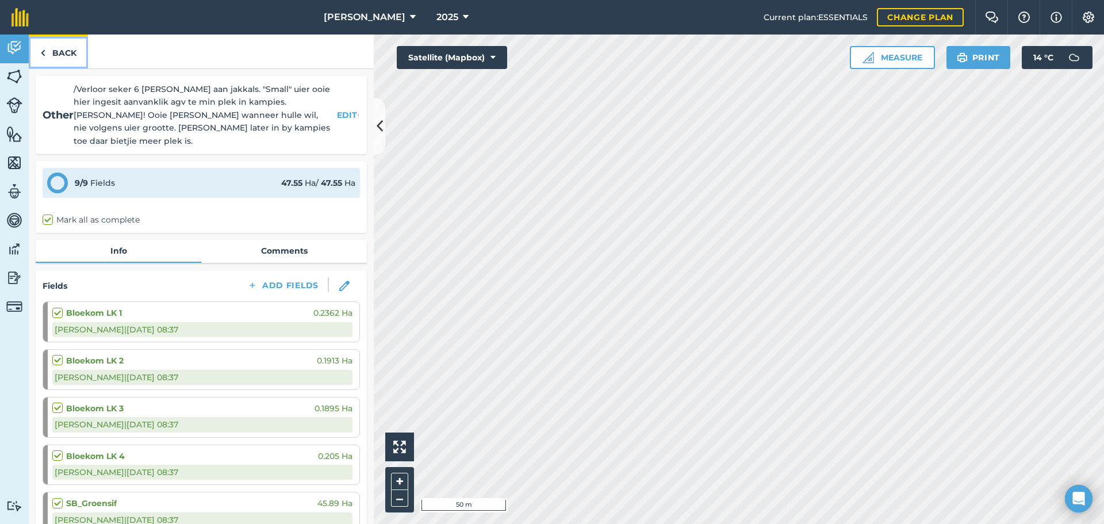
click at [40, 53] on img at bounding box center [42, 53] width 5 height 14
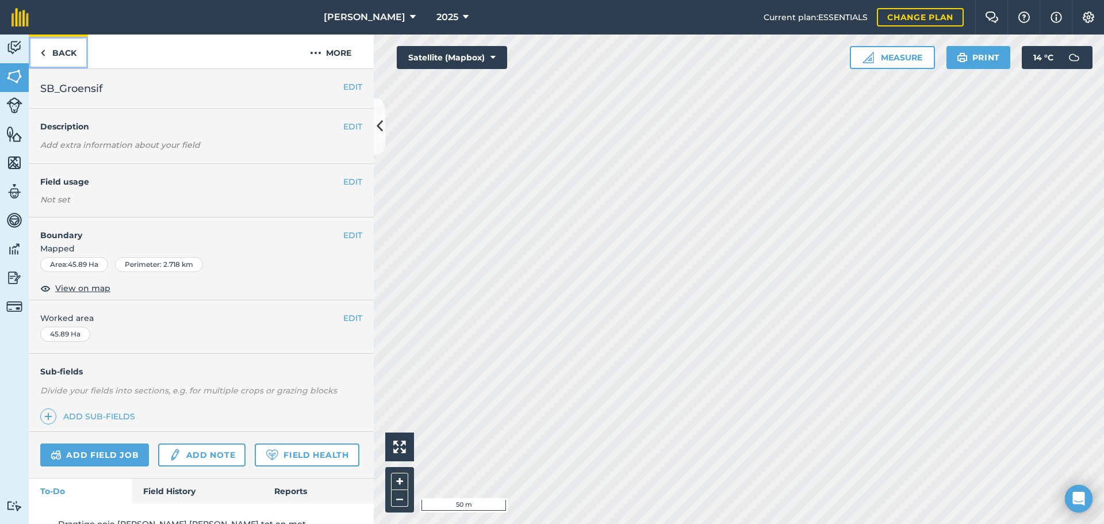
click at [45, 51] on img at bounding box center [42, 53] width 5 height 14
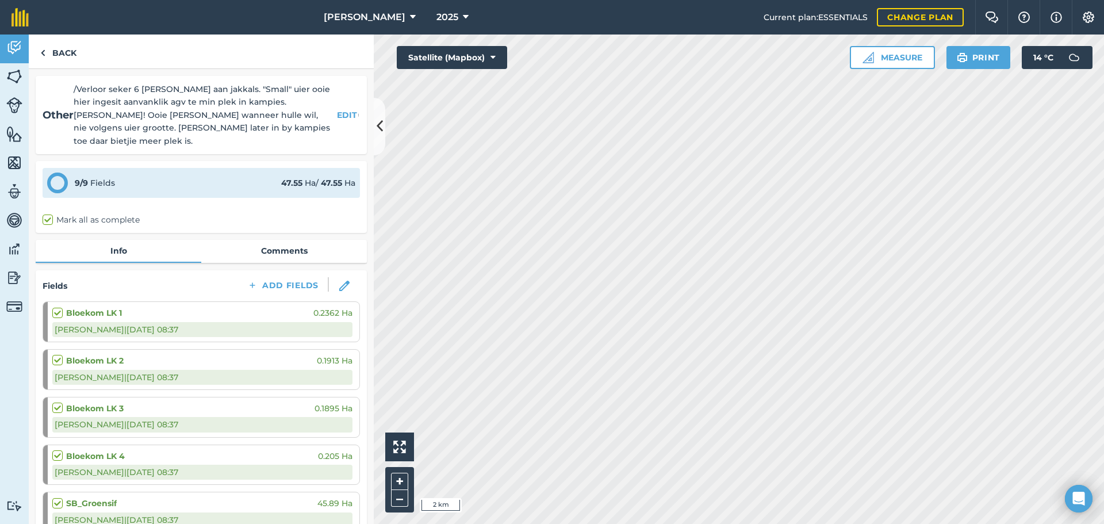
scroll to position [1, 0]
click at [47, 52] on link "Back" at bounding box center [58, 51] width 59 height 34
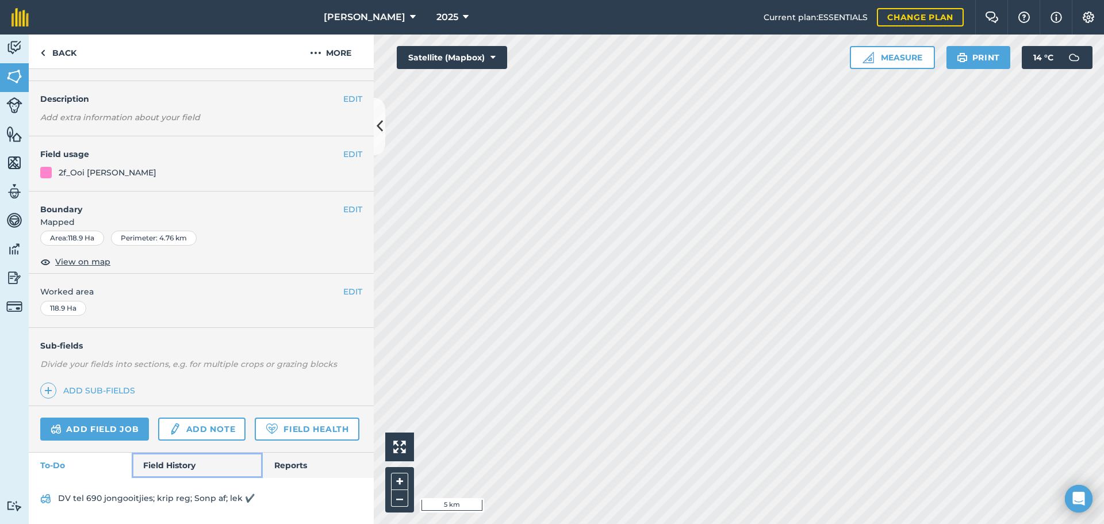
click at [175, 452] on link "Field History" at bounding box center [197, 464] width 130 height 25
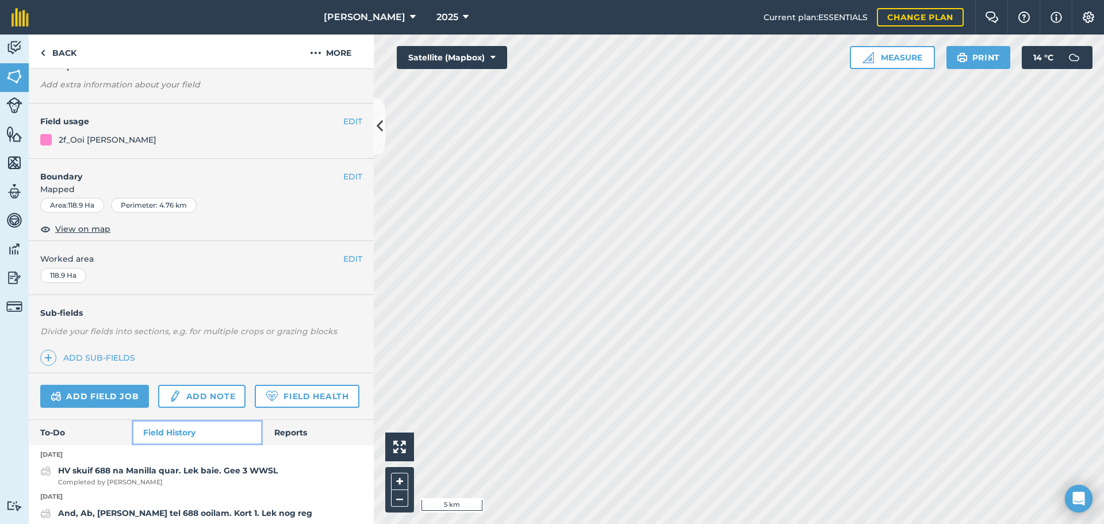
scroll to position [61, 0]
click at [171, 444] on link "Field History" at bounding box center [197, 431] width 130 height 25
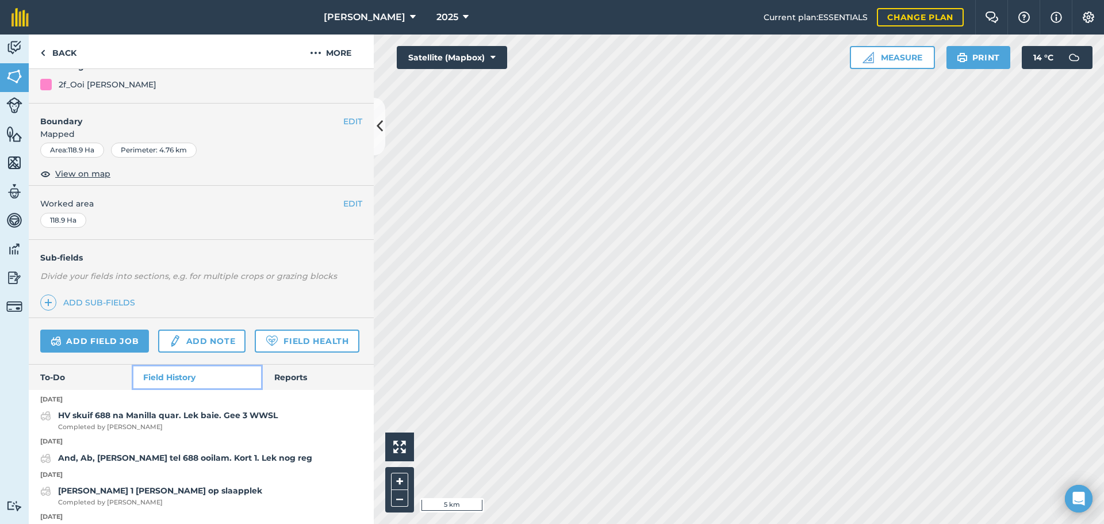
scroll to position [116, 0]
click at [49, 58] on link "Back" at bounding box center [58, 51] width 59 height 34
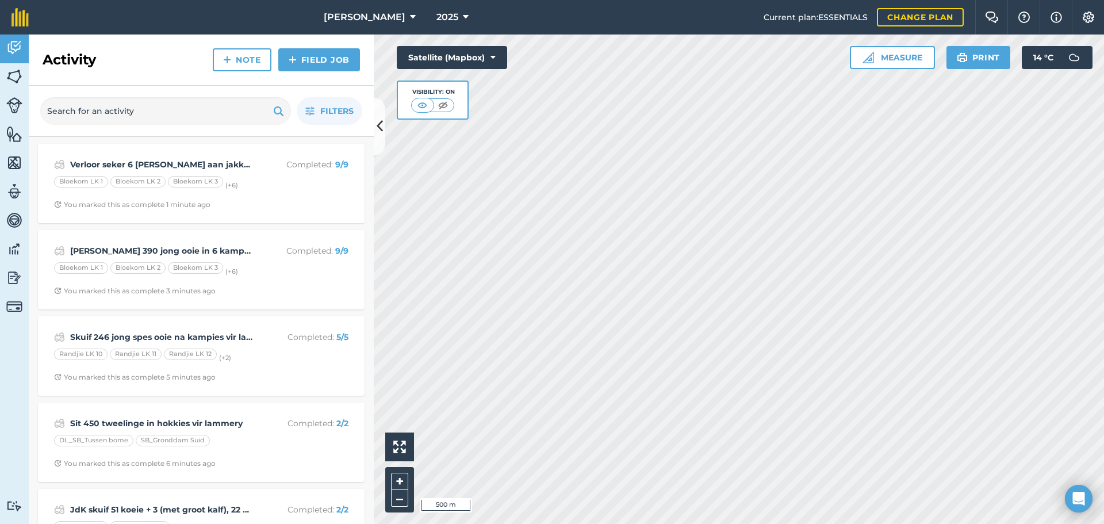
click at [44, 51] on h2 "Activity" at bounding box center [69, 60] width 53 height 18
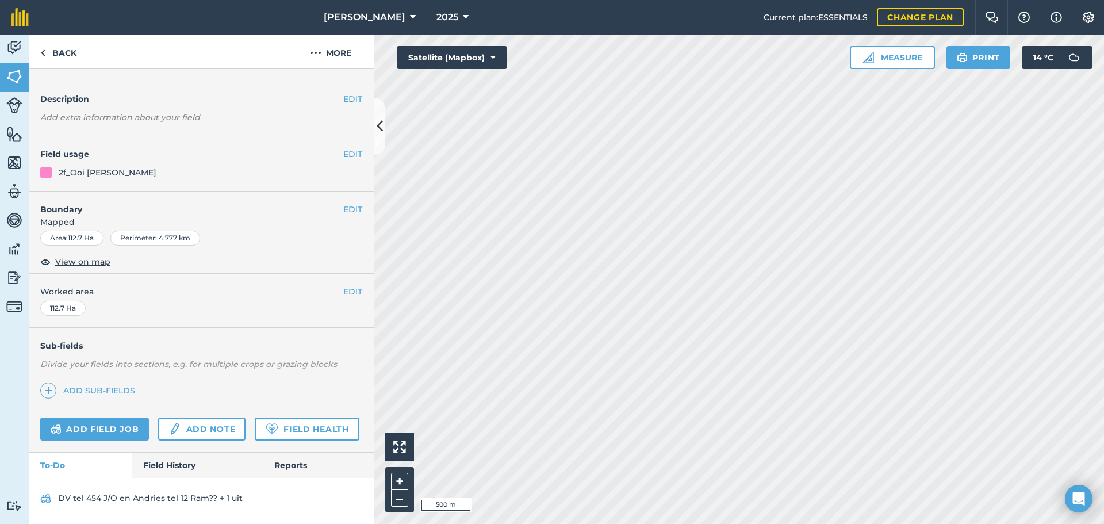
scroll to position [60, 0]
click at [164, 450] on div "Add field job Add note Field Health" at bounding box center [201, 429] width 345 height 47
click at [163, 460] on link "Field History" at bounding box center [197, 464] width 130 height 25
